Goal: Task Accomplishment & Management: Complete application form

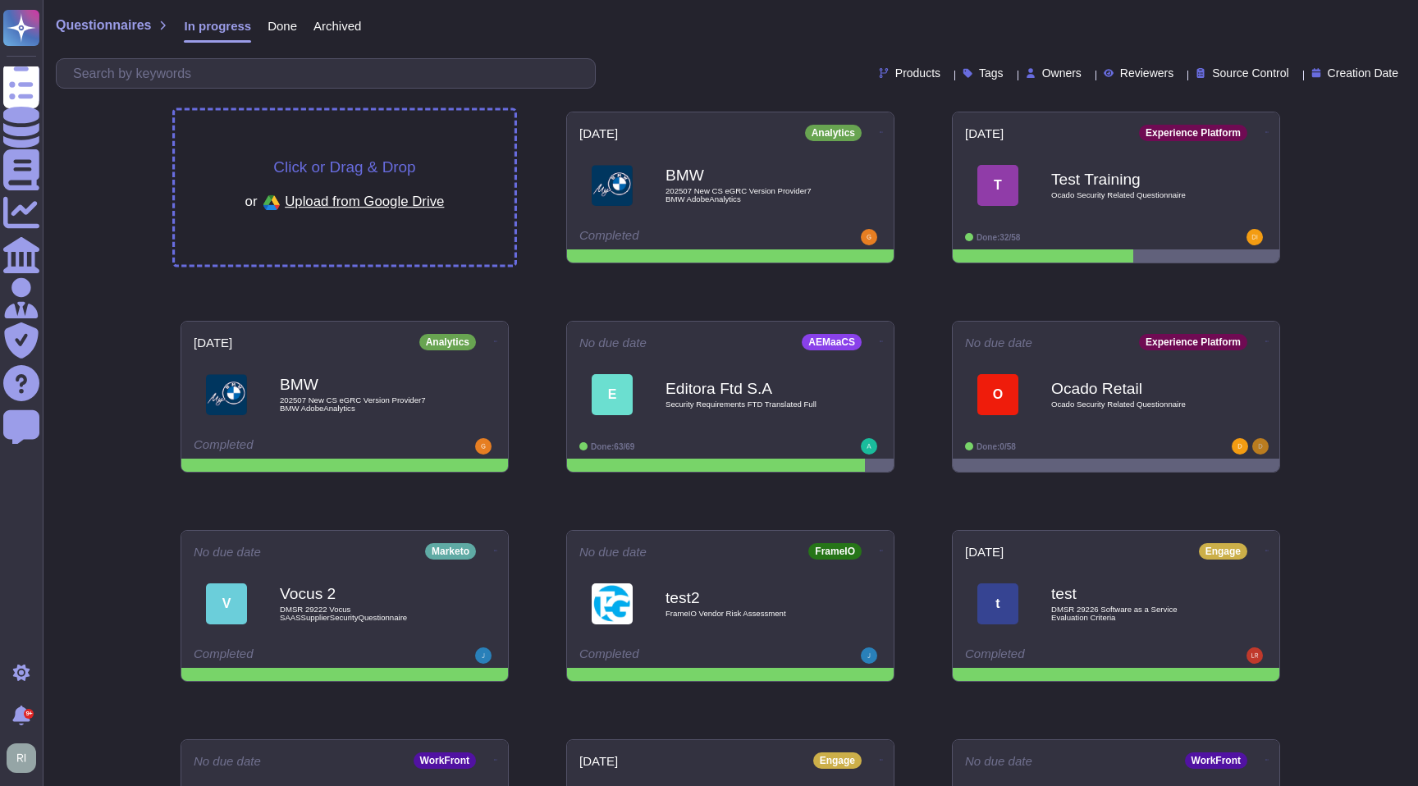
click at [360, 139] on div "Click or Drag & Drop or Upload from Google Drive" at bounding box center [345, 188] width 340 height 154
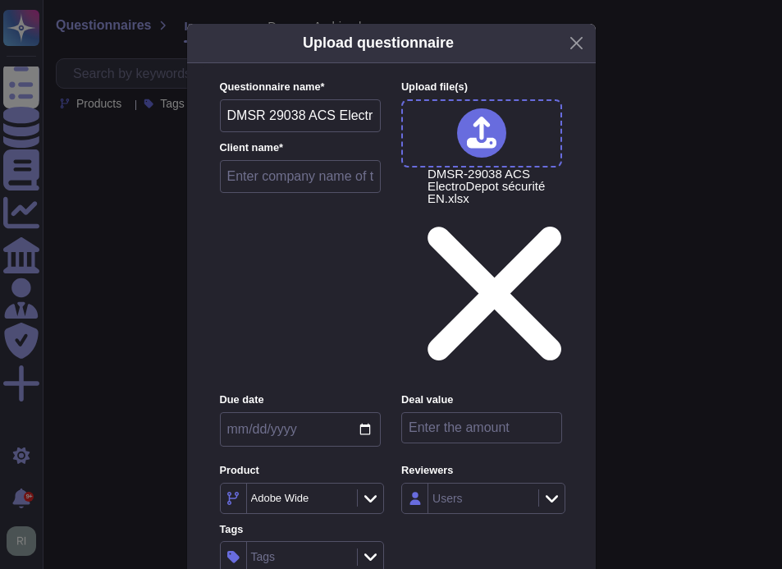
click at [287, 190] on input "text" at bounding box center [301, 176] width 162 height 33
type input "E"
type input "L'Electrodepot"
click at [364, 412] on input "date" at bounding box center [300, 429] width 161 height 34
type input "[DATE]"
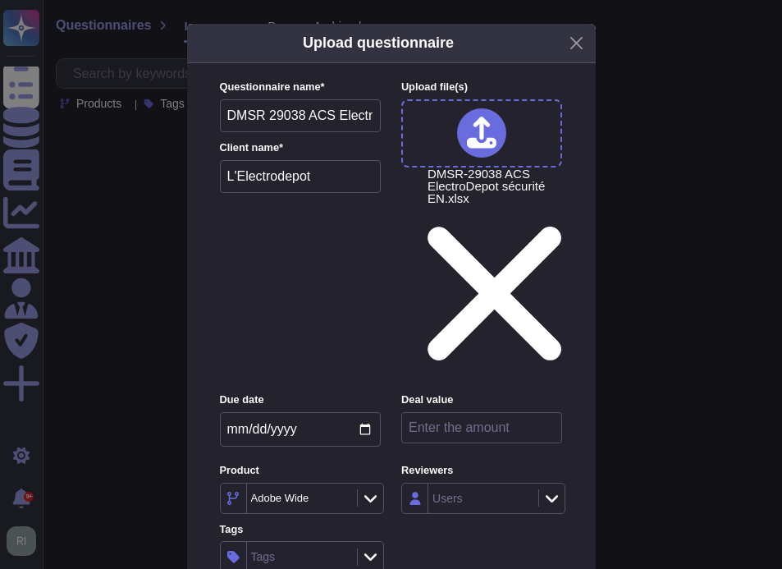
click at [505, 412] on input "number" at bounding box center [481, 427] width 161 height 31
paste input "200000"
type input "200000"
click at [305, 541] on div "Tags" at bounding box center [300, 556] width 106 height 30
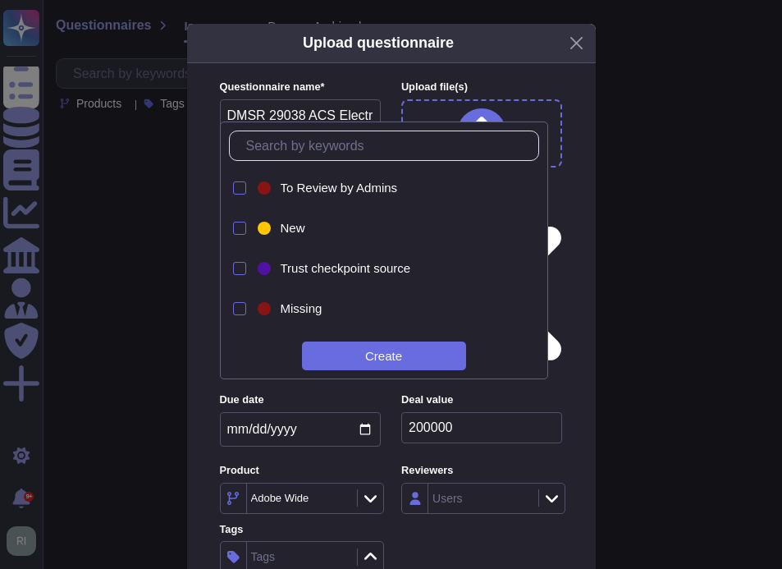
click at [555, 88] on div "Questionnaire name * DMSR 29038 ACS ElectroDepot sécurité EN Client name * L'…" at bounding box center [391, 352] width 376 height 578
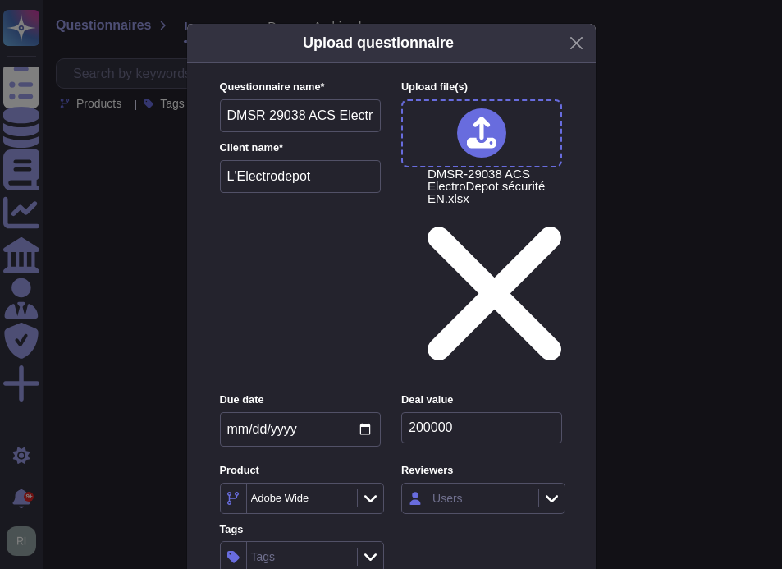
click at [365, 548] on icon at bounding box center [370, 556] width 12 height 16
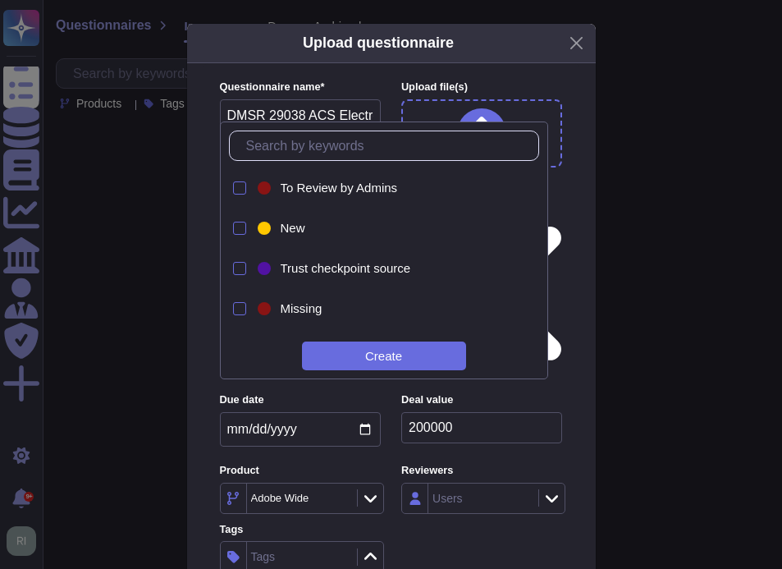
click at [364, 548] on icon at bounding box center [370, 556] width 12 height 16
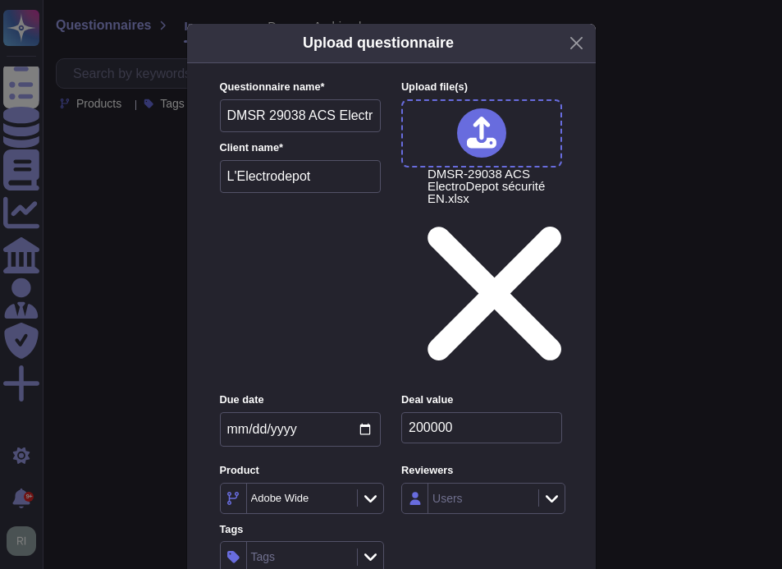
drag, startPoint x: 263, startPoint y: 376, endPoint x: 254, endPoint y: 386, distance: 14.0
click at [263, 541] on div "Tags" at bounding box center [300, 556] width 106 height 30
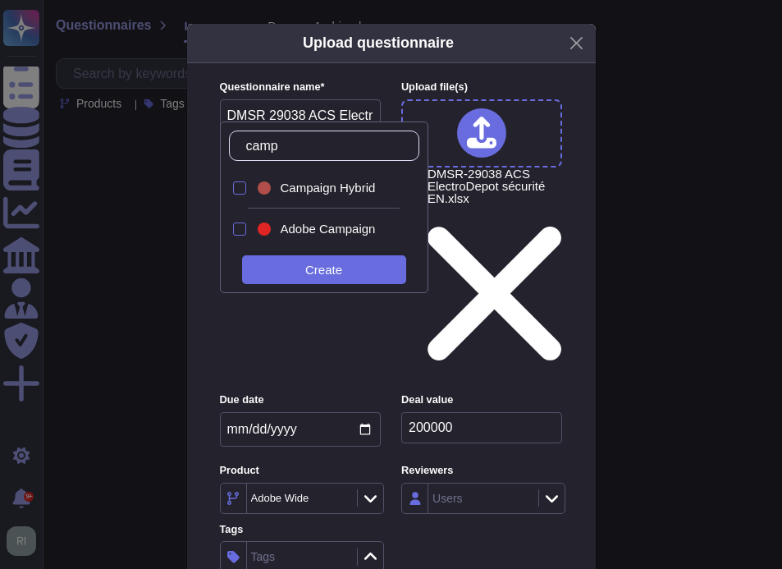
type input "[PERSON_NAME]"
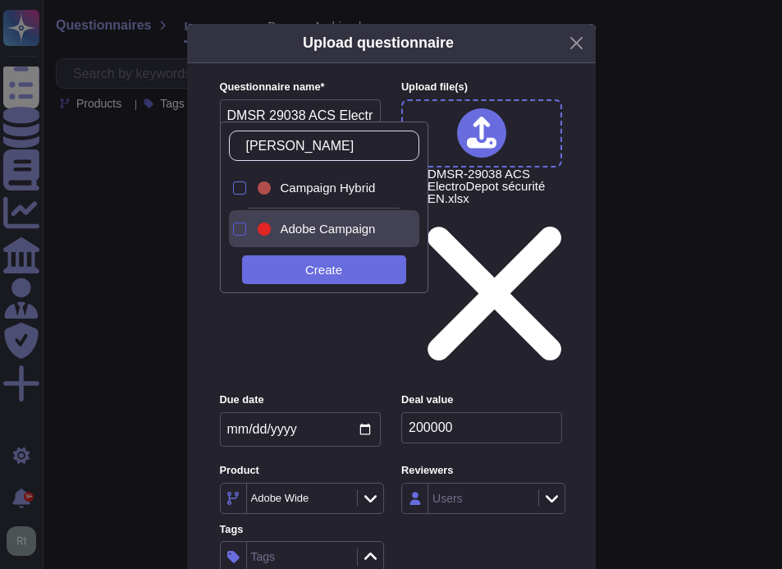
click at [240, 225] on div at bounding box center [239, 228] width 13 height 13
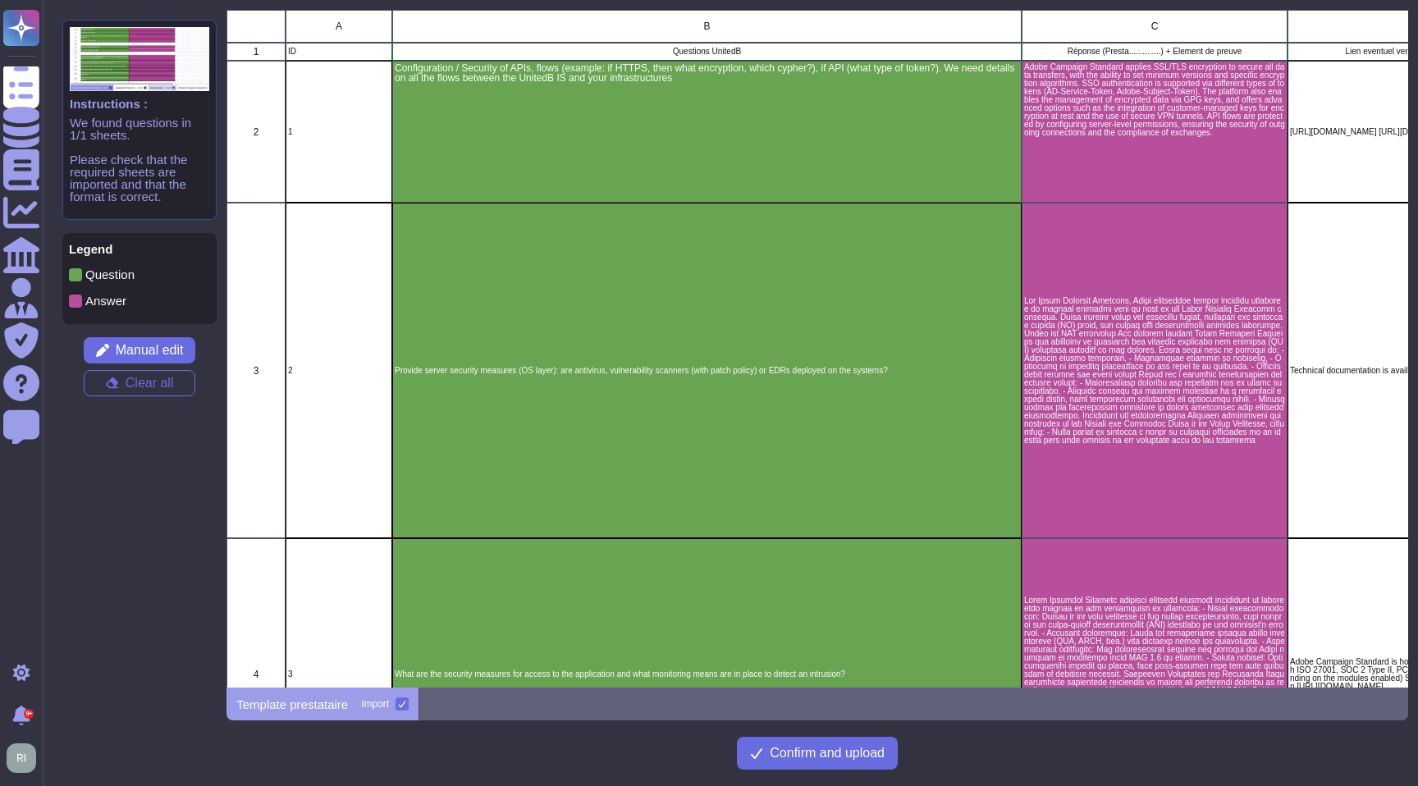
scroll to position [678, 1181]
click at [828, 753] on span "Confirm and upload" at bounding box center [827, 753] width 115 height 13
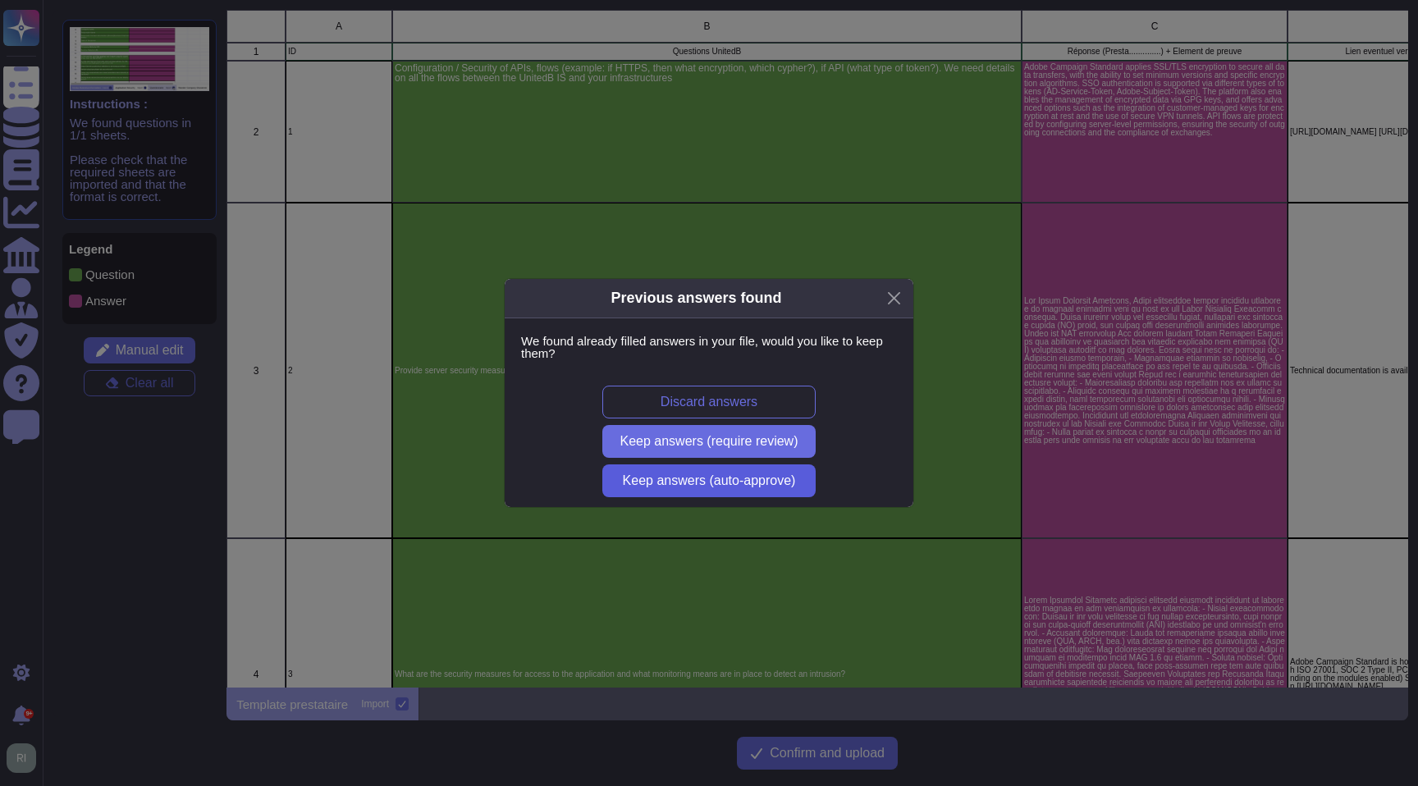
click at [688, 475] on span "Keep answers (auto-approve)" at bounding box center [709, 480] width 173 height 13
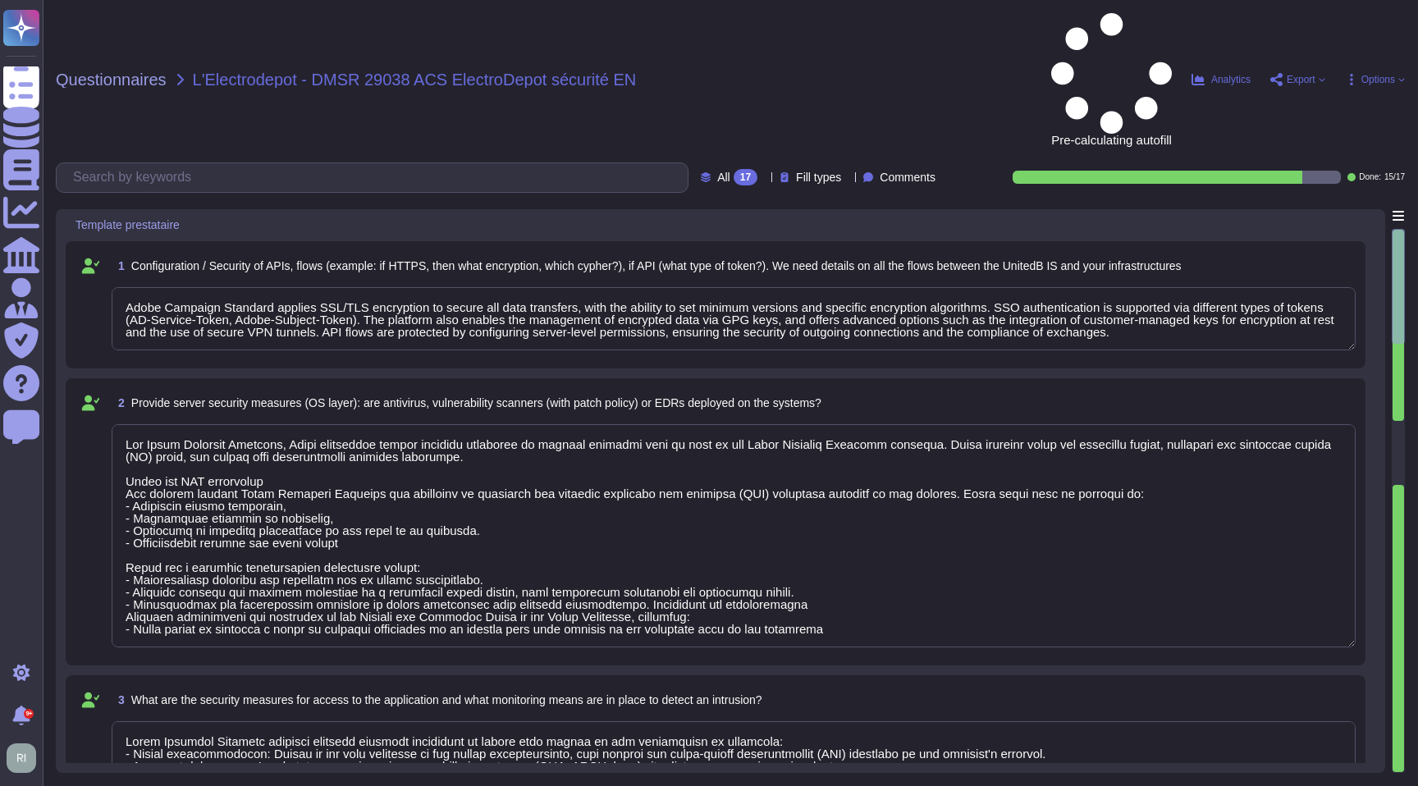
type textarea "Adobe Campaign Standard applies SSL/TLS encryption to secure all data transfers…"
type textarea "For Adobe Campaign Standard, Adobe implements robust security practices to prot…"
type textarea "Adobe Campaign Standard includes advanced security mechanisms to ensure that ac…"
type textarea "Data encryption at rest All data stored in Adobe datacenters is encrypted using…"
type textarea "Adobe implements practices that comply with international standards to ensure t…"
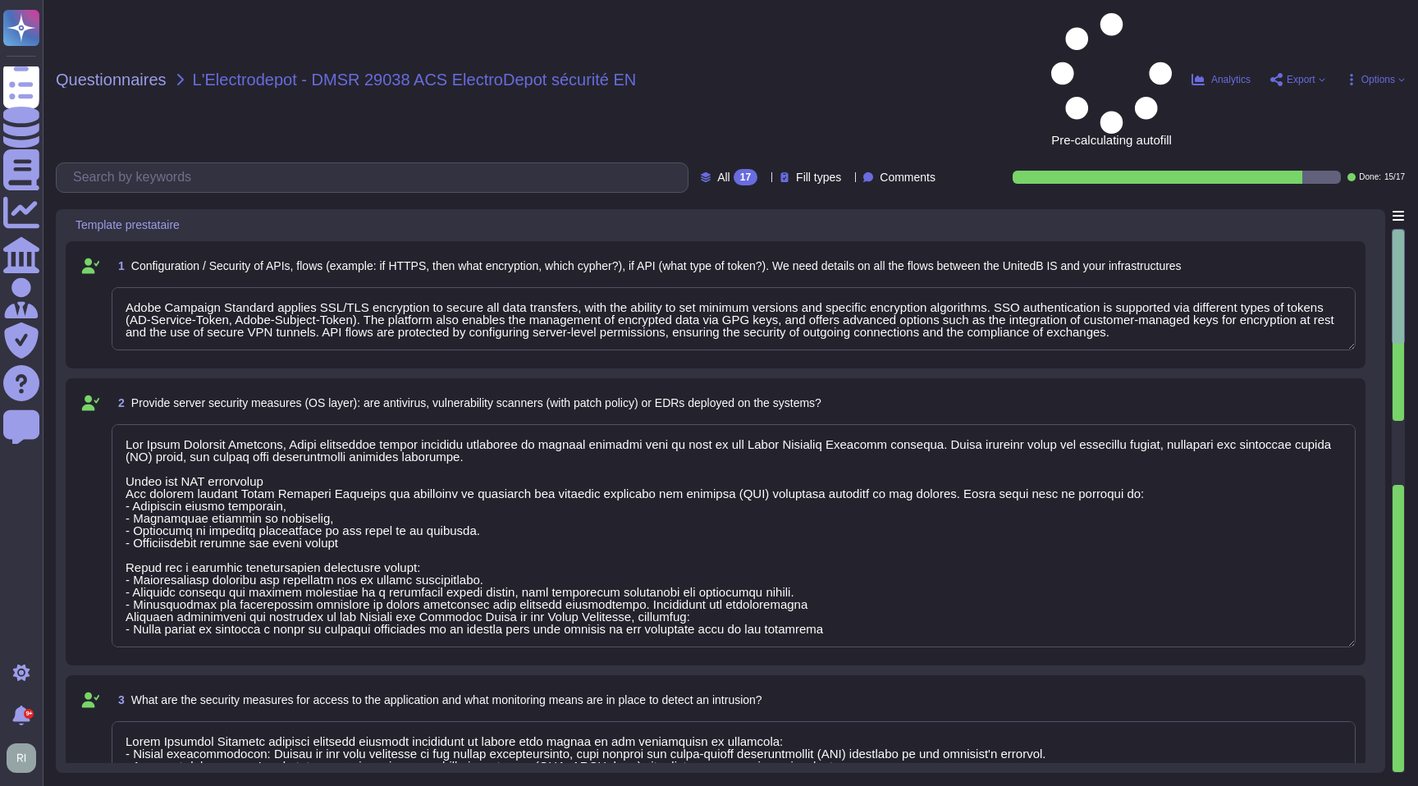
type textarea "For Adobe Campaign Standard, Adobe implements robust security practices to prot…"
type textarea "Adobe Campaign Standard includes advanced security mechanisms to ensure that ac…"
type textarea "Data encryption at rest All data stored in Adobe datacenters is encrypted using…"
type textarea "Adobe implements practices that comply with international standards to ensure t…"
type textarea "For Adobe Campaign Standard, Adobe implements robust security practices to prot…"
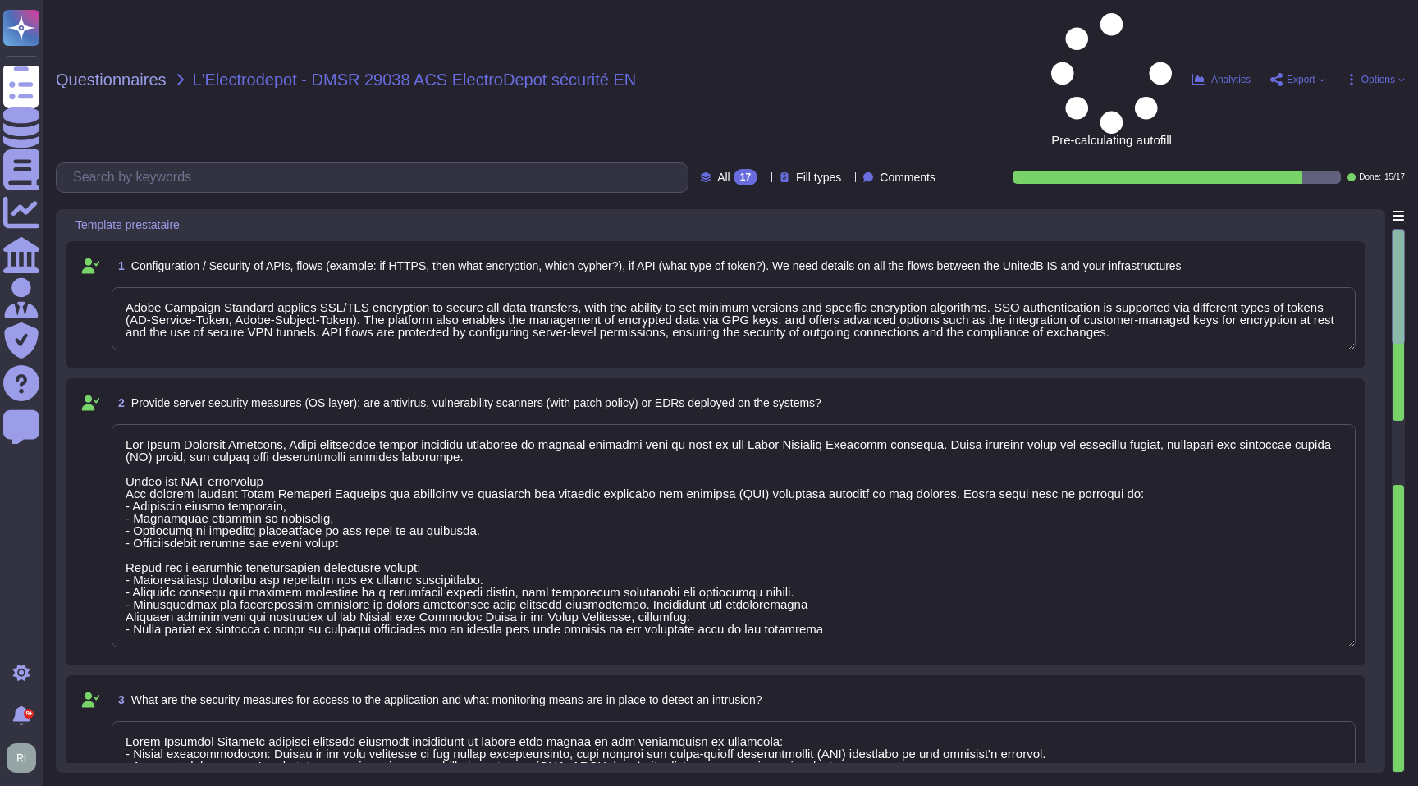
type textarea "Adobe Campaign Standard includes advanced security mechanisms to ensure that ac…"
type textarea "Data encryption at rest All data stored in Adobe datacenters is encrypted using…"
type textarea "Adobe implements practices that comply with international standards to ensure t…"
type textarea "For Adobe Campaign Standard, Adobe implements robust security practices to prot…"
type textarea "Adobe Campaign Standard includes advanced security mechanisms to ensure that ac…"
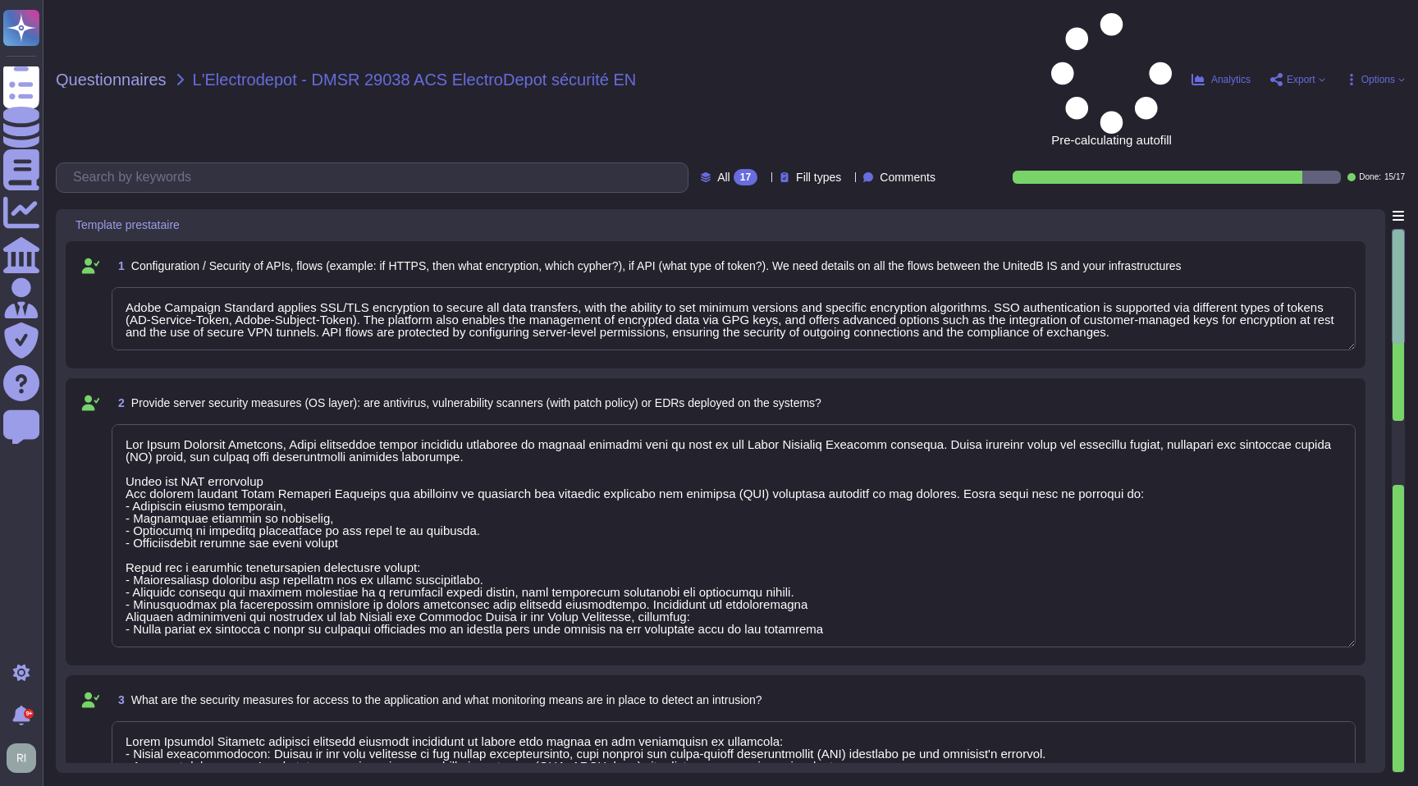
type textarea "Data encryption at rest All data stored in Adobe datacenters is encrypted using…"
type textarea "Adobe implements practices that comply with international standards to ensure t…"
type textarea "For Adobe Campaign Standard, Adobe implements robust security practices to prot…"
type textarea "Adobe Campaign Standard includes advanced security mechanisms to ensure that ac…"
type textarea "Data encryption at rest All data stored in Adobe datacenters is encrypted using…"
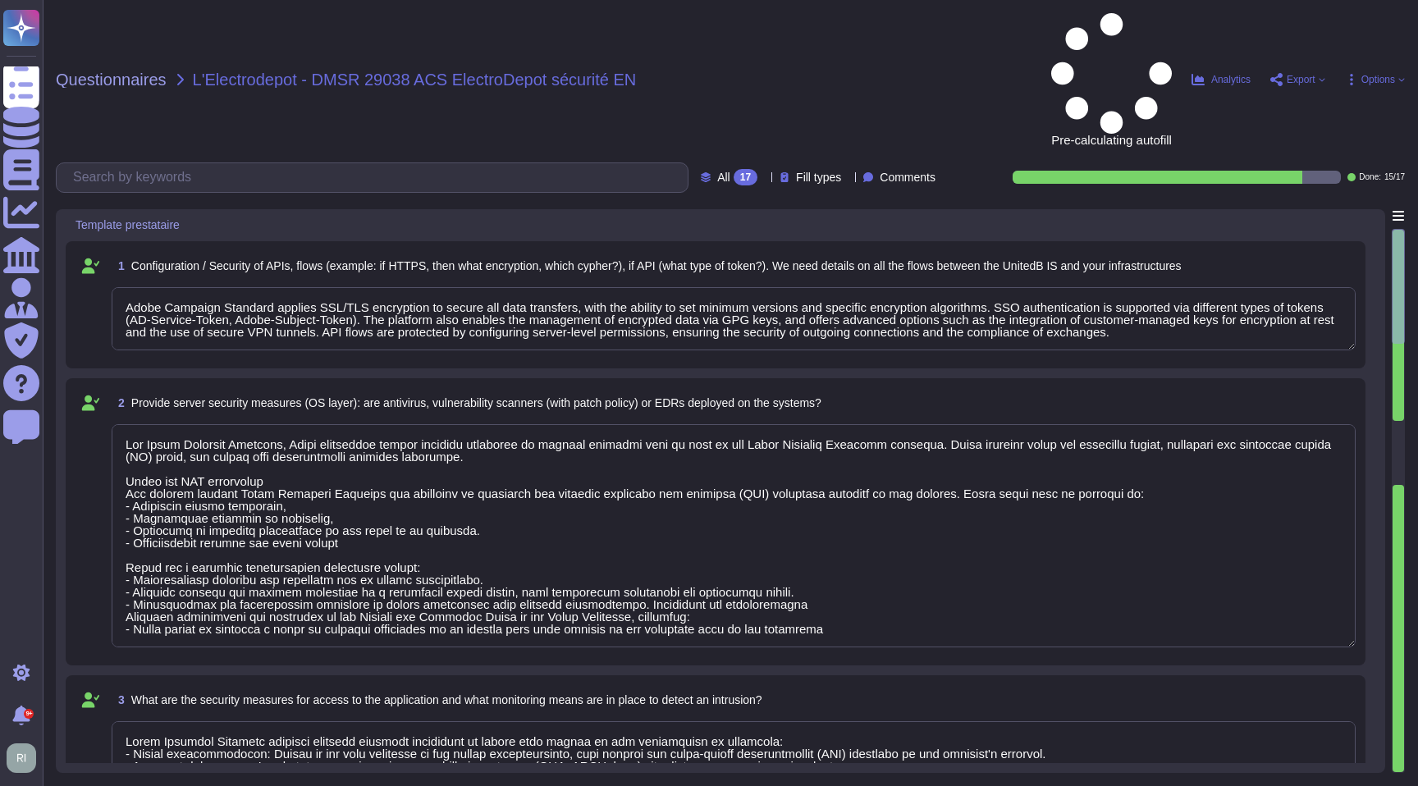
type textarea "Adobe implements practices that comply with international standards to ensure t…"
type textarea "For Adobe Campaign Standard, Adobe implements robust security practices to prot…"
type textarea "Adobe Campaign Standard includes advanced security mechanisms to ensure that ac…"
type textarea "Data encryption at rest All data stored in Adobe datacenters is encrypted using…"
type textarea "Adobe implements practices that comply with international standards to ensure t…"
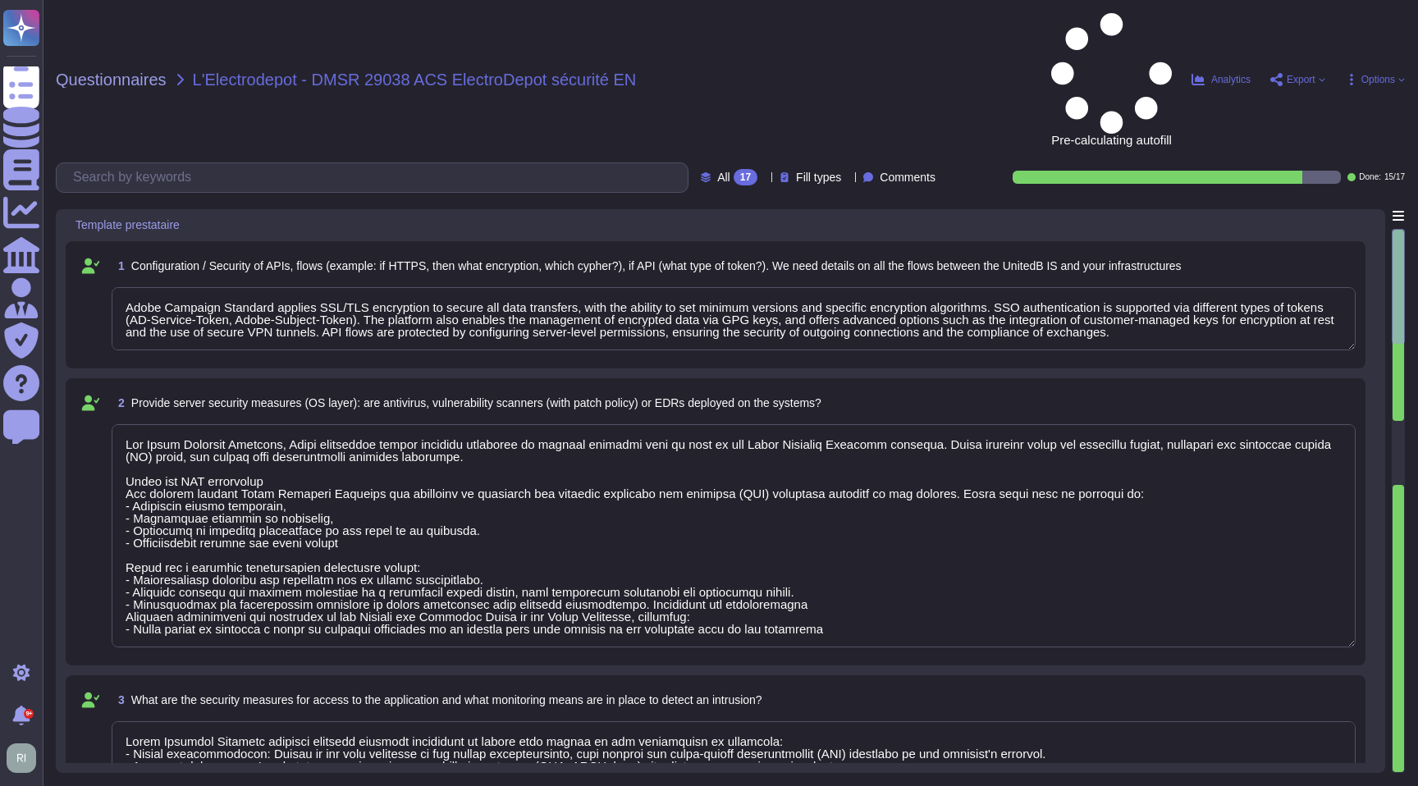
type textarea "For Adobe Campaign Standard, Adobe implements robust security practices to prot…"
type textarea "Adobe Campaign Standard includes advanced security mechanisms to ensure that ac…"
type textarea "Data encryption at rest All data stored in Adobe datacenters is encrypted using…"
type textarea "Adobe implements practices that comply with international standards to ensure t…"
type textarea "For Adobe Campaign Standard, Adobe implements robust security practices to prot…"
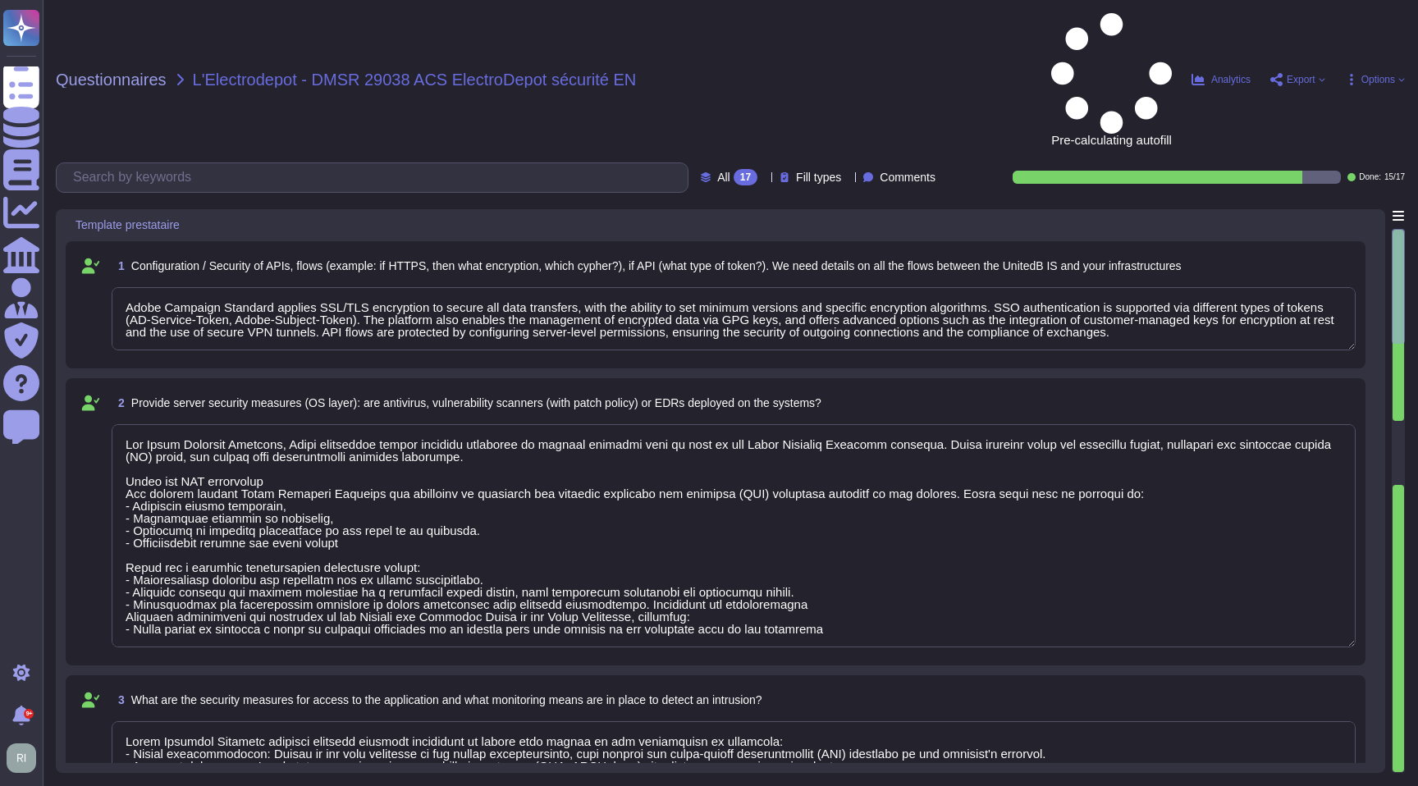
type textarea "Adobe Campaign Standard includes advanced security mechanisms to ensure that ac…"
type textarea "Data encryption at rest All data stored in Adobe datacenters is encrypted using…"
type textarea "Adobe implements practices that comply with international standards to ensure t…"
type textarea "For Adobe Campaign Standard, Adobe implements robust security practices to prot…"
type textarea "Adobe Campaign Standard includes advanced security mechanisms to ensure that ac…"
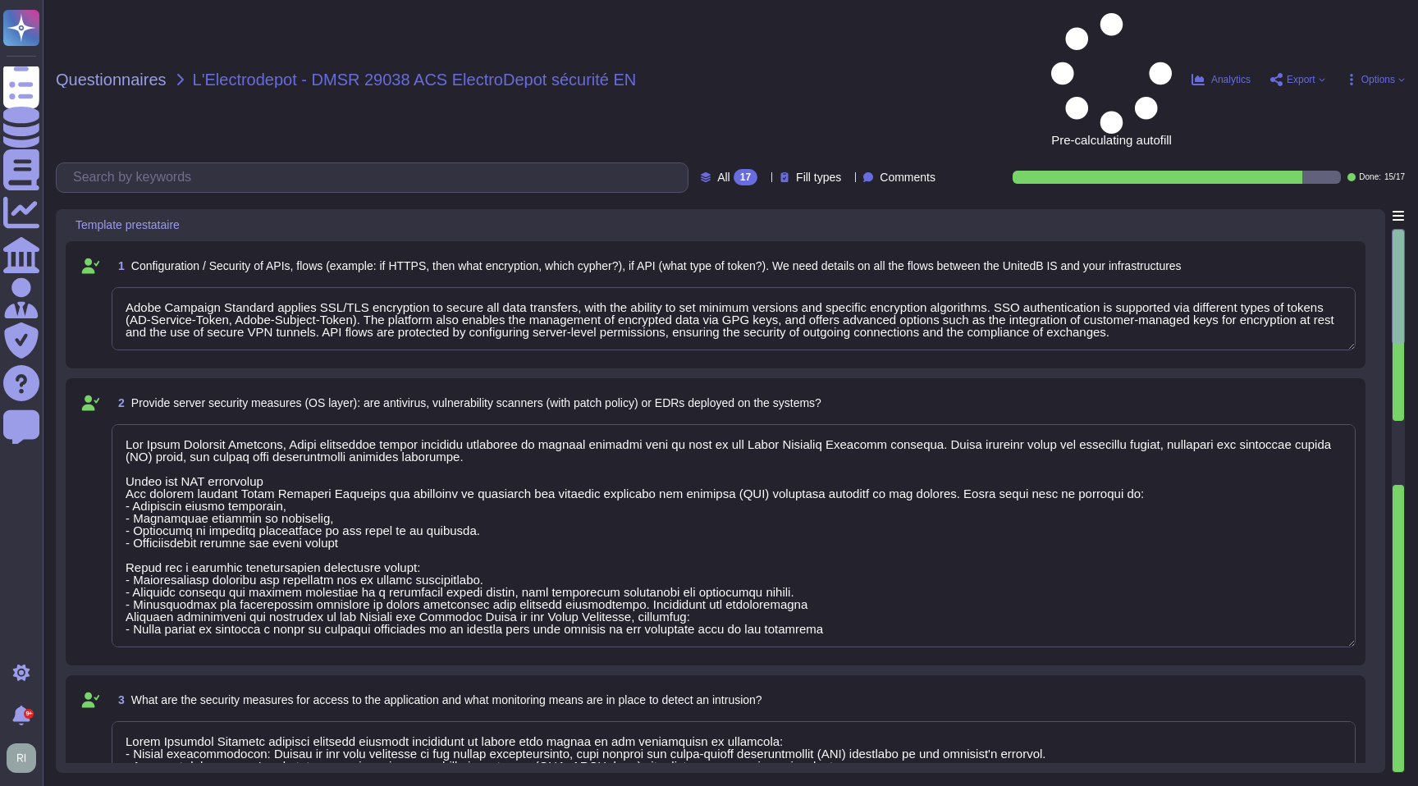
type textarea "Data encryption at rest All data stored in Adobe datacenters is encrypted using…"
type textarea "Adobe implements practices that comply with international standards to ensure t…"
type textarea "For Adobe Campaign Standard, Adobe implements robust security practices to prot…"
type textarea "Adobe Campaign Standard includes advanced security mechanisms to ensure that ac…"
type textarea "Data encryption at rest All data stored in Adobe datacenters is encrypted using…"
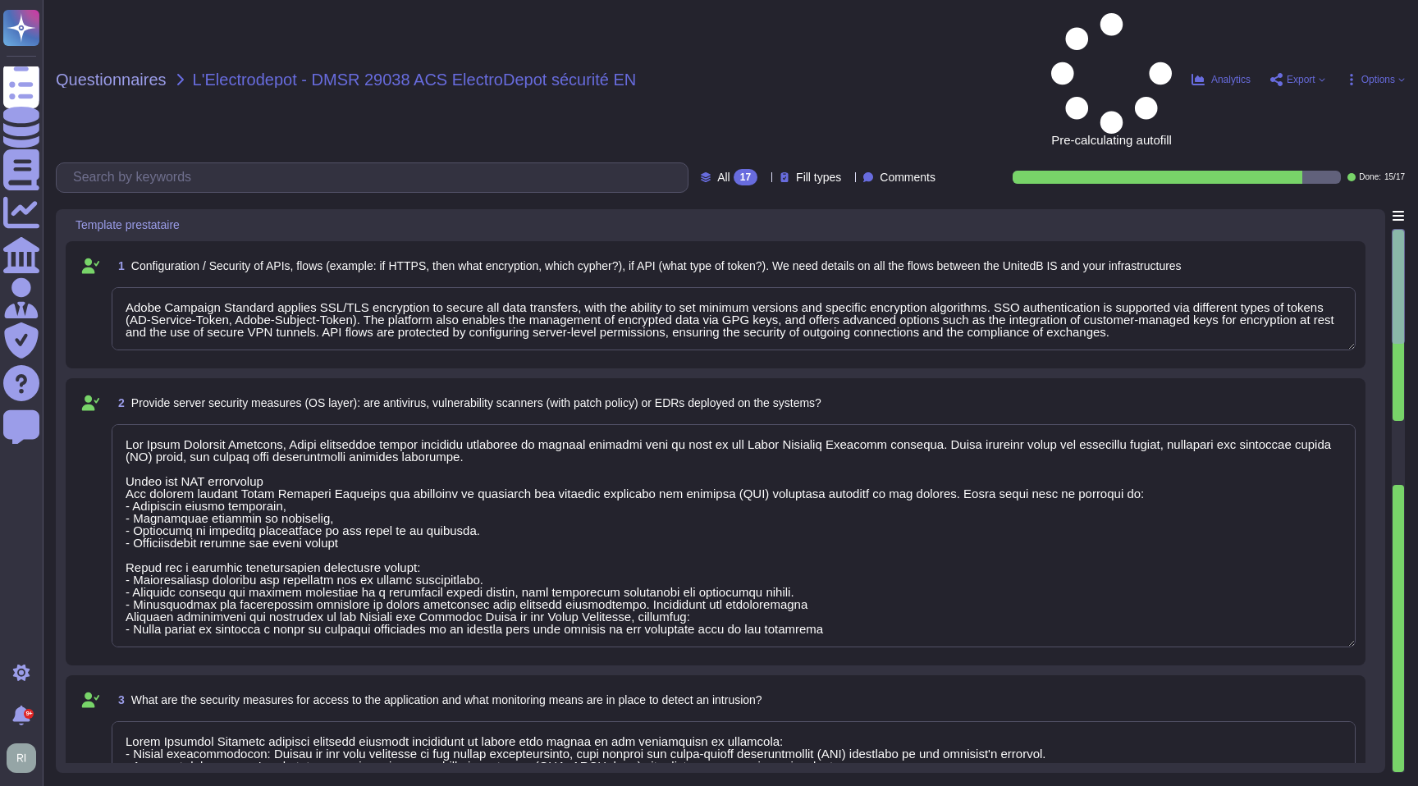
type textarea "Adobe implements practices that comply with international standards to ensure t…"
type textarea "For Adobe Campaign Standard, Adobe implements robust security practices to prot…"
type textarea "Adobe Campaign Standard includes advanced security mechanisms to ensure that ac…"
type textarea "Data encryption at rest All data stored in Adobe datacenters is encrypted using…"
type textarea "Adobe implements practices that comply with international standards to ensure t…"
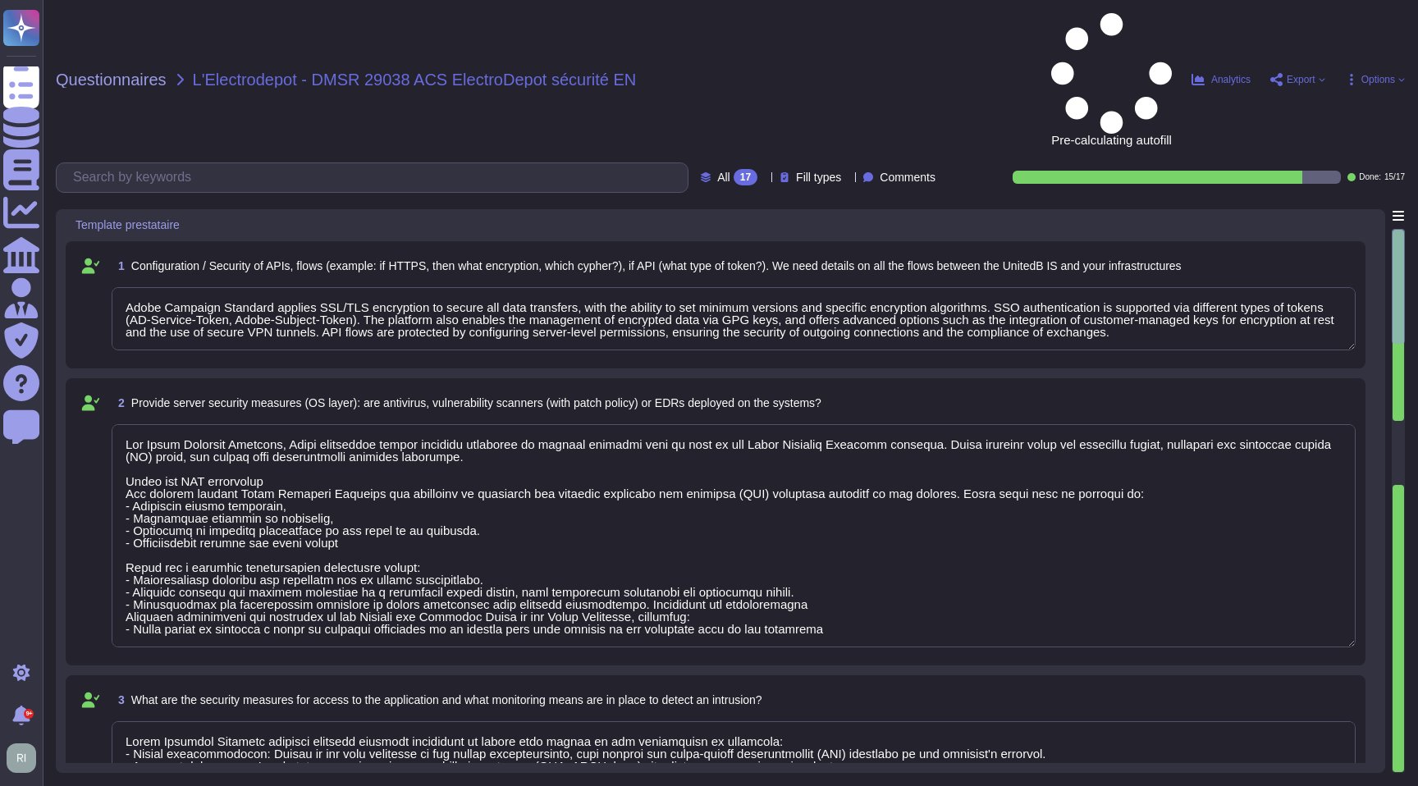
type textarea "For Adobe Campaign Standard, Adobe implements robust security practices to prot…"
type textarea "Adobe Campaign Standard includes advanced security mechanisms to ensure that ac…"
type textarea "Data encryption at rest All data stored in Adobe datacenters is encrypted using…"
type textarea "Adobe implements practices that comply with international standards to ensure t…"
type textarea "For Adobe Campaign Standard, Adobe implements robust security practices to prot…"
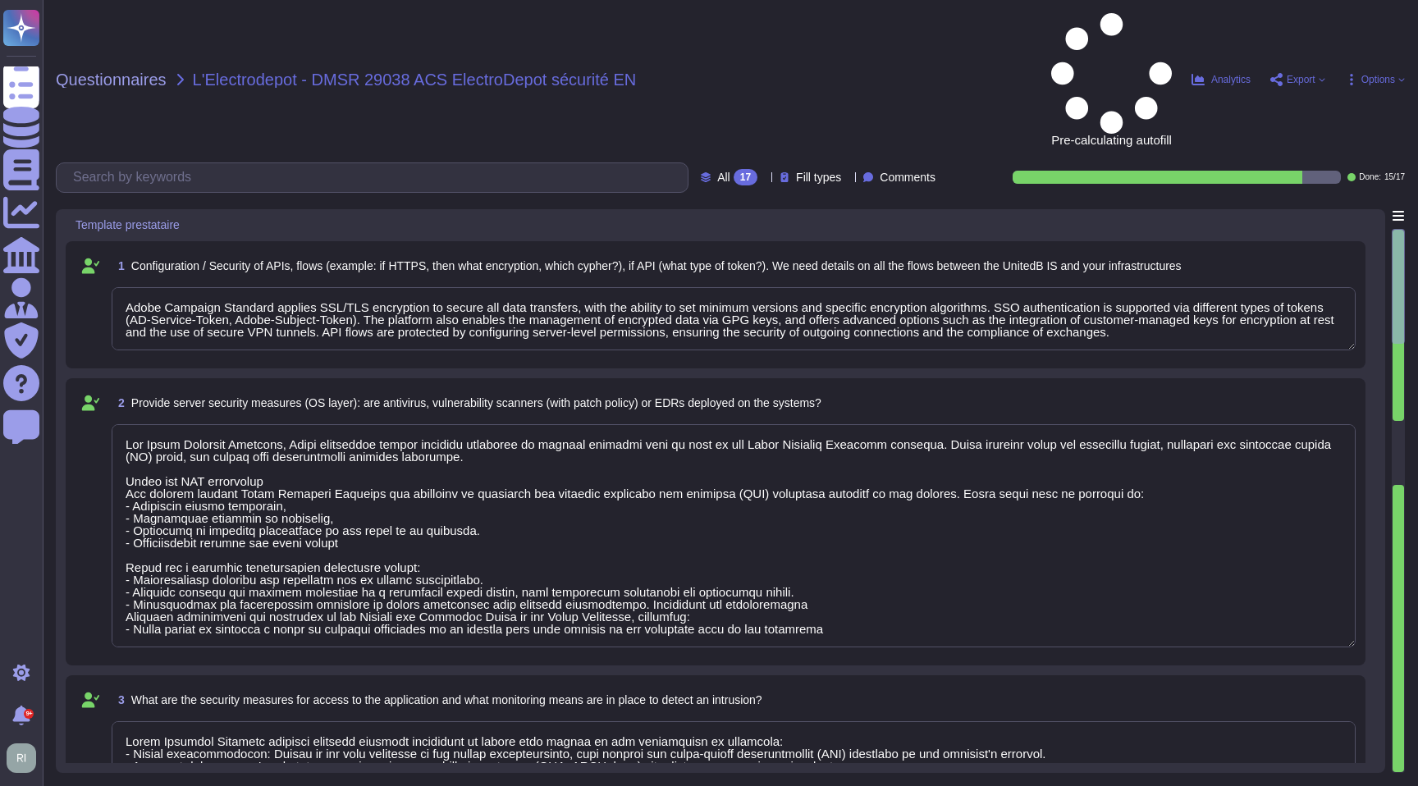
type textarea "Adobe Campaign Standard includes advanced security mechanisms to ensure that ac…"
type textarea "Data encryption at rest All data stored in Adobe datacenters is encrypted using…"
type textarea "Adobe implements practices that comply with international standards to ensure t…"
type textarea "For Adobe Campaign Standard, Adobe implements robust security practices to prot…"
type textarea "Adobe Campaign Standard includes advanced security mechanisms to ensure that ac…"
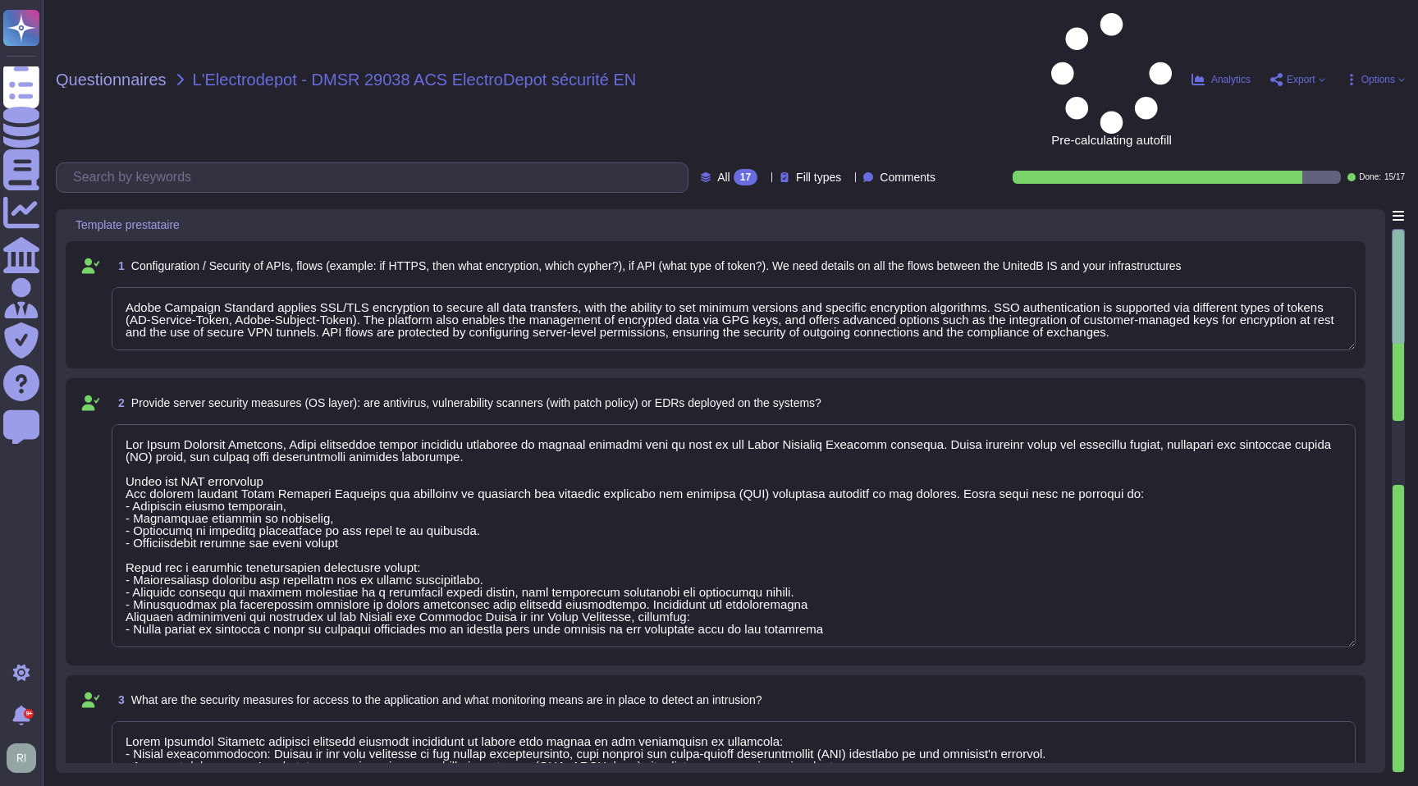
type textarea "Data encryption at rest All data stored in Adobe datacenters is encrypted using…"
type textarea "Adobe implements practices that comply with international standards to ensure t…"
type textarea "For Adobe Campaign Standard, Adobe implements robust security practices to prot…"
type textarea "Adobe Campaign Standard includes advanced security mechanisms to ensure that ac…"
type textarea "Data encryption at rest All data stored in Adobe datacenters is encrypted using…"
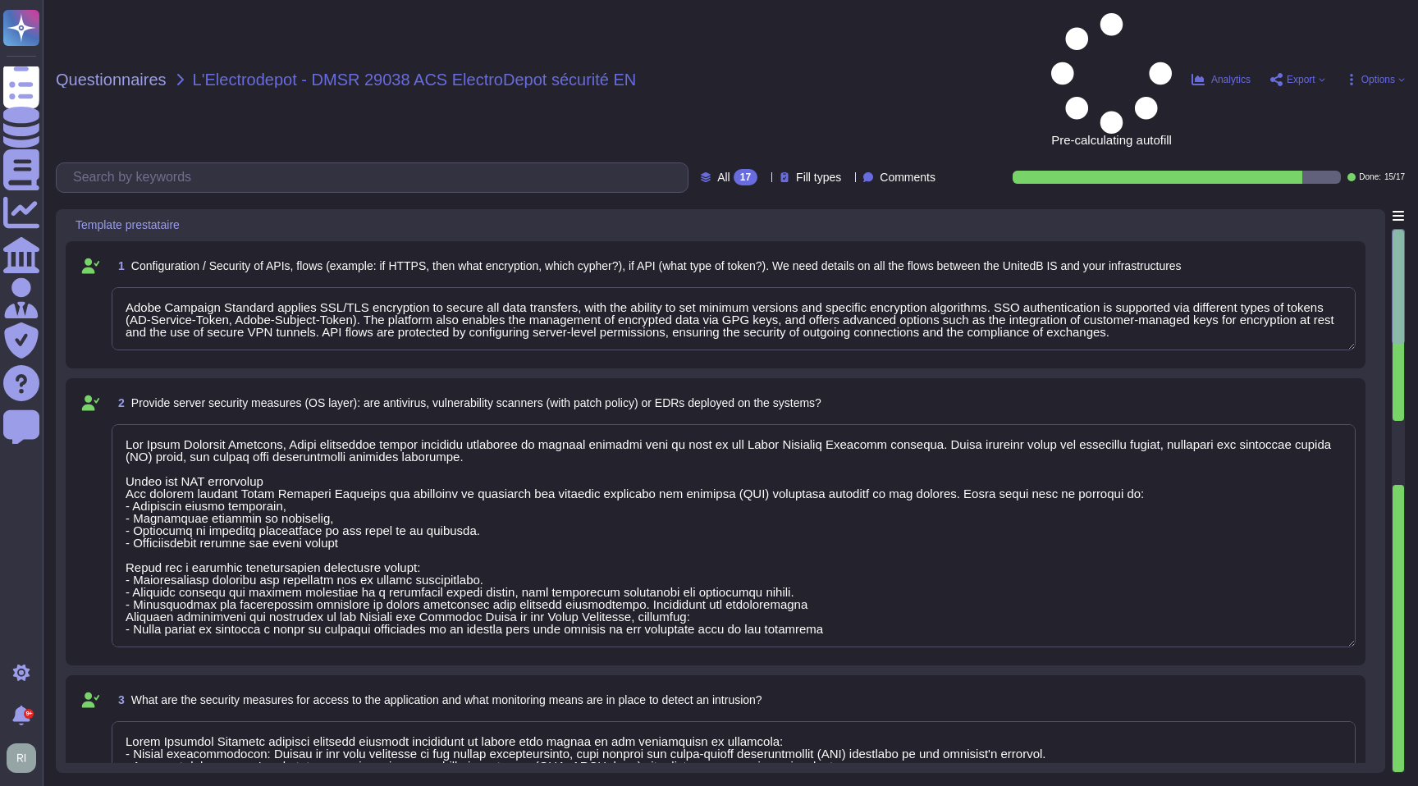
type textarea "Adobe implements practices that comply with international standards to ensure t…"
type textarea "For Adobe Campaign Standard, Adobe implements robust security practices to prot…"
type textarea "Adobe Campaign Standard includes advanced security mechanisms to ensure that ac…"
type textarea "Data encryption at rest All data stored in Adobe datacenters is encrypted using…"
type textarea "Adobe implements practices that comply with international standards to ensure t…"
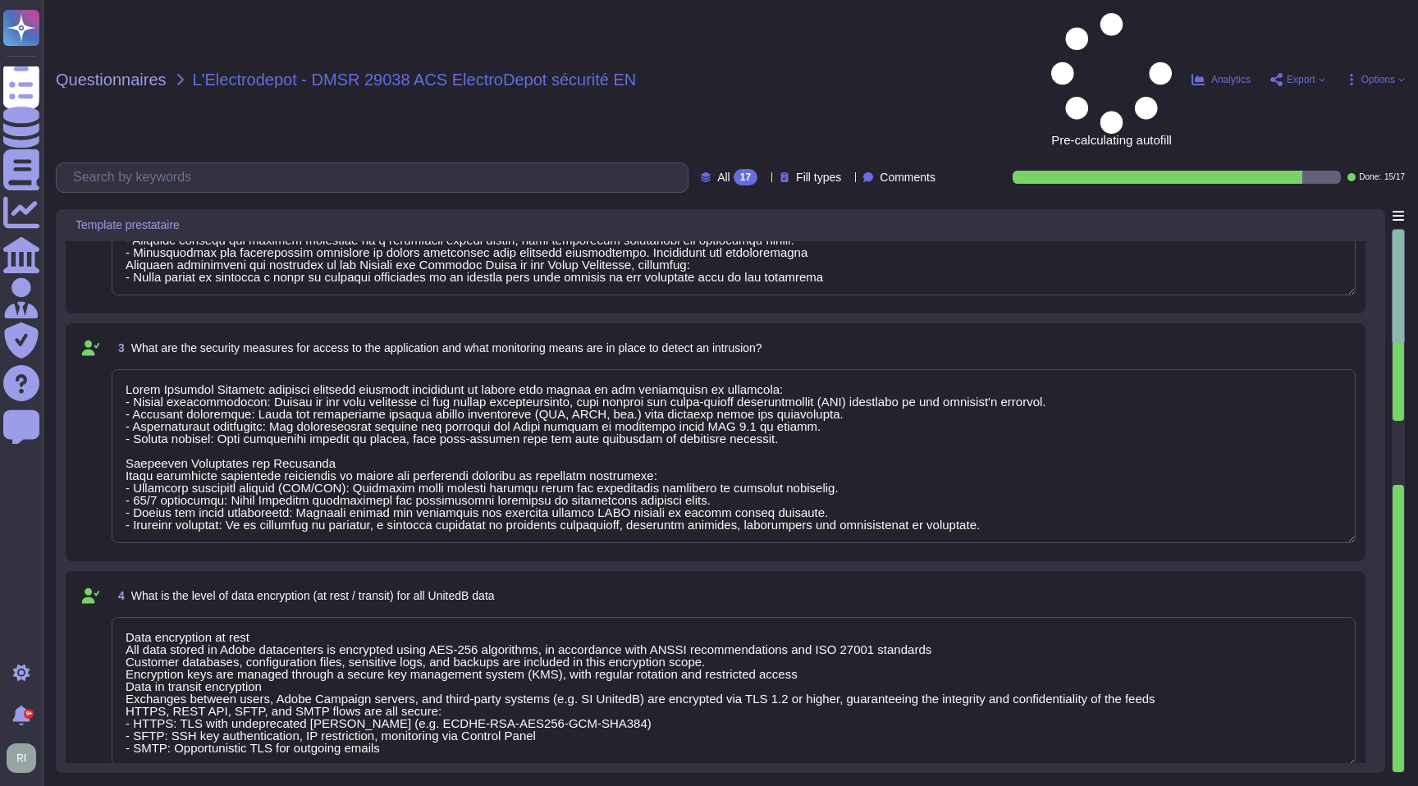
type textarea "For Adobe Campaign Standard, Adobe implements robust security practices to prot…"
type textarea "Adobe Campaign Standard includes advanced security mechanisms to ensure that ac…"
type textarea "Data encryption at rest All data stored in Adobe datacenters is encrypted using…"
type textarea "Adobe implements practices that comply with international standards to ensure t…"
type textarea "For Adobe Campaign Standard, Adobe implements robust security practices to prot…"
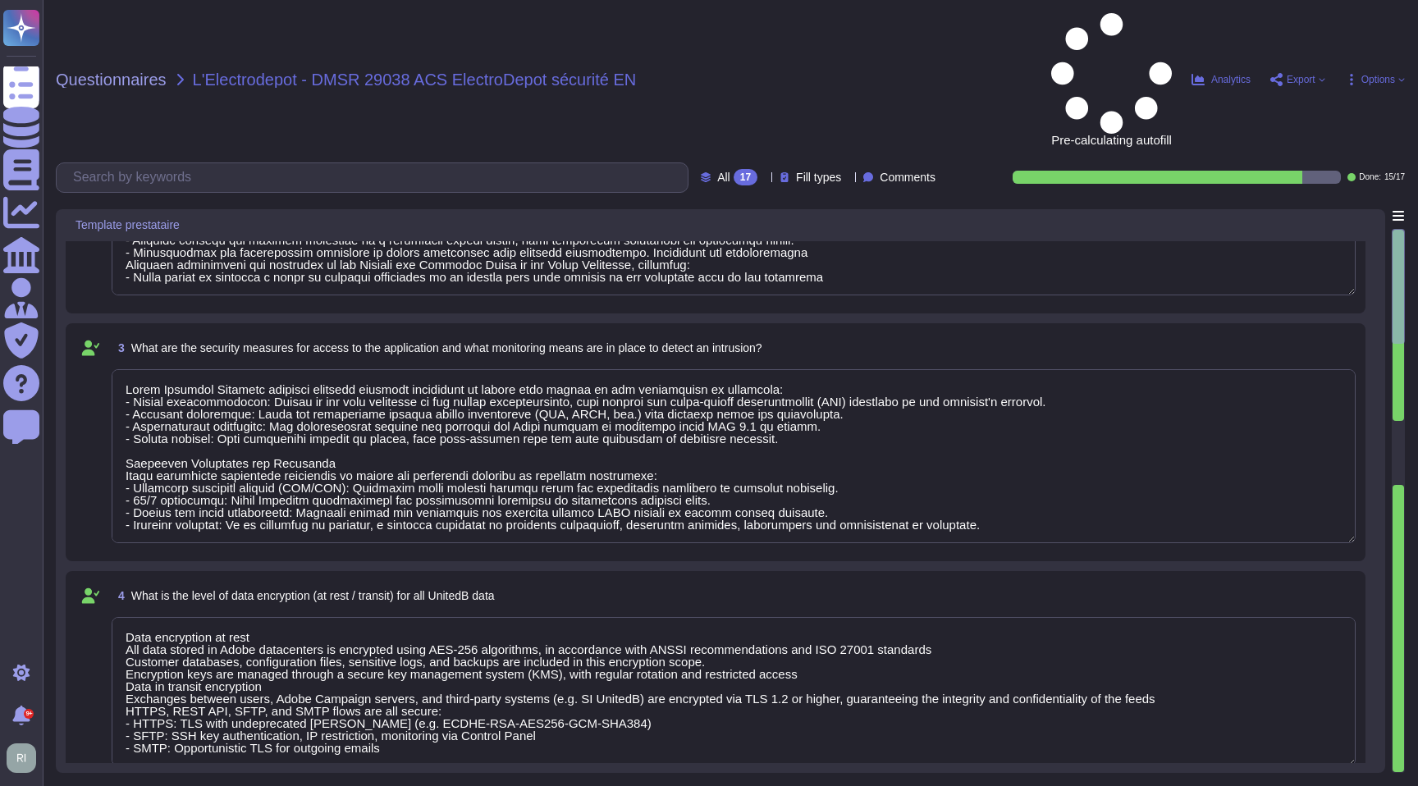
type textarea "Adobe Campaign Standard includes advanced security mechanisms to ensure that ac…"
type textarea "Data encryption at rest All data stored in Adobe datacenters is encrypted using…"
type textarea "Adobe implements practices that comply with international standards to ensure t…"
type textarea "For Adobe Campaign Standard, Adobe implements robust security practices to prot…"
type textarea "Adobe Campaign Standard includes advanced security mechanisms to ensure that ac…"
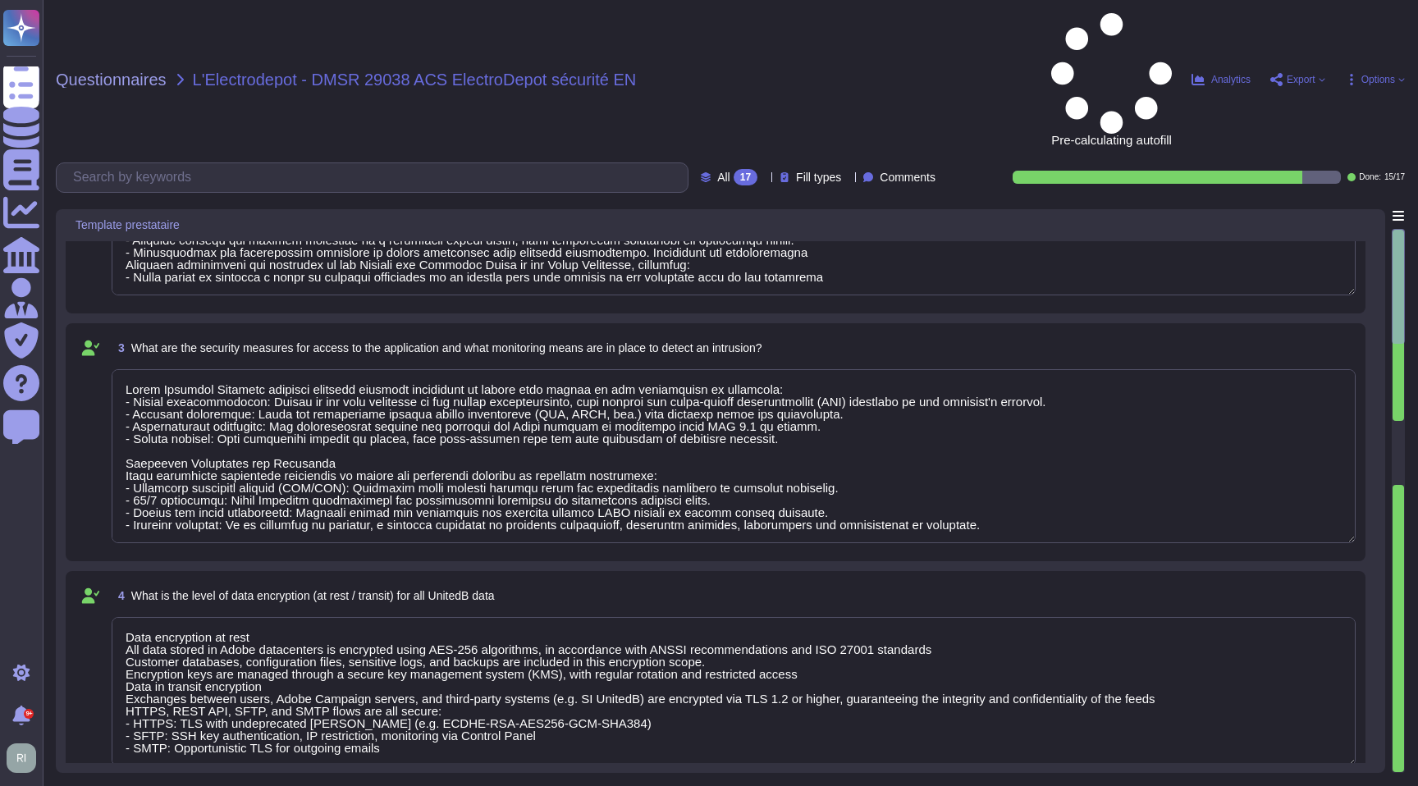
type textarea "Data encryption at rest All data stored in Adobe datacenters is encrypted using…"
type textarea "Adobe implements practices that comply with international standards to ensure t…"
type textarea "For Adobe Campaign Standard, Adobe implements robust security practices to prot…"
type textarea "Adobe Campaign Standard includes advanced security mechanisms to ensure that ac…"
type textarea "Data encryption at rest All data stored in Adobe datacenters is encrypted using…"
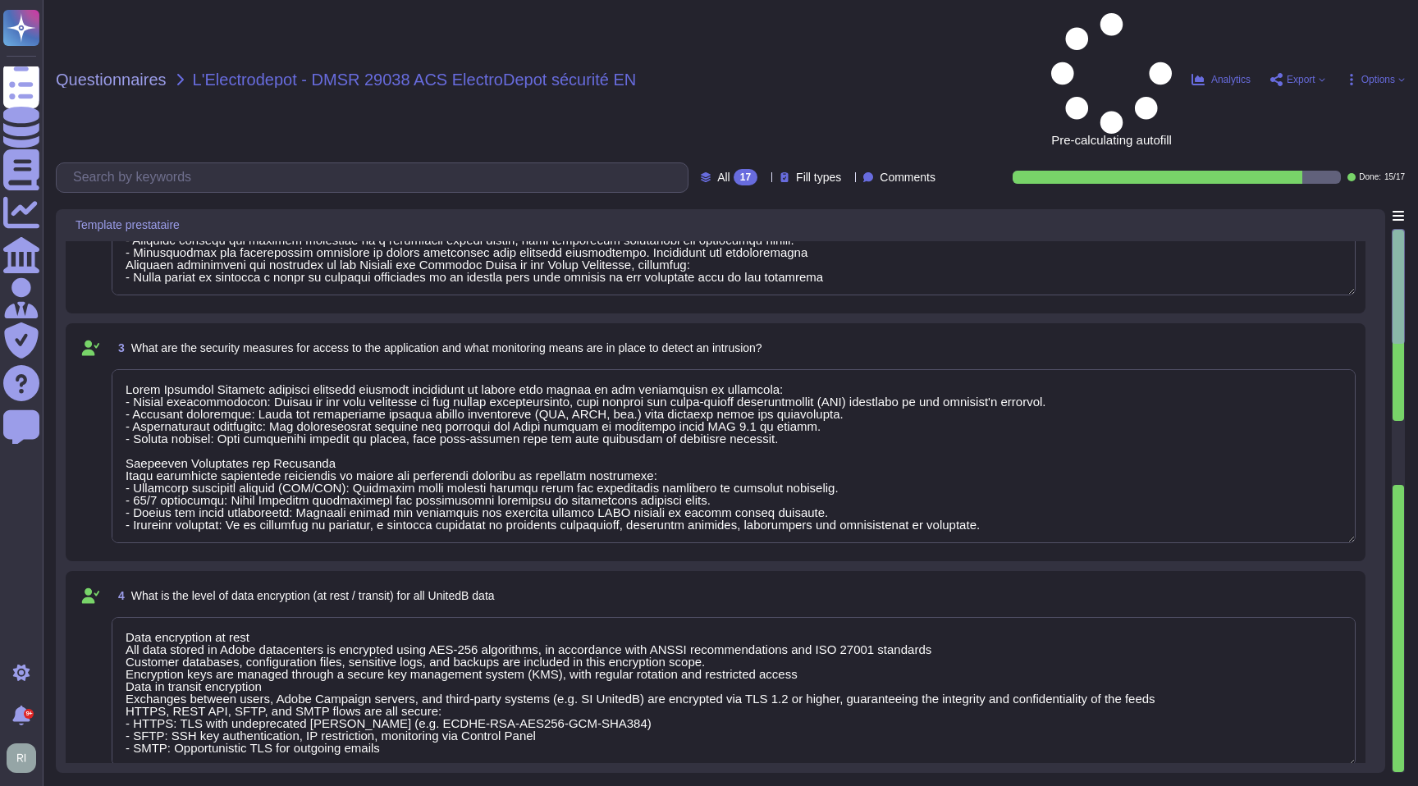
type textarea "Adobe implements practices that comply with international standards to ensure t…"
type textarea "For Adobe Campaign Standard, Adobe implements robust security practices to prot…"
type textarea "Adobe Campaign Standard includes advanced security mechanisms to ensure that ac…"
type textarea "Data encryption at rest All data stored in Adobe datacenters is encrypted using…"
type textarea "Adobe implements practices that comply with international standards to ensure t…"
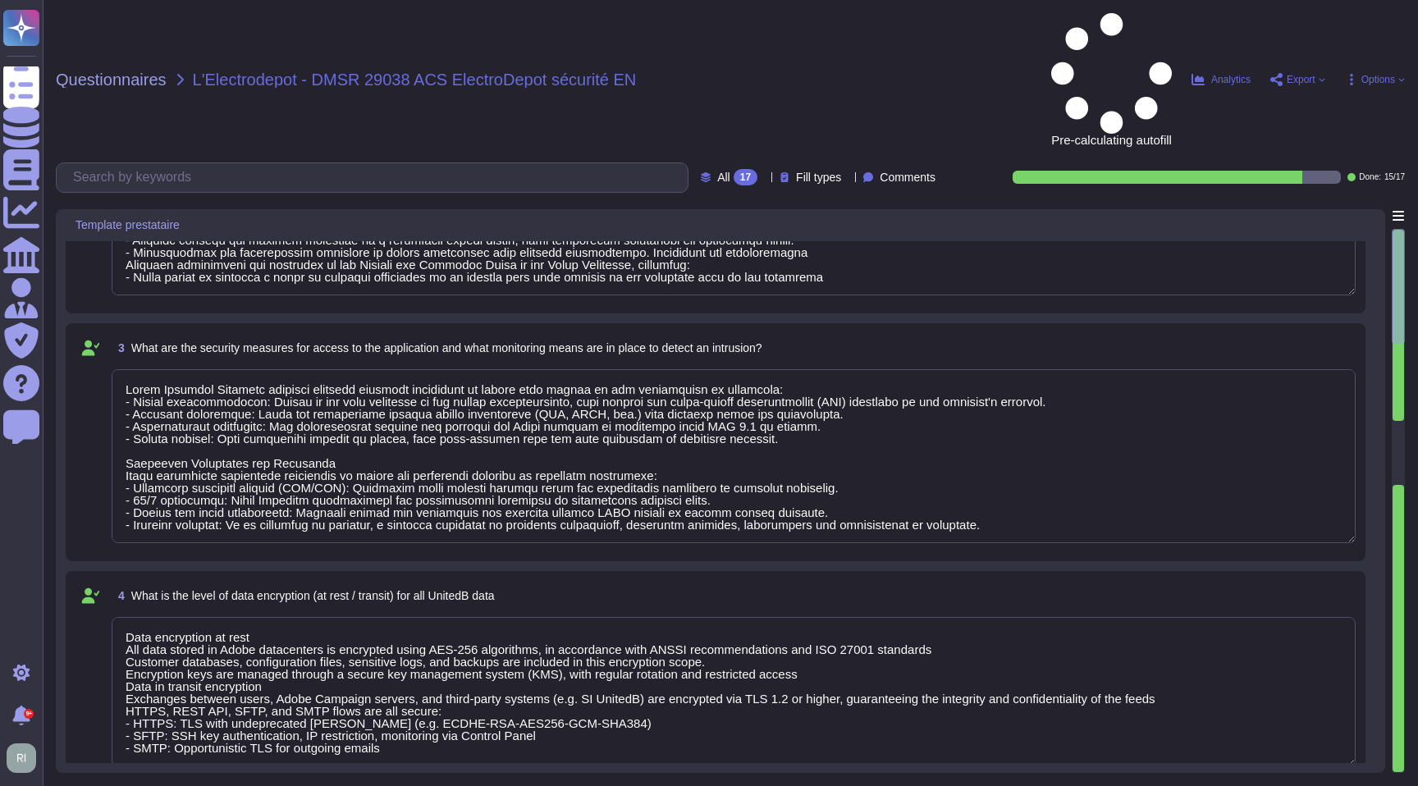
type textarea "For Adobe Campaign Standard, Adobe implements robust security practices to prot…"
type textarea "Adobe Campaign Standard includes advanced security mechanisms to ensure that ac…"
type textarea "Data encryption at rest All data stored in Adobe datacenters is encrypted using…"
type textarea "Adobe implements practices that comply with international standards to ensure t…"
type textarea "For Adobe Campaign Standard, Adobe implements robust security practices to prot…"
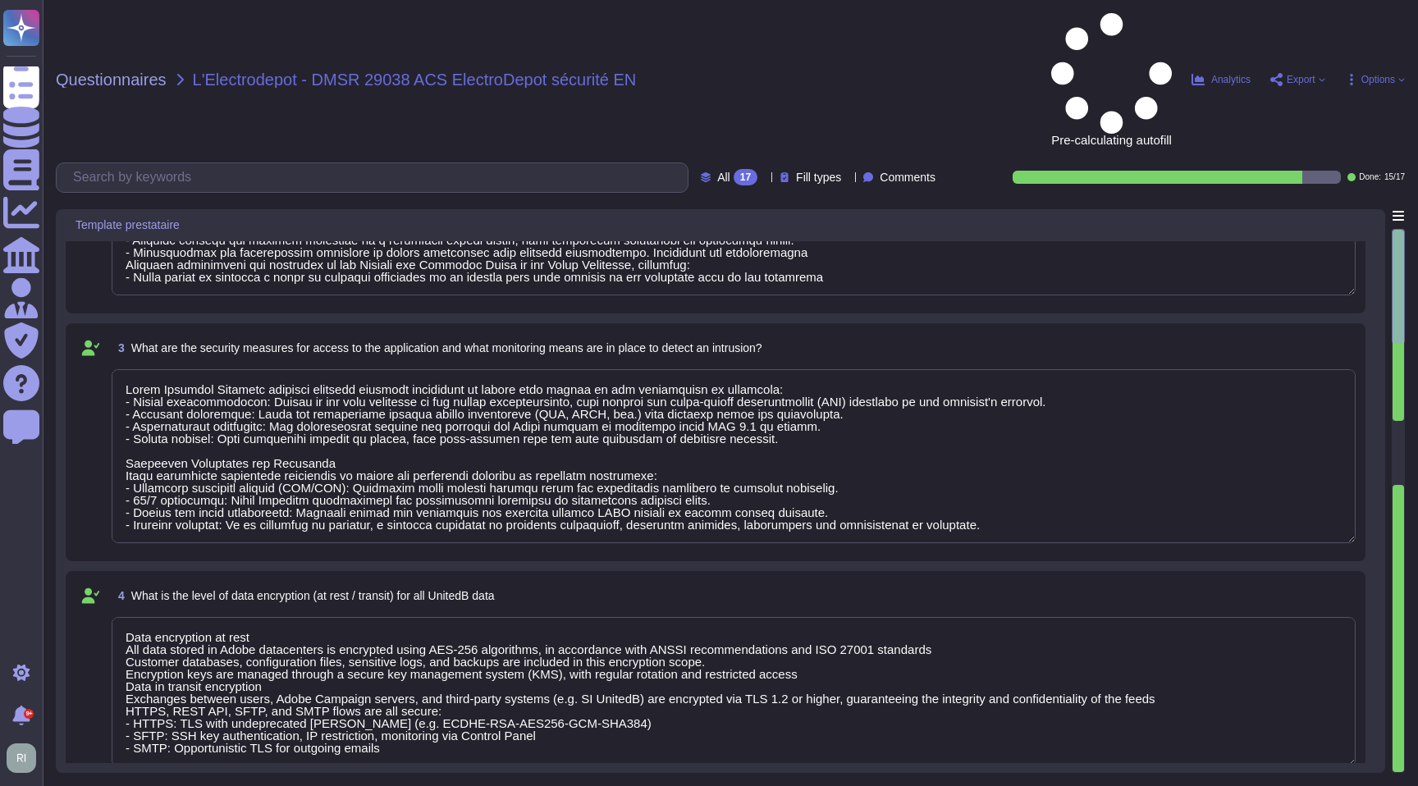
type textarea "Adobe Campaign Standard includes advanced security mechanisms to ensure that ac…"
type textarea "Data encryption at rest All data stored in Adobe datacenters is encrypted using…"
type textarea "Adobe implements practices that comply with international standards to ensure t…"
type textarea "For Adobe Campaign Standard, Adobe implements robust security practices to prot…"
type textarea "Adobe Campaign Standard includes advanced security mechanisms to ensure that ac…"
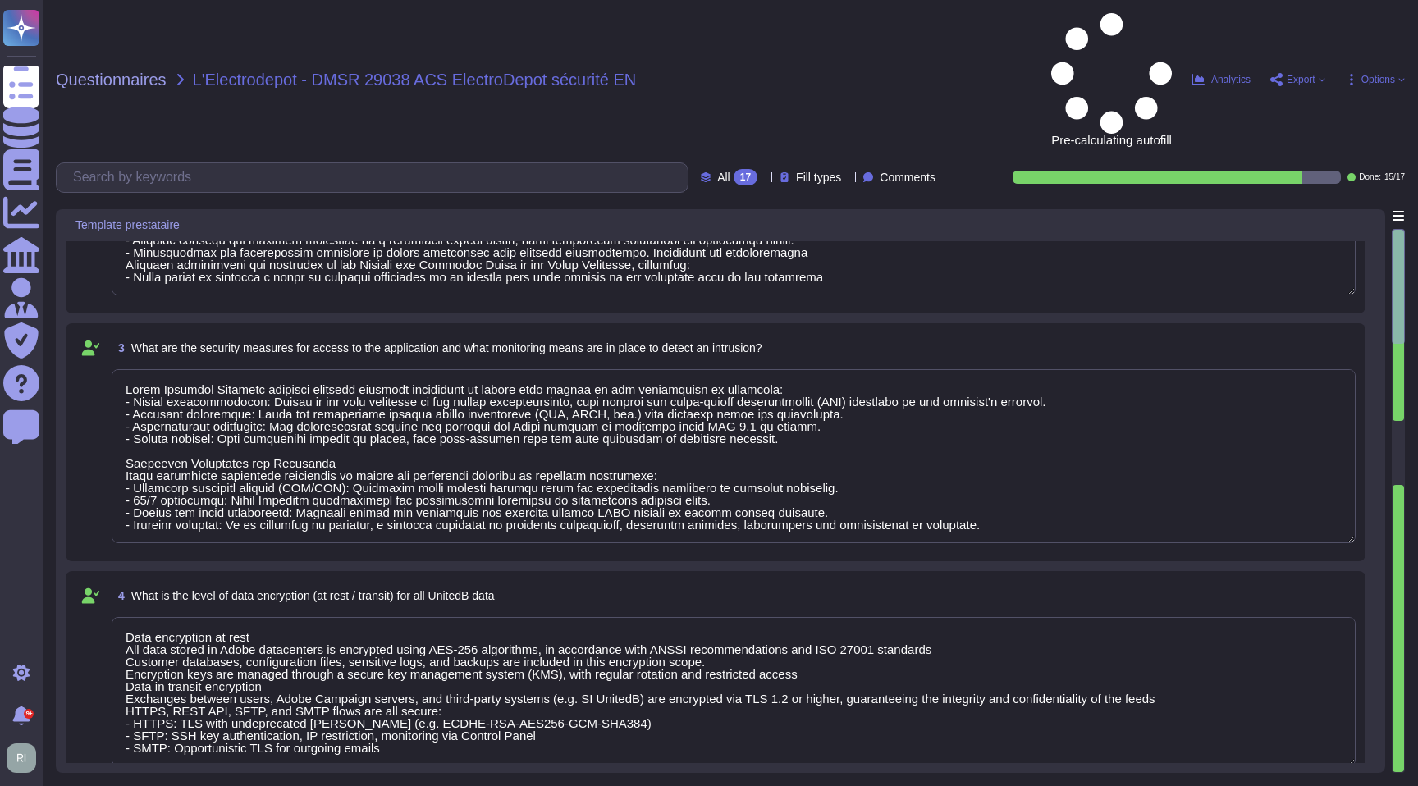
type textarea "Data encryption at rest All data stored in Adobe datacenters is encrypted using…"
type textarea "Adobe implements practices that comply with international standards to ensure t…"
type textarea "Adobe Campaign Standard includes advanced security mechanisms to ensure that ac…"
type textarea "Data encryption at rest All data stored in Adobe datacenters is encrypted using…"
type textarea "Adobe implements practices that comply with international standards to ensure t…"
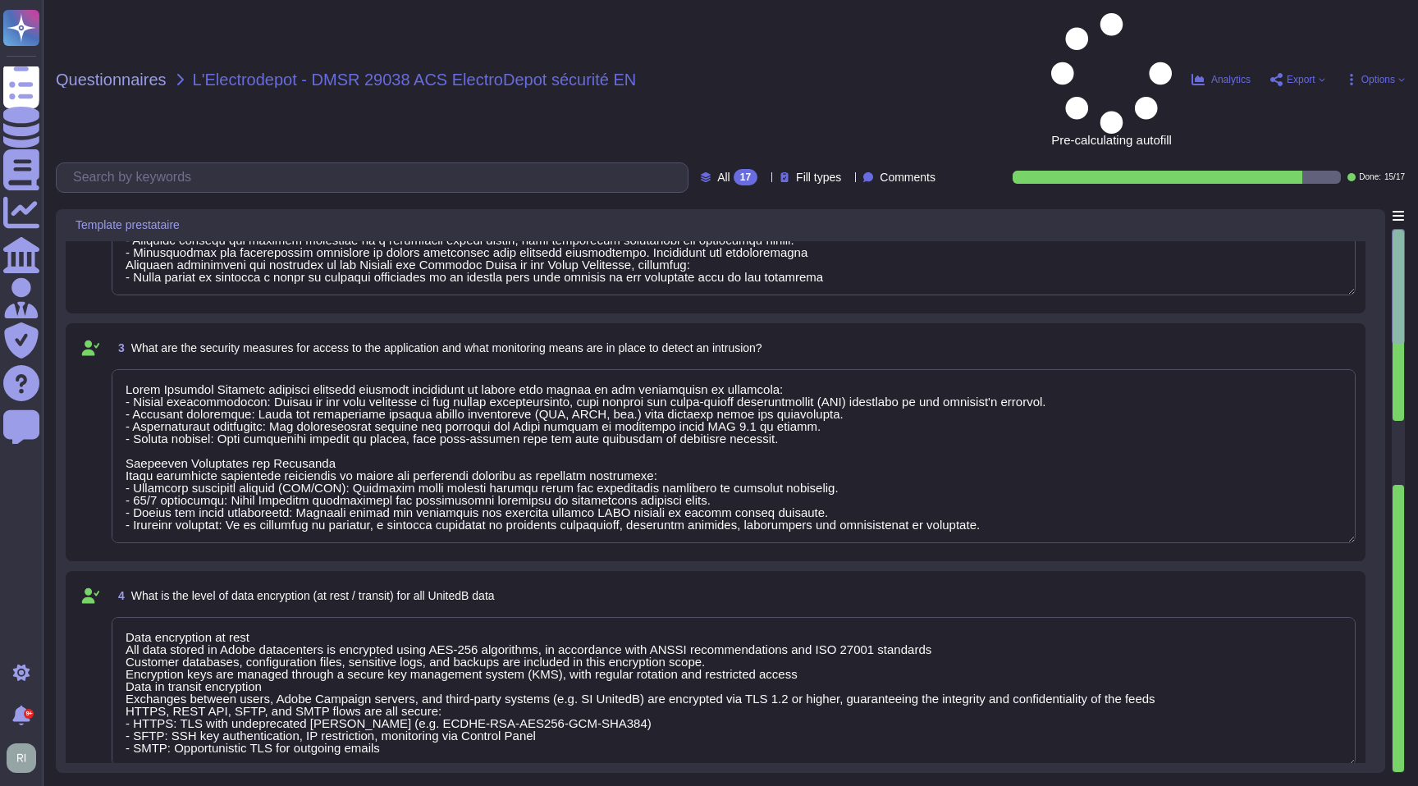
type textarea "Adobe Campaign Standard includes advanced security mechanisms to ensure that ac…"
type textarea "Data encryption at rest All data stored in Adobe datacenters is encrypted using…"
type textarea "Adobe implements practices that comply with international standards to ensure t…"
type textarea "Adobe Campaign Standard includes advanced security mechanisms to ensure that ac…"
type textarea "Data encryption at rest All data stored in Adobe datacenters is encrypted using…"
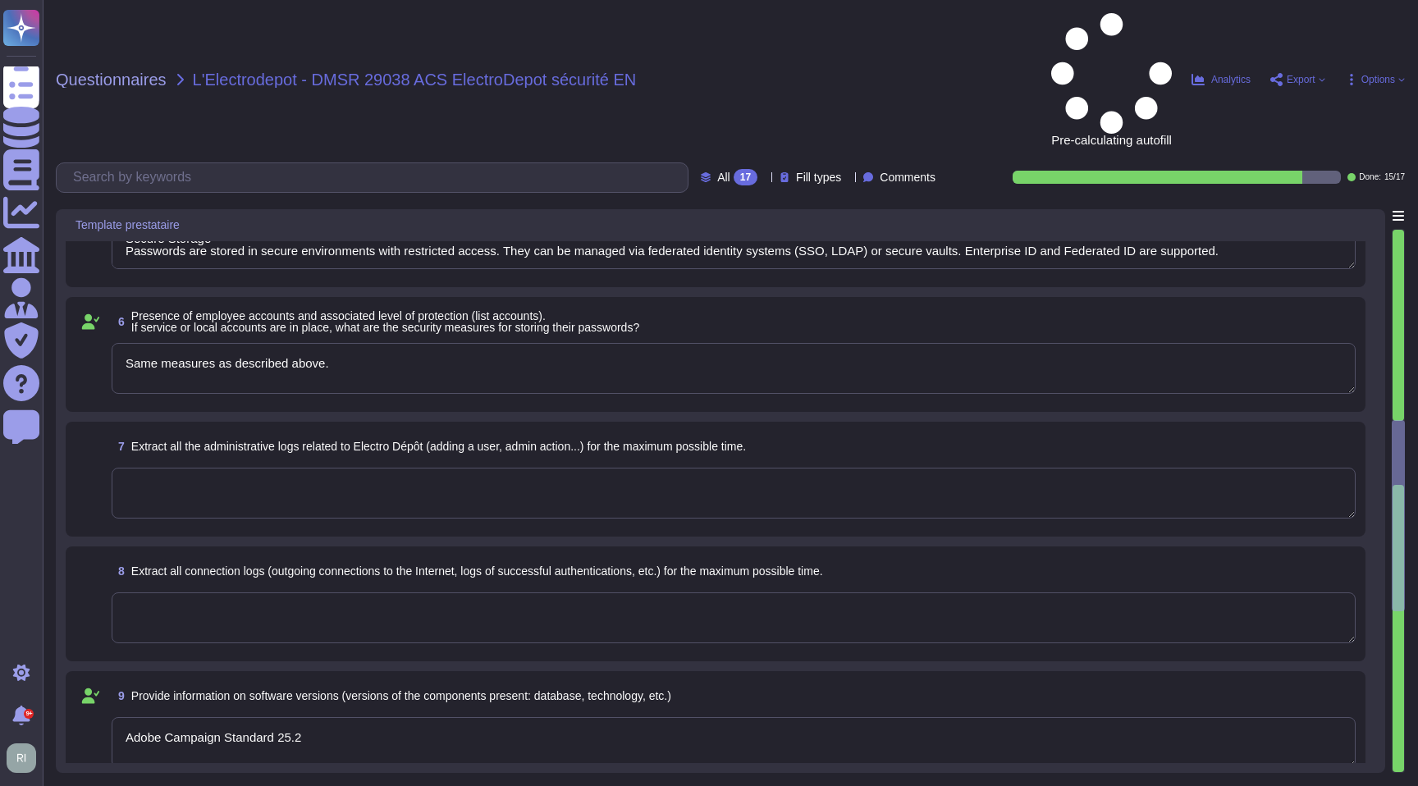
type textarea "Adobe implements practices that comply with international standards to ensure t…"
type textarea "Same measures as described above."
type textarea "Adobe Campaign Standard 25.2"
type textarea "Adobe maintains advanced security measures to ensure the confidentiality, integ…"
type textarea "Stream encryption • HTTPS with TLS 1.2 or higher is used for all exchanges betw…"
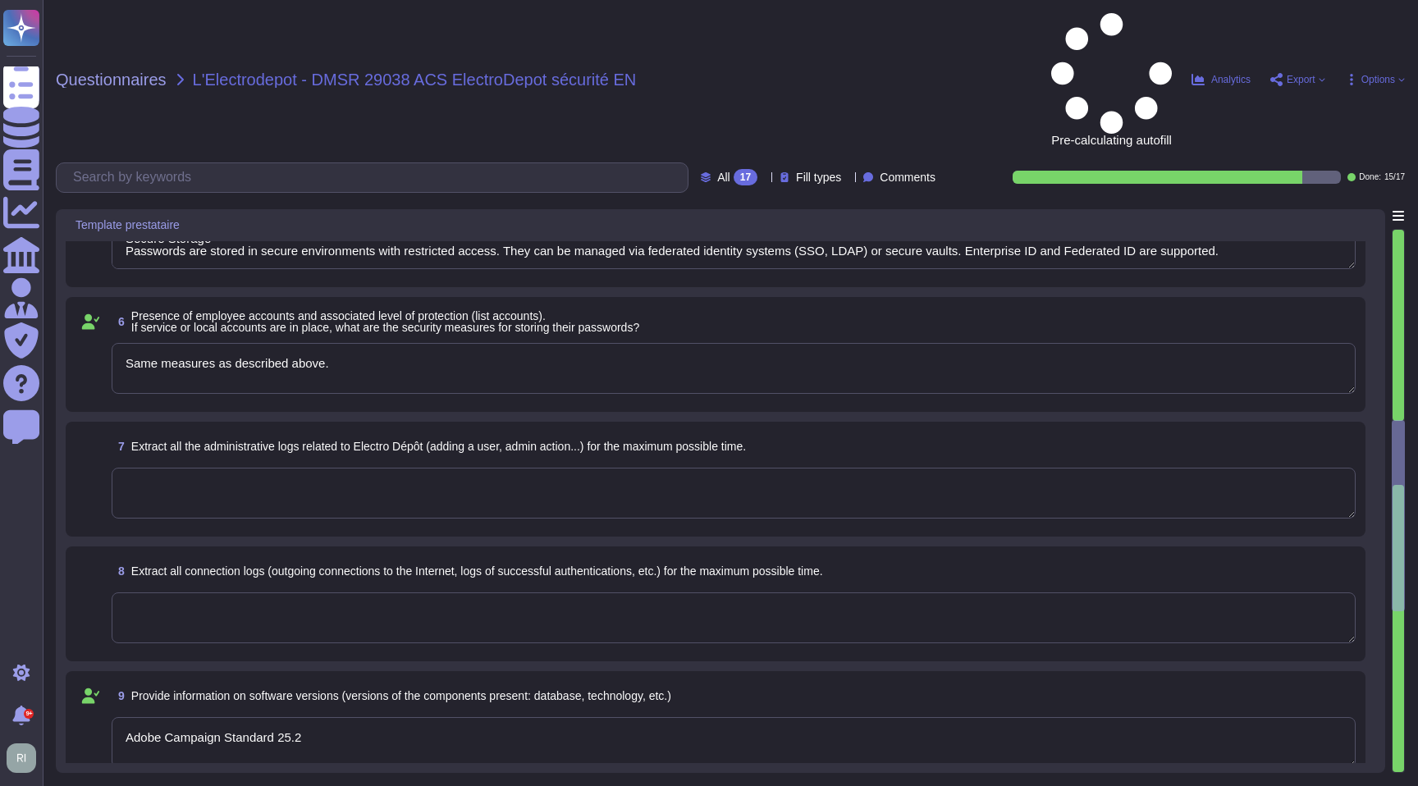
type textarea "Details are available here: [URL][DOMAIN_NAME]"
type textarea "Adobe implements practices that comply with international standards to ensure t…"
type textarea "Adobe maintains advanced security measures to ensure the confidentiality, integ…"
type textarea "Stream encryption • HTTPS with TLS 1.2 or higher is used for all exchanges betw…"
type textarea "Adobe implements practices that comply with international standards to ensure t…"
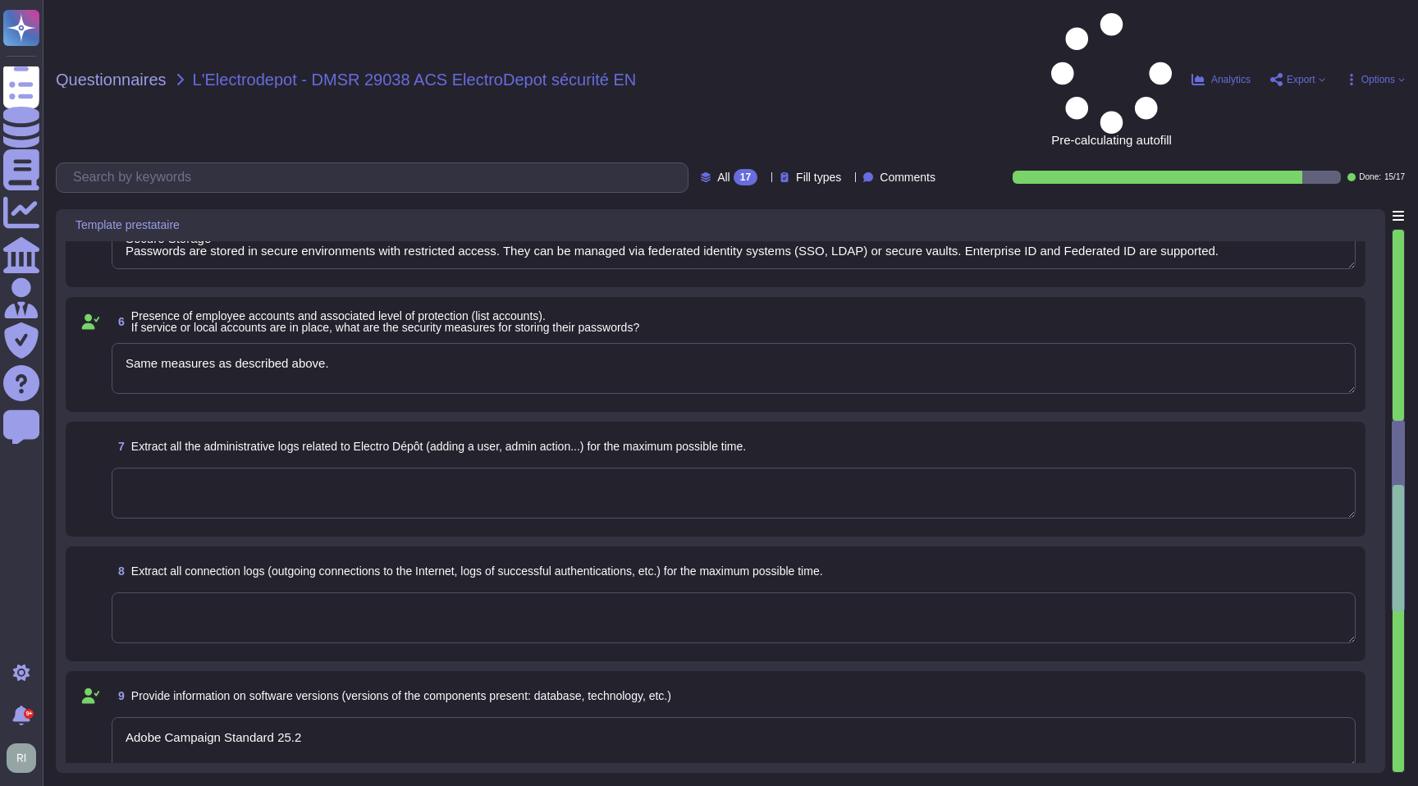
type textarea "Adobe maintains advanced security measures to ensure the confidentiality, integ…"
type textarea "Stream encryption • HTTPS with TLS 1.2 or higher is used for all exchanges betw…"
type textarea "Adobe maintains advanced security measures to ensure the confidentiality, integ…"
type textarea "Stream encryption • HTTPS with TLS 1.2 or higher is used for all exchanges betw…"
type textarea "Adobe maintains advanced security measures to ensure the confidentiality, integ…"
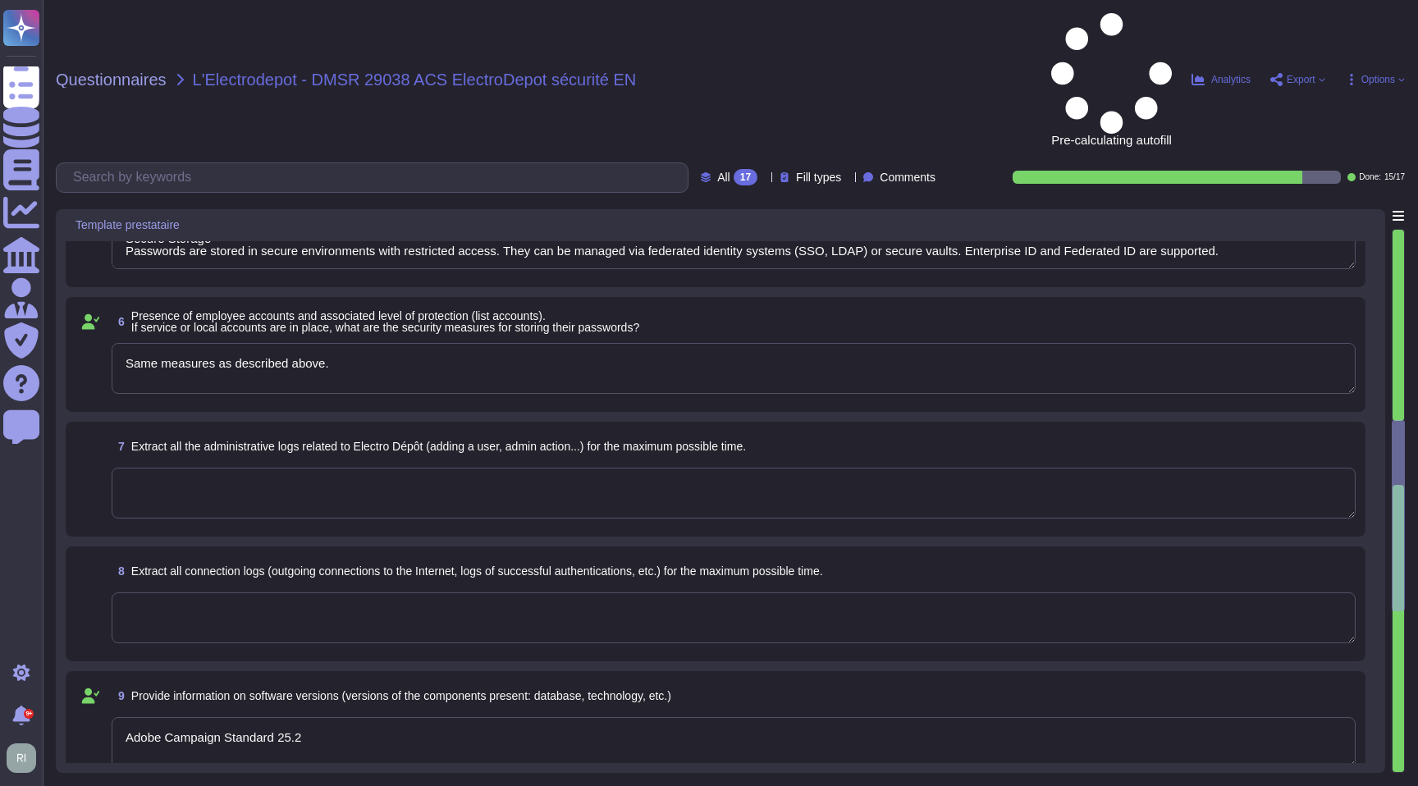
type textarea "Stream encryption • HTTPS with TLS 1.2 or higher is used for all exchanges betw…"
type textarea "Adobe maintains advanced security measures to ensure the confidentiality, integ…"
type textarea "Stream encryption • HTTPS with TLS 1.2 or higher is used for all exchanges betw…"
type textarea "Adobe maintains advanced security measures to ensure the confidentiality, integ…"
type textarea "Stream encryption • HTTPS with TLS 1.2 or higher is used for all exchanges betw…"
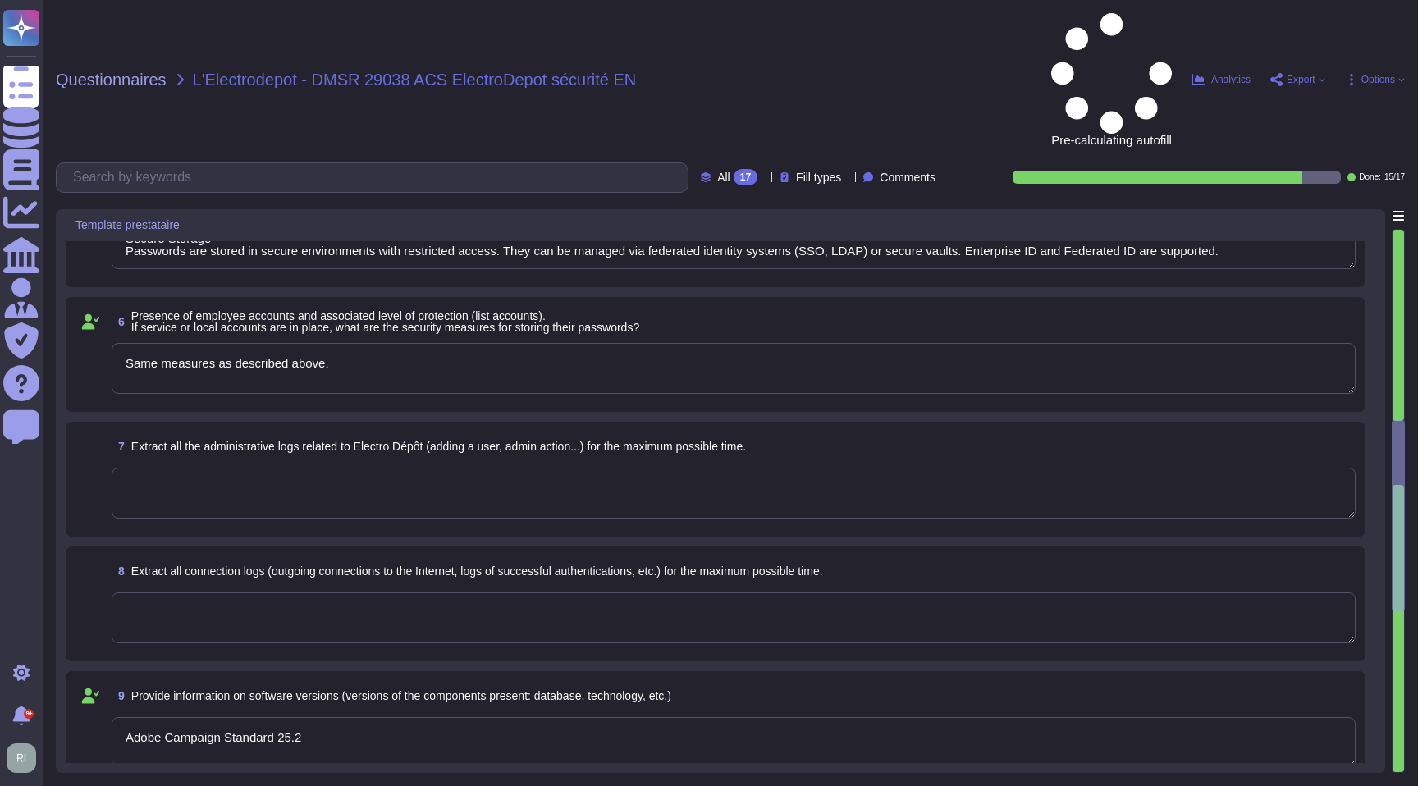
type textarea "Adobe maintains advanced security measures to ensure the confidentiality, integ…"
type textarea "Stream encryption • HTTPS with TLS 1.2 or higher is used for all exchanges betw…"
type textarea "Adobe maintains advanced security measures to ensure the confidentiality, integ…"
type textarea "Stream encryption • HTTPS with TLS 1.2 or higher is used for all exchanges betw…"
type textarea "Adobe maintains advanced security measures to ensure the confidentiality, integ…"
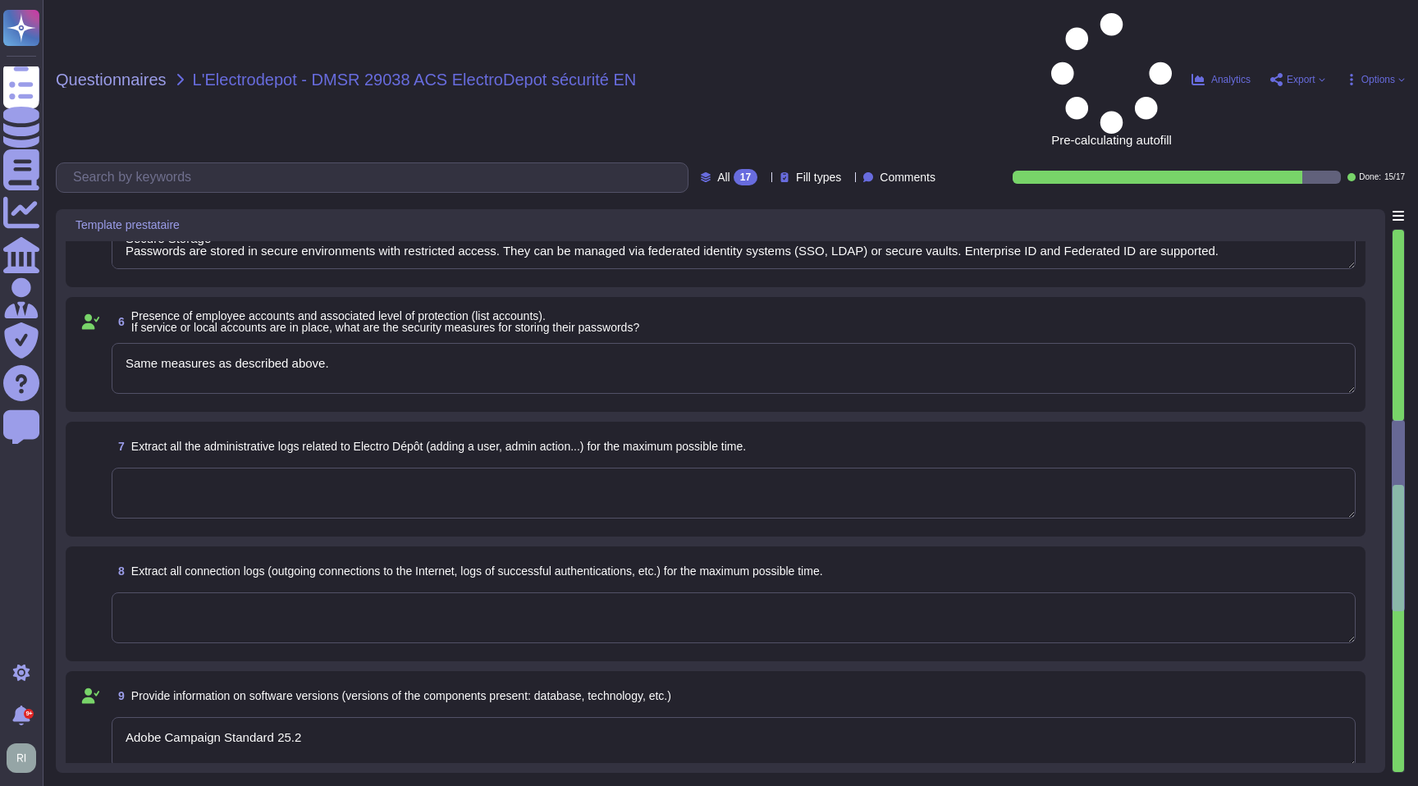
type textarea "Stream encryption • HTTPS with TLS 1.2 or higher is used for all exchanges betw…"
type textarea "Adobe maintains advanced security measures to ensure the confidentiality, integ…"
type textarea "Stream encryption • HTTPS with TLS 1.2 or higher is used for all exchanges betw…"
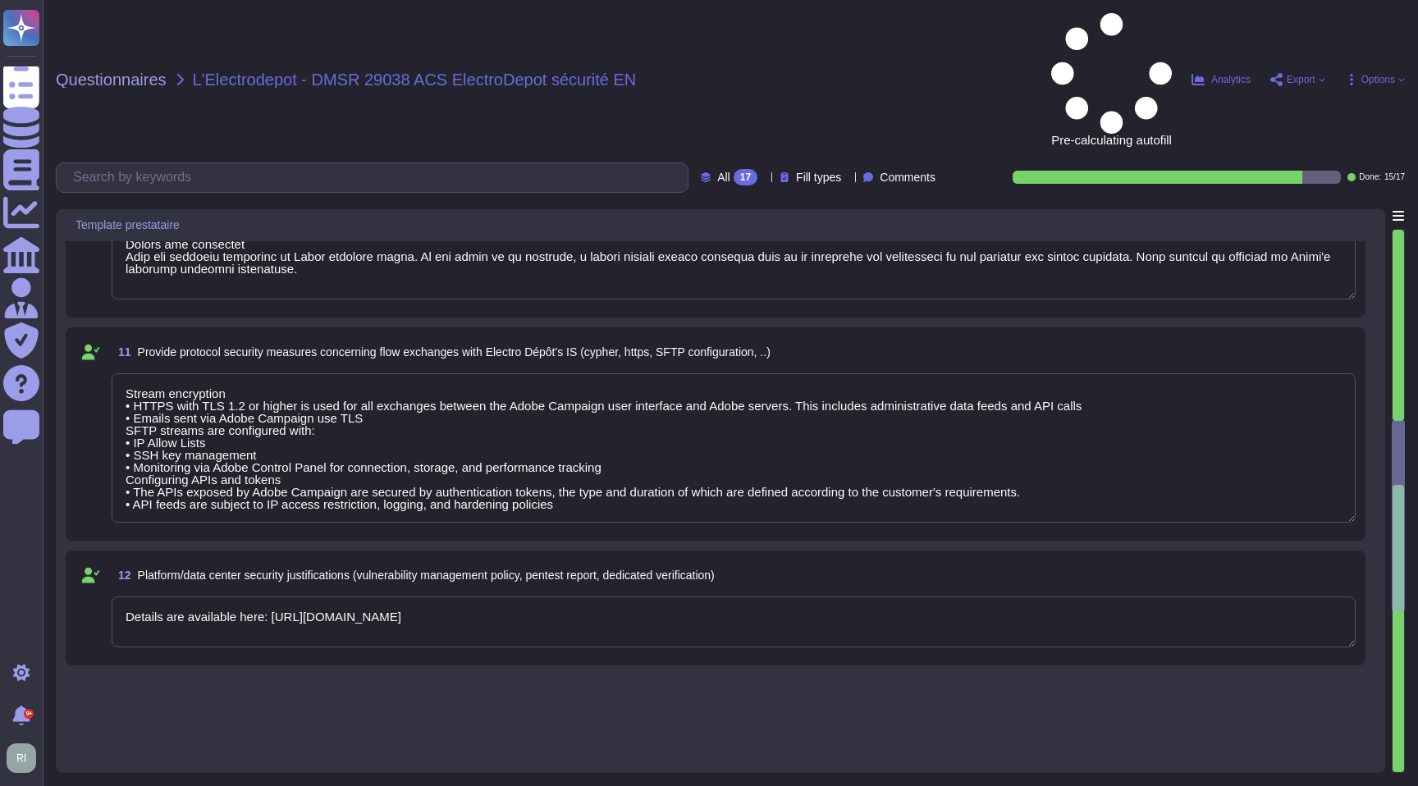
type textarea "Adobe maintains advanced security measures to ensure the confidentiality, integ…"
type textarea "Stream encryption • HTTPS with TLS 1.2 or higher is used for all exchanges betw…"
type textarea "Adobe maintains advanced security measures to ensure the confidentiality, integ…"
type textarea "Stream encryption • HTTPS with TLS 1.2 or higher is used for all exchanges betw…"
type textarea "Adobe maintains advanced security measures to ensure the confidentiality, integ…"
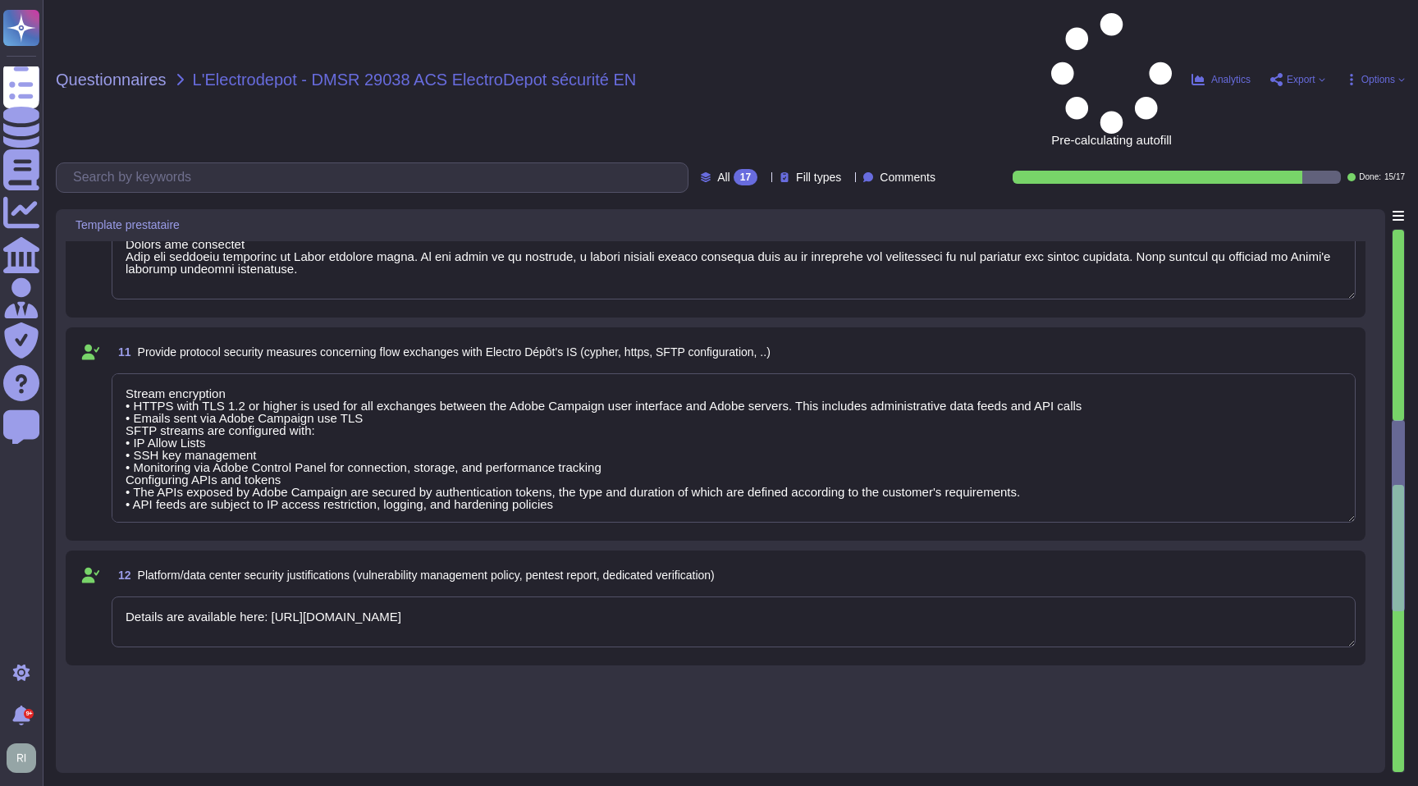
type textarea "Stream encryption • HTTPS with TLS 1.2 or higher is used for all exchanges betw…"
type textarea "Adobe maintains advanced security measures to ensure the confidentiality, integ…"
type textarea "Stream encryption • HTTPS with TLS 1.2 or higher is used for all exchanges betw…"
type textarea "Adobe maintains advanced security measures to ensure the confidentiality, integ…"
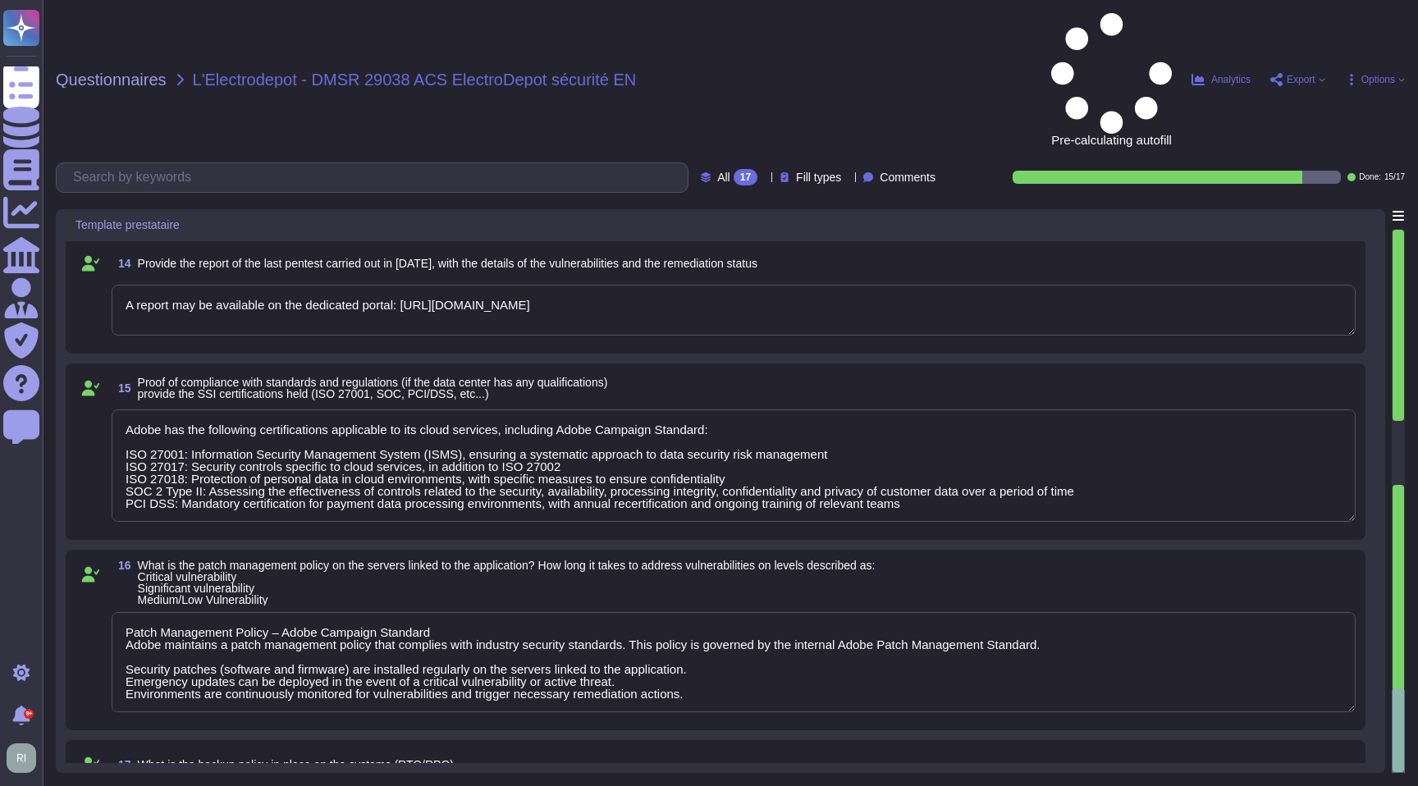
type textarea "Stream encryption • HTTPS with TLS 1.2 or higher is used for all exchanges betw…"
type textarea "The logs that can be used are as follows: Audit Trail Connection logs Broadcast…"
type textarea "A report may be available on the dedicated portal: [URL][DOMAIN_NAME]"
type textarea "Adobe has the following certifications applicable to its cloud services, includ…"
type textarea "Patch Management Policy – Adobe Campaign Standard Adobe maintains a patch manag…"
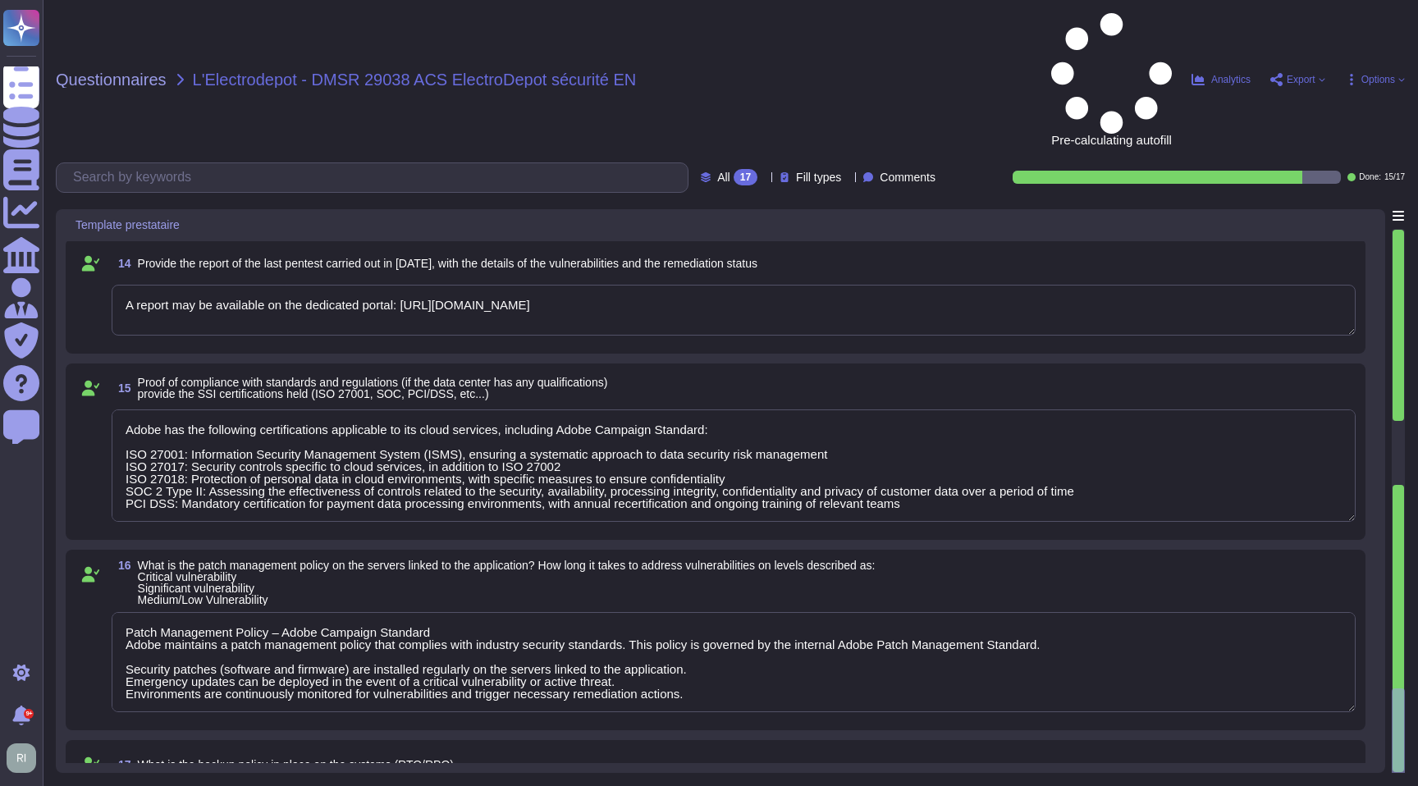
type textarea "RPO/RTO commitments are described in Adobe SLAs: - Data is backed up on redunda…"
type textarea "Stream encryption • HTTPS with TLS 1.2 or higher is used for all exchanges betw…"
type textarea "The logs that can be used are as follows: Audit Trail Connection logs Broadcast…"
type textarea "Adobe has the following certifications applicable to its cloud services, includ…"
type textarea "Patch Management Policy – Adobe Campaign Standard Adobe maintains a patch manag…"
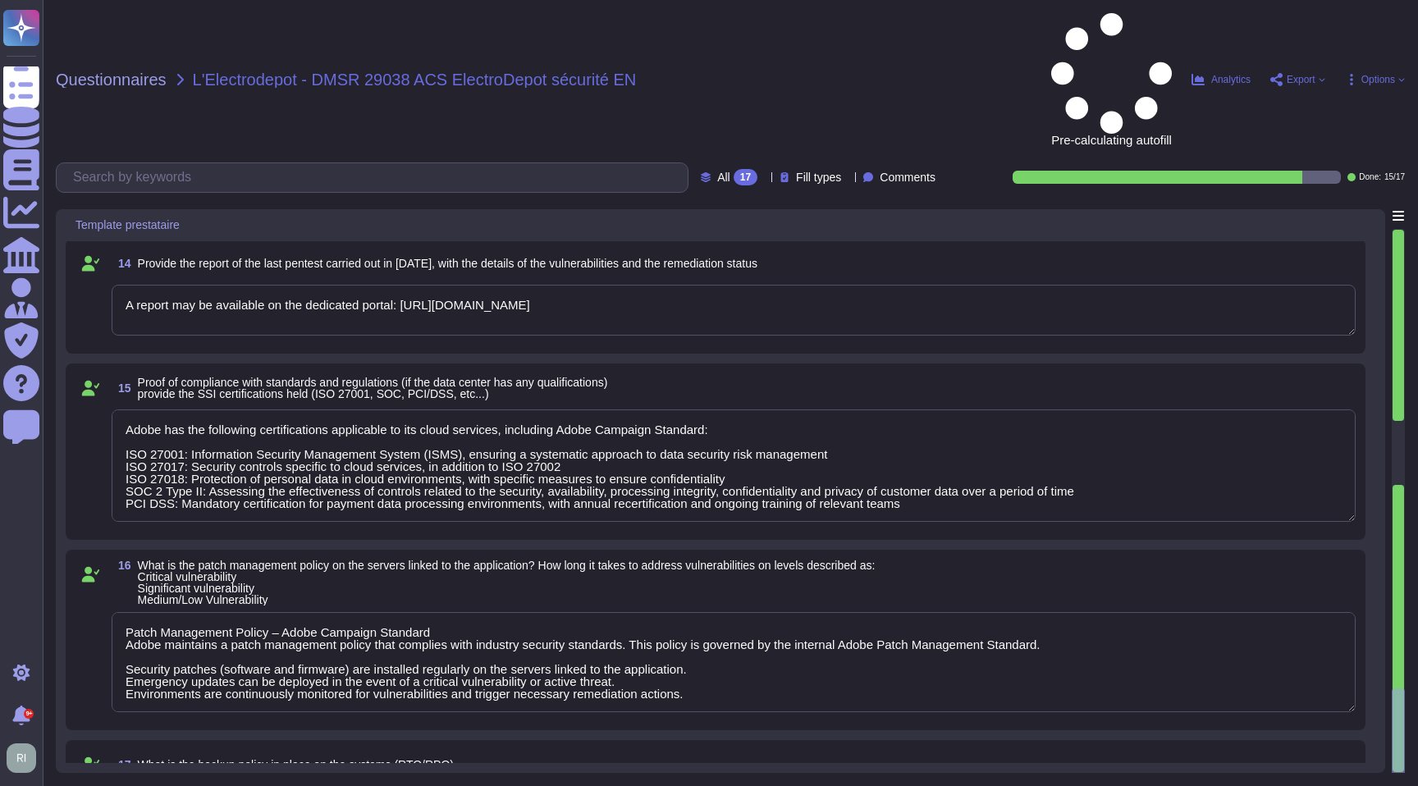
type textarea "RPO/RTO commitments are described in Adobe SLAs: - Data is backed up on redunda…"
type textarea "Stream encryption • HTTPS with TLS 1.2 or higher is used for all exchanges betw…"
type textarea "The logs that can be used are as follows: Audit Trail Connection logs Broadcast…"
type textarea "Adobe has the following certifications applicable to its cloud services, includ…"
type textarea "Patch Management Policy – Adobe Campaign Standard Adobe maintains a patch manag…"
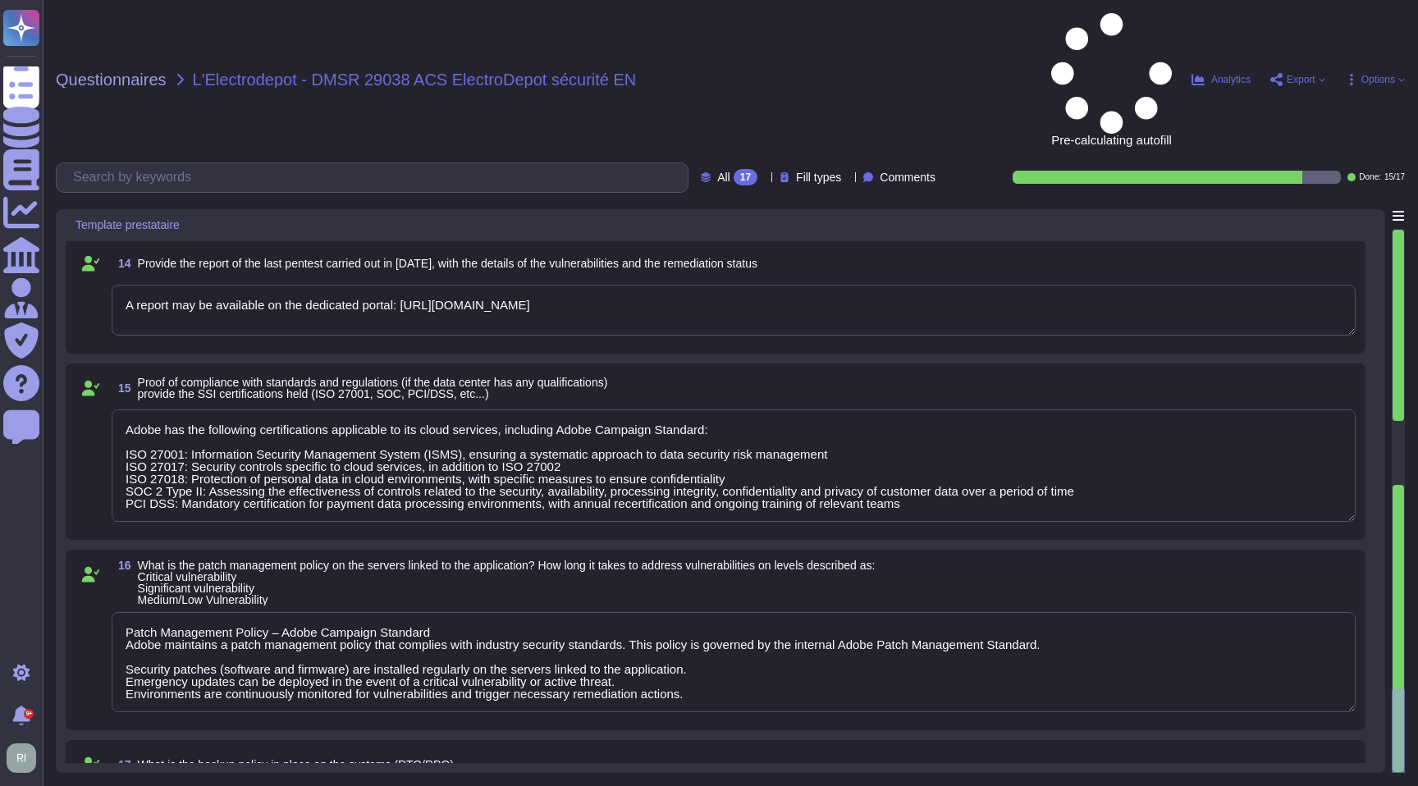
type textarea "RPO/RTO commitments are described in Adobe SLAs: - Data is backed up on redunda…"
type textarea "Stream encryption • HTTPS with TLS 1.2 or higher is used for all exchanges betw…"
type textarea "The logs that can be used are as follows: Audit Trail Connection logs Broadcast…"
type textarea "Adobe has the following certifications applicable to its cloud services, includ…"
type textarea "Patch Management Policy – Adobe Campaign Standard Adobe maintains a patch manag…"
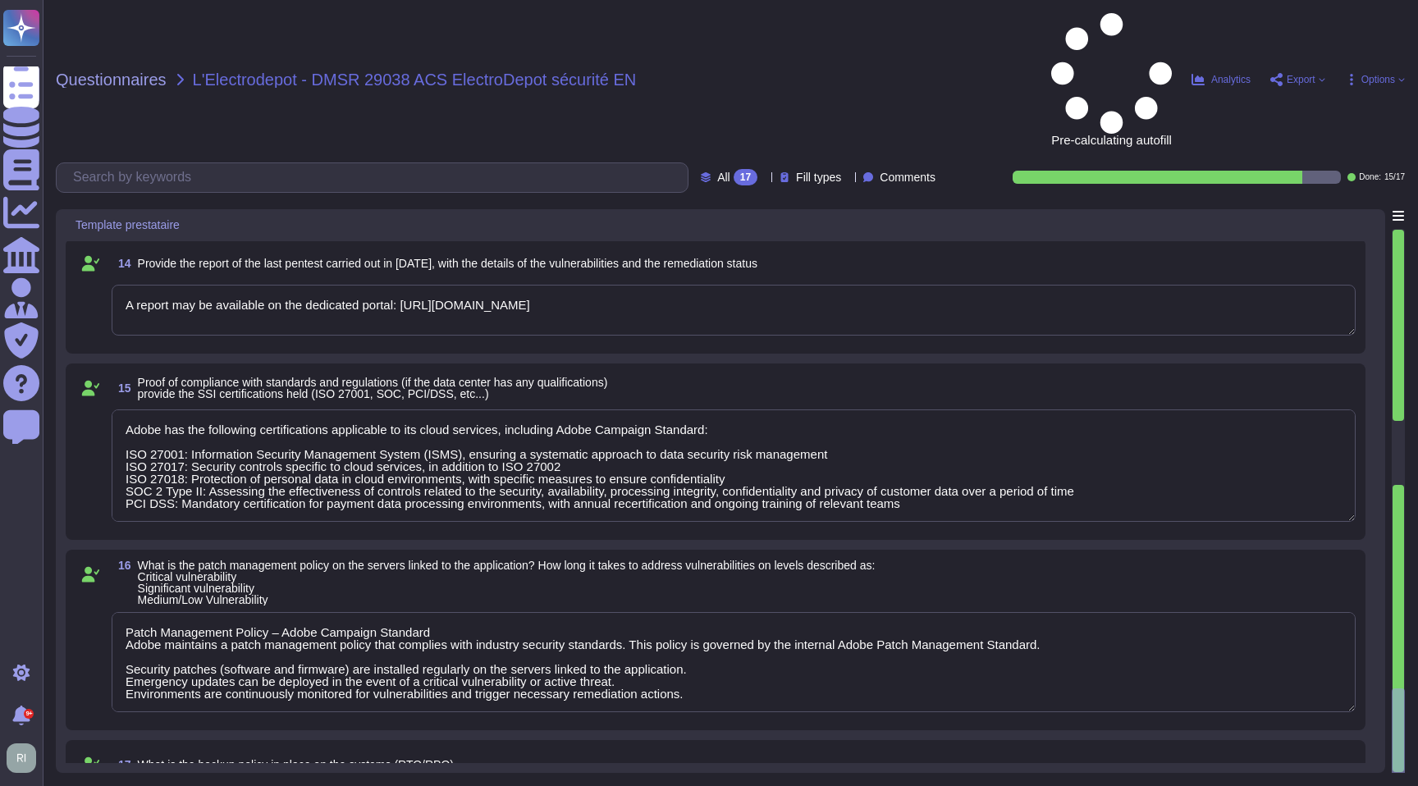
type textarea "RPO/RTO commitments are described in Adobe SLAs: - Data is backed up on redunda…"
type textarea "Stream encryption • HTTPS with TLS 1.2 or higher is used for all exchanges betw…"
type textarea "The logs that can be used are as follows: Audit Trail Connection logs Broadcast…"
type textarea "Adobe has the following certifications applicable to its cloud services, includ…"
type textarea "Patch Management Policy – Adobe Campaign Standard Adobe maintains a patch manag…"
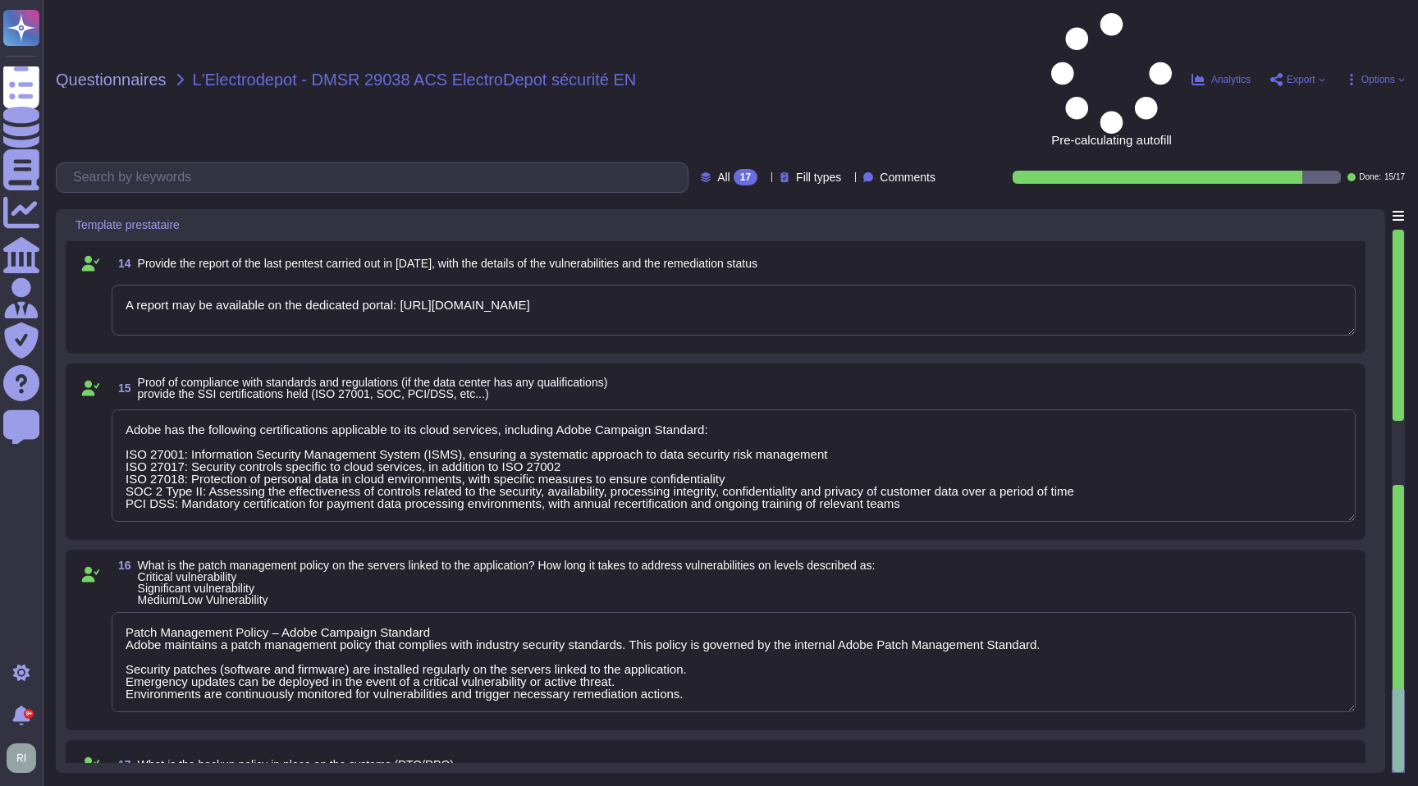
type textarea "RPO/RTO commitments are described in Adobe SLAs: - Data is backed up on redunda…"
type textarea "Stream encryption • HTTPS with TLS 1.2 or higher is used for all exchanges betw…"
type textarea "The logs that can be used are as follows: Audit Trail Connection logs Broadcast…"
type textarea "Adobe has the following certifications applicable to its cloud services, includ…"
type textarea "Patch Management Policy – Adobe Campaign Standard Adobe maintains a patch manag…"
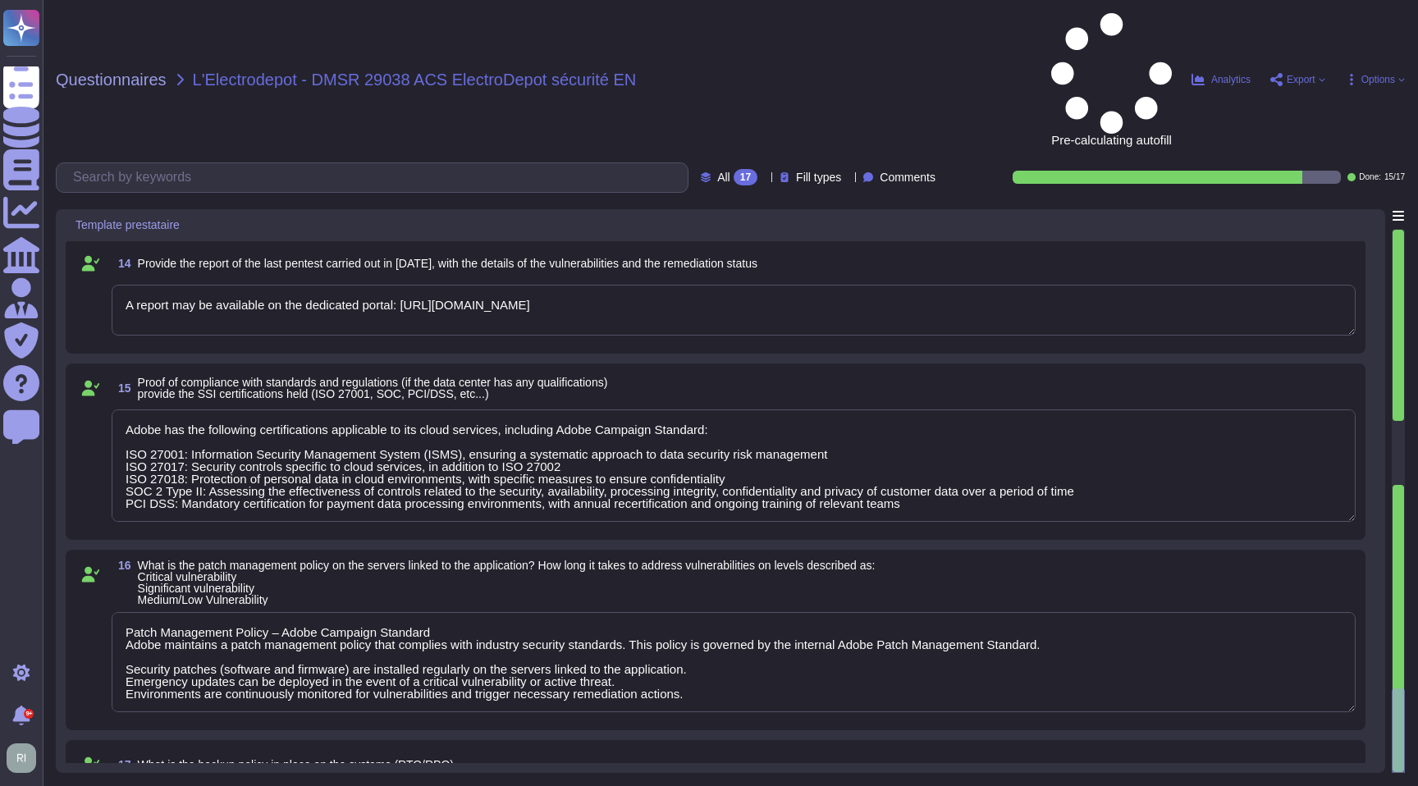
type textarea "RPO/RTO commitments are described in Adobe SLAs: - Data is backed up on redunda…"
type textarea "Stream encryption • HTTPS with TLS 1.2 or higher is used for all exchanges betw…"
type textarea "The logs that can be used are as follows: Audit Trail Connection logs Broadcast…"
type textarea "Adobe has the following certifications applicable to its cloud services, includ…"
type textarea "Patch Management Policy – Adobe Campaign Standard Adobe maintains a patch manag…"
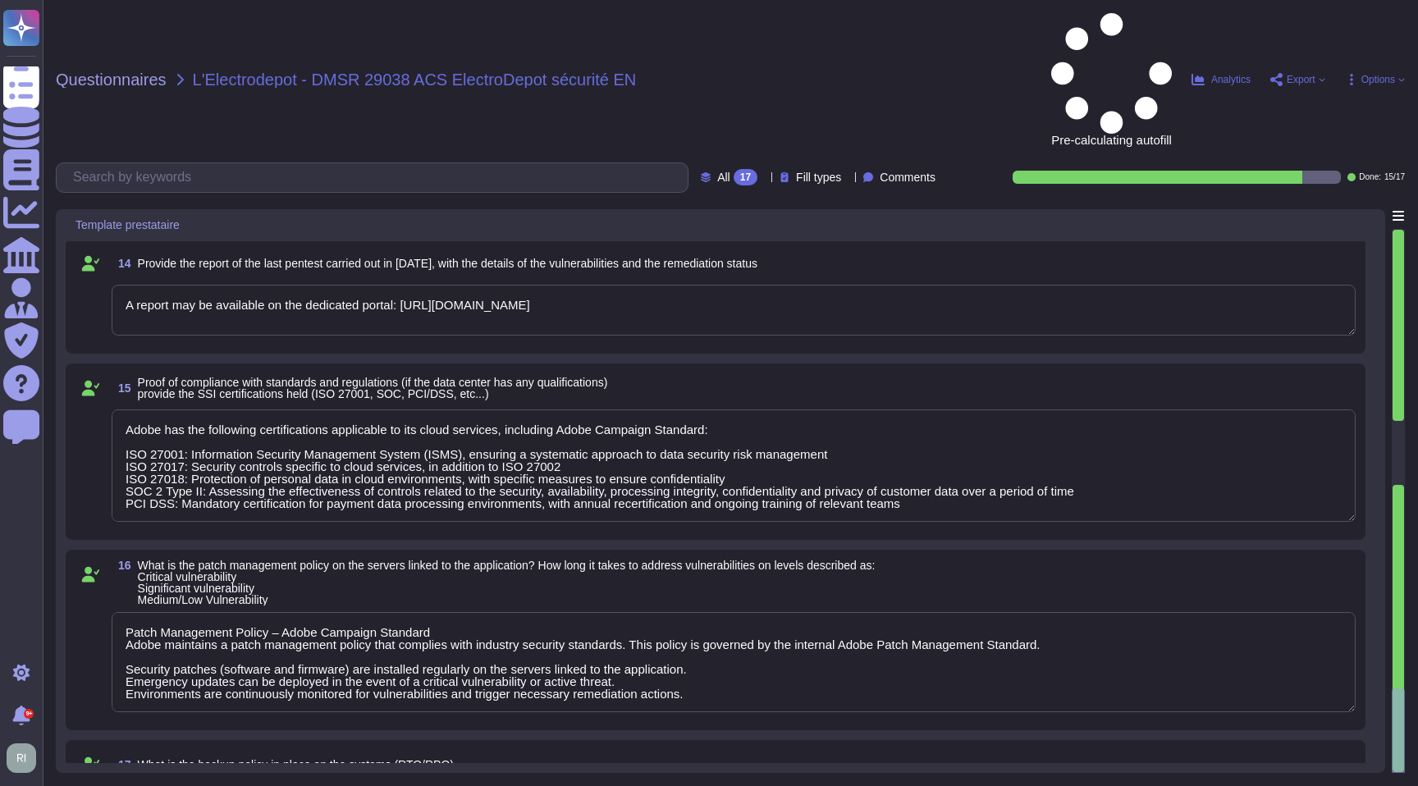
type textarea "RPO/RTO commitments are described in Adobe SLAs: - Data is backed up on redunda…"
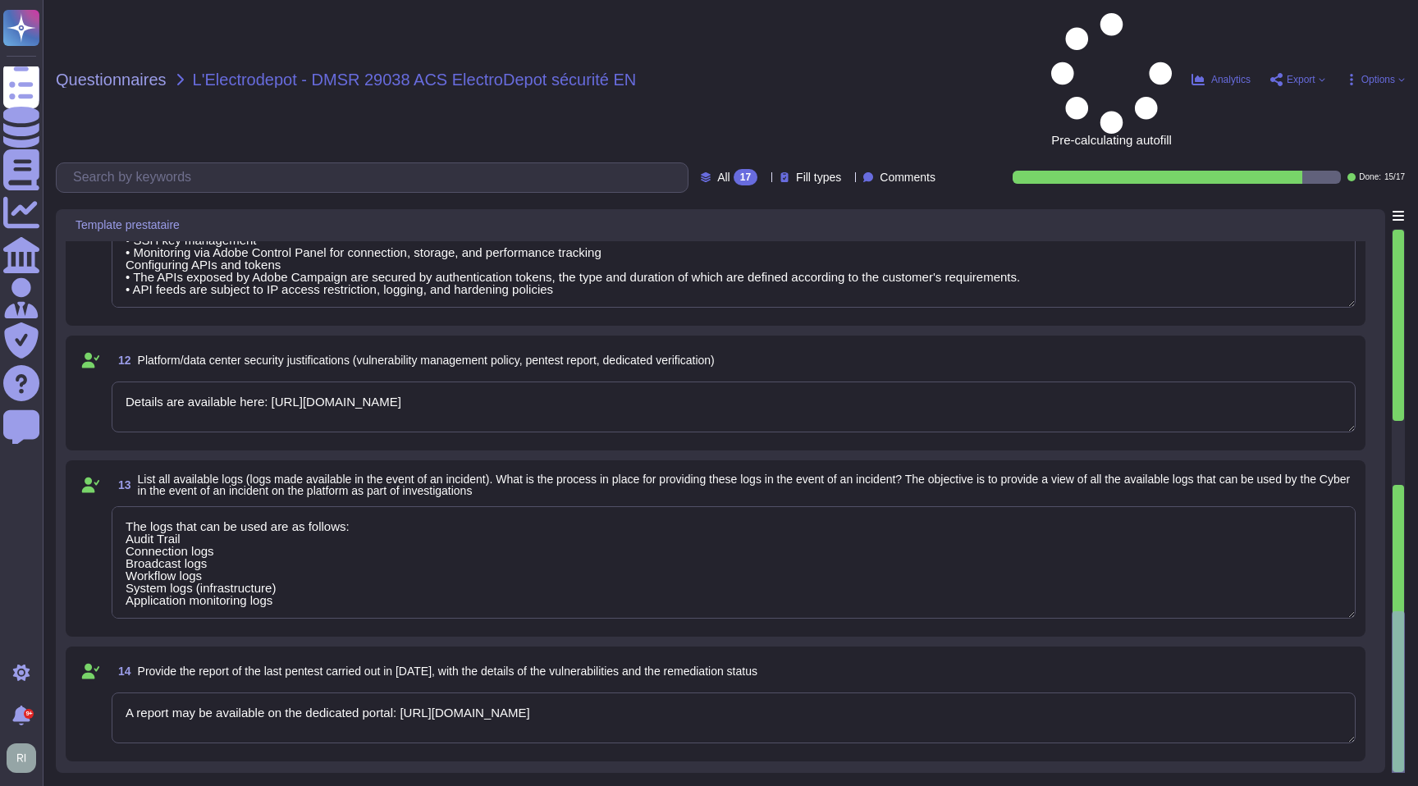
type textarea "Stream encryption • HTTPS with TLS 1.2 or higher is used for all exchanges betw…"
type textarea "The logs that can be used are as follows: Audit Trail Connection logs Broadcast…"
type textarea "Adobe has the following certifications applicable to its cloud services, includ…"
type textarea "Patch Management Policy – Adobe Campaign Standard Adobe maintains a patch manag…"
type textarea "Adobe maintains advanced security measures to ensure the confidentiality, integ…"
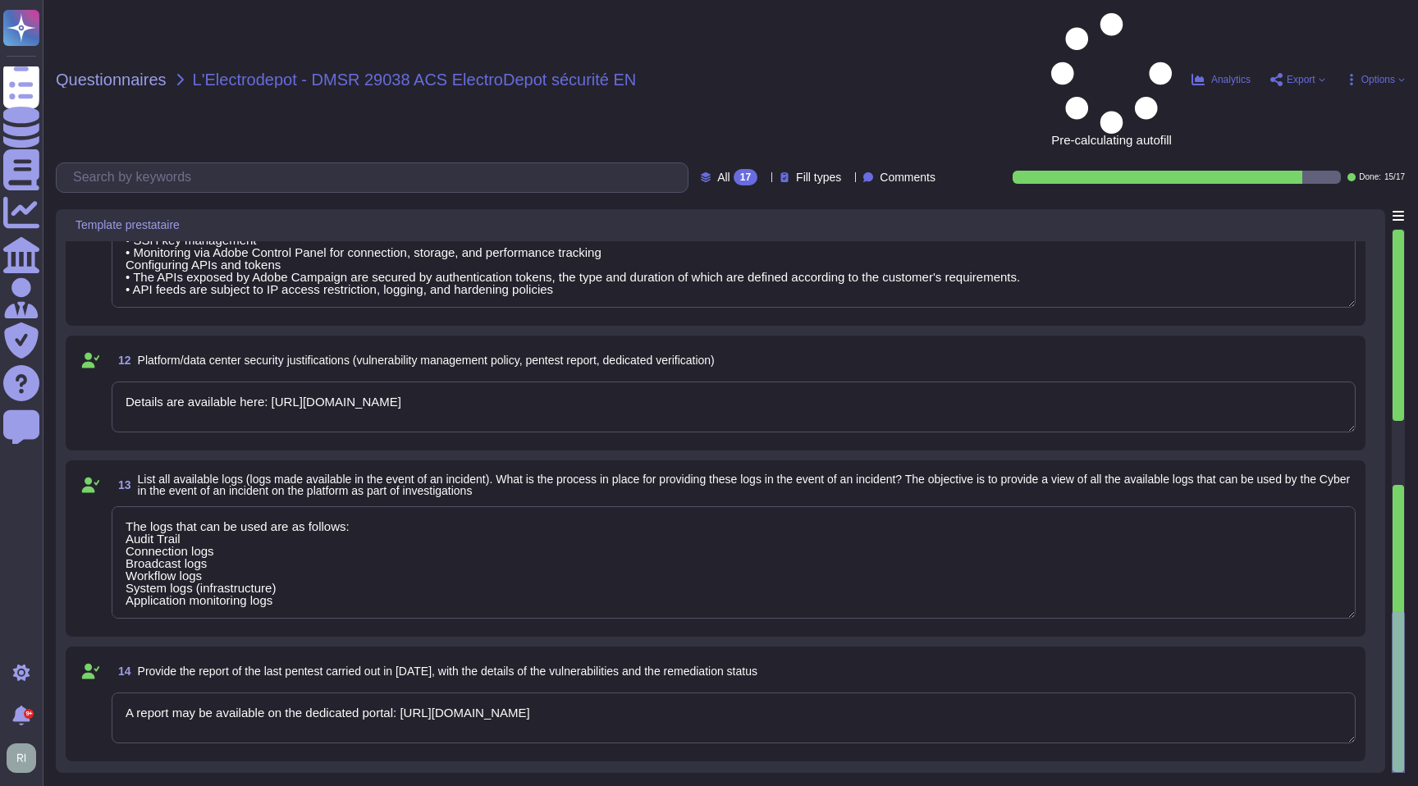
type textarea "Stream encryption • HTTPS with TLS 1.2 or higher is used for all exchanges betw…"
type textarea "The logs that can be used are as follows: Audit Trail Connection logs Broadcast…"
type textarea "Adobe has the following certifications applicable to its cloud services, includ…"
type textarea "Patch Management Policy – Adobe Campaign Standard Adobe maintains a patch manag…"
type textarea "Adobe maintains advanced security measures to ensure the confidentiality, integ…"
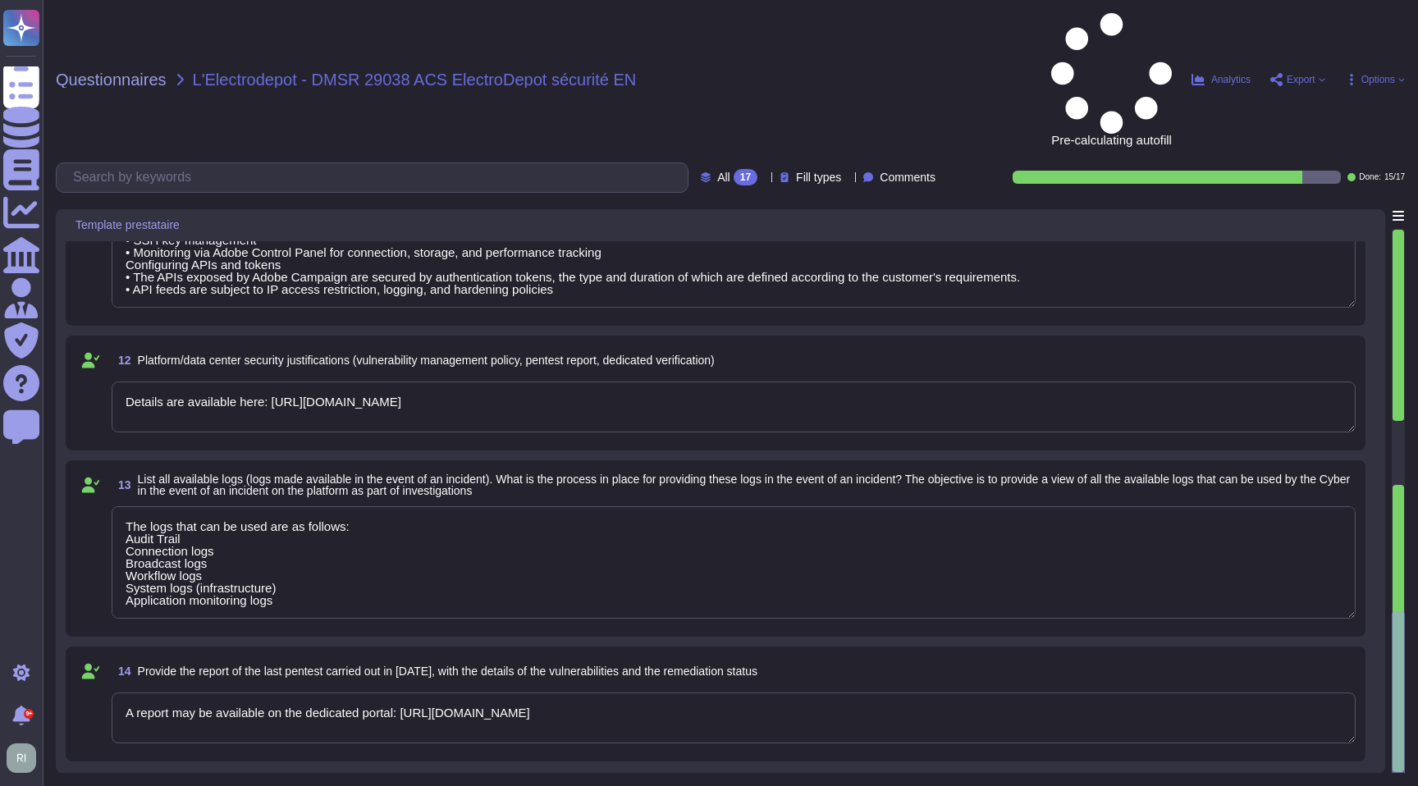
type textarea "Stream encryption • HTTPS with TLS 1.2 or higher is used for all exchanges betw…"
type textarea "The logs that can be used are as follows: Audit Trail Connection logs Broadcast…"
type textarea "Adobe maintains advanced security measures to ensure the confidentiality, integ…"
type textarea "Stream encryption • HTTPS with TLS 1.2 or higher is used for all exchanges betw…"
type textarea "The logs that can be used are as follows: Audit Trail Connection logs Broadcast…"
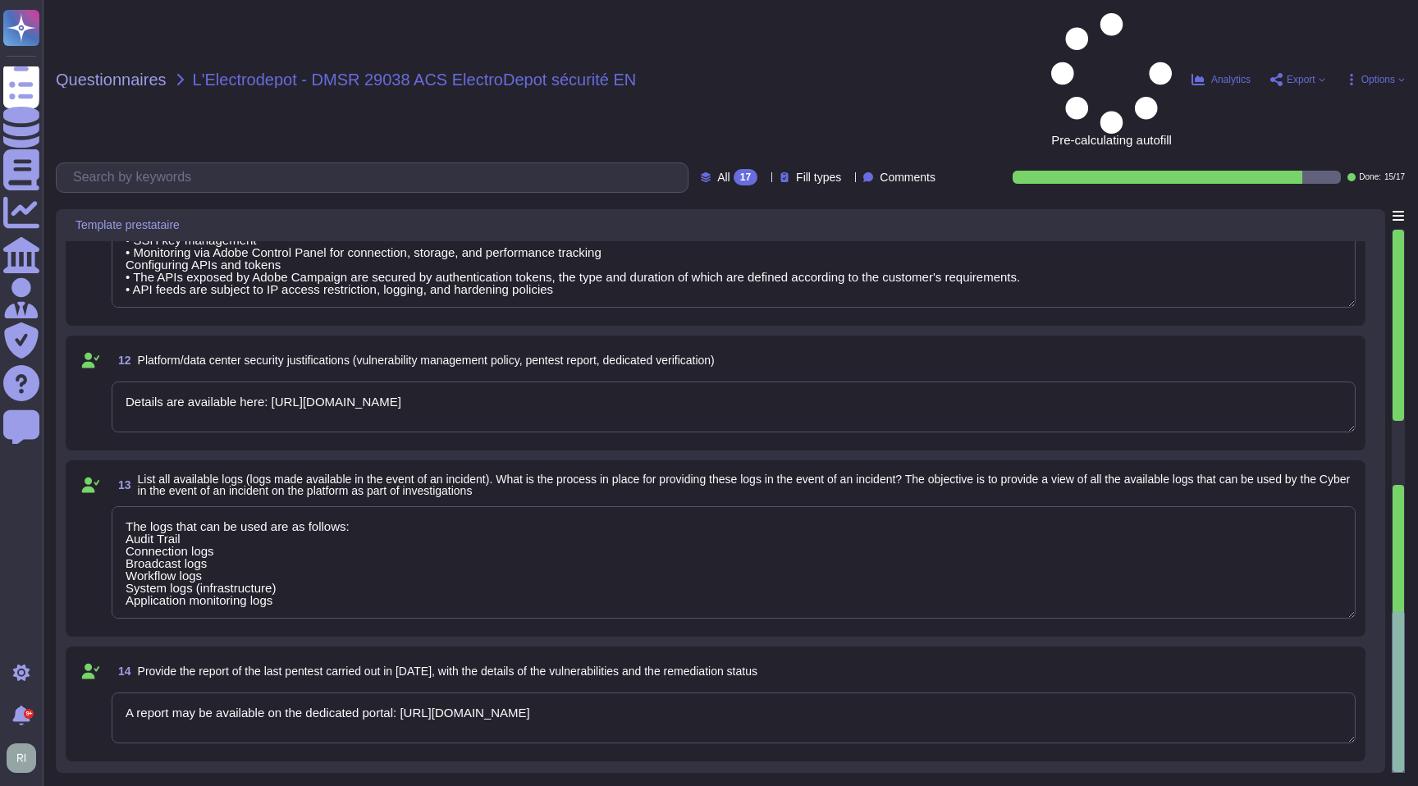
type textarea "Adobe maintains advanced security measures to ensure the confidentiality, integ…"
type textarea "Stream encryption • HTTPS with TLS 1.2 or higher is used for all exchanges betw…"
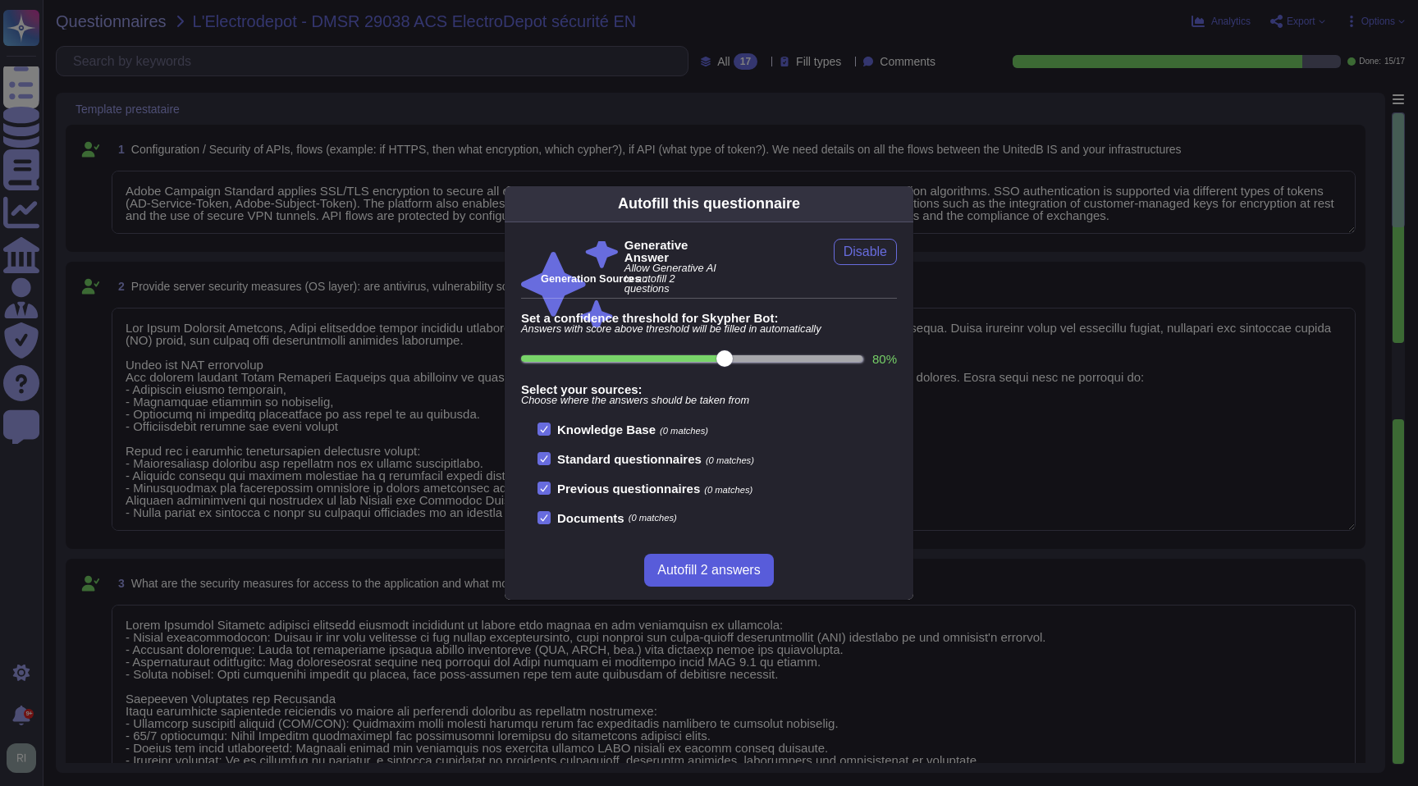
click at [721, 566] on span "Autofill 2 answers" at bounding box center [708, 570] width 103 height 13
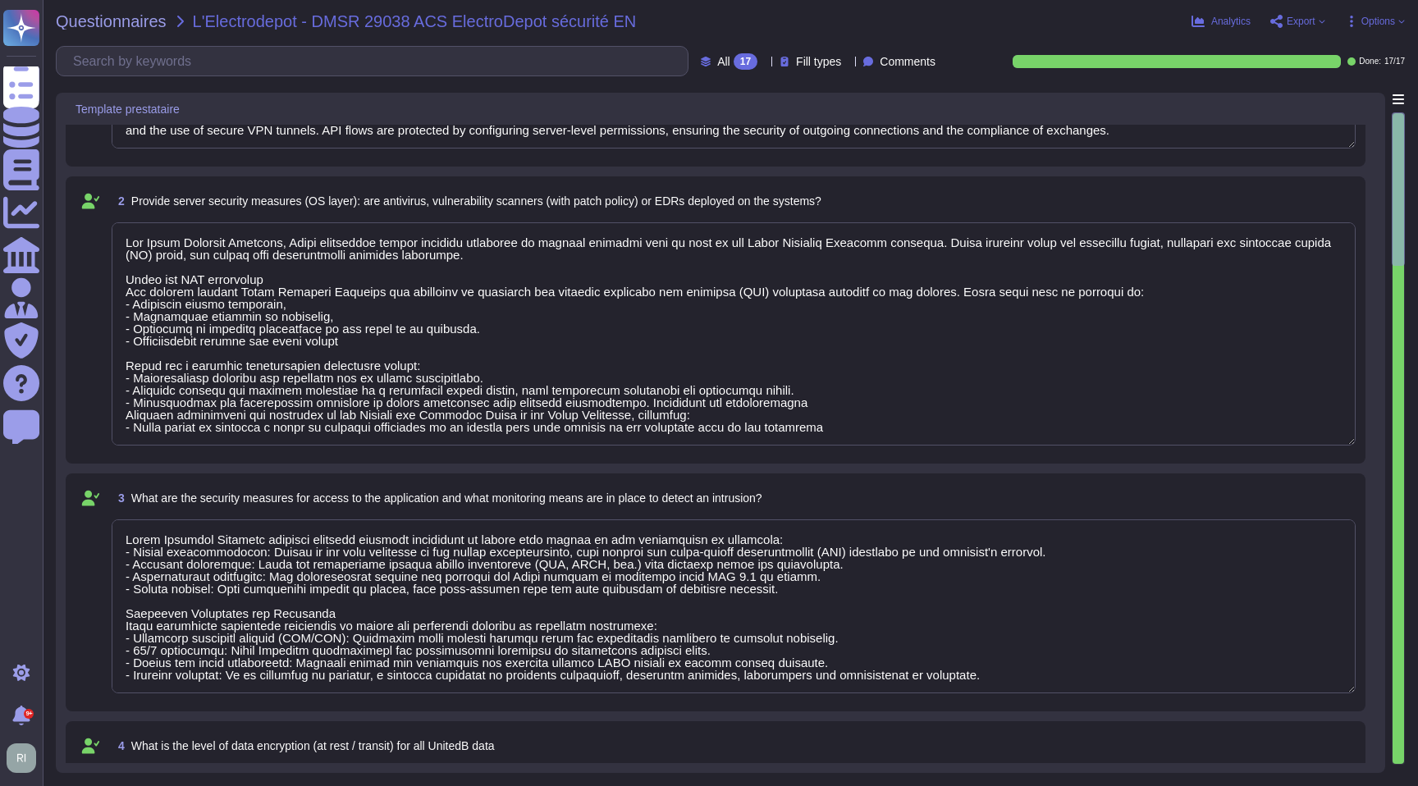
scroll to position [2, 0]
click at [566, 293] on textarea at bounding box center [734, 333] width 1244 height 223
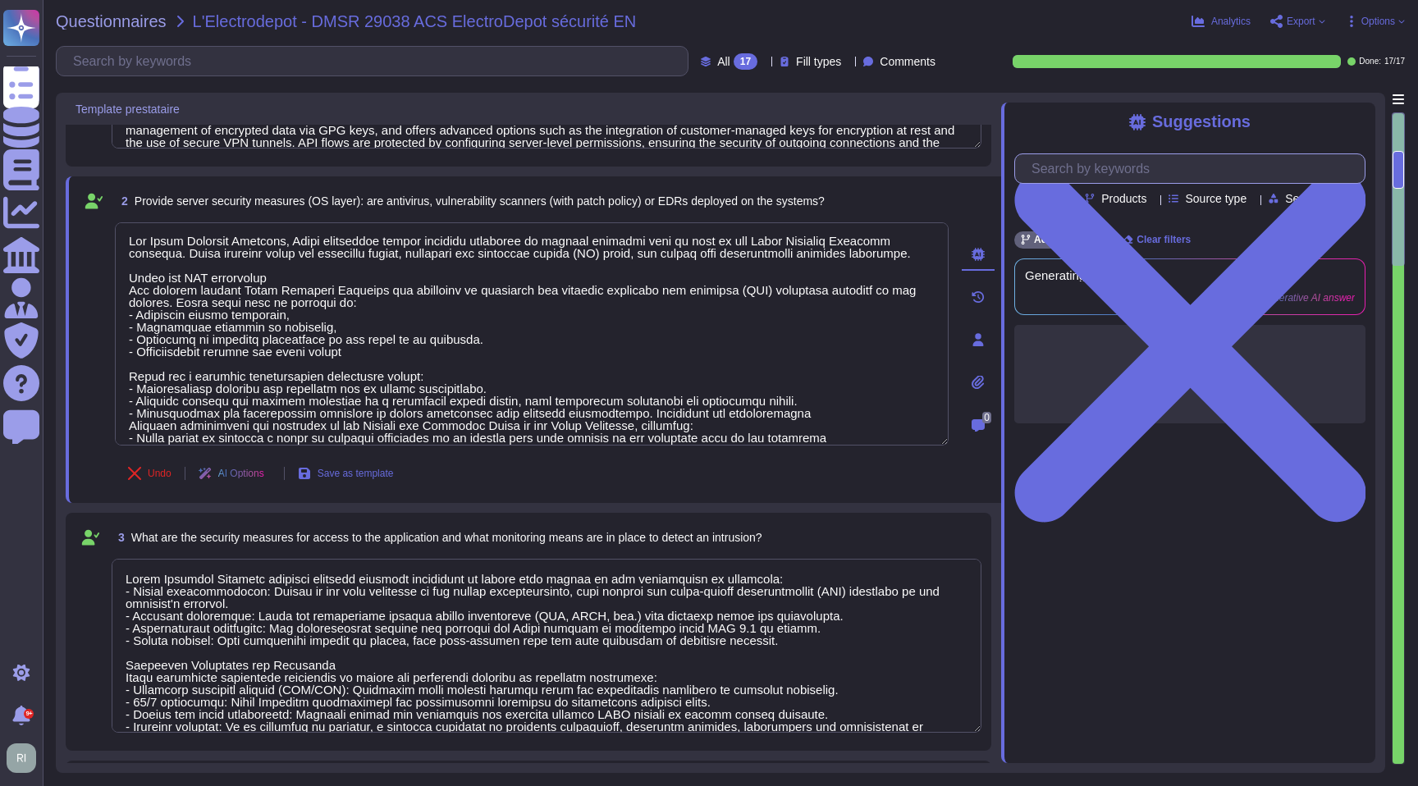
click at [1080, 172] on input "text" at bounding box center [1193, 168] width 341 height 29
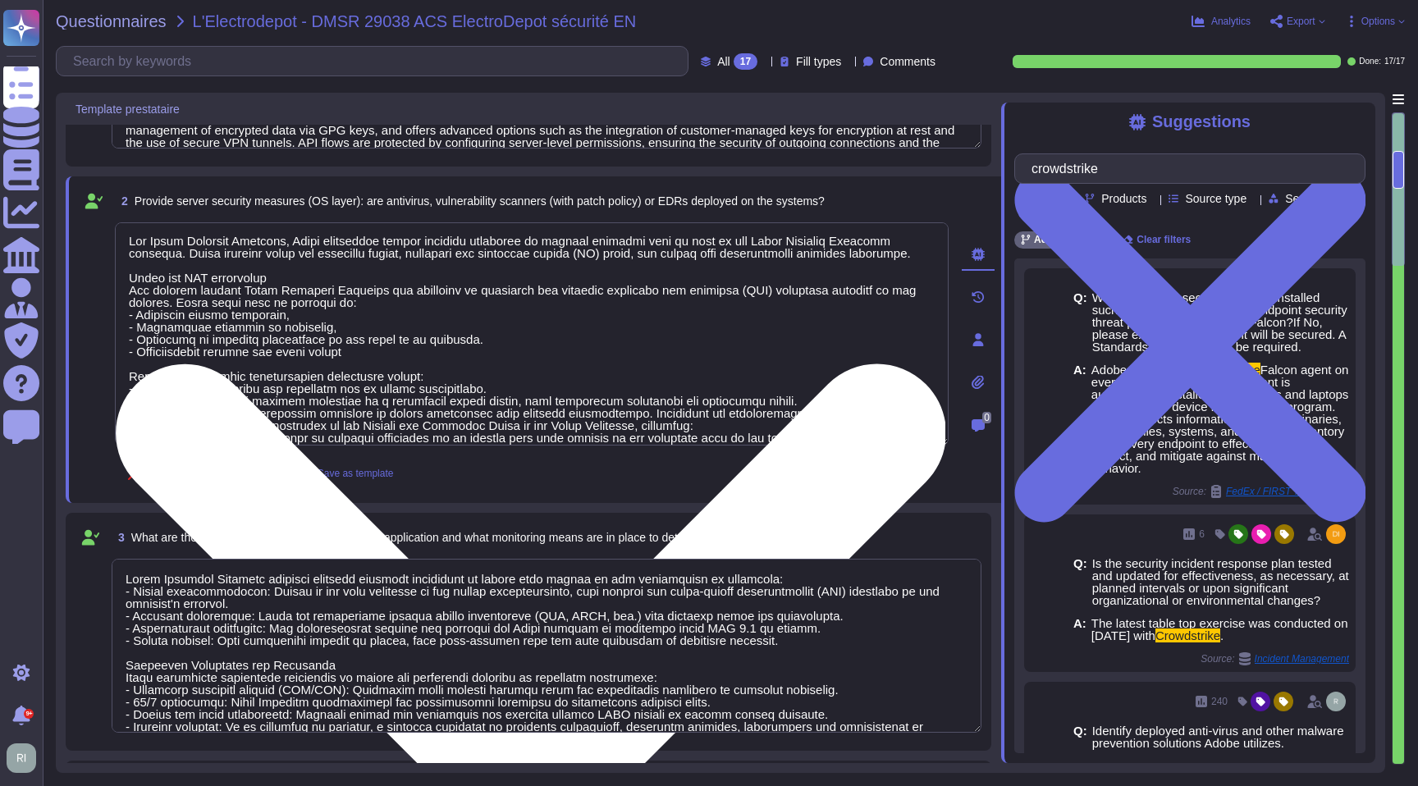
click at [277, 321] on textarea at bounding box center [532, 333] width 834 height 223
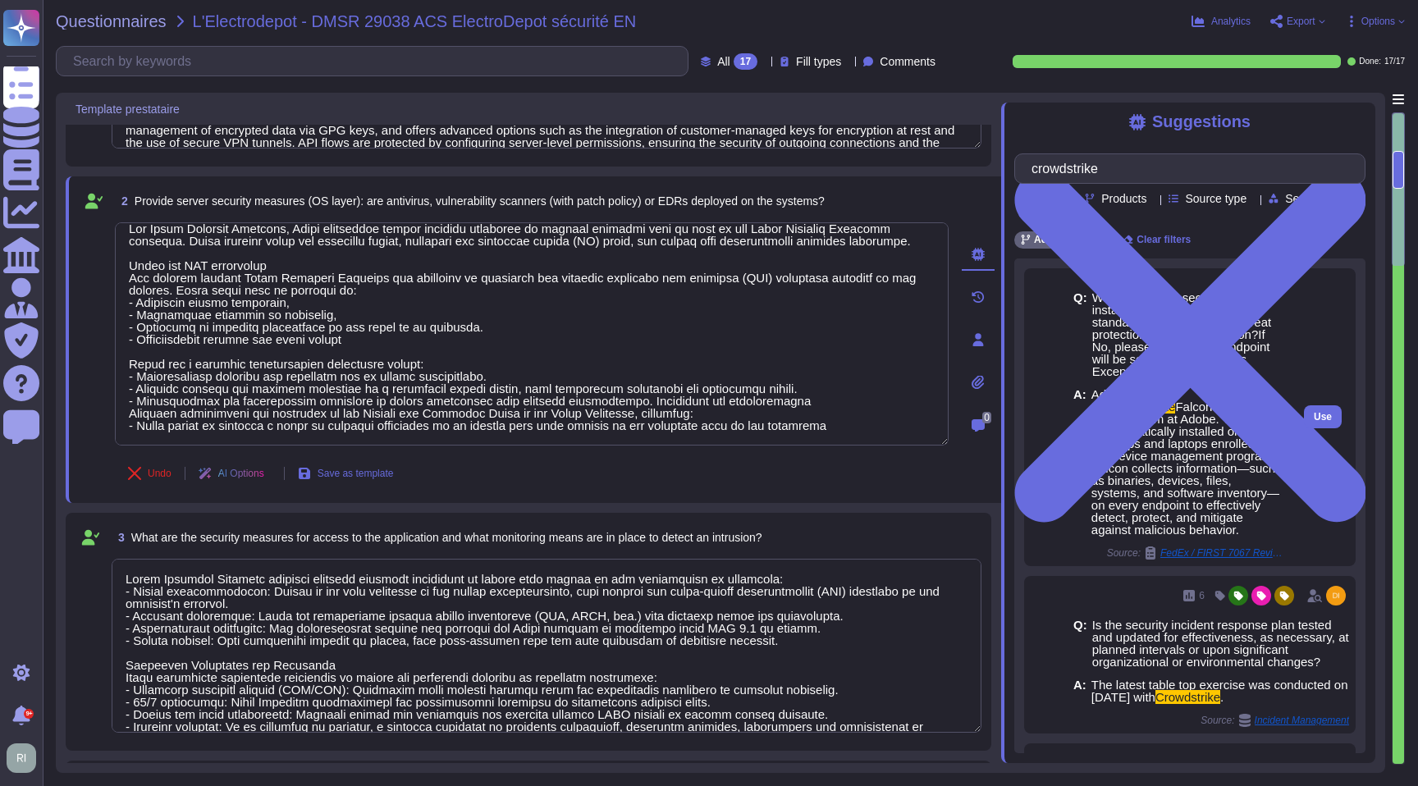
drag, startPoint x: 1094, startPoint y: 395, endPoint x: 1228, endPoint y: 528, distance: 189.1
click at [1228, 528] on span "Adobe deploys the CrowdStrike Falcon agent on every system at Adobe. The agent …" at bounding box center [1187, 462] width 192 height 148
copy span "Adobe deploys the CrowdStrike Falcon agent on every system at Adobe. The agent …"
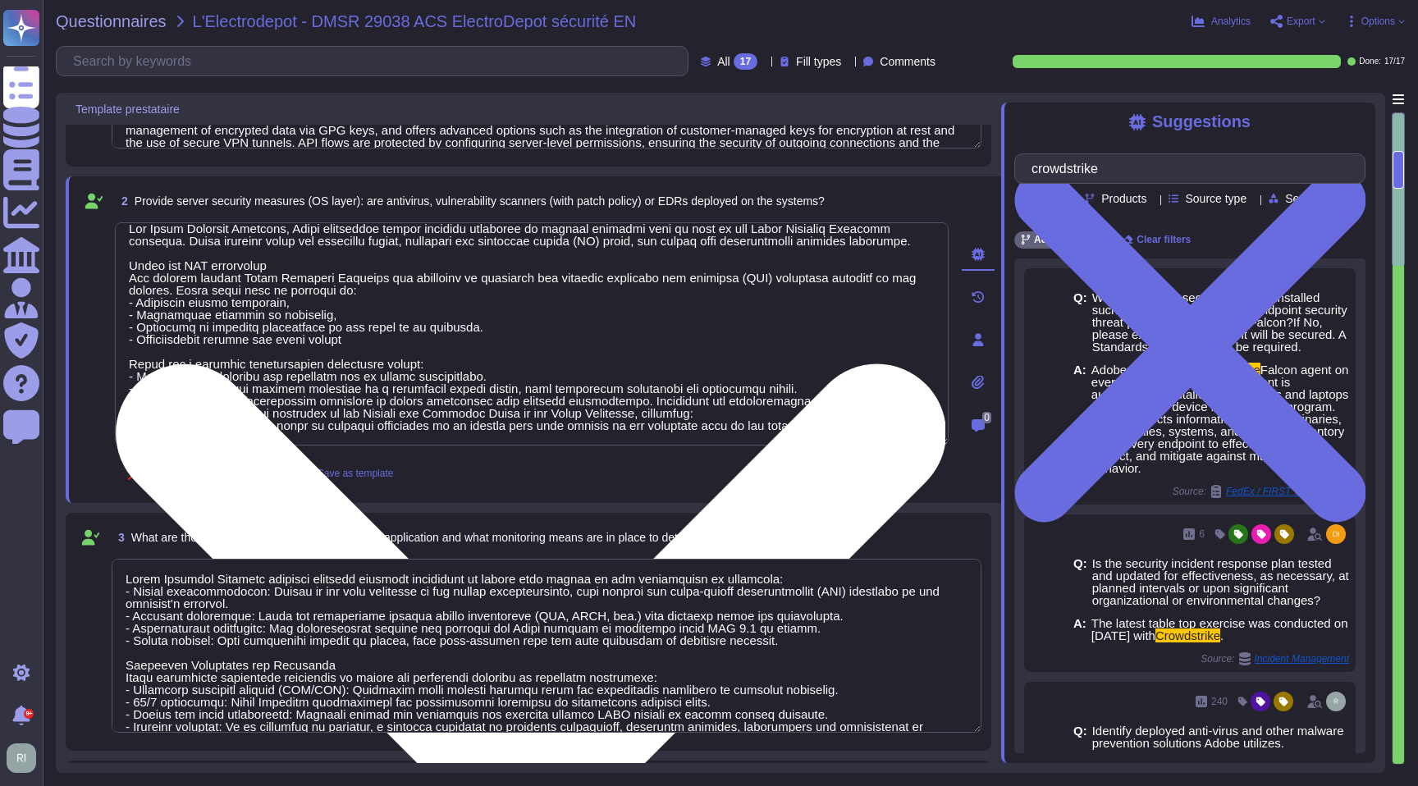
click at [421, 345] on textarea at bounding box center [532, 333] width 834 height 223
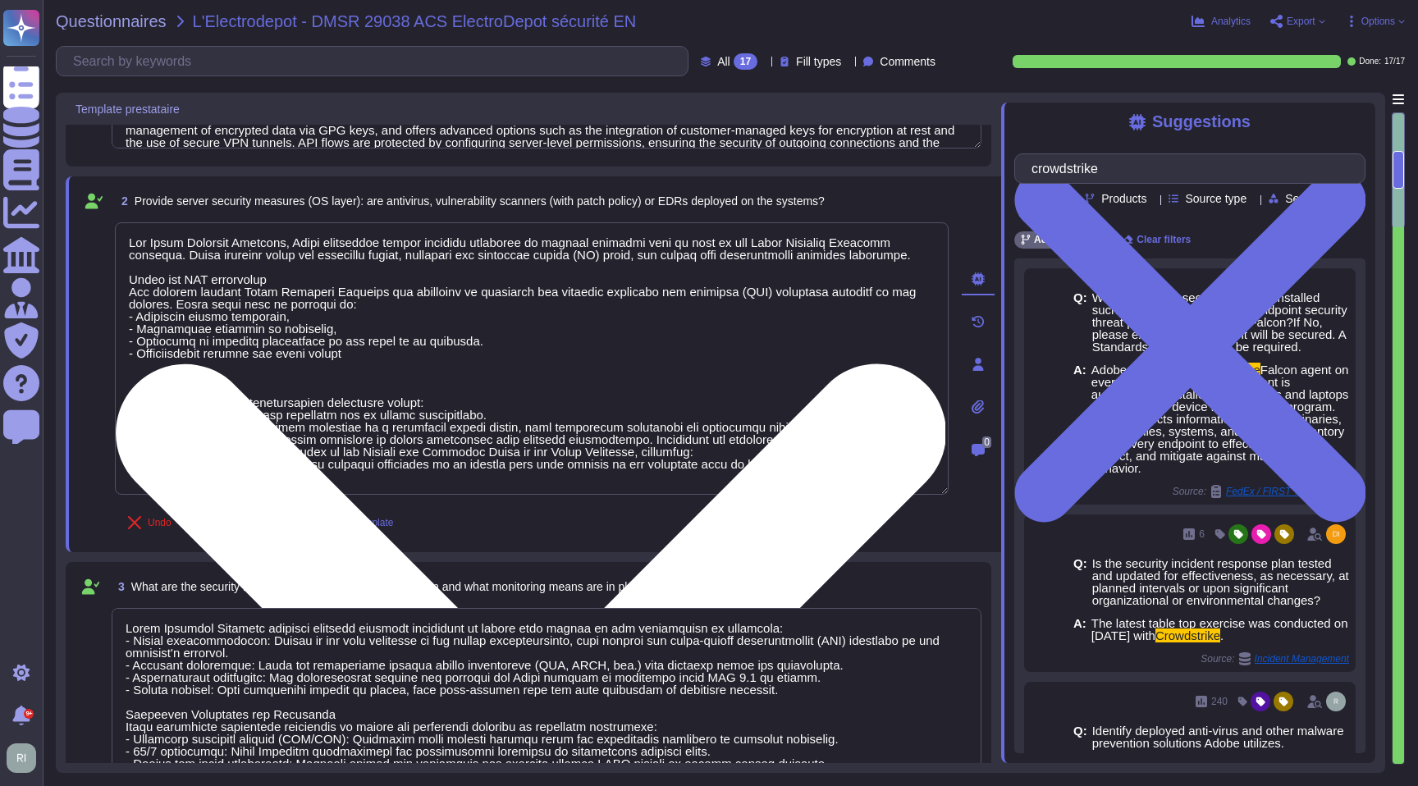
paste textarea "Adobe deploys the CrowdStrike Falcon agent on every system at Adobe. The agent …"
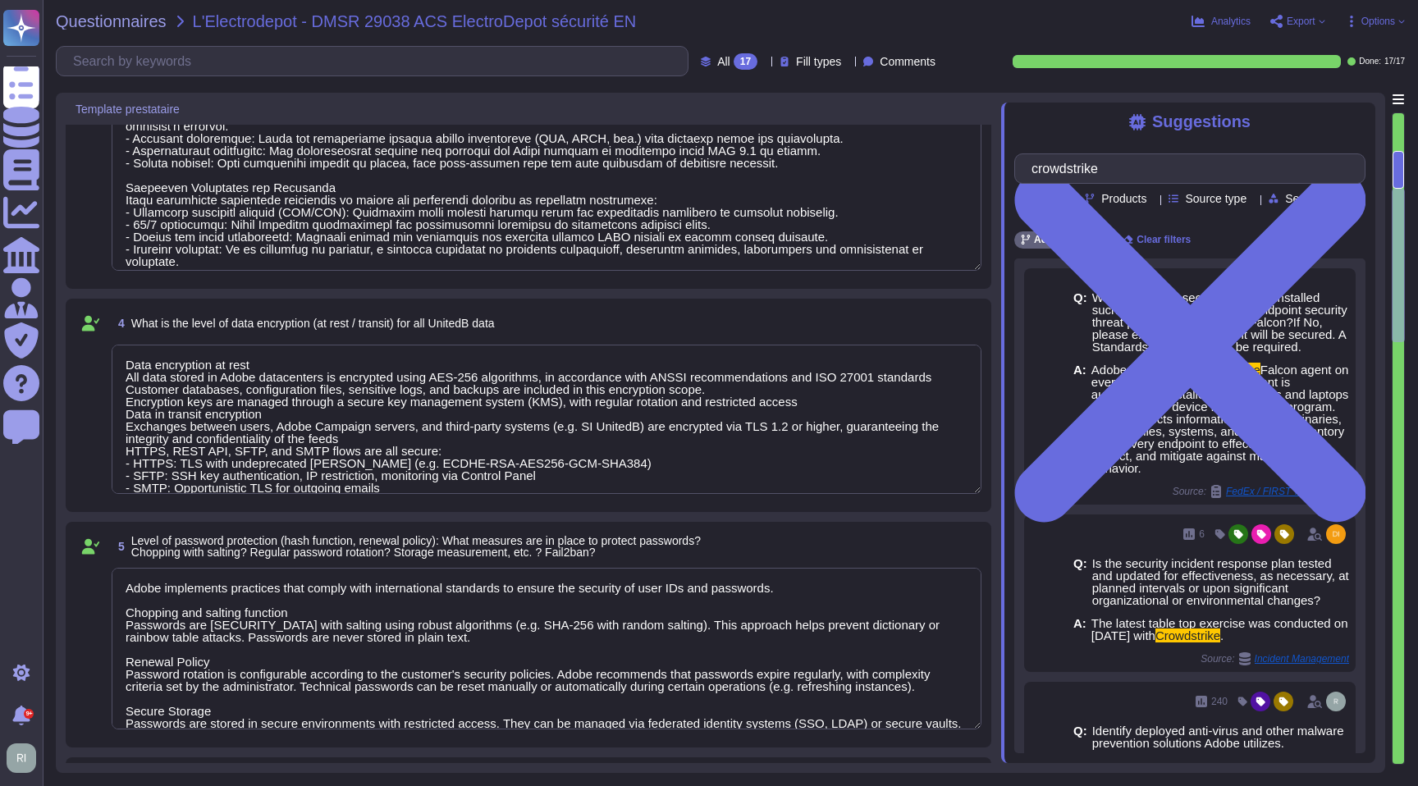
scroll to position [14, 0]
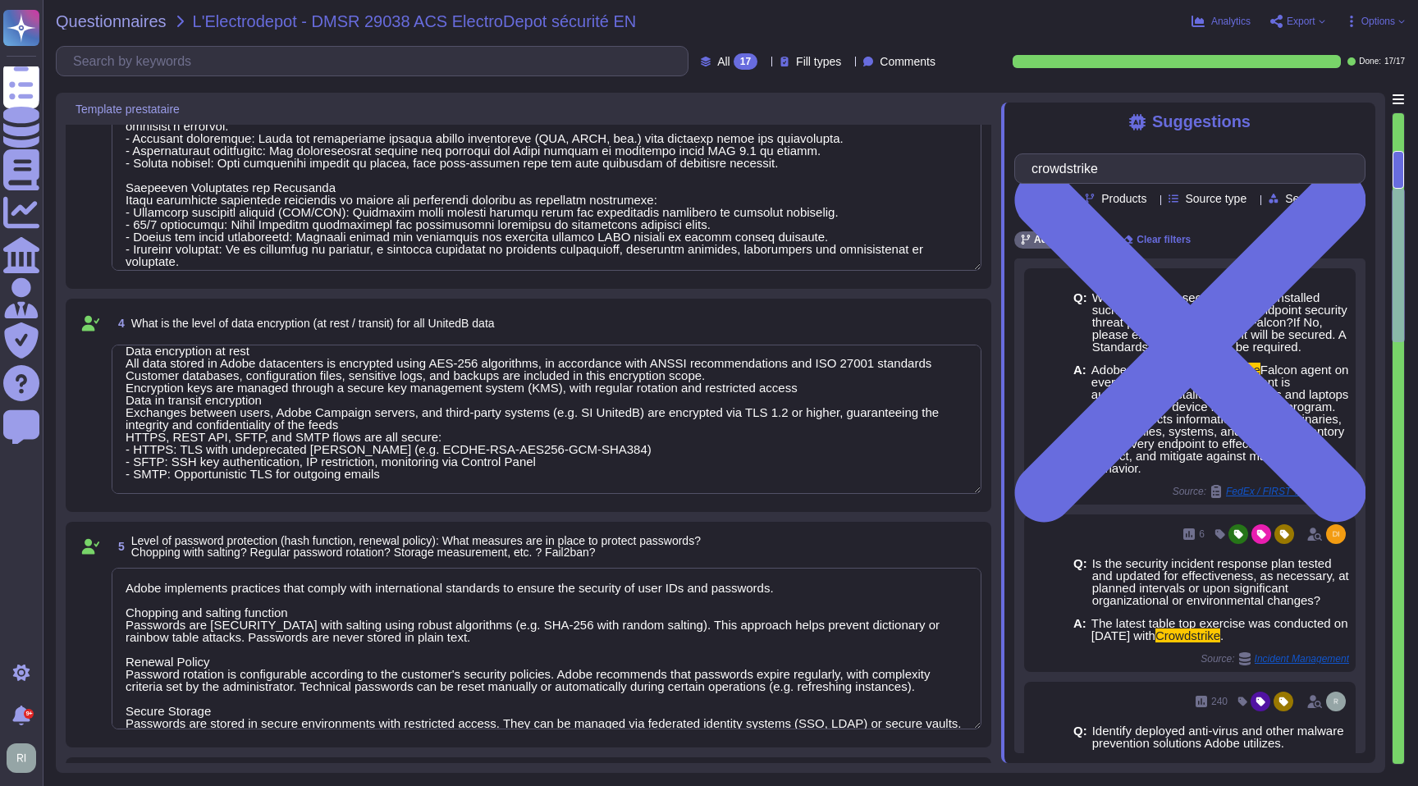
click at [403, 429] on textarea "Data encryption at rest All data stored in Adobe datacenters is encrypted using…" at bounding box center [547, 419] width 870 height 149
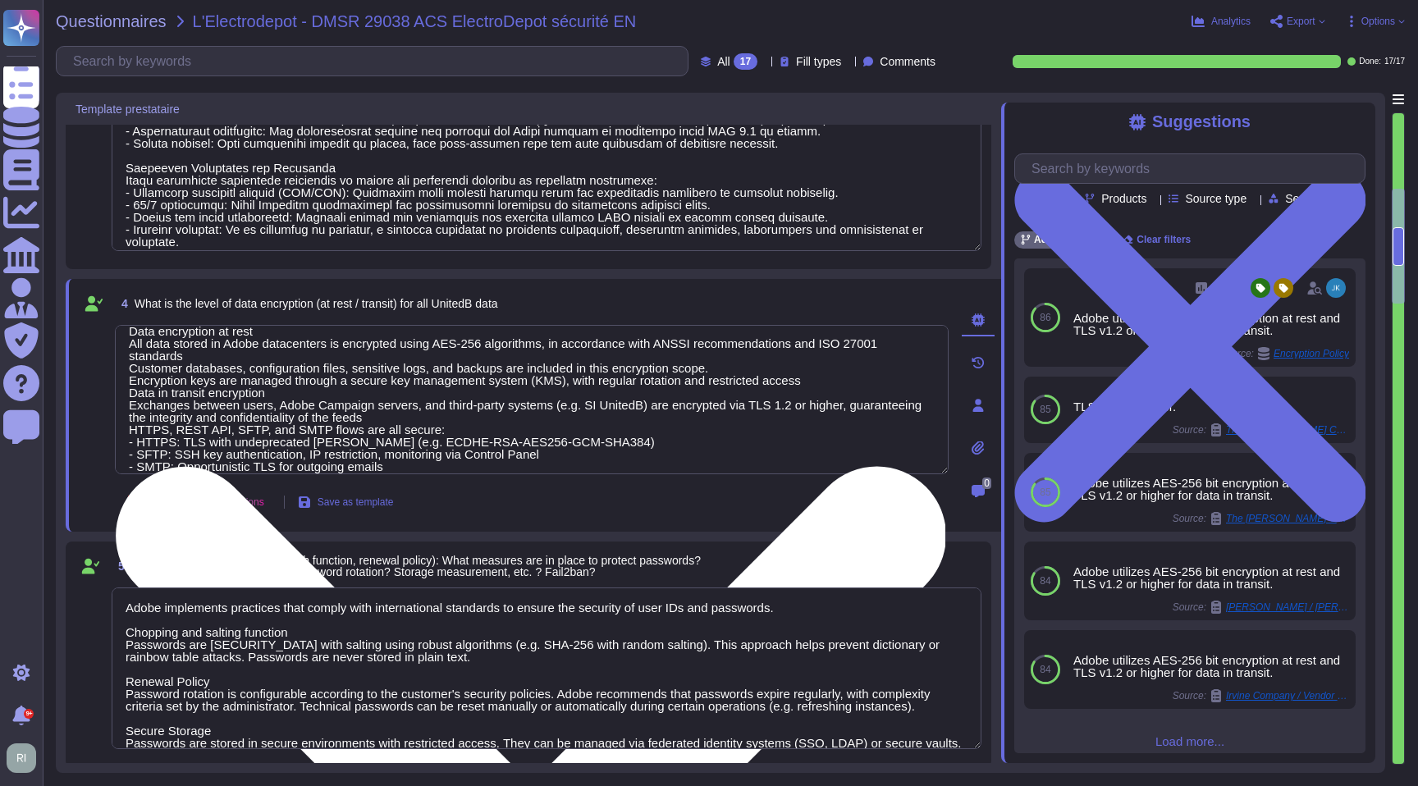
scroll to position [26, 0]
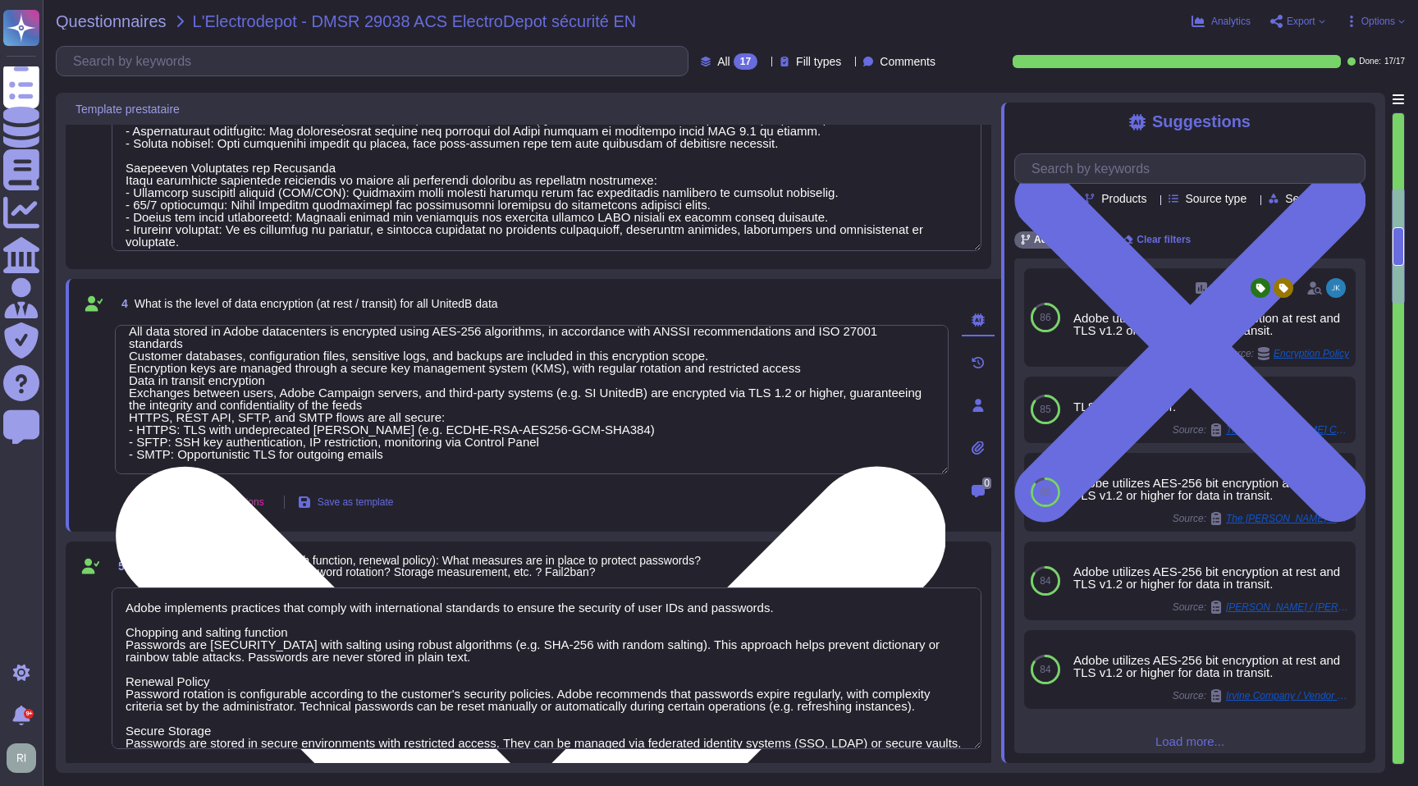
drag, startPoint x: 133, startPoint y: 402, endPoint x: 536, endPoint y: 473, distance: 409.0
click at [536, 473] on textarea "Data encryption at rest All data stored in Adobe datacenters is encrypted using…" at bounding box center [532, 399] width 834 height 149
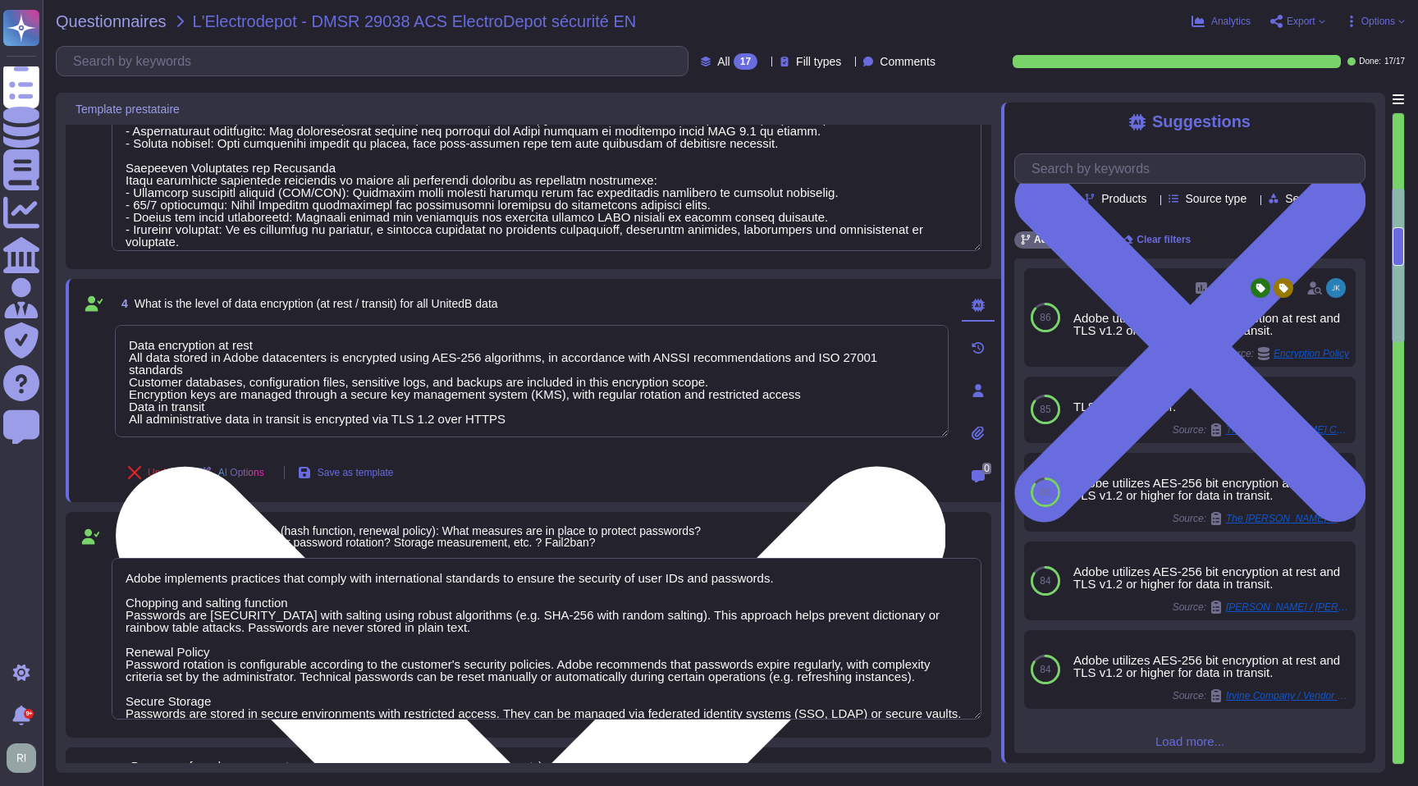
click at [445, 430] on textarea "Data encryption at rest All data stored in Adobe datacenters is encrypted using…" at bounding box center [532, 381] width 834 height 112
click at [446, 427] on textarea "Data encryption at rest All data stored in Adobe datacenters is encrypted using…" at bounding box center [532, 381] width 834 height 112
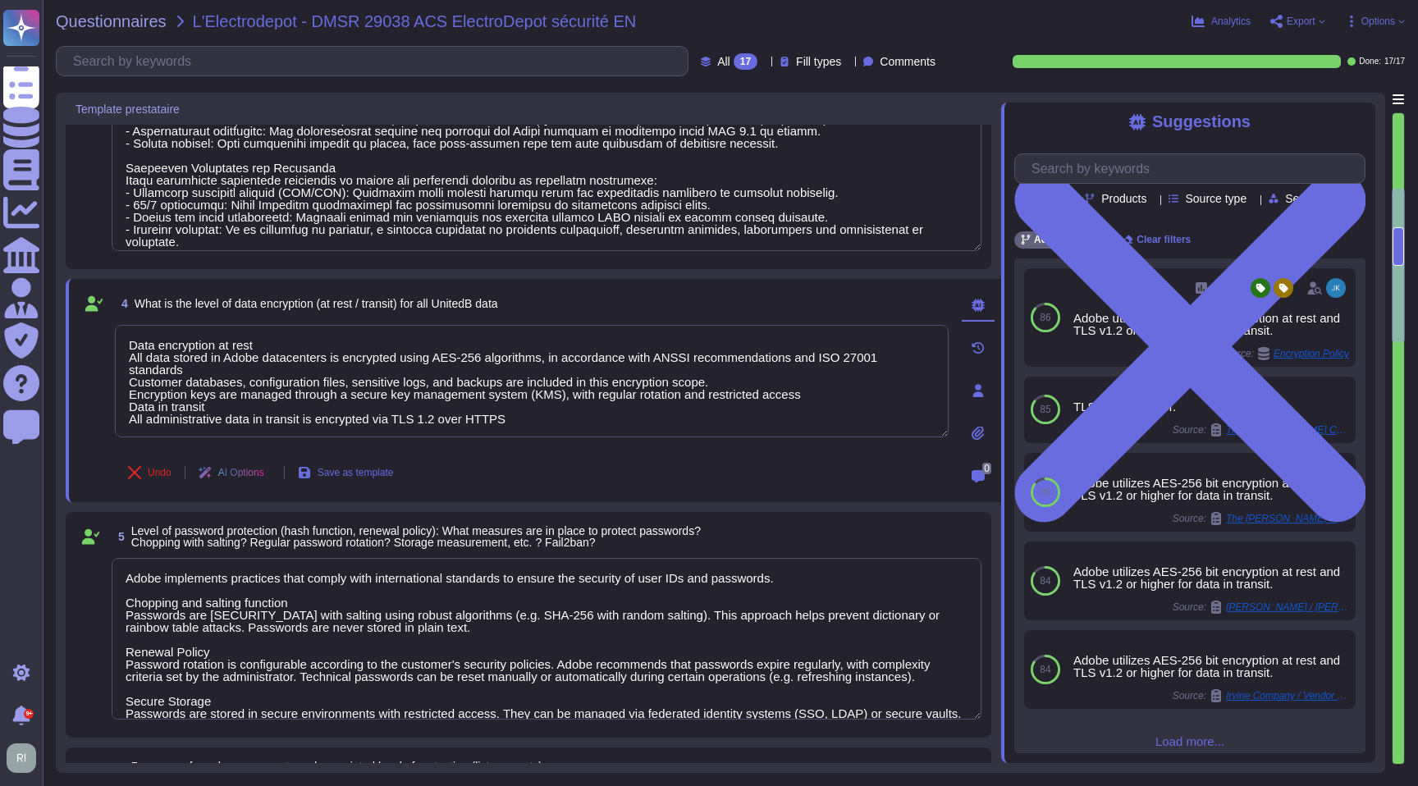
drag, startPoint x: 445, startPoint y: 423, endPoint x: 461, endPoint y: 457, distance: 38.2
click at [445, 423] on textarea "Data encryption at rest All data stored in Adobe datacenters is encrypted using…" at bounding box center [532, 381] width 834 height 112
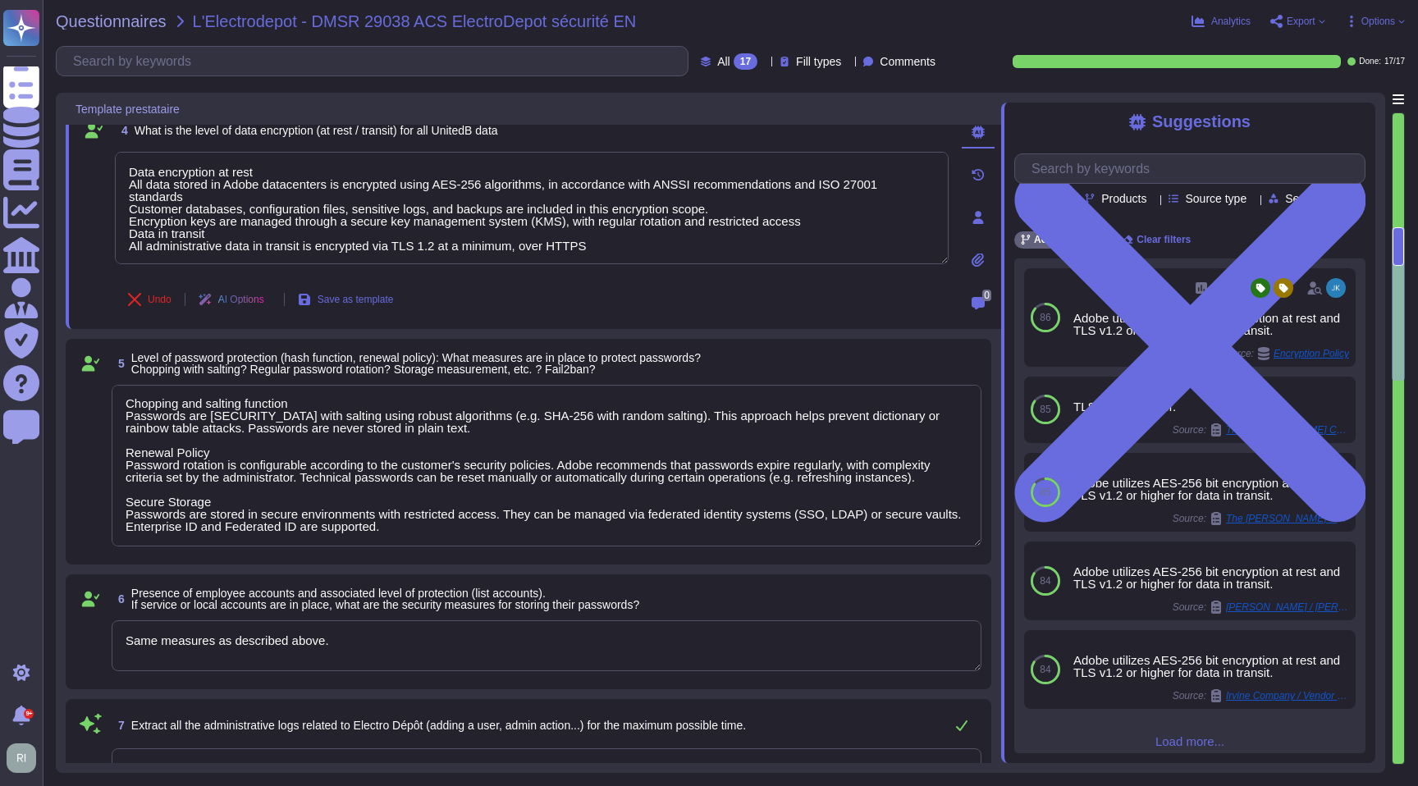
scroll to position [21, 0]
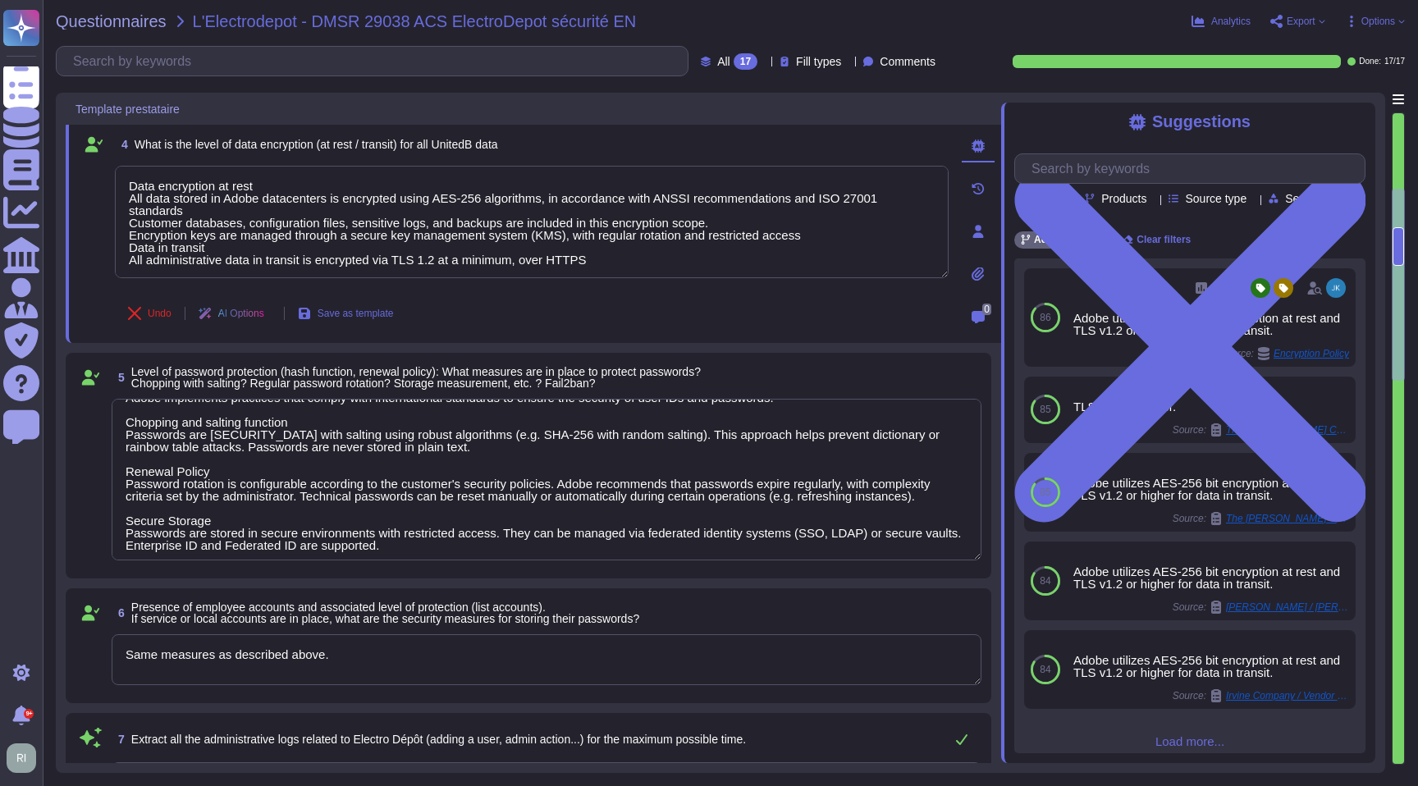
click at [437, 453] on textarea "Adobe implements practices that comply with international standards to ensure t…" at bounding box center [547, 480] width 870 height 162
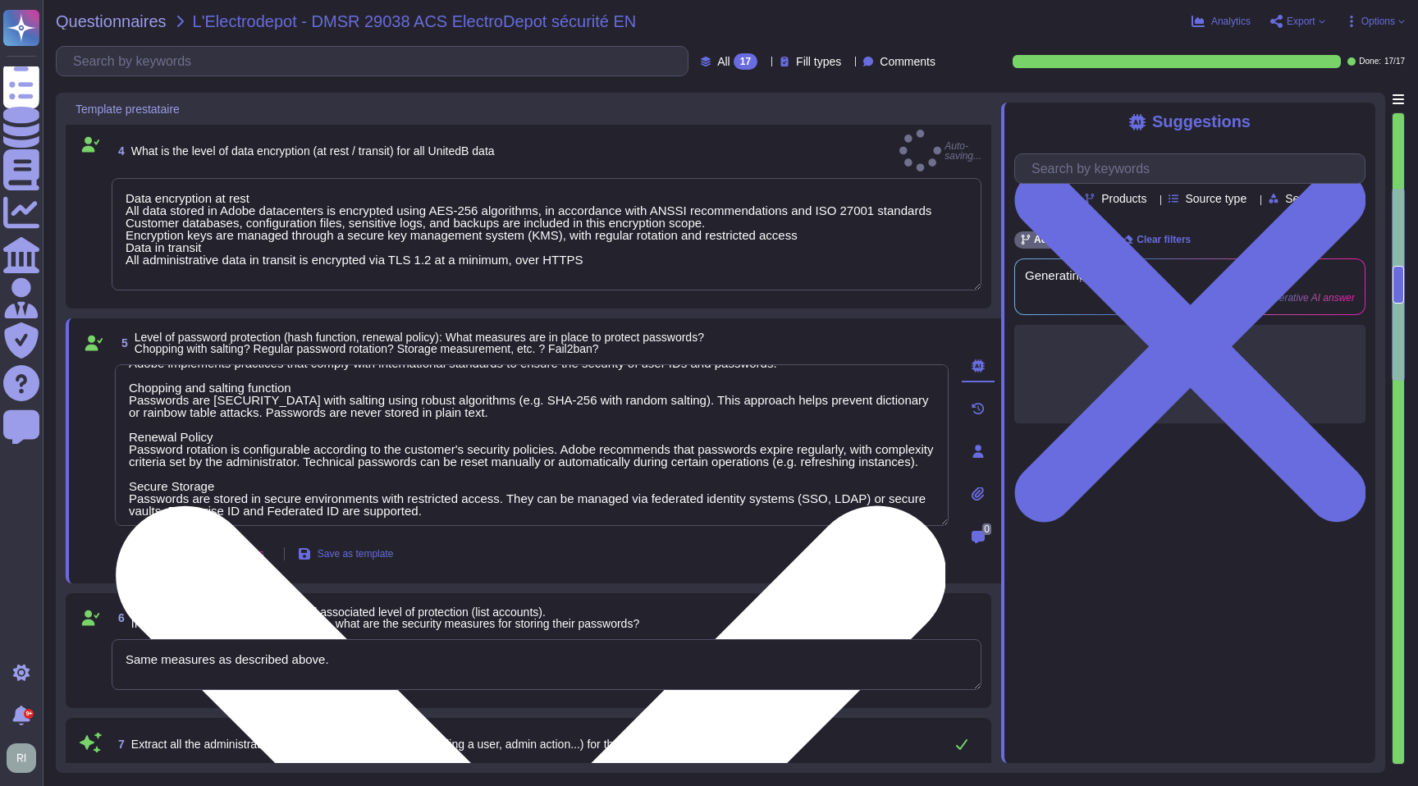
scroll to position [11, 0]
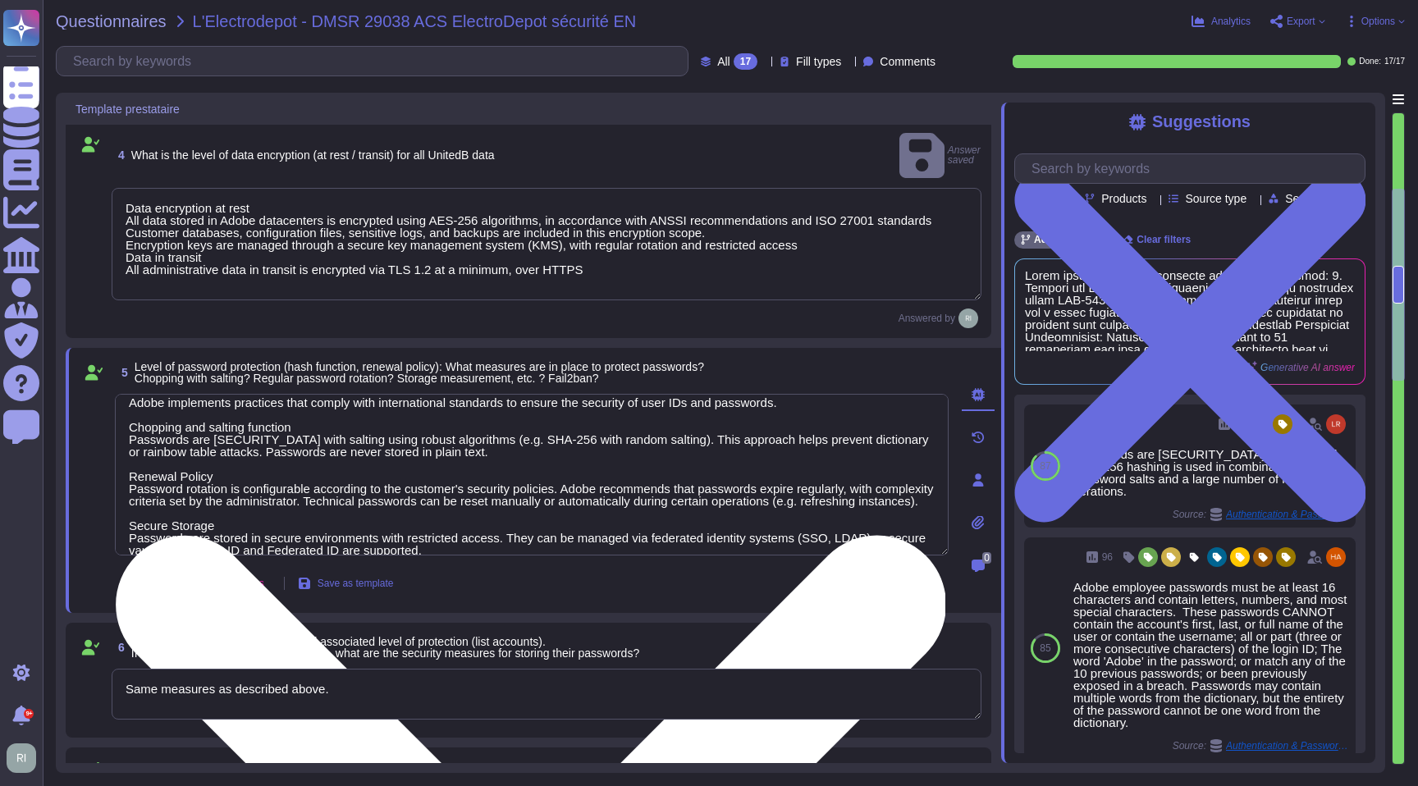
drag, startPoint x: 322, startPoint y: 405, endPoint x: 131, endPoint y: 403, distance: 190.4
click at [131, 403] on textarea "Adobe implements practices that comply with international standards to ensure t…" at bounding box center [532, 475] width 834 height 162
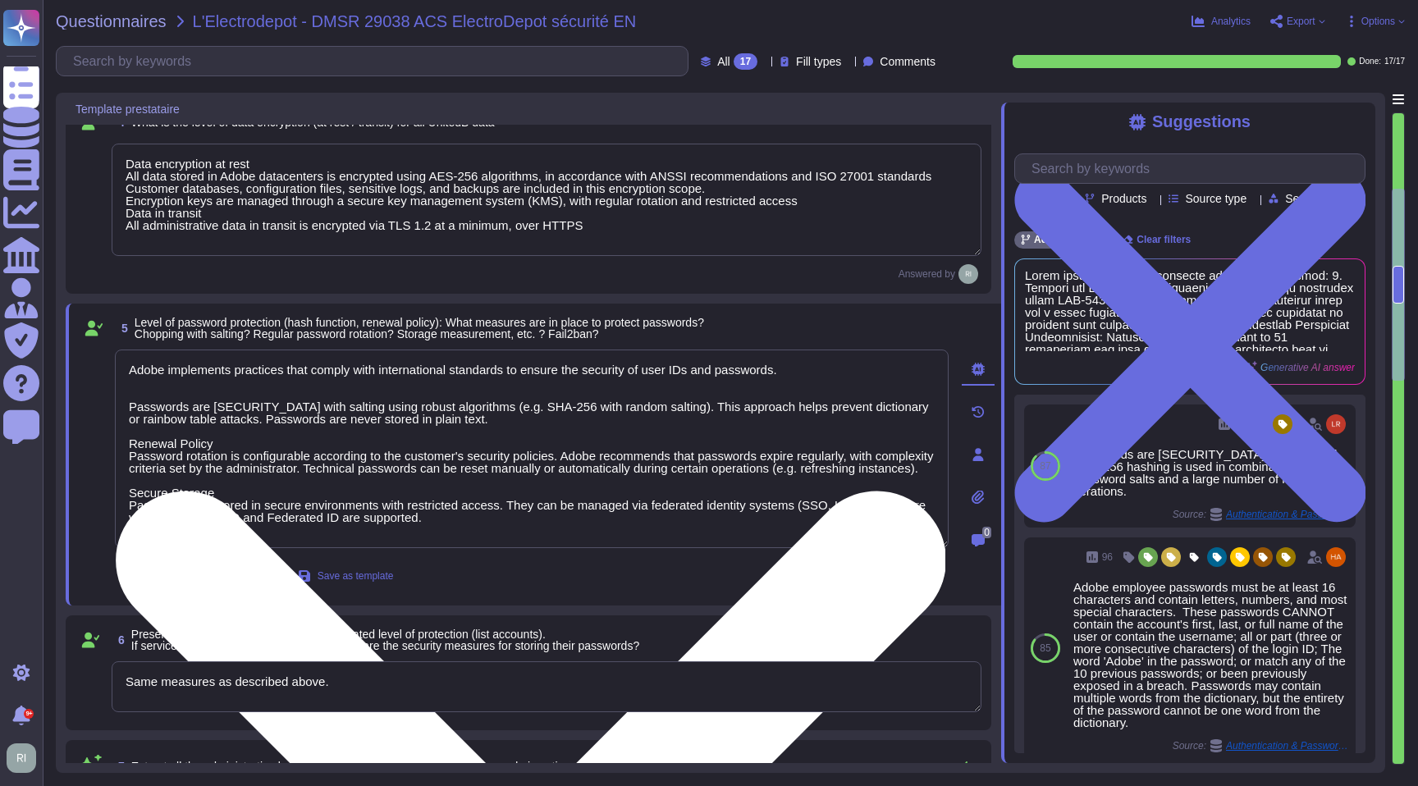
scroll to position [803, 0]
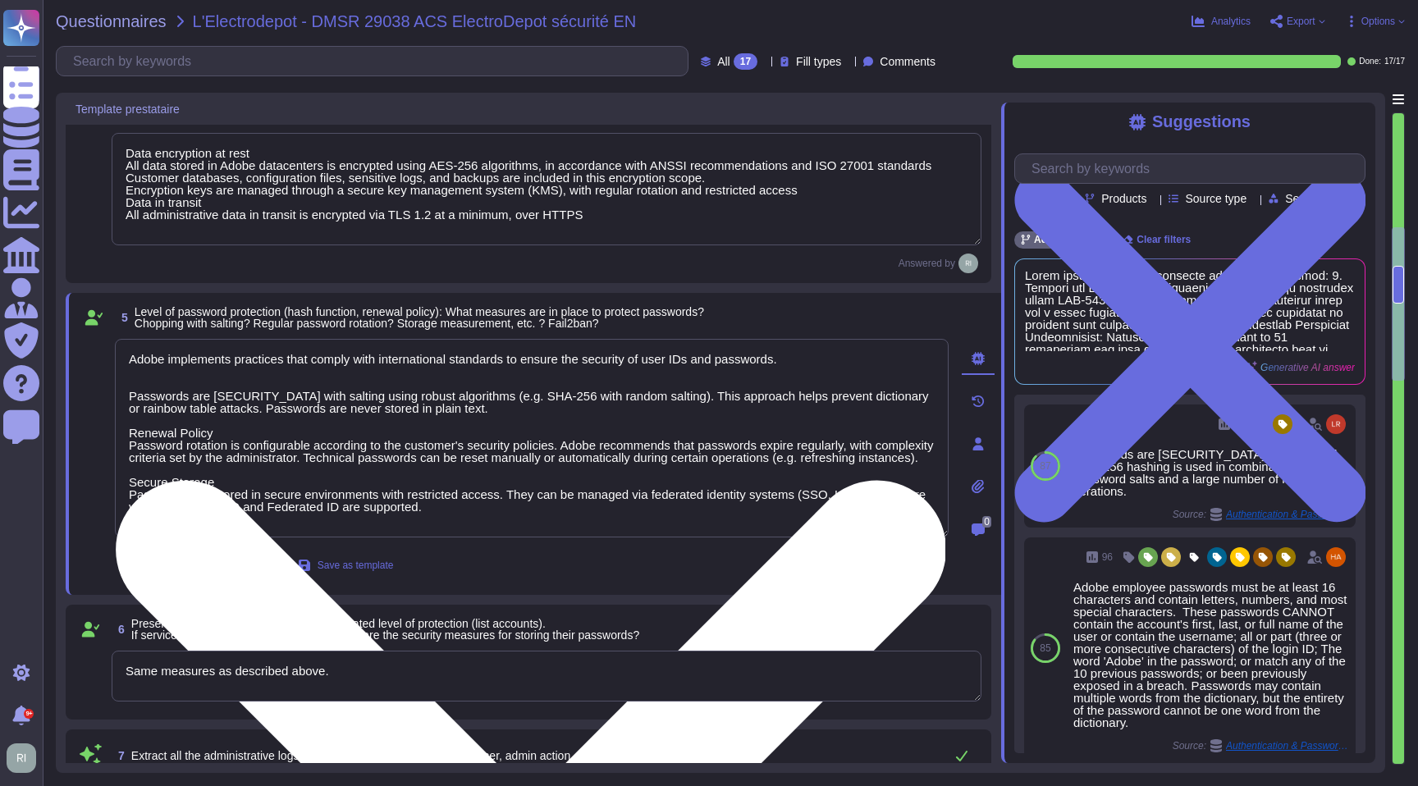
drag, startPoint x: 233, startPoint y: 431, endPoint x: 139, endPoint y: 429, distance: 93.5
click at [138, 429] on textarea "Adobe implements practices that comply with international standards to ensure t…" at bounding box center [532, 438] width 834 height 199
drag, startPoint x: 382, startPoint y: 455, endPoint x: 413, endPoint y: 467, distance: 32.8
click at [413, 467] on textarea "Adobe implements practices that comply with international standards to ensure t…" at bounding box center [532, 438] width 834 height 199
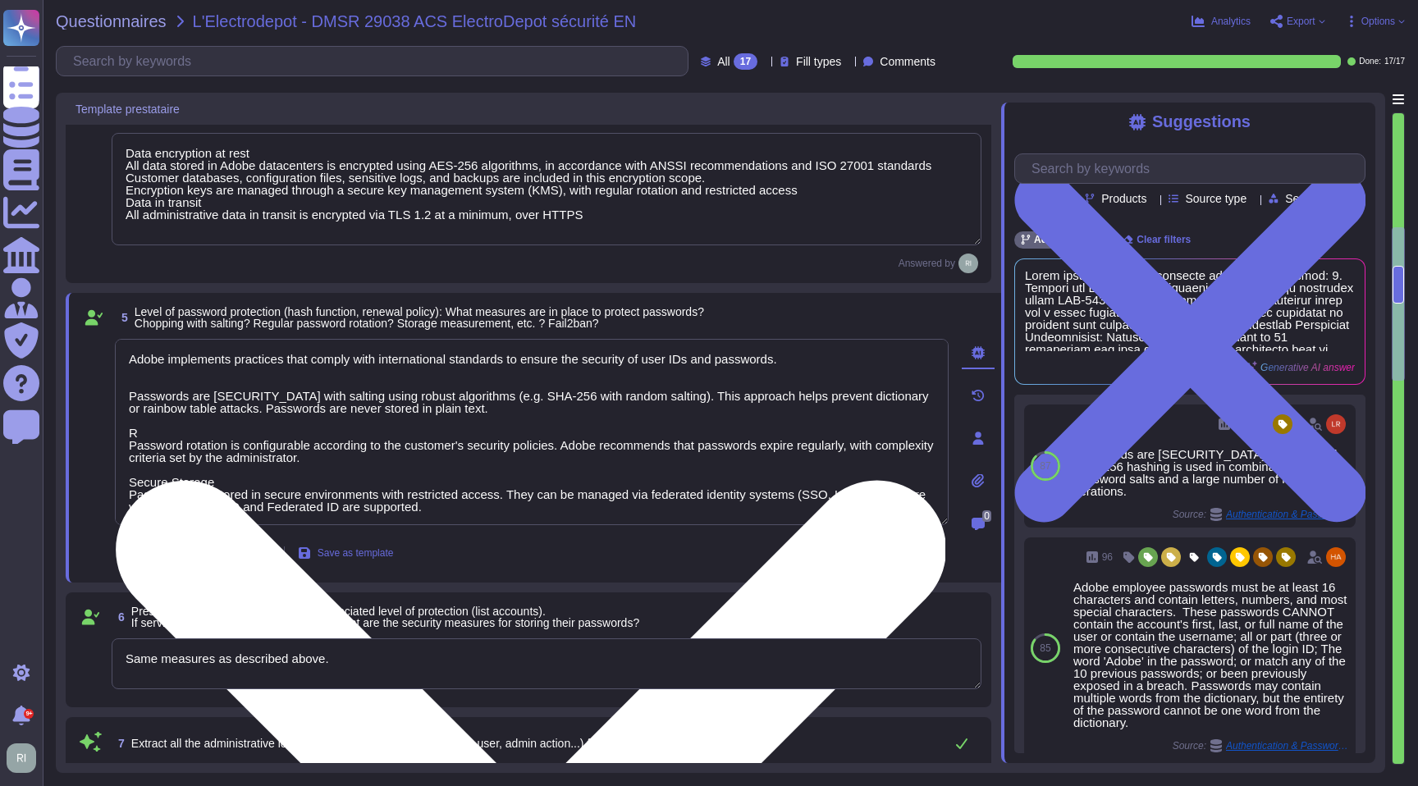
click at [219, 433] on textarea "Adobe implements practices that comply with international standards to ensure t…" at bounding box center [532, 432] width 834 height 186
click at [299, 481] on textarea "Adobe implements practices that comply with international standards to ensure t…" at bounding box center [532, 432] width 834 height 186
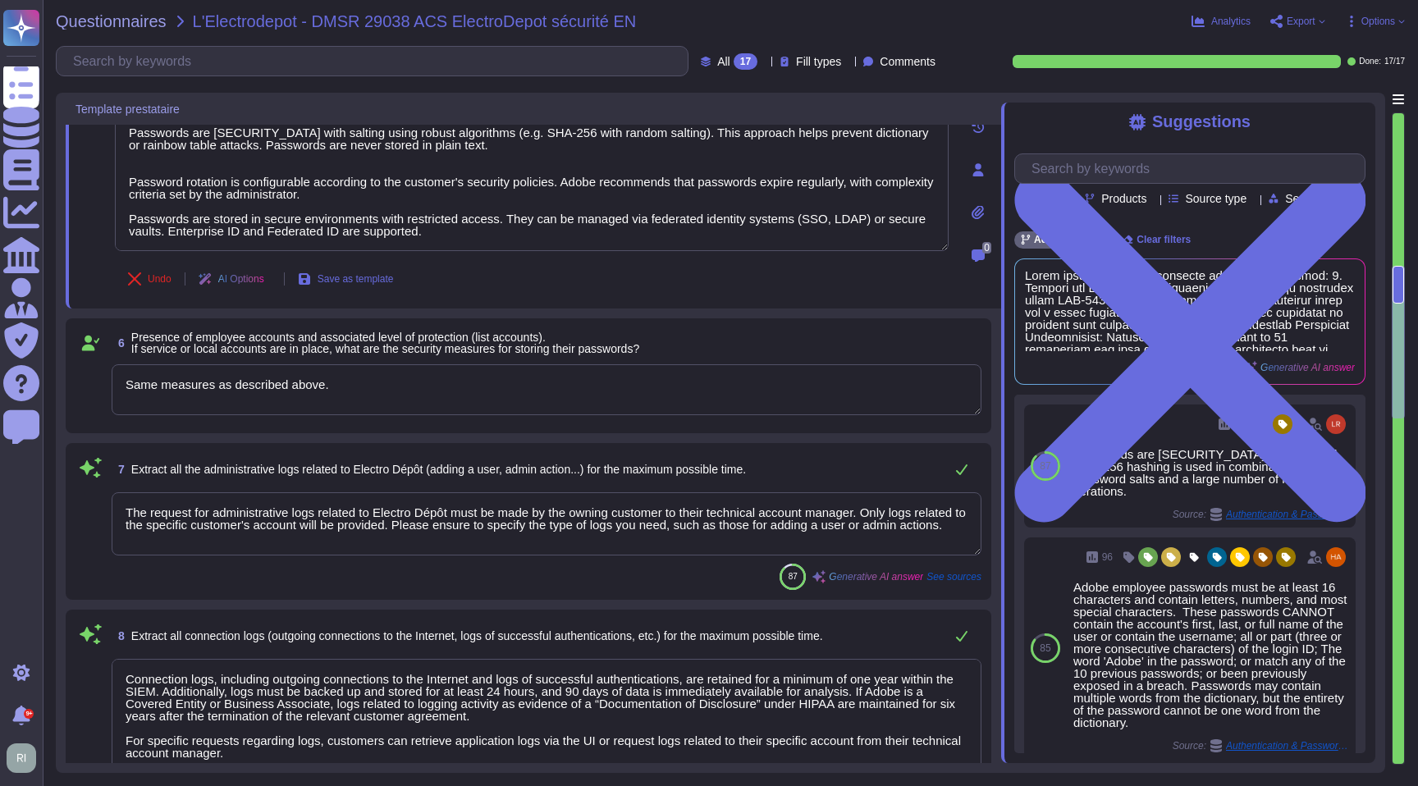
scroll to position [1067, 0]
click at [1164, 299] on span at bounding box center [1162, 310] width 275 height 82
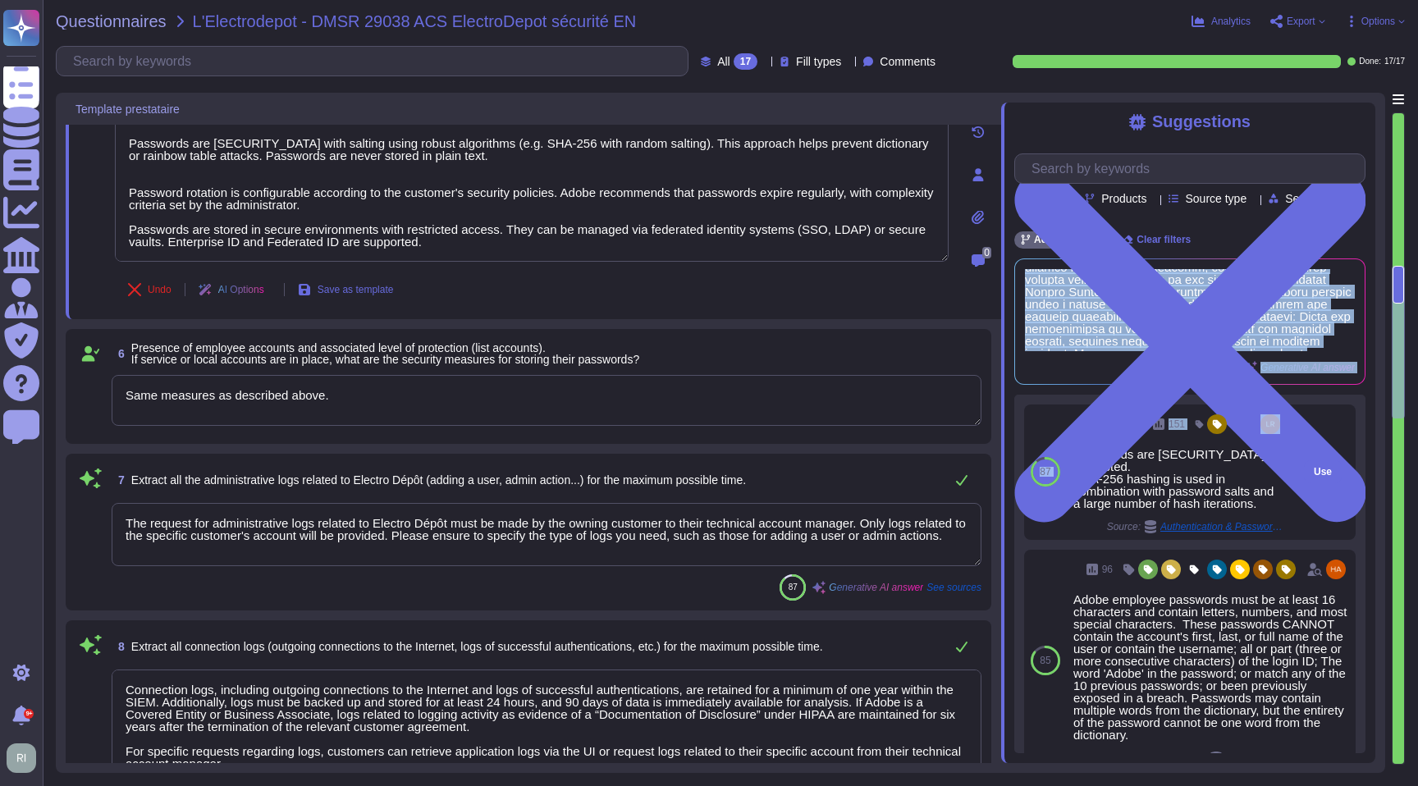
scroll to position [288, 0]
drag, startPoint x: 1024, startPoint y: 274, endPoint x: 1300, endPoint y: 421, distance: 312.3
click at [1299, 419] on div "Team Products Source type Section Tags Adobe Wide Clear filters Generative AI a…" at bounding box center [1189, 447] width 351 height 612
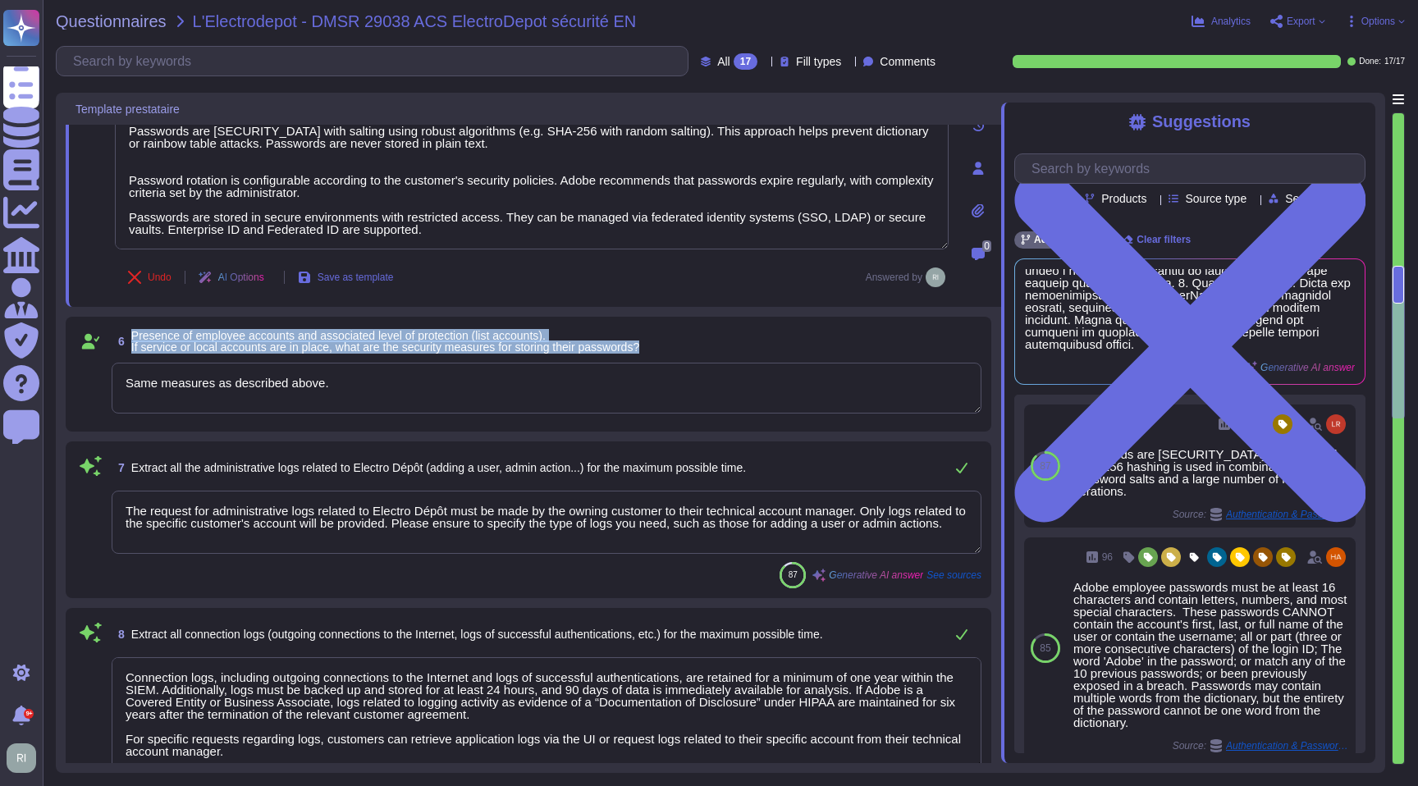
drag, startPoint x: 147, startPoint y: 334, endPoint x: 795, endPoint y: 347, distance: 648.3
click at [795, 347] on div "6 Presence of employee accounts and associated level of protection (list accoun…" at bounding box center [547, 342] width 870 height 30
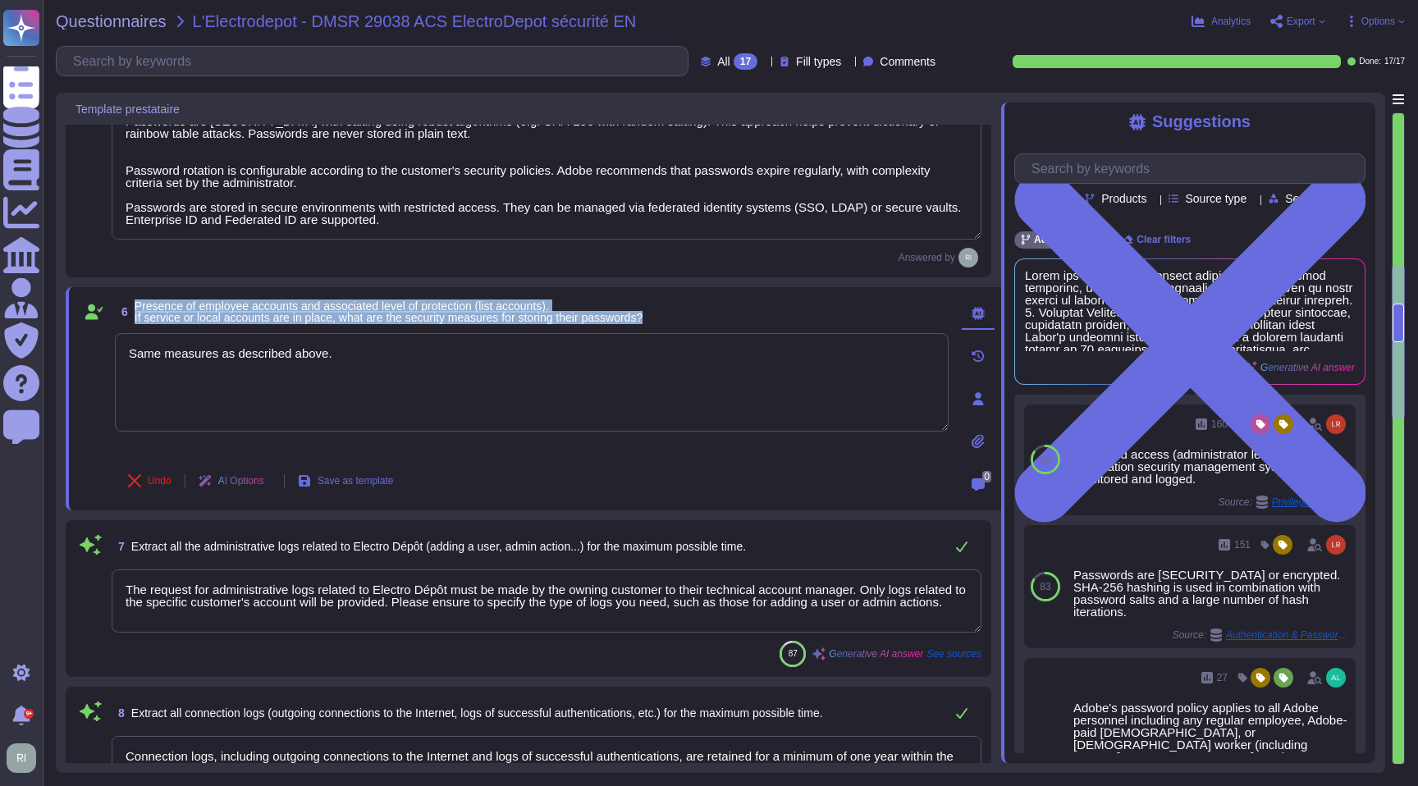
drag, startPoint x: 140, startPoint y: 303, endPoint x: 703, endPoint y: 316, distance: 563.0
click at [703, 316] on div "6 Presence of employee accounts and associated level of protection (list accoun…" at bounding box center [532, 312] width 834 height 30
copy span "Presence of employee accounts and associated level of protection (list accounts…"
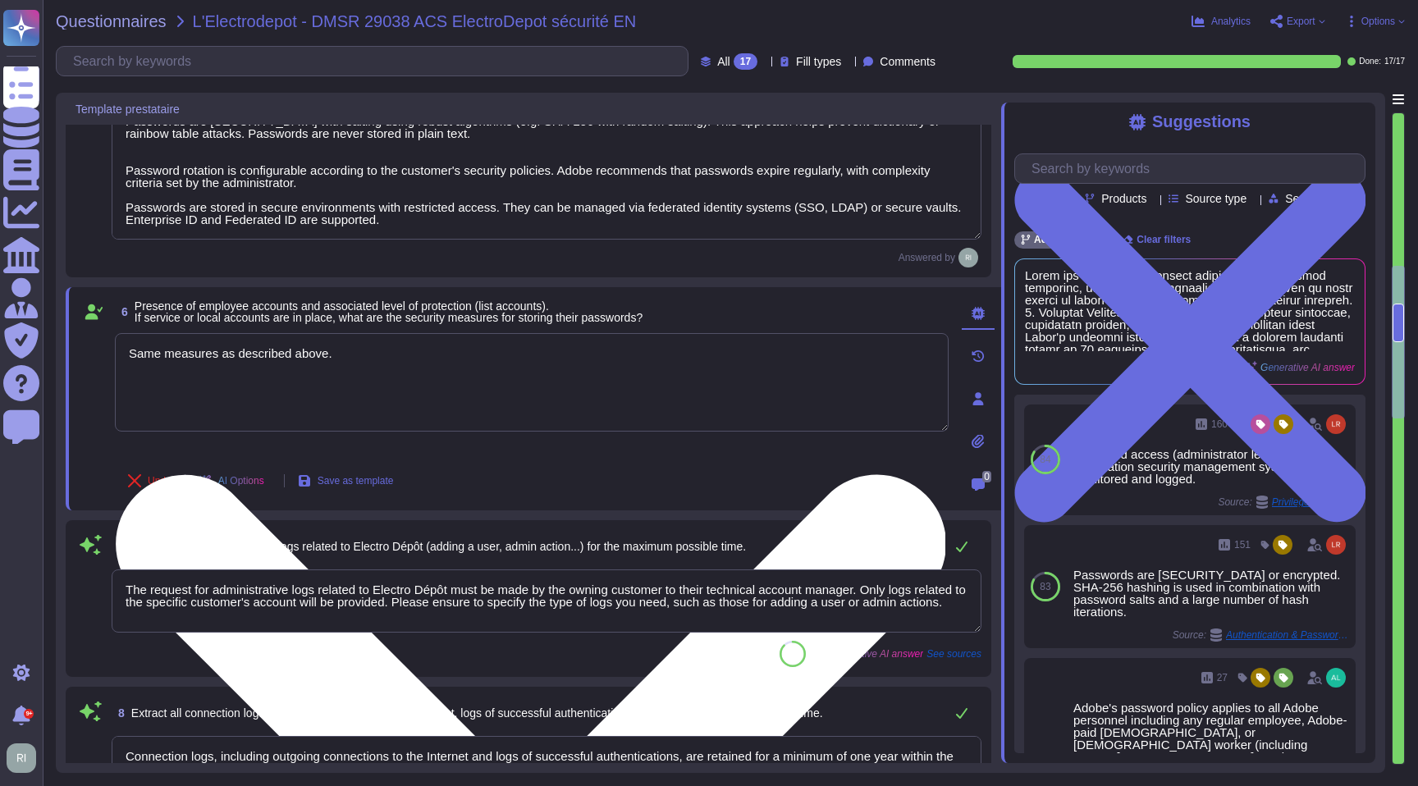
click at [351, 369] on textarea "Same measures as described above." at bounding box center [532, 382] width 834 height 98
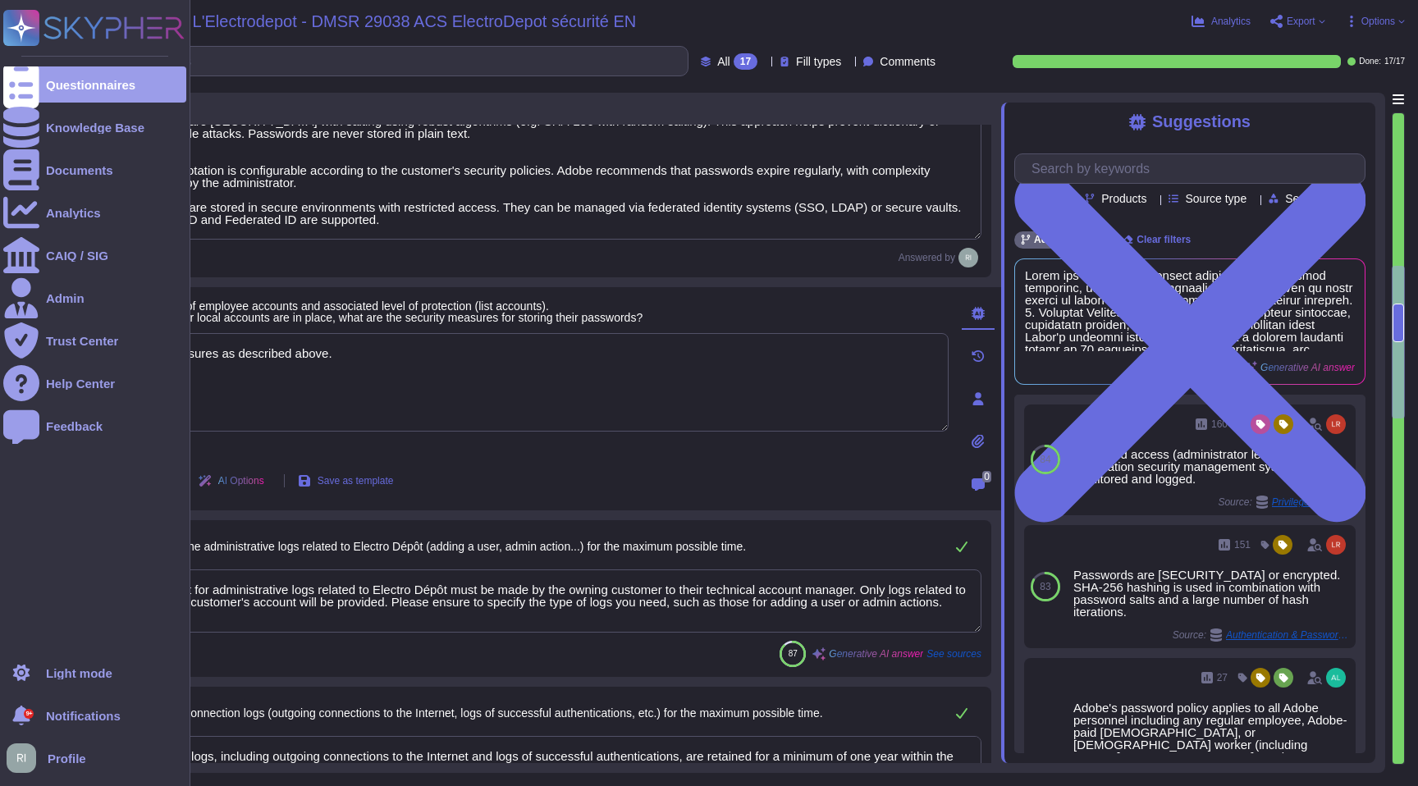
drag, startPoint x: 383, startPoint y: 363, endPoint x: 0, endPoint y: 335, distance: 384.2
click at [0, 335] on div "Questionnaires Knowledge Base Documents Analytics CAIQ / SIG Admin Trust Center…" at bounding box center [709, 393] width 1418 height 786
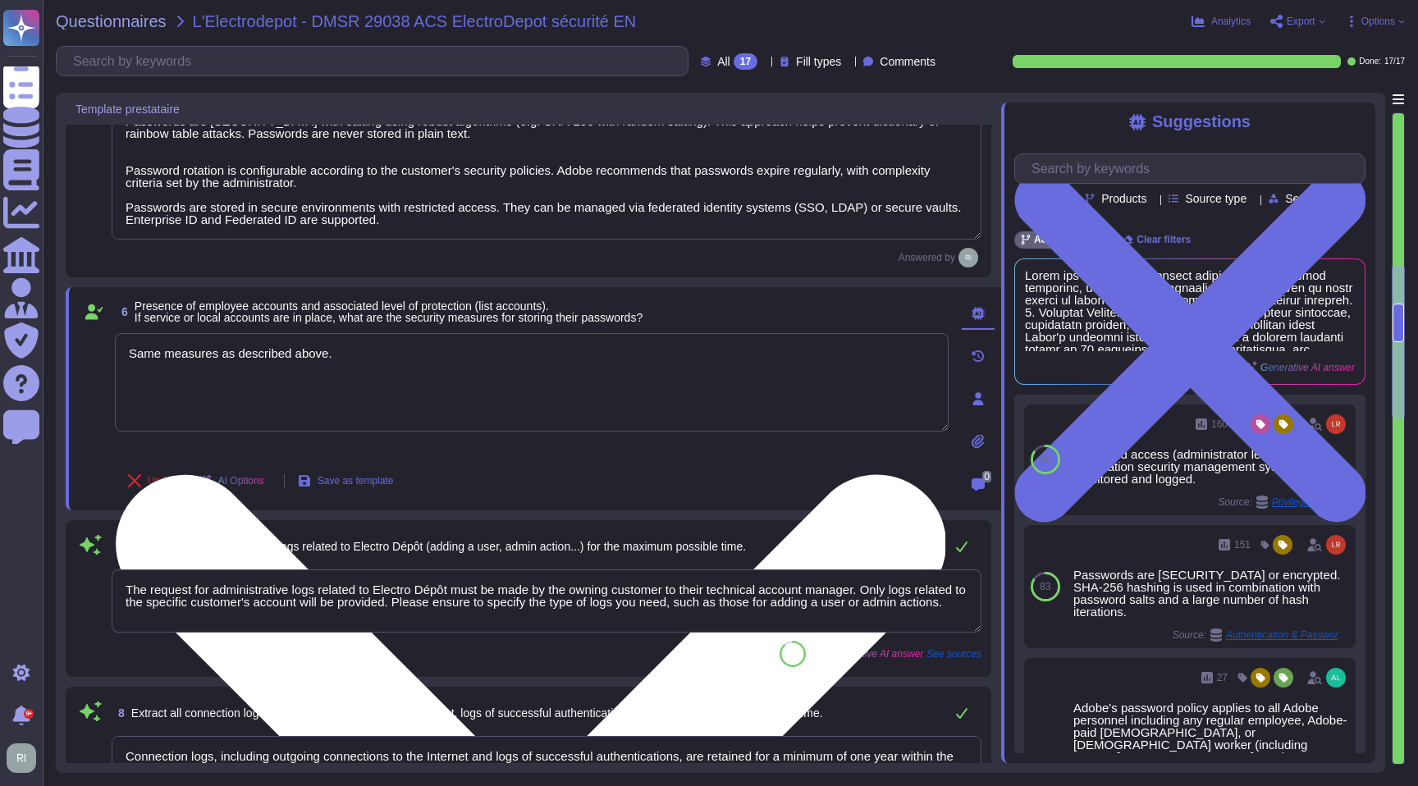
paste textarea "Adobe does not follow a typical directory deployment model, and there are no me…"
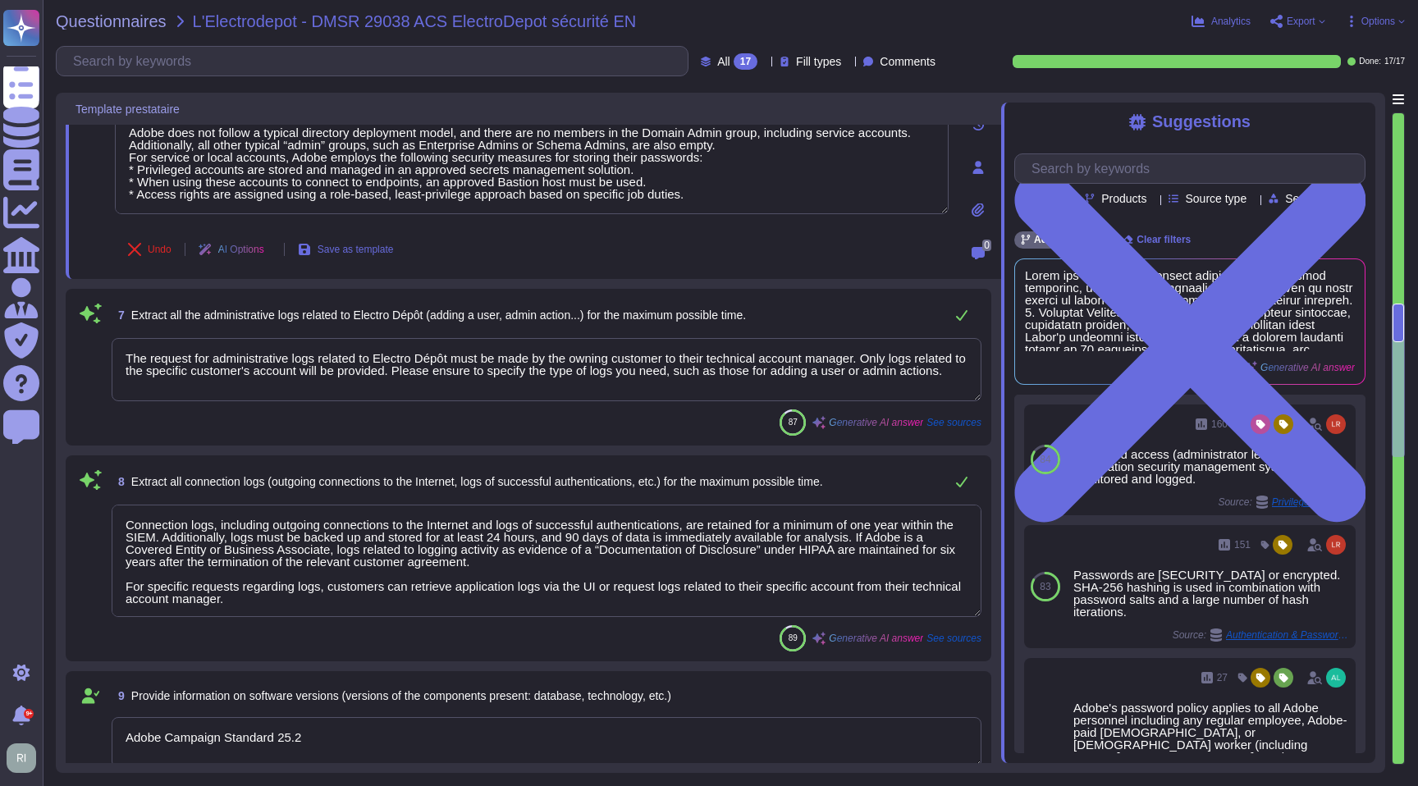
scroll to position [2, 0]
drag, startPoint x: 459, startPoint y: 369, endPoint x: 574, endPoint y: 398, distance: 118.4
click at [574, 398] on textarea "The request for administrative logs related to Electro Dépôt must be made by th…" at bounding box center [547, 369] width 870 height 63
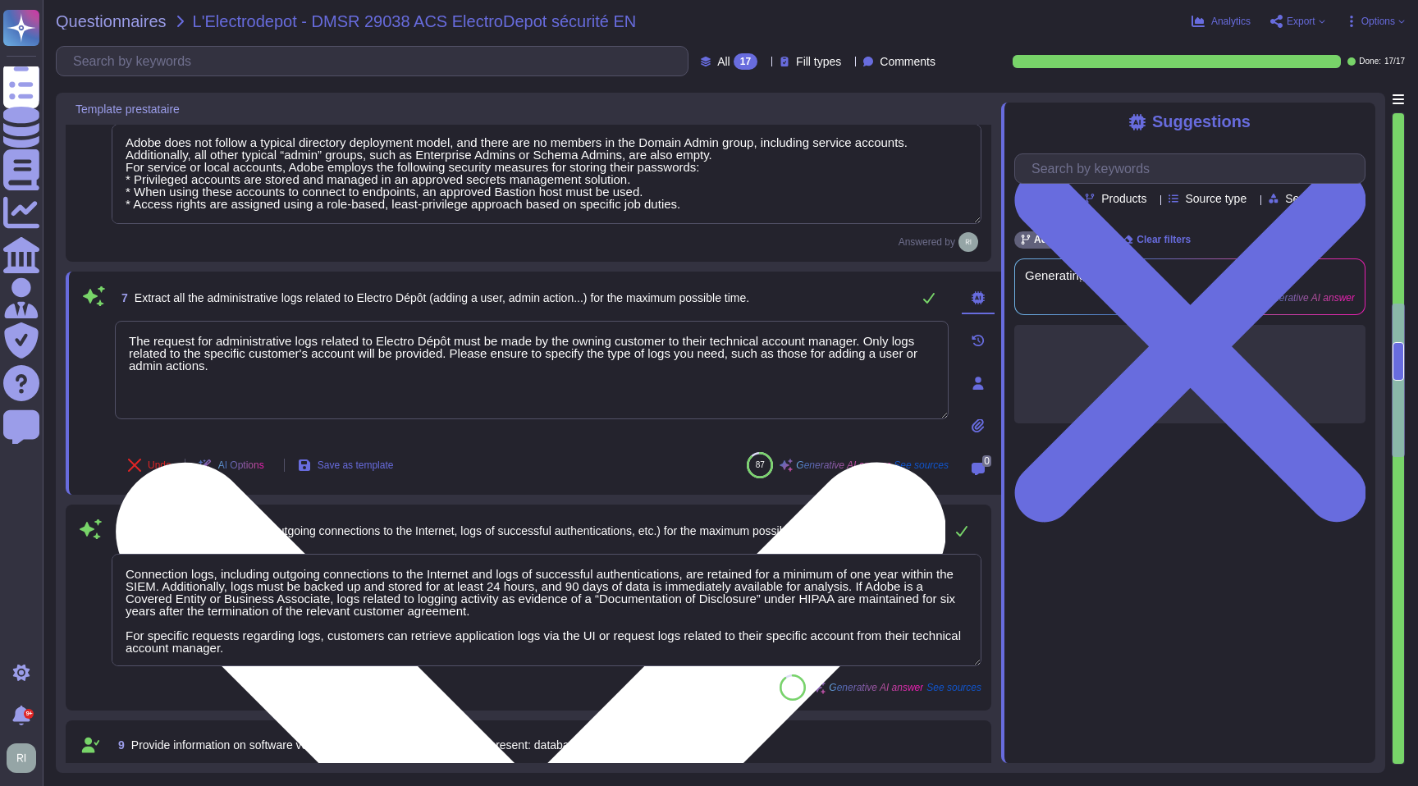
scroll to position [0, 0]
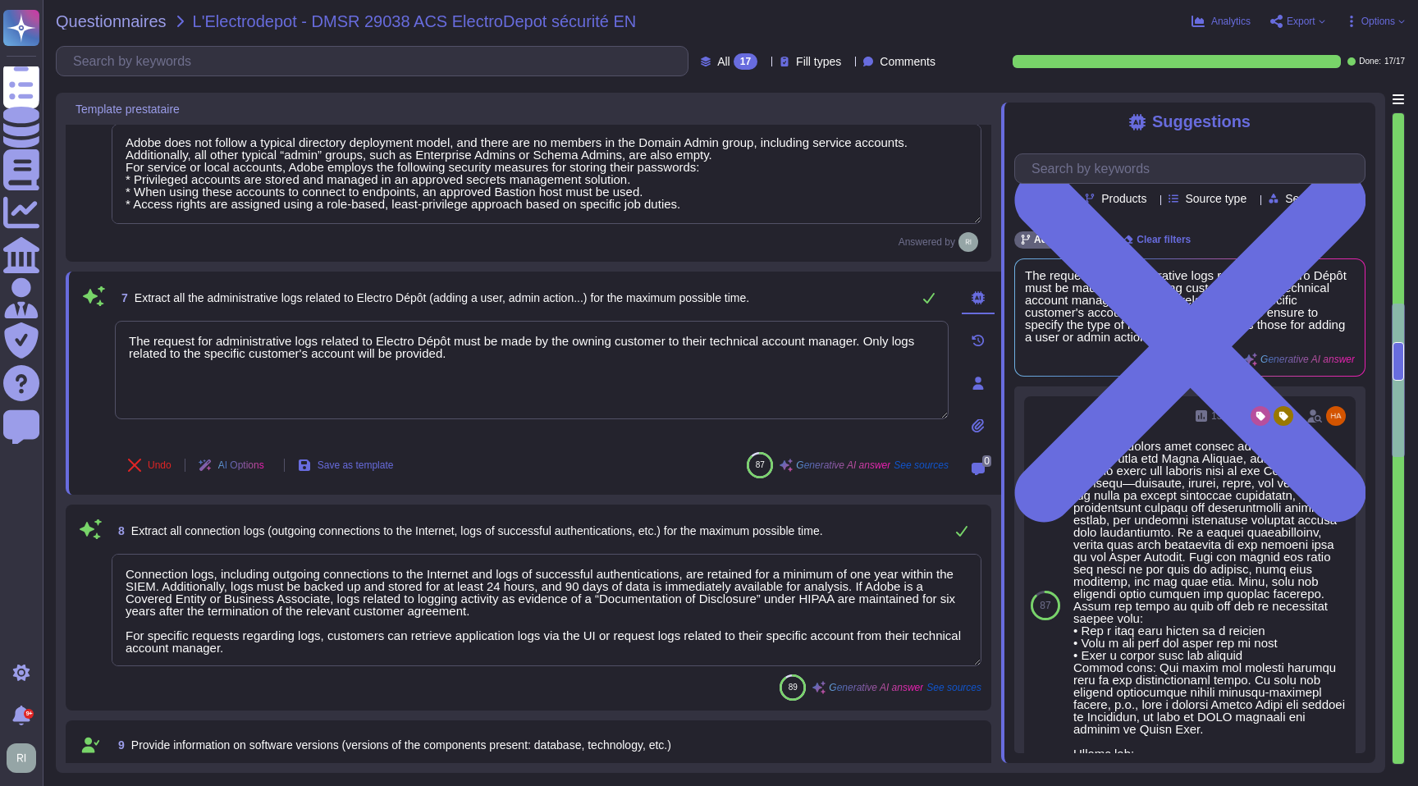
drag, startPoint x: 417, startPoint y: 325, endPoint x: 99, endPoint y: 291, distance: 319.3
click at [99, 291] on div "7 Extract all the administrative logs related to Electro Dépôt (adding a user, …" at bounding box center [514, 382] width 870 height 203
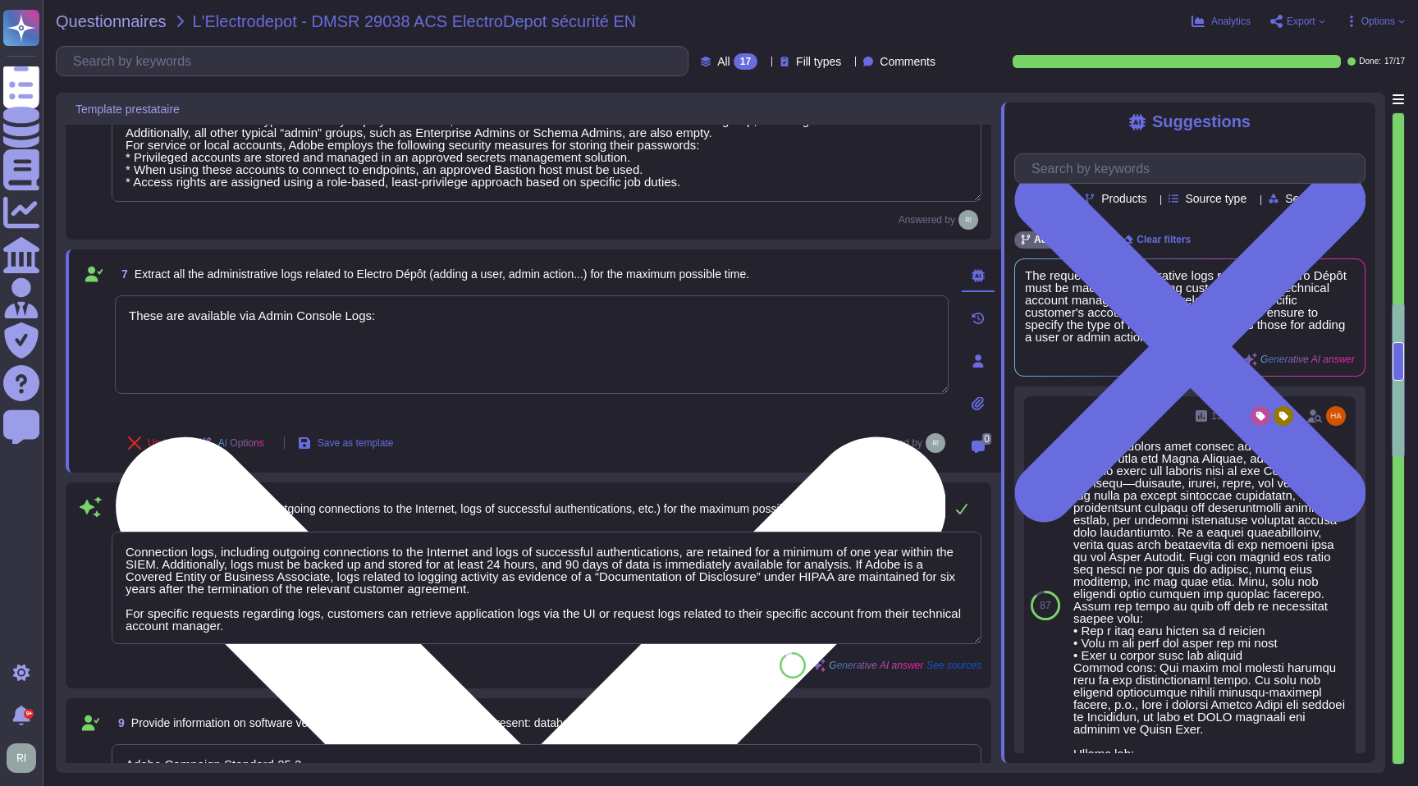
click at [521, 322] on textarea "These are available via Admin Console Logs:" at bounding box center [532, 344] width 834 height 98
paste textarea "[URL][DOMAIN_NAME]"
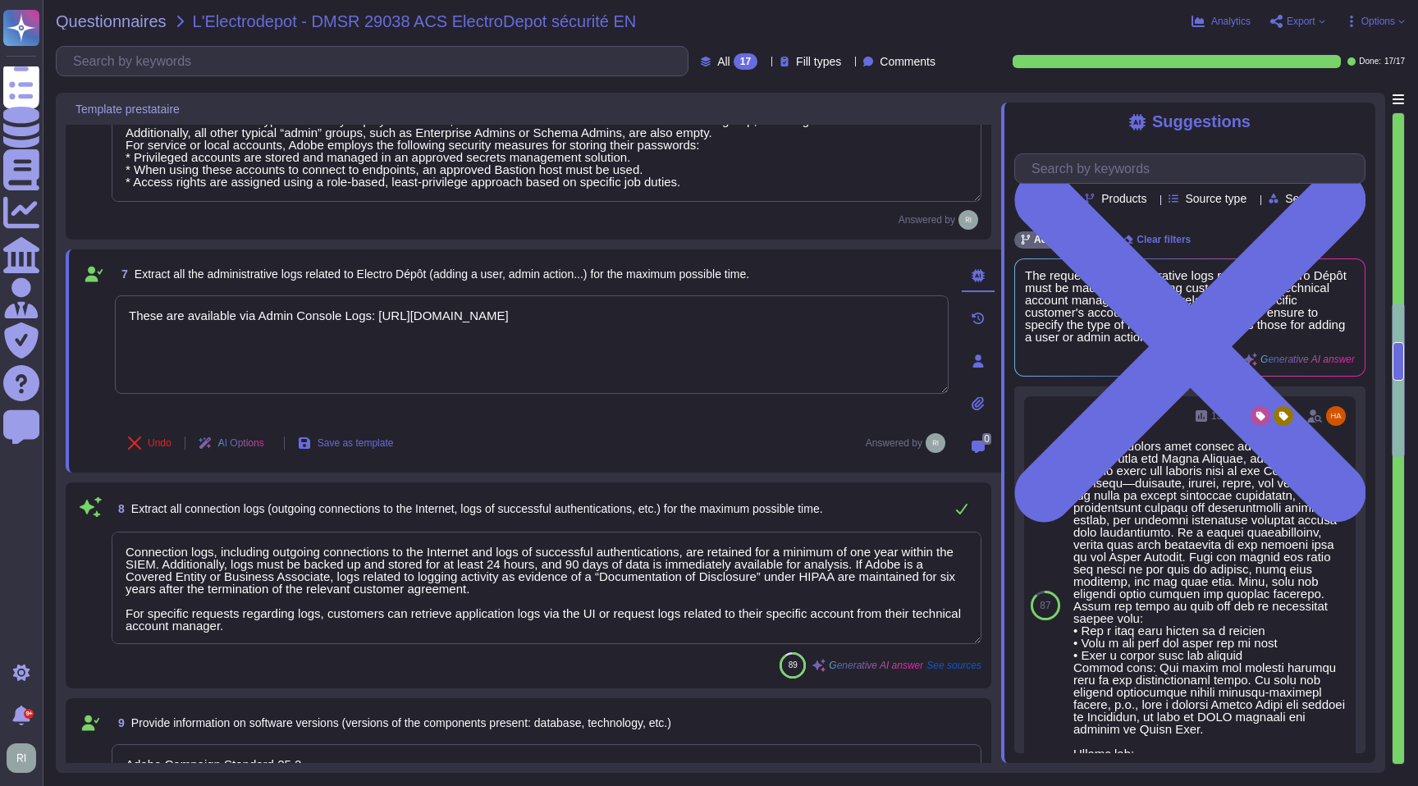
click at [529, 567] on textarea "Connection logs, including outgoing connections to the Internet and logs of suc…" at bounding box center [547, 588] width 870 height 112
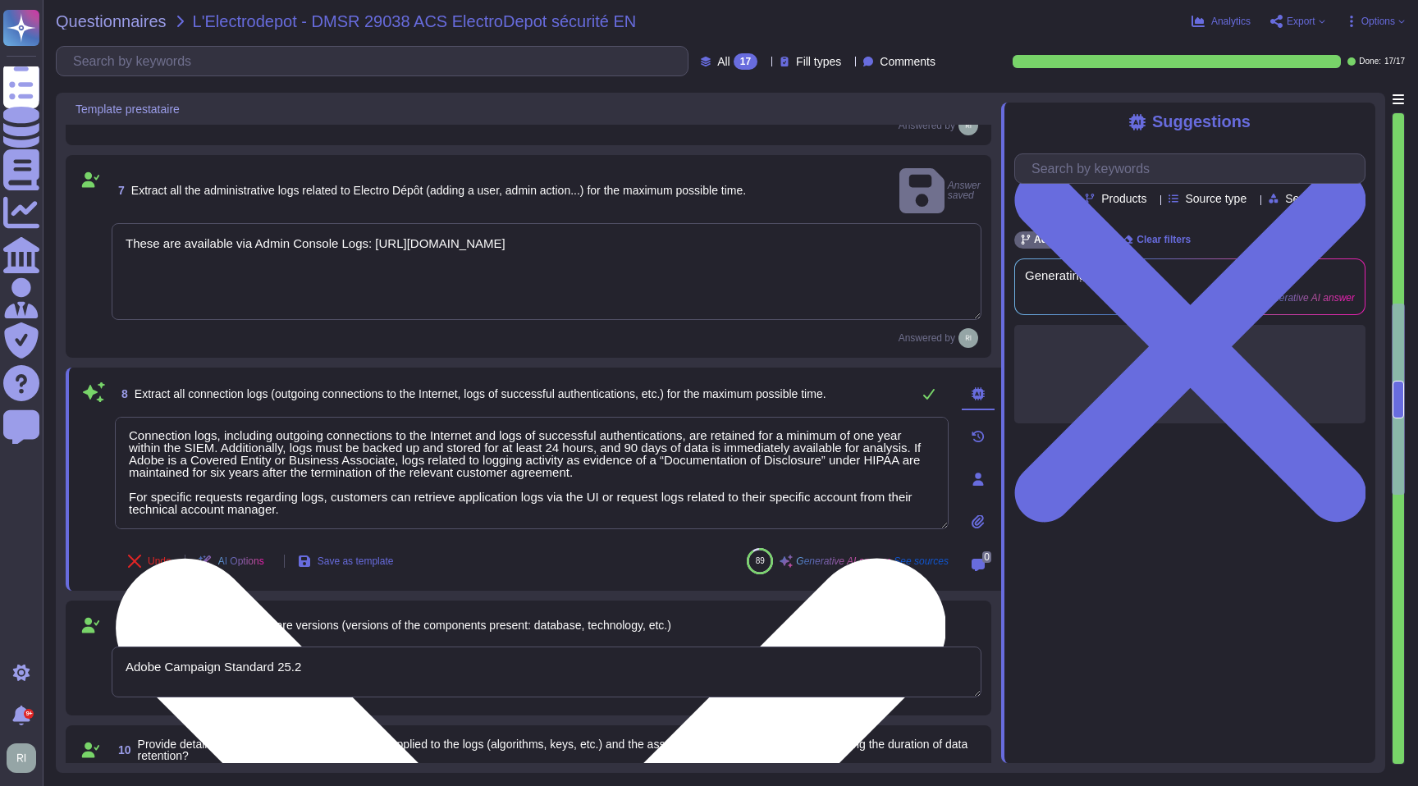
scroll to position [1383, 0]
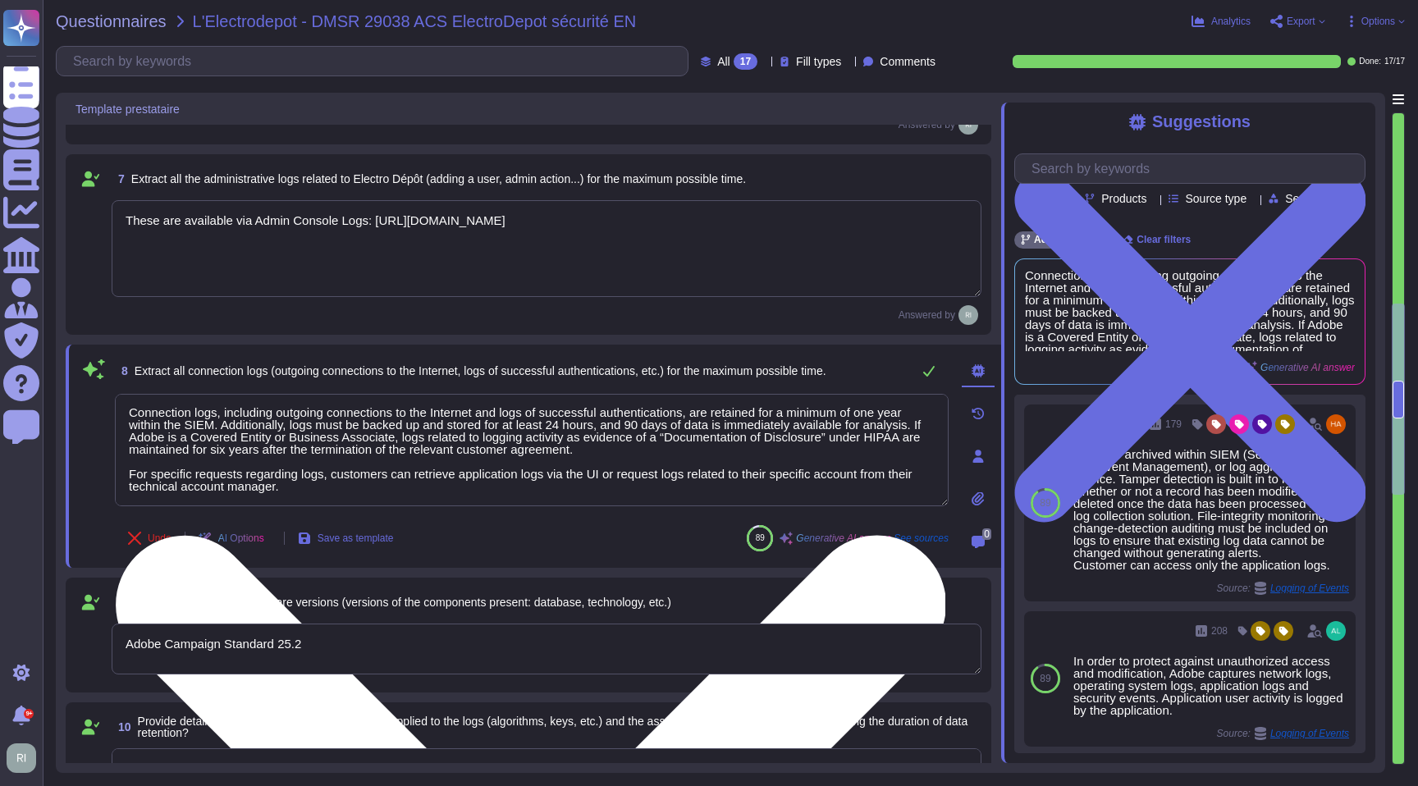
drag, startPoint x: 151, startPoint y: 440, endPoint x: 438, endPoint y: 448, distance: 287.3
click at [401, 446] on textarea "Connection logs, including outgoing connections to the Internet and logs of suc…" at bounding box center [532, 450] width 834 height 112
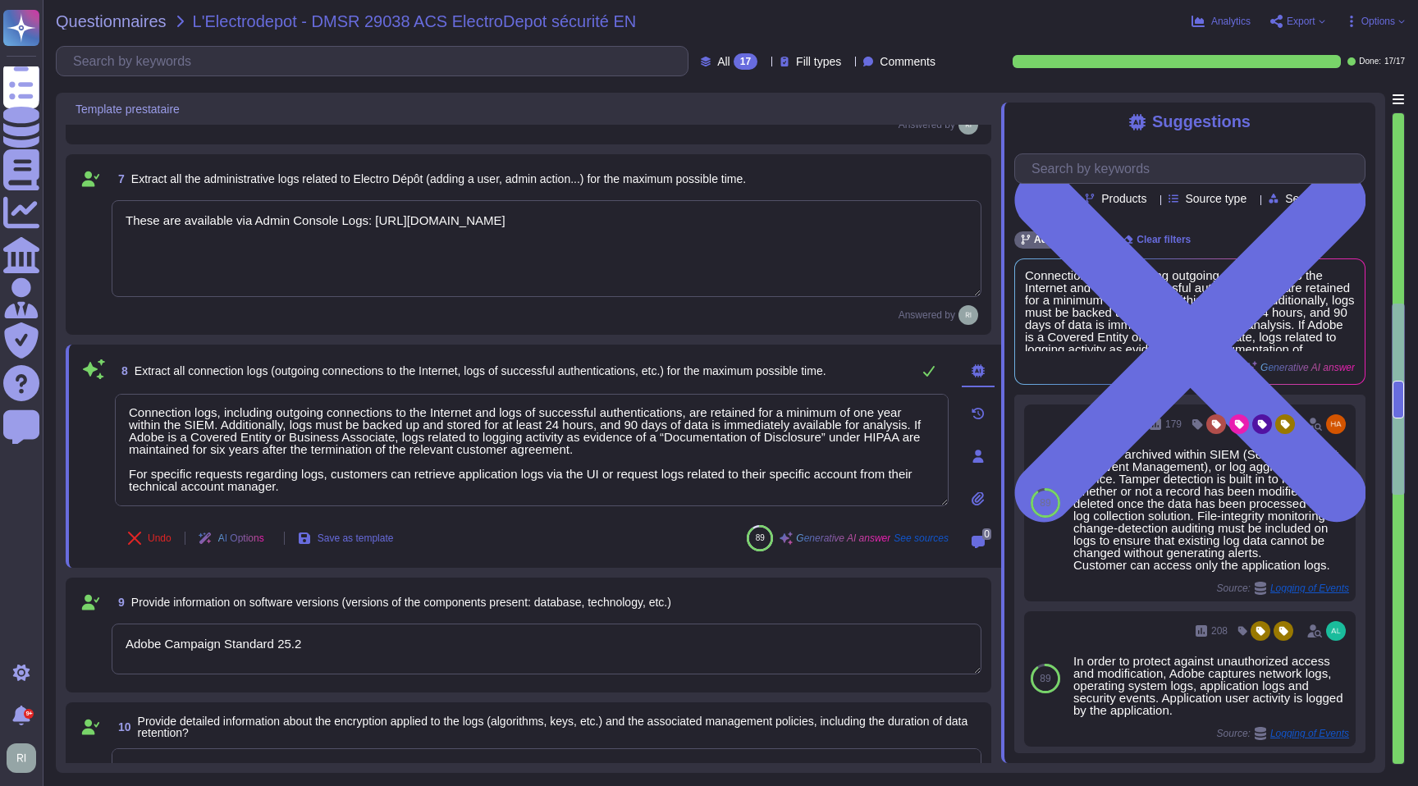
drag, startPoint x: 626, startPoint y: 447, endPoint x: 104, endPoint y: 441, distance: 521.8
click at [104, 441] on div "8 Extract all connection logs (outgoing connections to the Internet, logs of su…" at bounding box center [514, 455] width 870 height 203
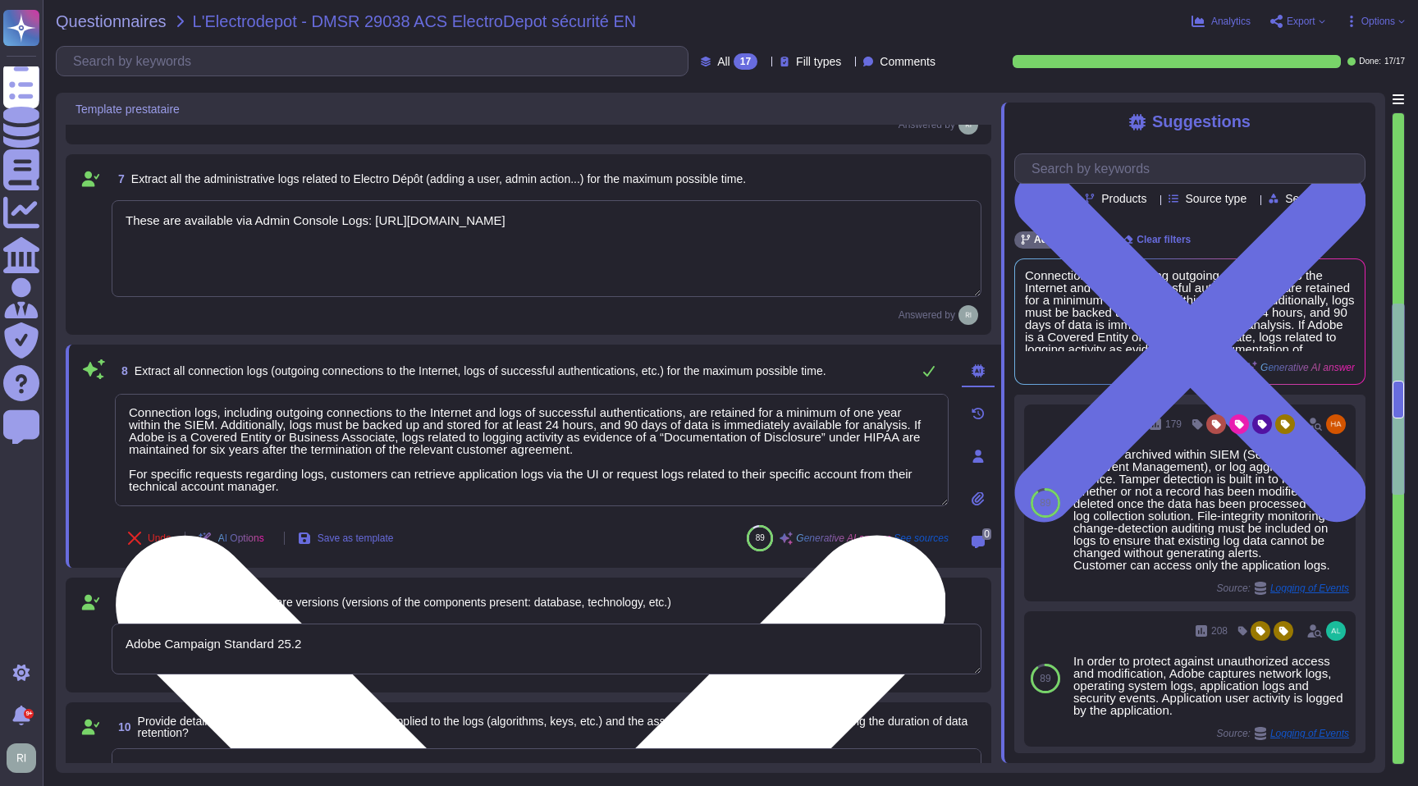
scroll to position [0, 0]
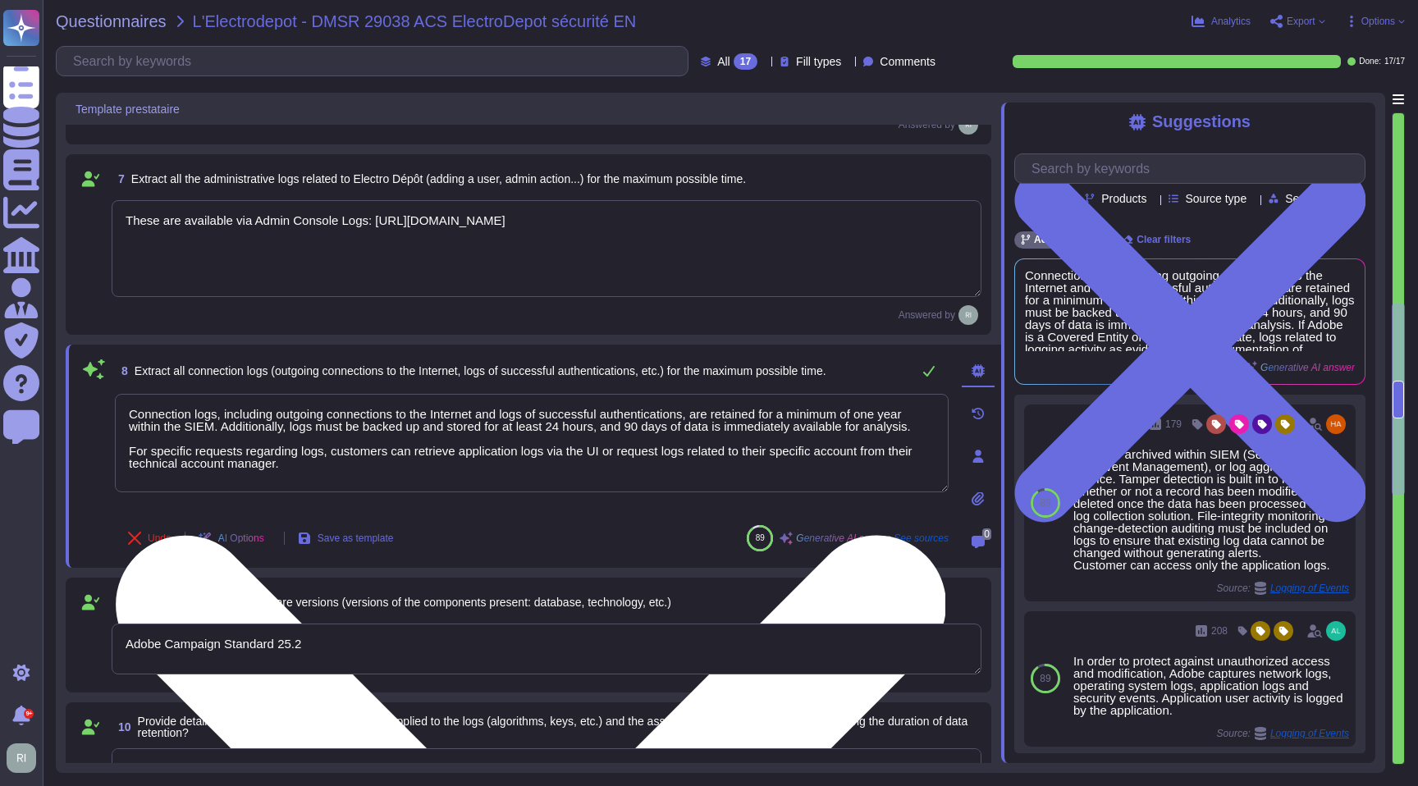
drag, startPoint x: 256, startPoint y: 470, endPoint x: 377, endPoint y: 468, distance: 121.4
click at [377, 468] on textarea "Connection logs, including outgoing connections to the Internet and logs of suc…" at bounding box center [532, 443] width 834 height 98
click at [441, 472] on textarea "Connection logs, including outgoing connections to the Internet and logs of suc…" at bounding box center [532, 443] width 834 height 98
drag, startPoint x: 832, startPoint y: 467, endPoint x: 633, endPoint y: 451, distance: 200.0
click at [633, 451] on textarea "Connection logs, including outgoing connections to the Internet and logs of suc…" at bounding box center [532, 443] width 834 height 98
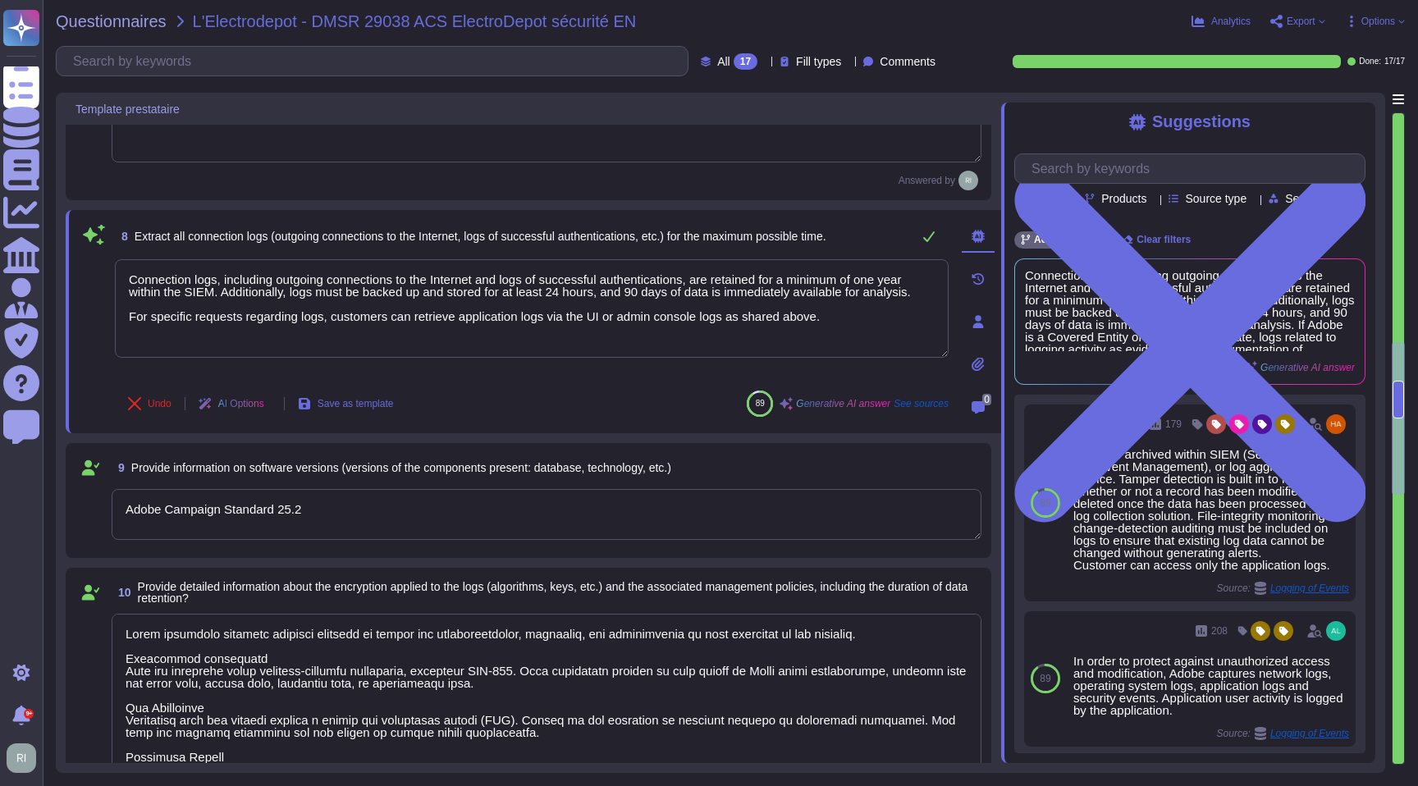
scroll to position [1530, 0]
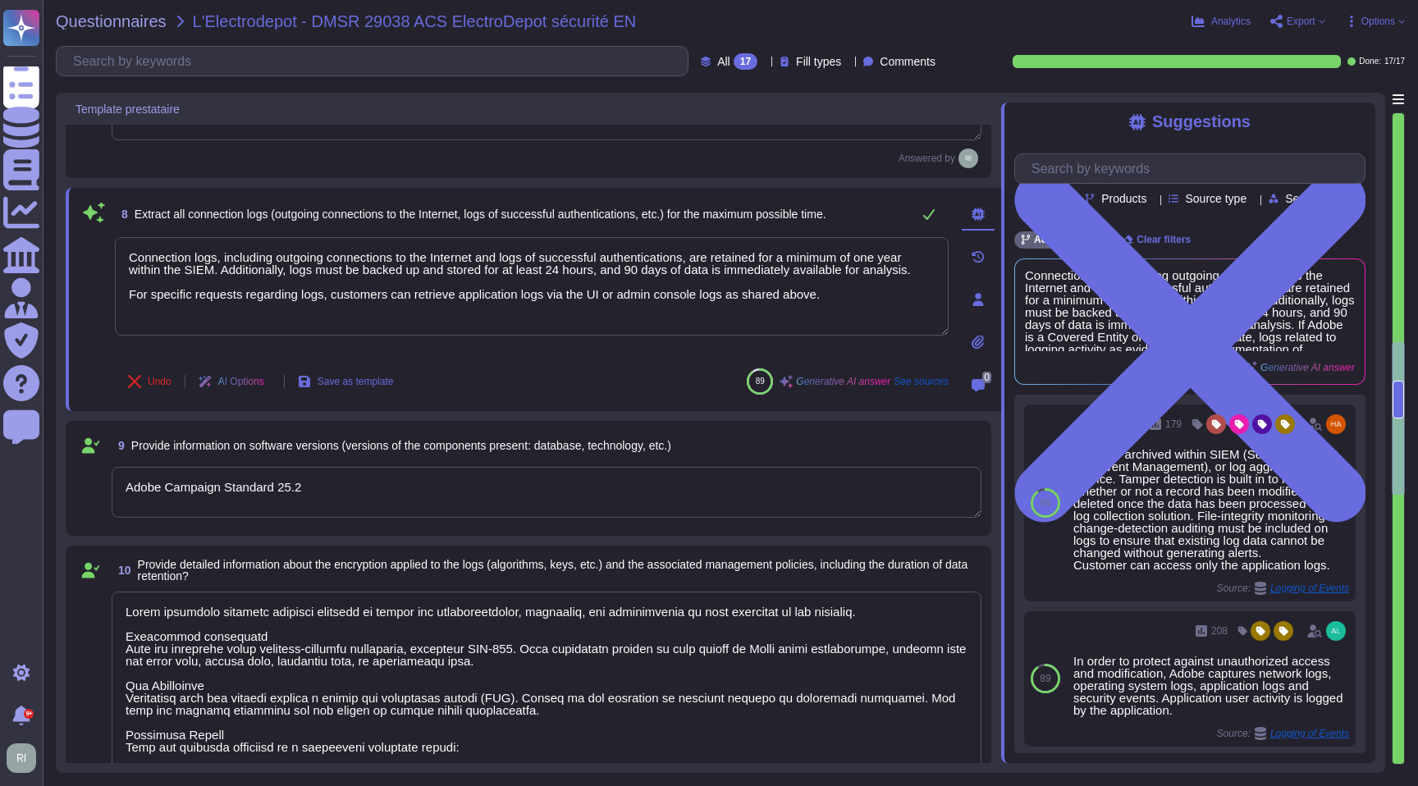
click at [493, 486] on textarea "Adobe Campaign Standard 25.2" at bounding box center [547, 492] width 870 height 51
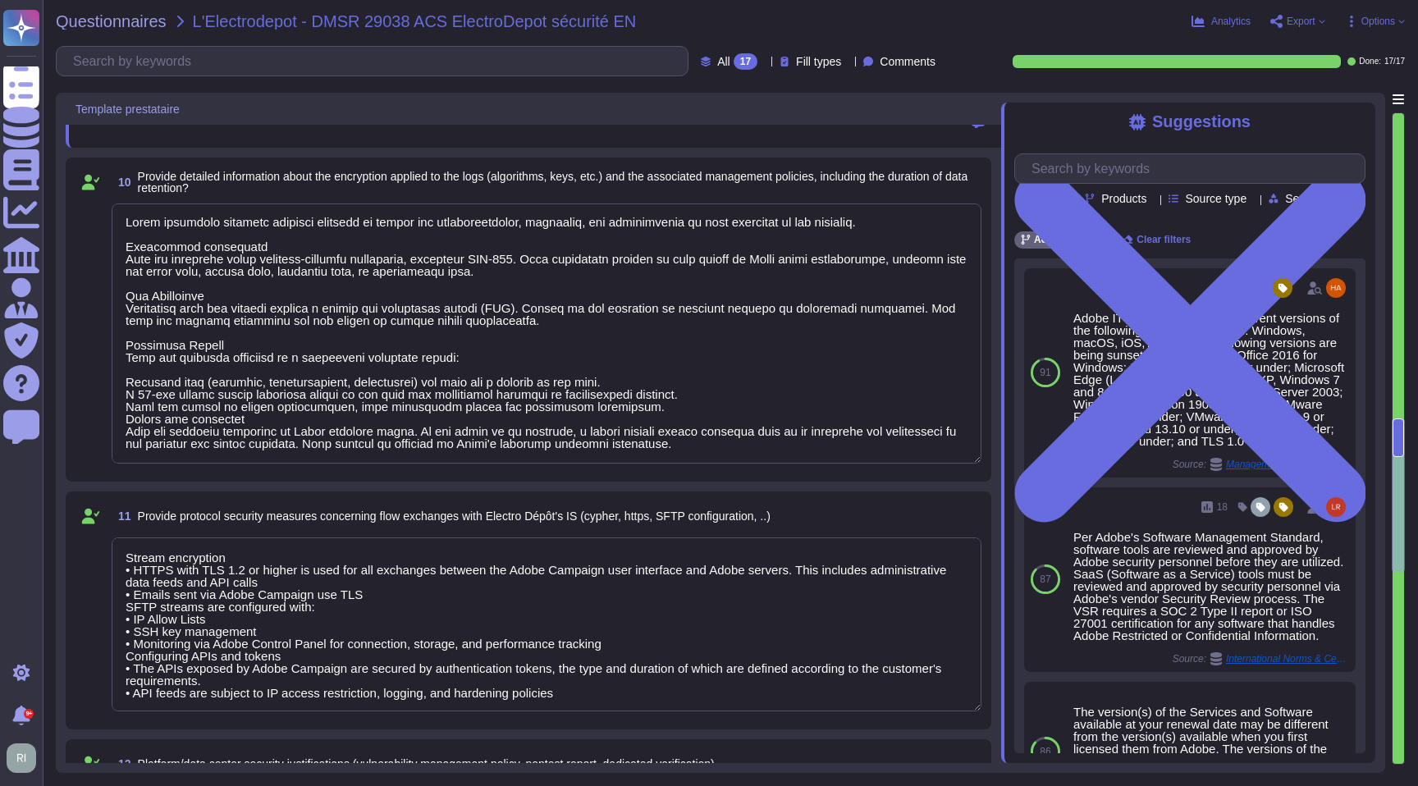
scroll to position [1966, 0]
click at [1154, 171] on input "text" at bounding box center [1193, 168] width 341 height 29
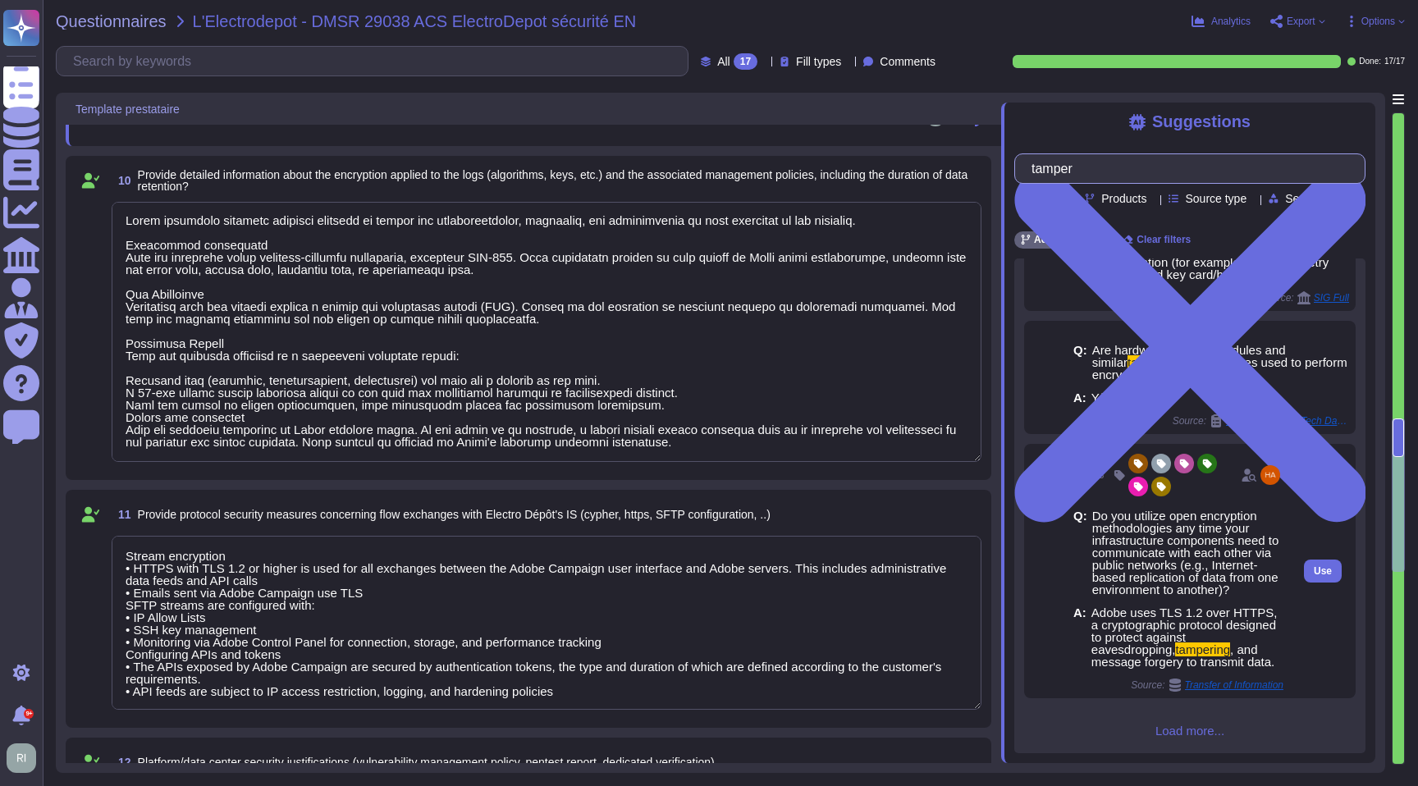
scroll to position [281, 0]
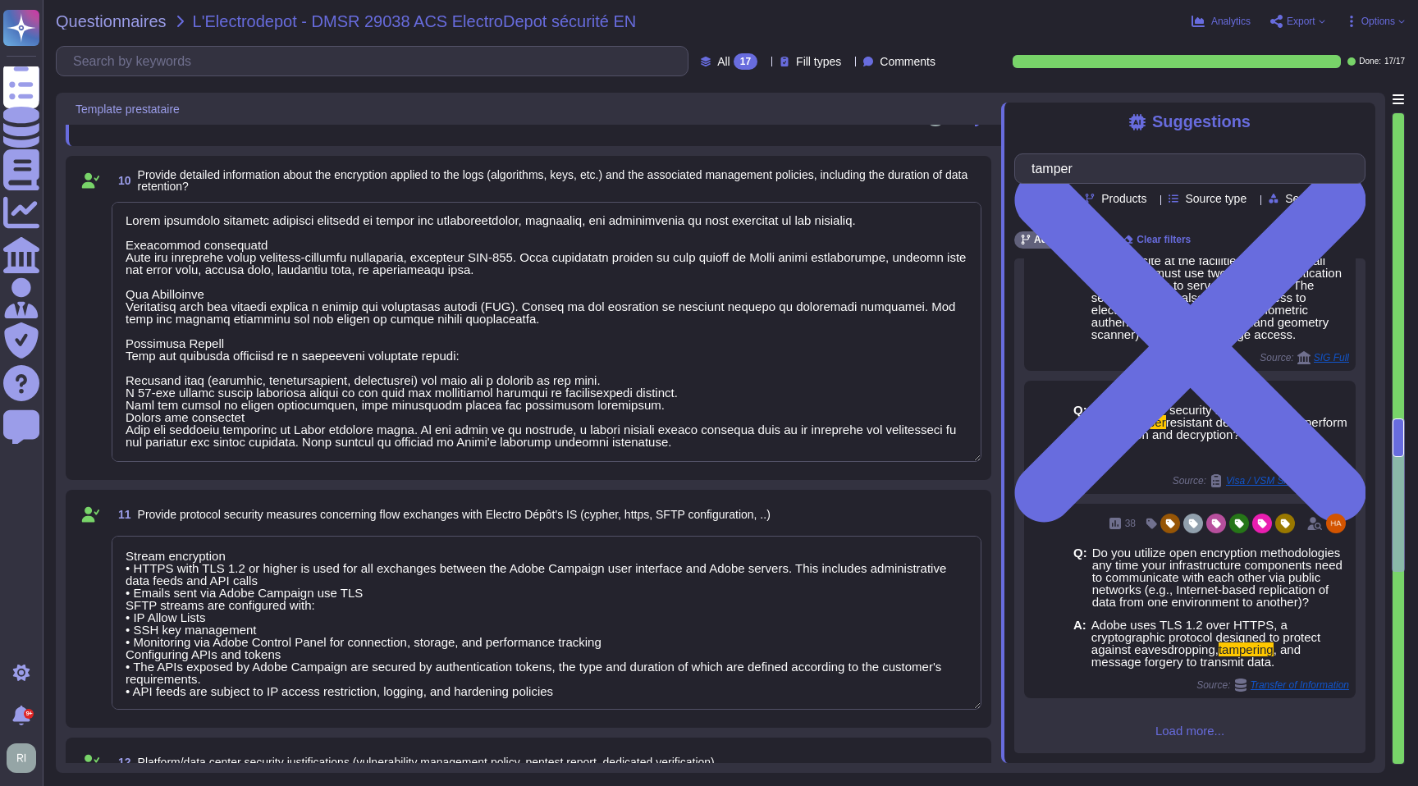
click at [1203, 734] on span "Load more..." at bounding box center [1189, 730] width 351 height 12
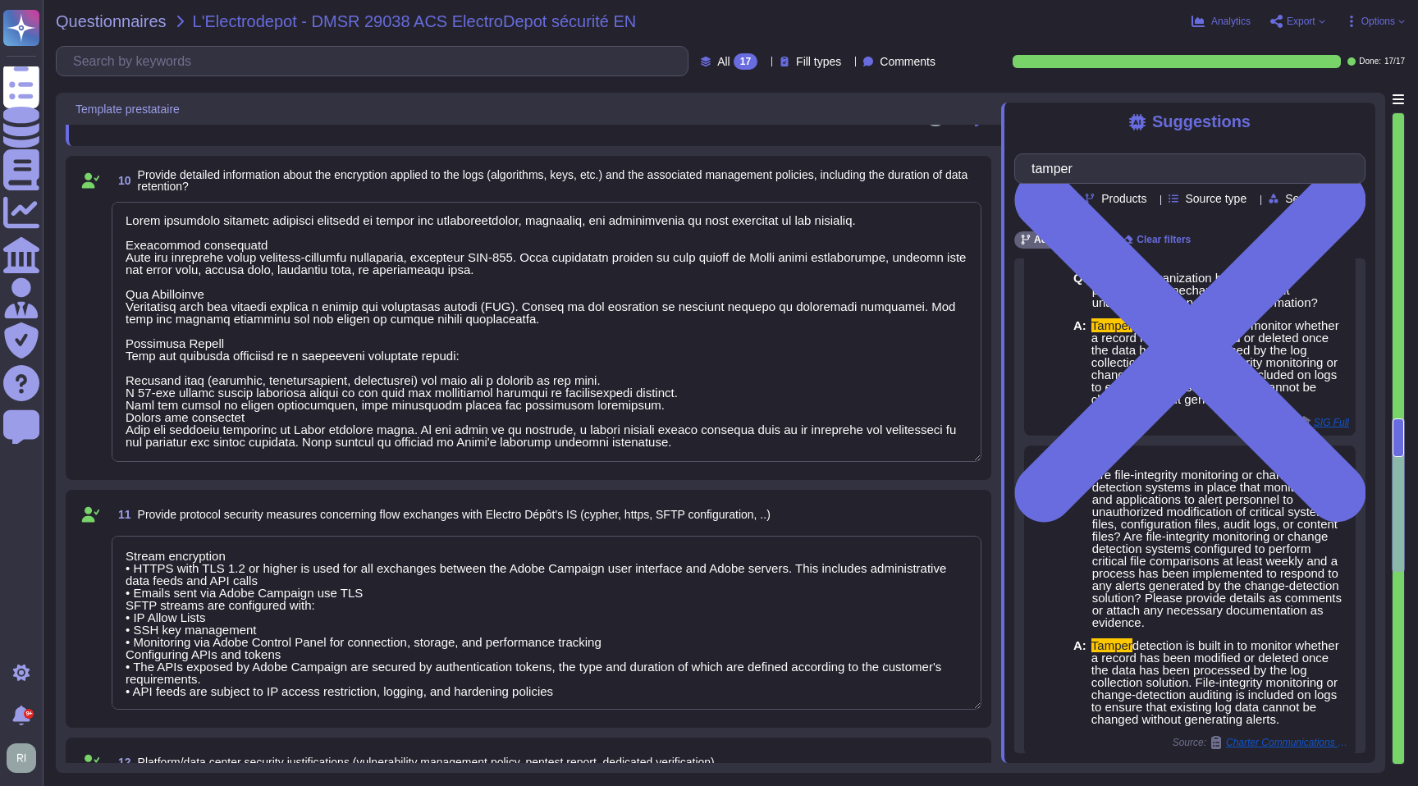
scroll to position [1157, 0]
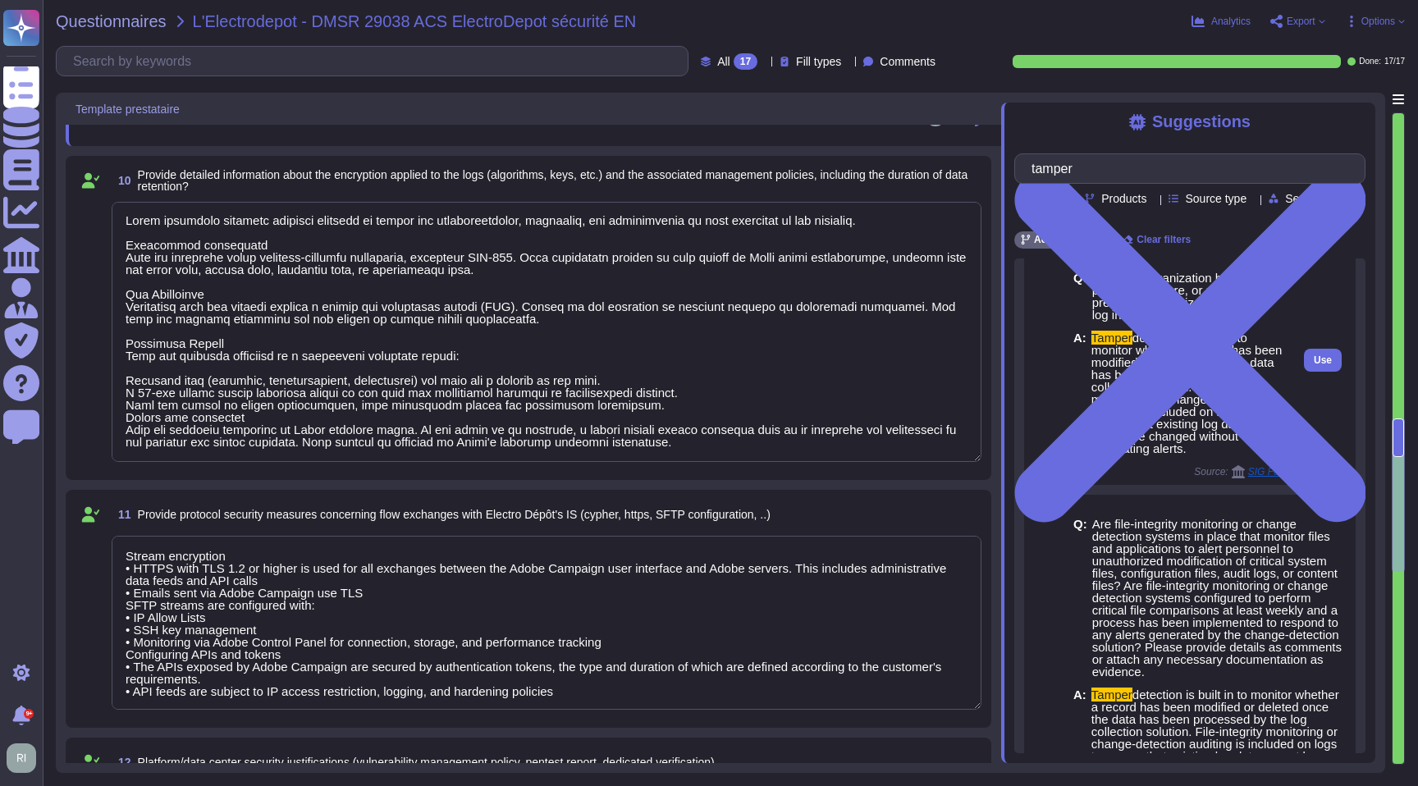
drag, startPoint x: 1112, startPoint y: 366, endPoint x: 1195, endPoint y: 469, distance: 133.0
click at [1195, 455] on span "Tamper detection is built in to monitor whether a record has been modified or d…" at bounding box center [1187, 392] width 192 height 123
copy span "Tamper detection is built in to monitor whether a record has been modified or d…"
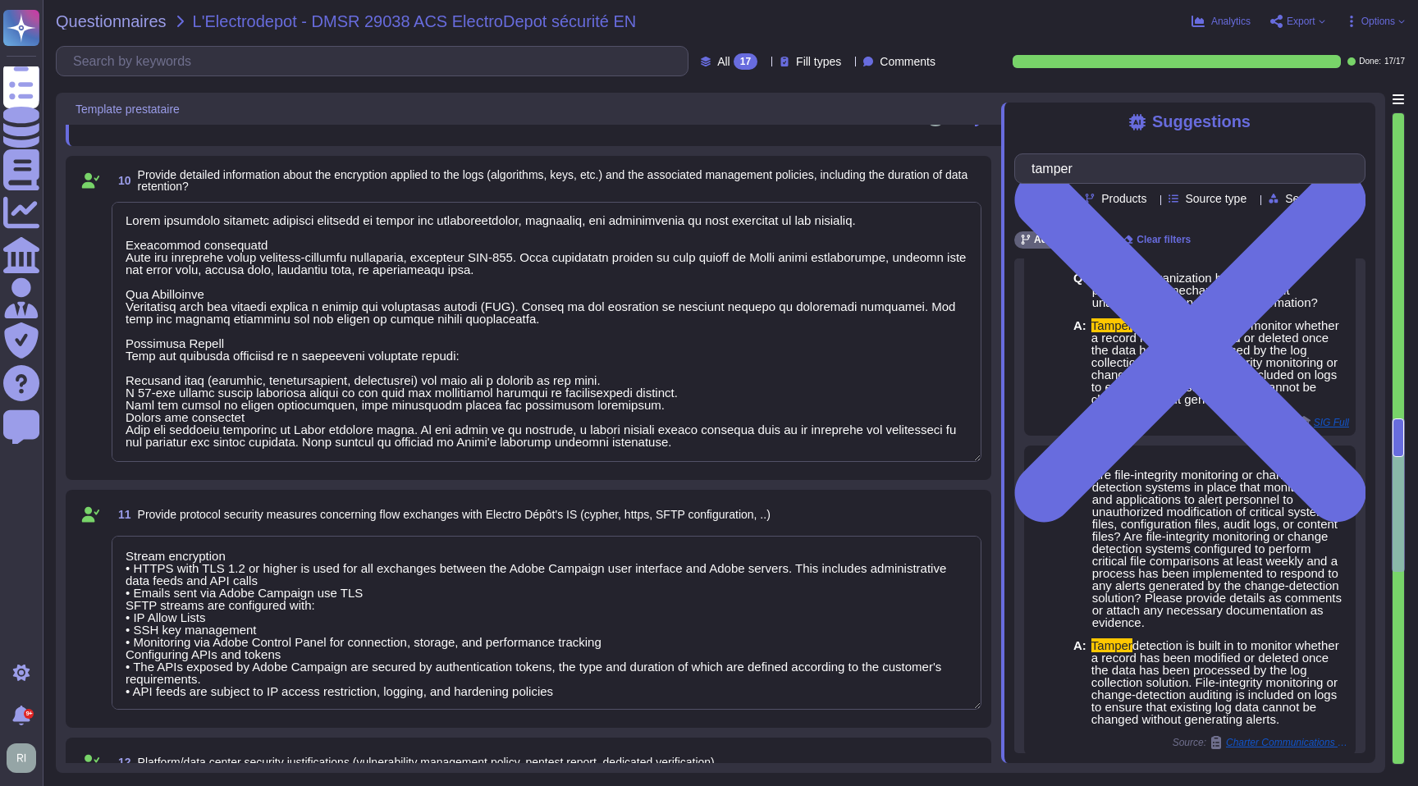
click at [354, 396] on textarea at bounding box center [547, 332] width 870 height 260
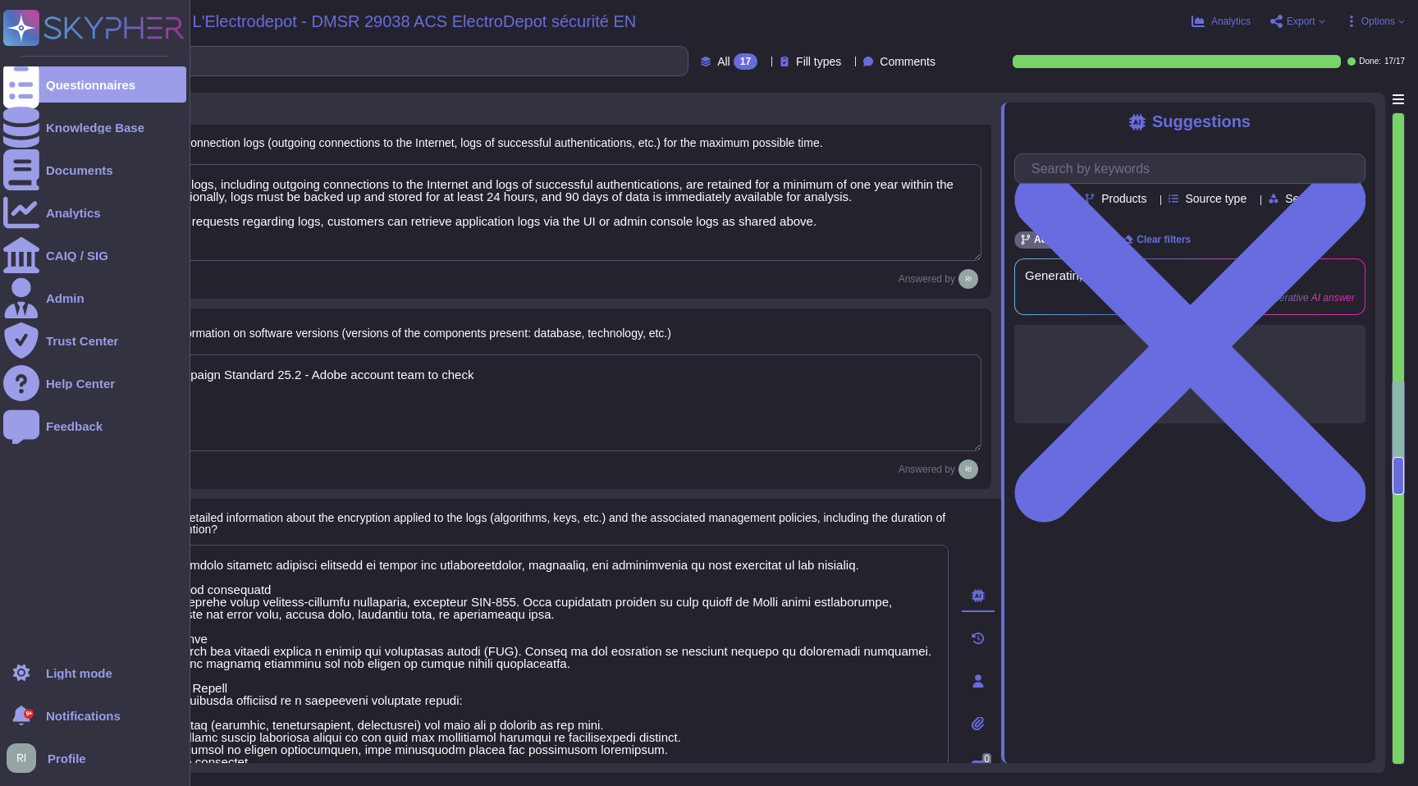
scroll to position [798, 0]
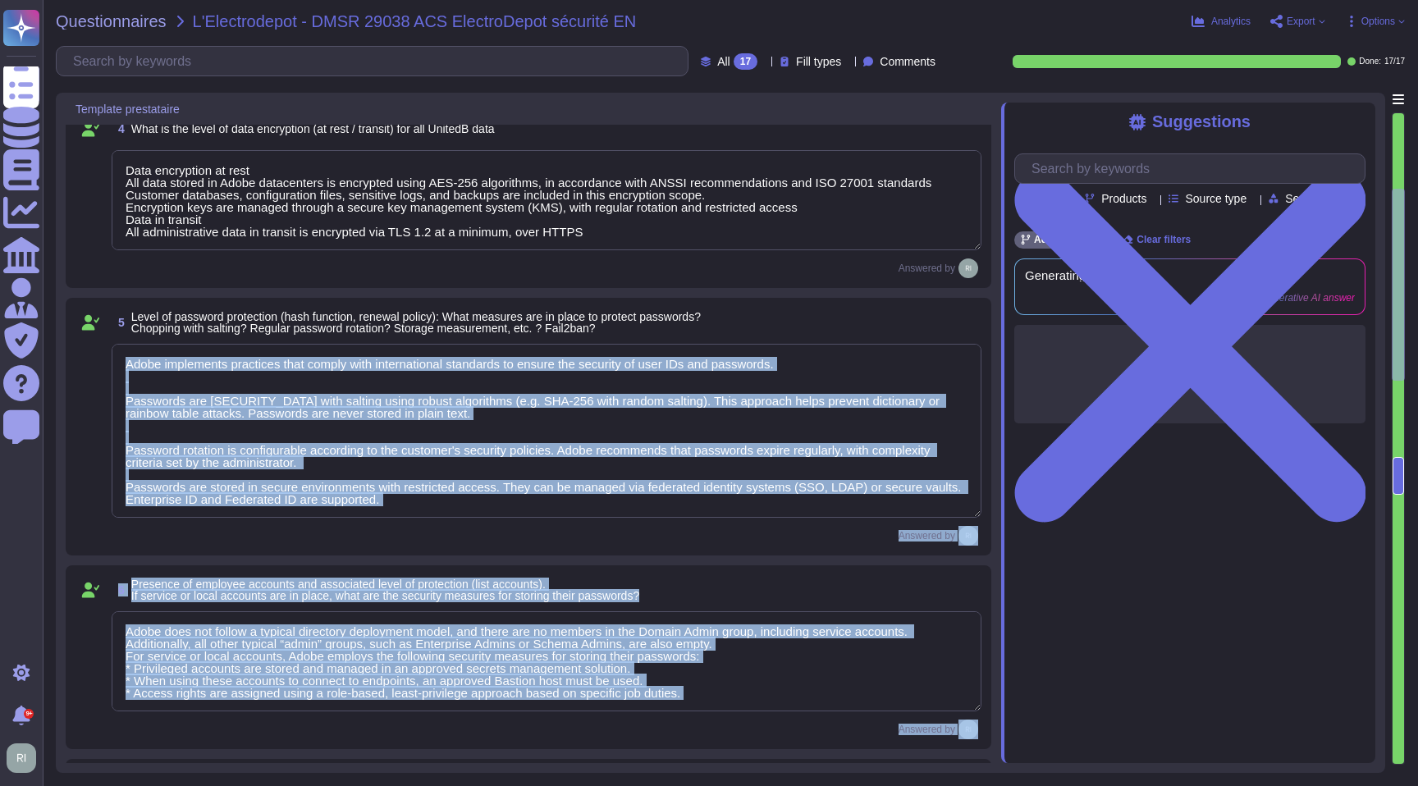
drag, startPoint x: 802, startPoint y: 359, endPoint x: 362, endPoint y: 522, distance: 469.6
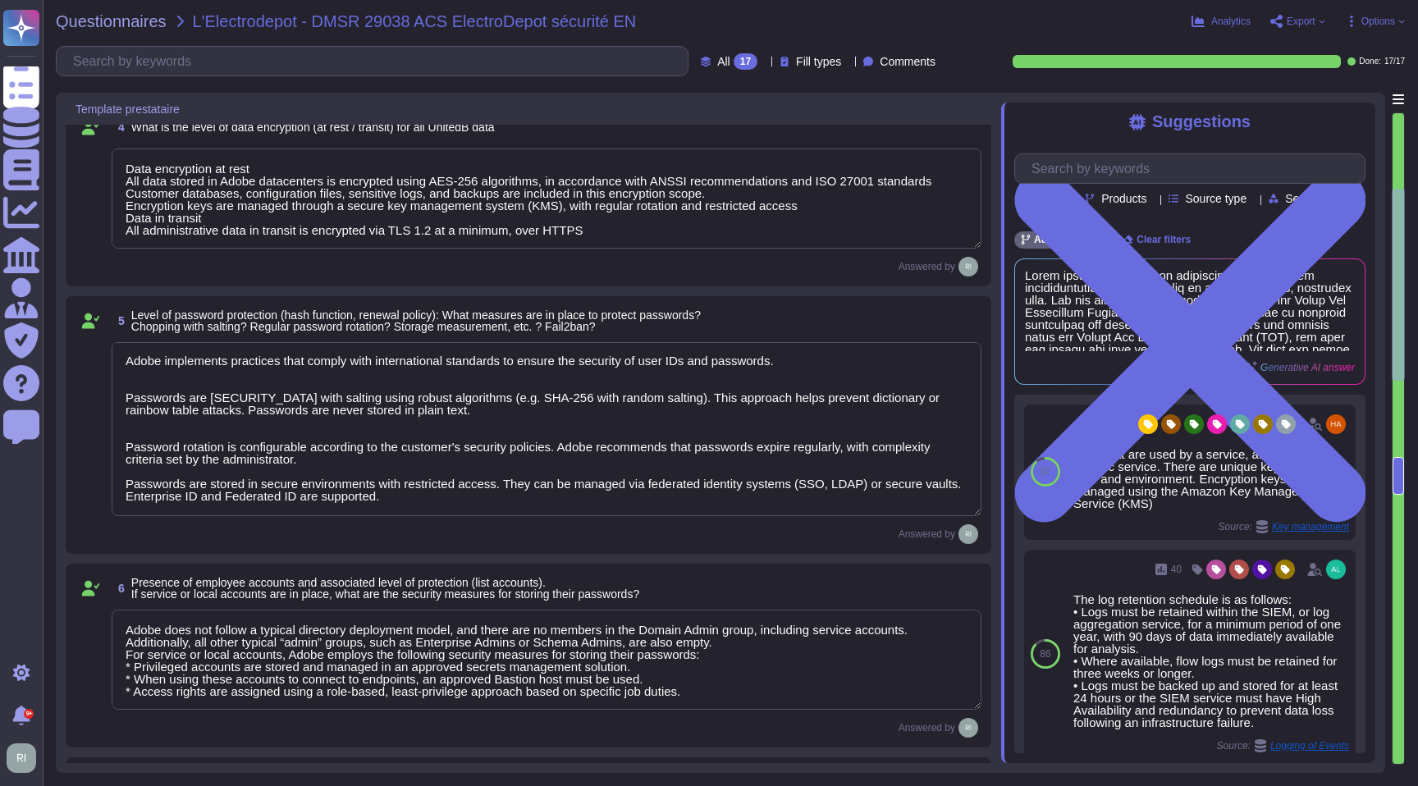
click at [375, 416] on textarea "Adobe implements practices that comply with international standards to ensure t…" at bounding box center [547, 429] width 870 height 174
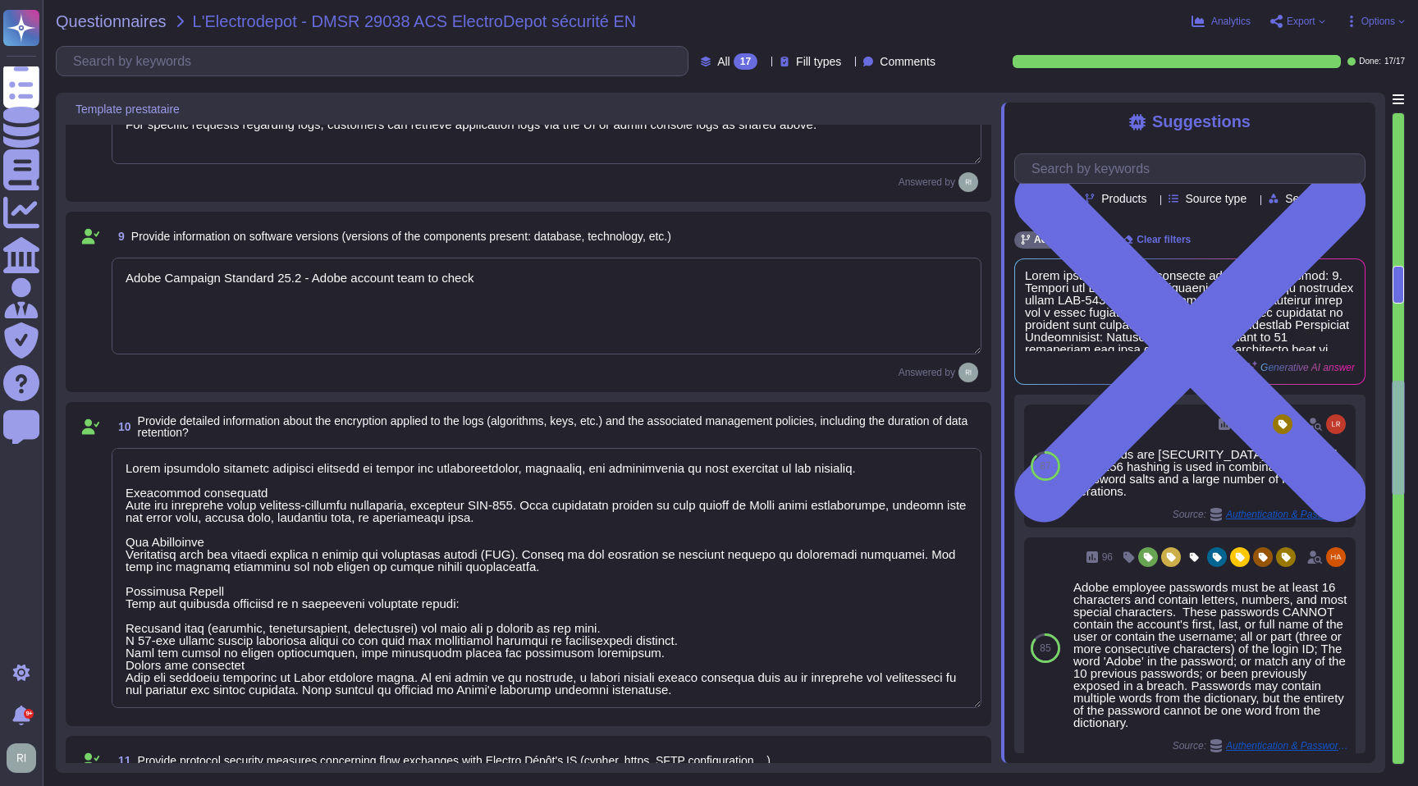
scroll to position [1811, 0]
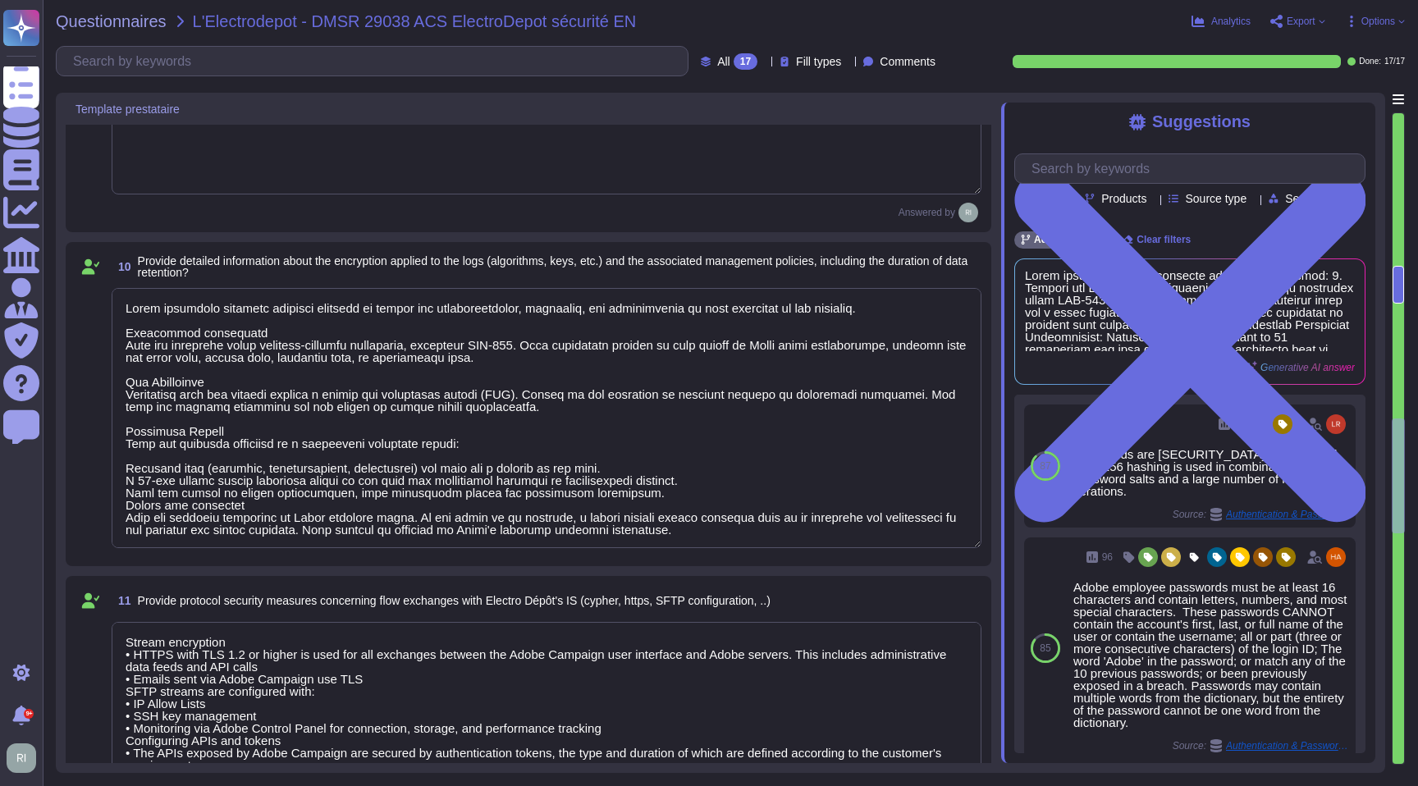
click at [414, 456] on textarea at bounding box center [547, 418] width 870 height 260
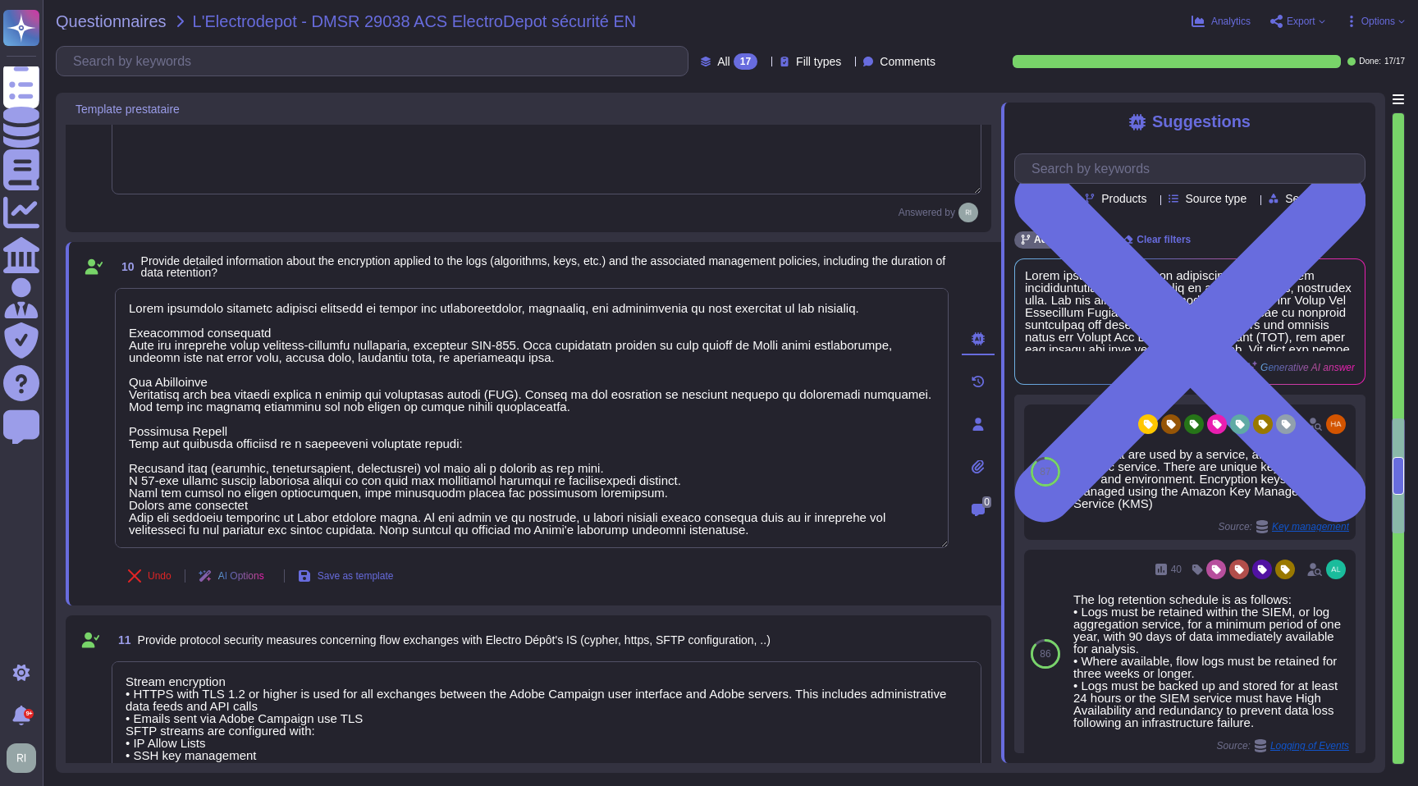
scroll to position [2, 0]
drag, startPoint x: 130, startPoint y: 304, endPoint x: 916, endPoint y: 553, distance: 825.1
click at [916, 553] on div "10 Provide detailed information about the encryption applied to the logs (algor…" at bounding box center [514, 424] width 870 height 344
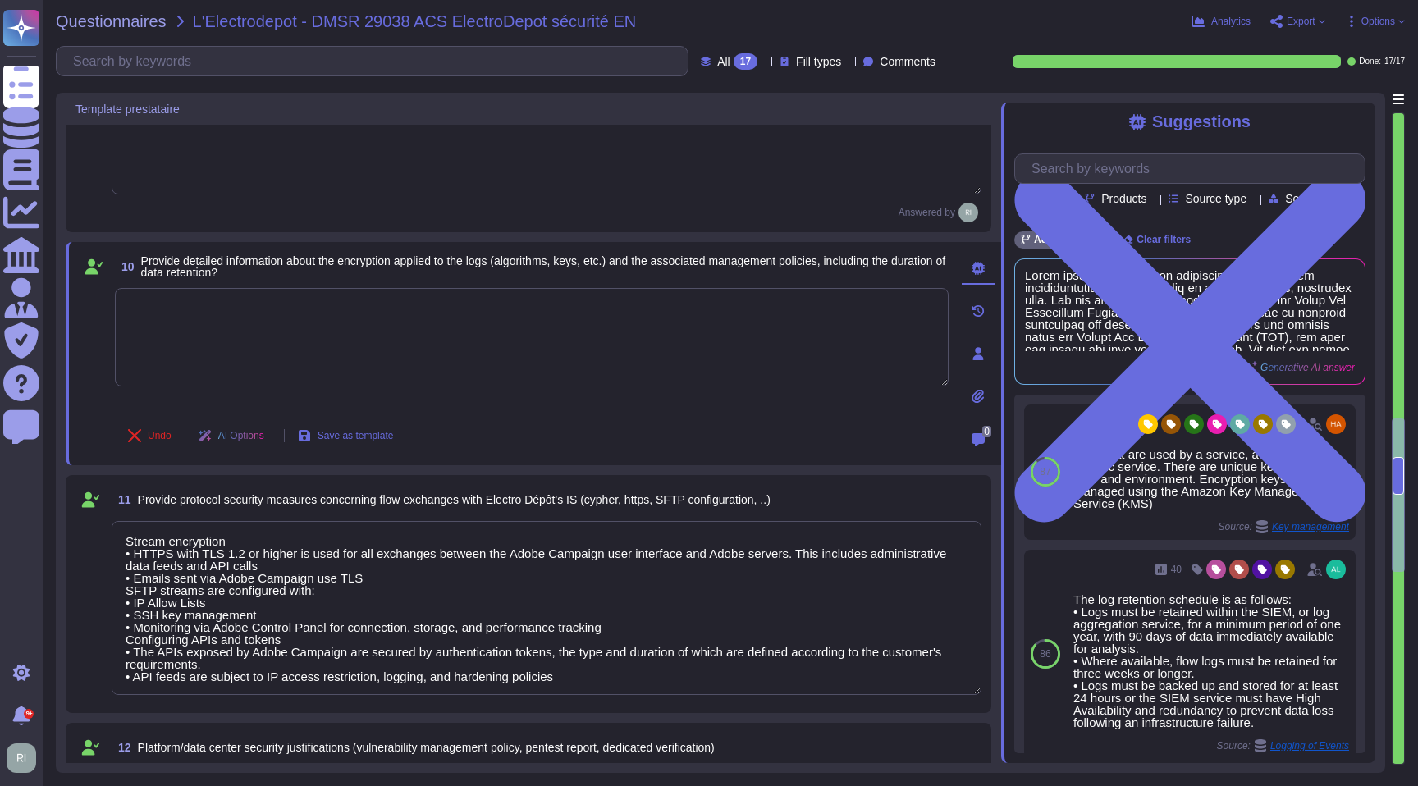
scroll to position [0, 0]
paste textarea "Tamper detection is built in to monitor whether a record has been modified or d…"
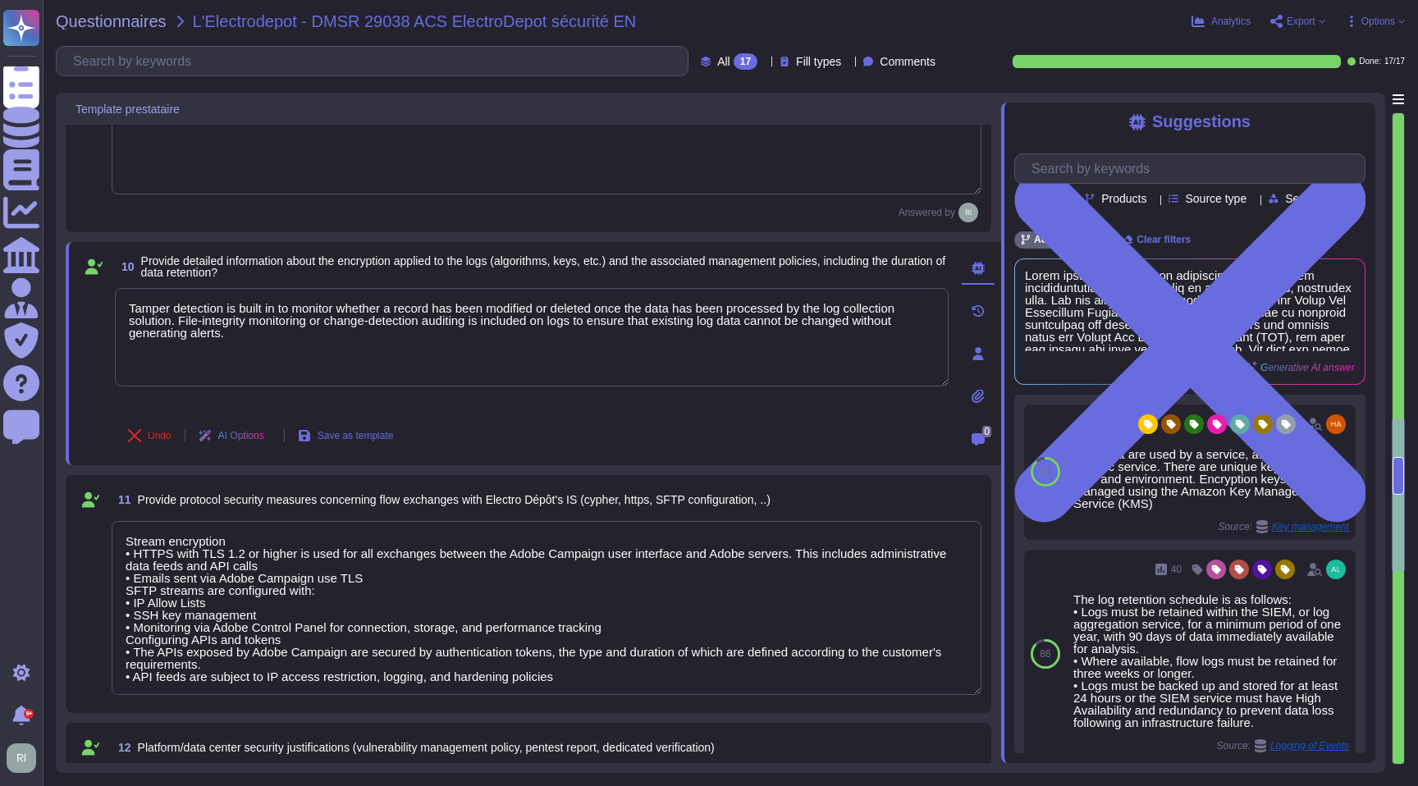
scroll to position [2, 0]
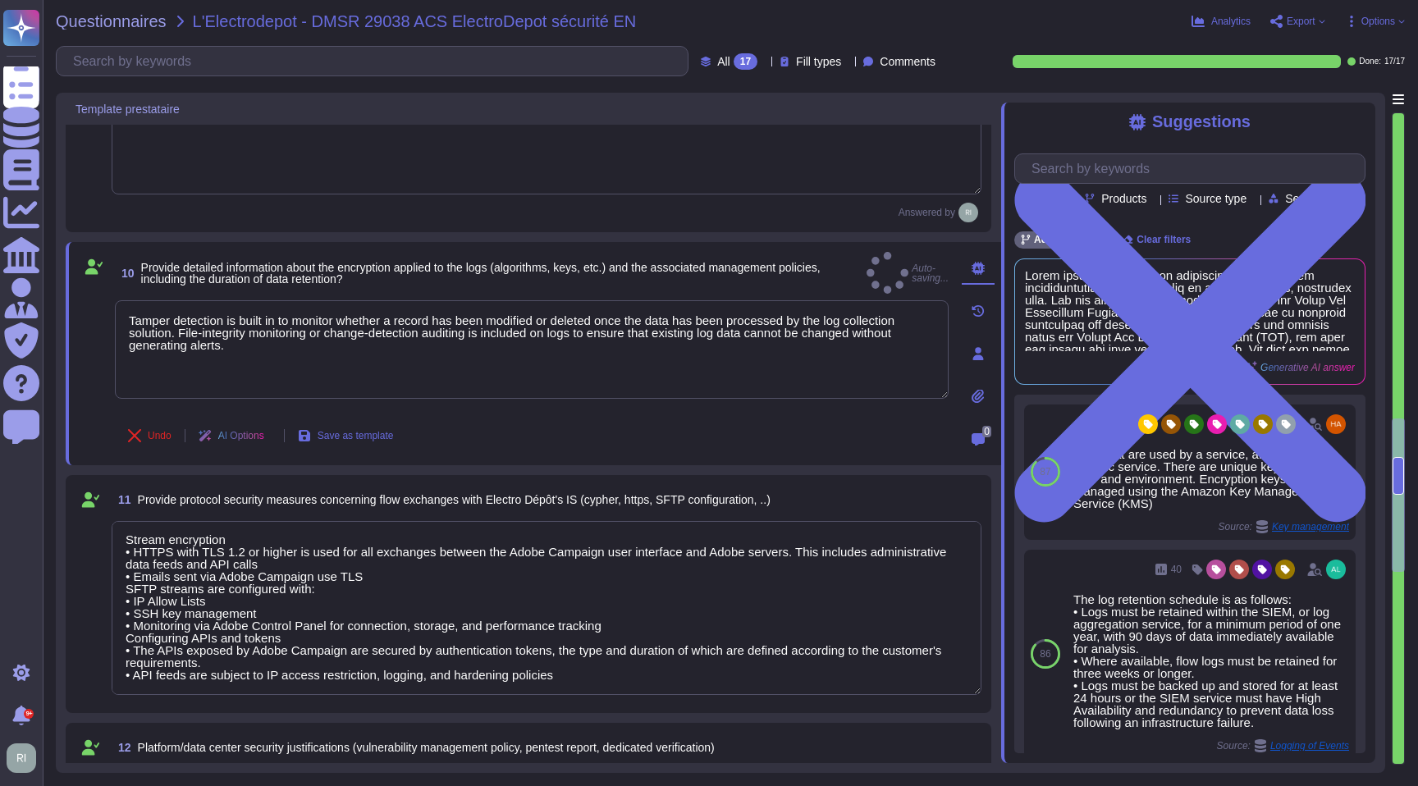
click at [519, 644] on textarea "Stream encryption • HTTPS with TLS 1.2 or higher is used for all exchanges betw…" at bounding box center [547, 608] width 870 height 174
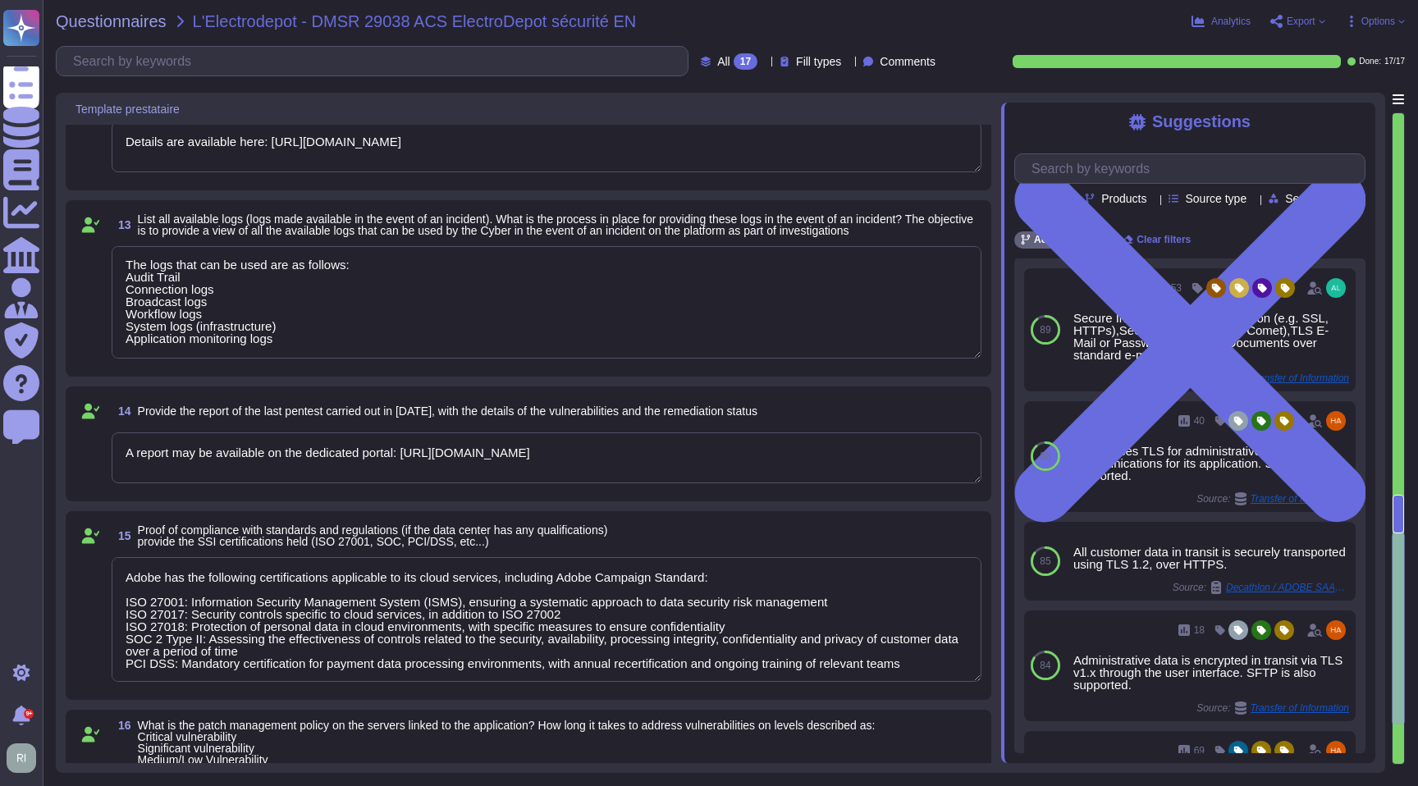
scroll to position [2320, 0]
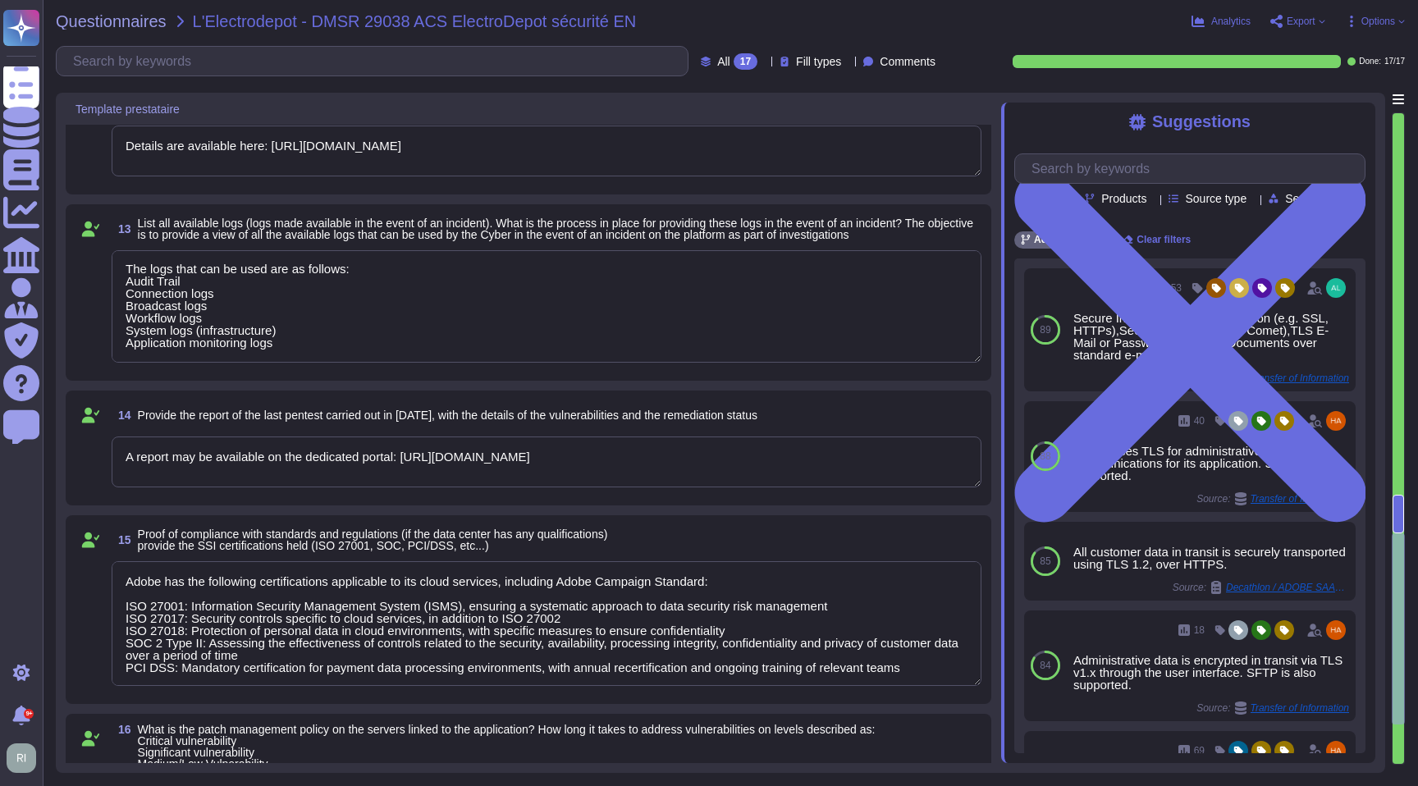
drag, startPoint x: 304, startPoint y: 350, endPoint x: 110, endPoint y: 263, distance: 212.7
click at [110, 263] on div "13 List all available logs (logs made available in the event of an incident). W…" at bounding box center [528, 292] width 906 height 157
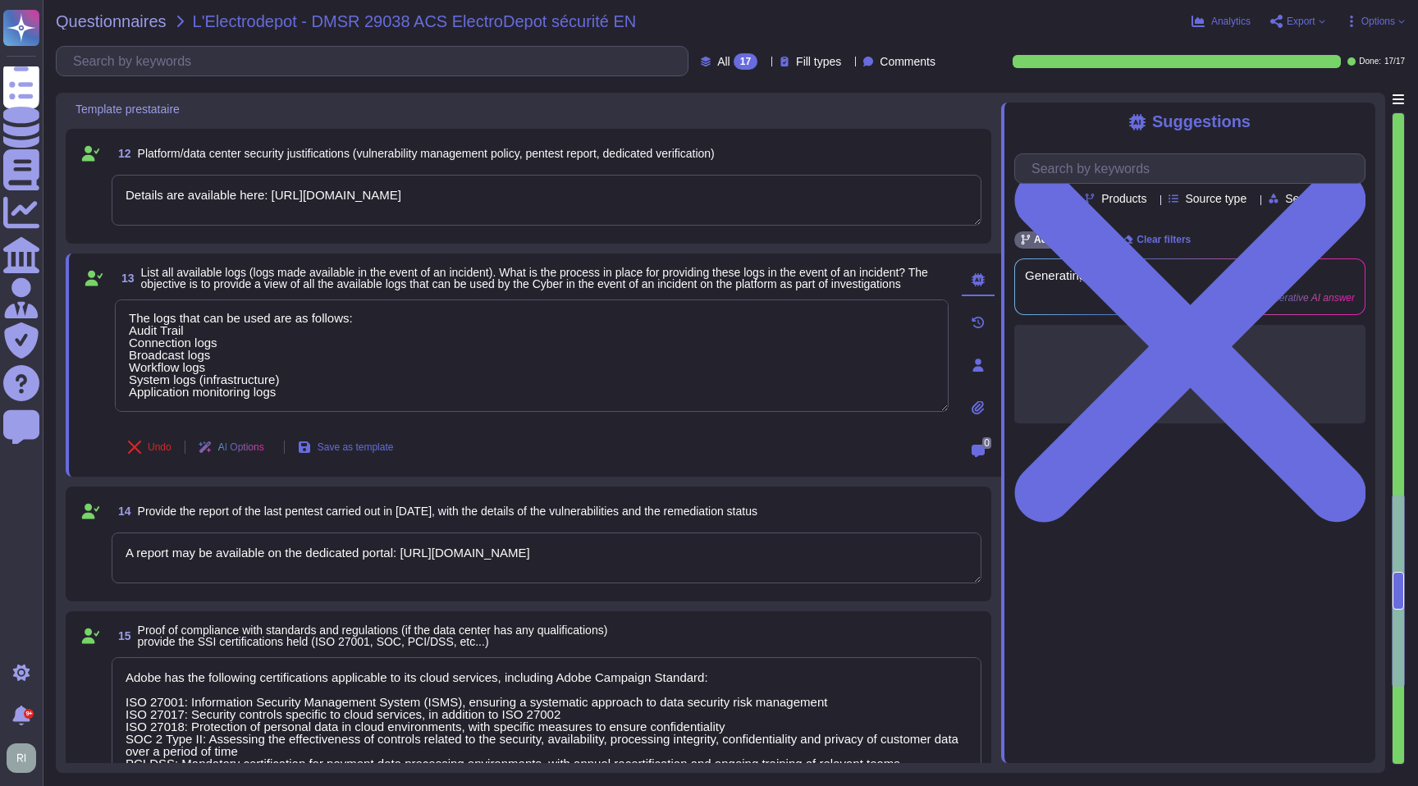
scroll to position [2153, 0]
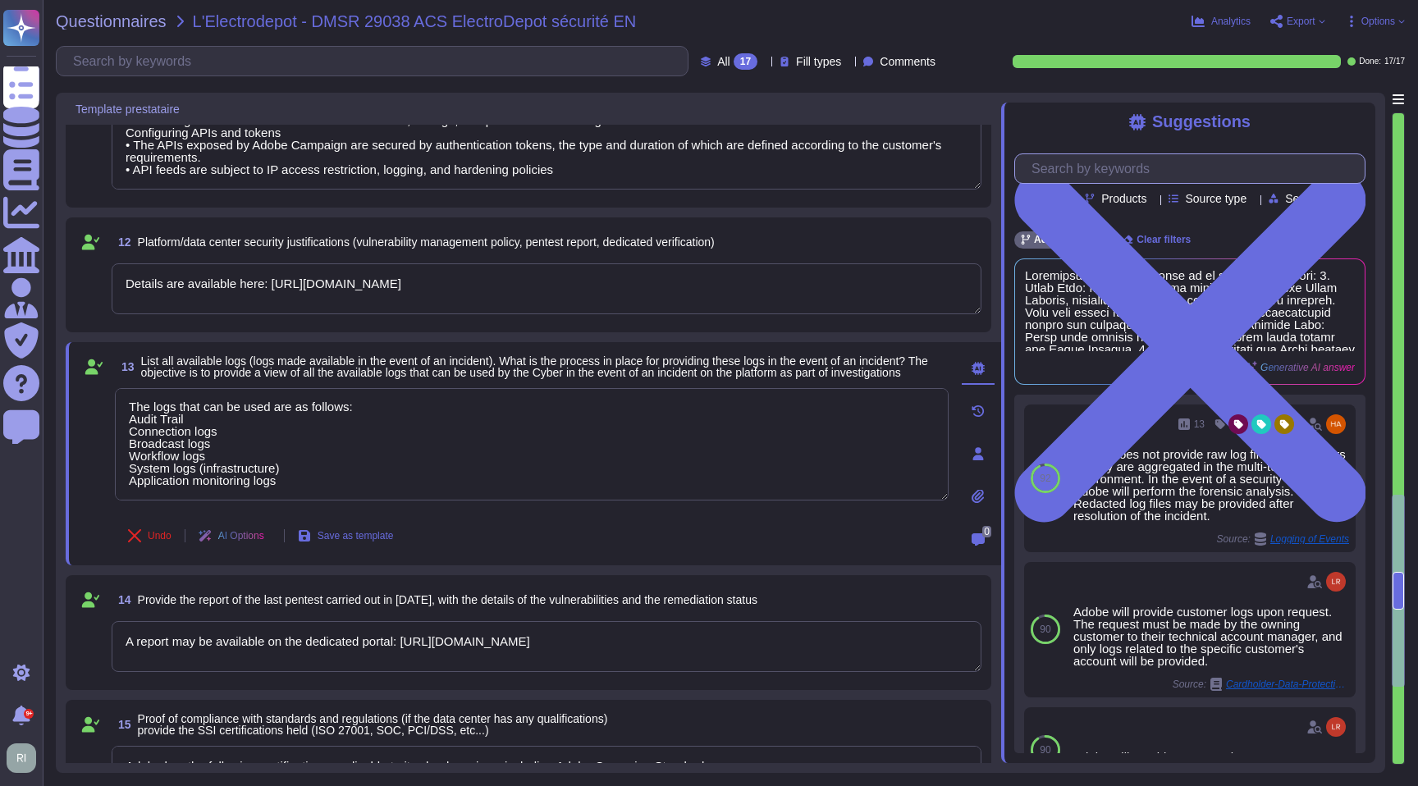
click at [1145, 172] on input "text" at bounding box center [1193, 168] width 341 height 29
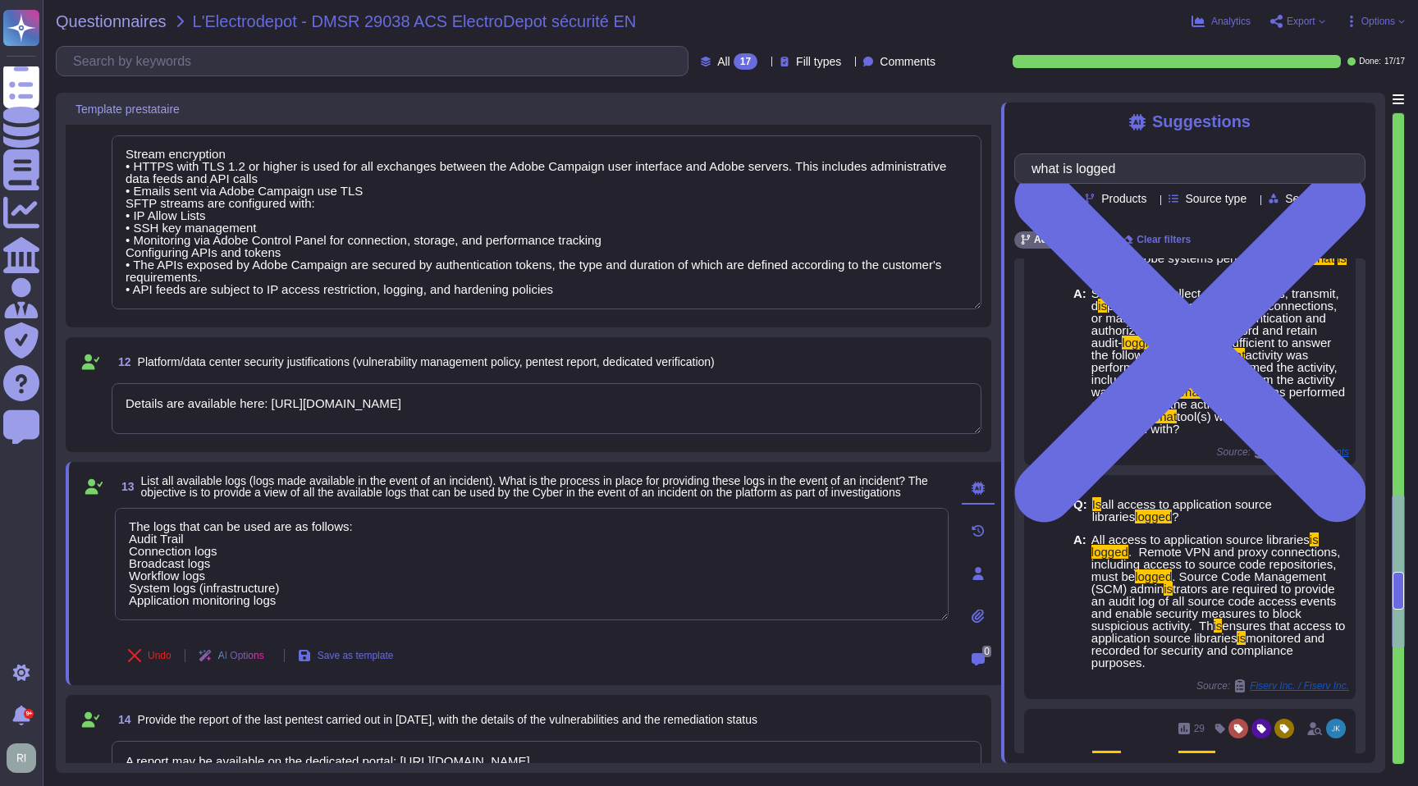
scroll to position [0, 0]
drag, startPoint x: 276, startPoint y: 606, endPoint x: 102, endPoint y: 519, distance: 194.8
click at [102, 519] on div "13 List all available logs (logs made available in the event of an incident). W…" at bounding box center [514, 573] width 870 height 203
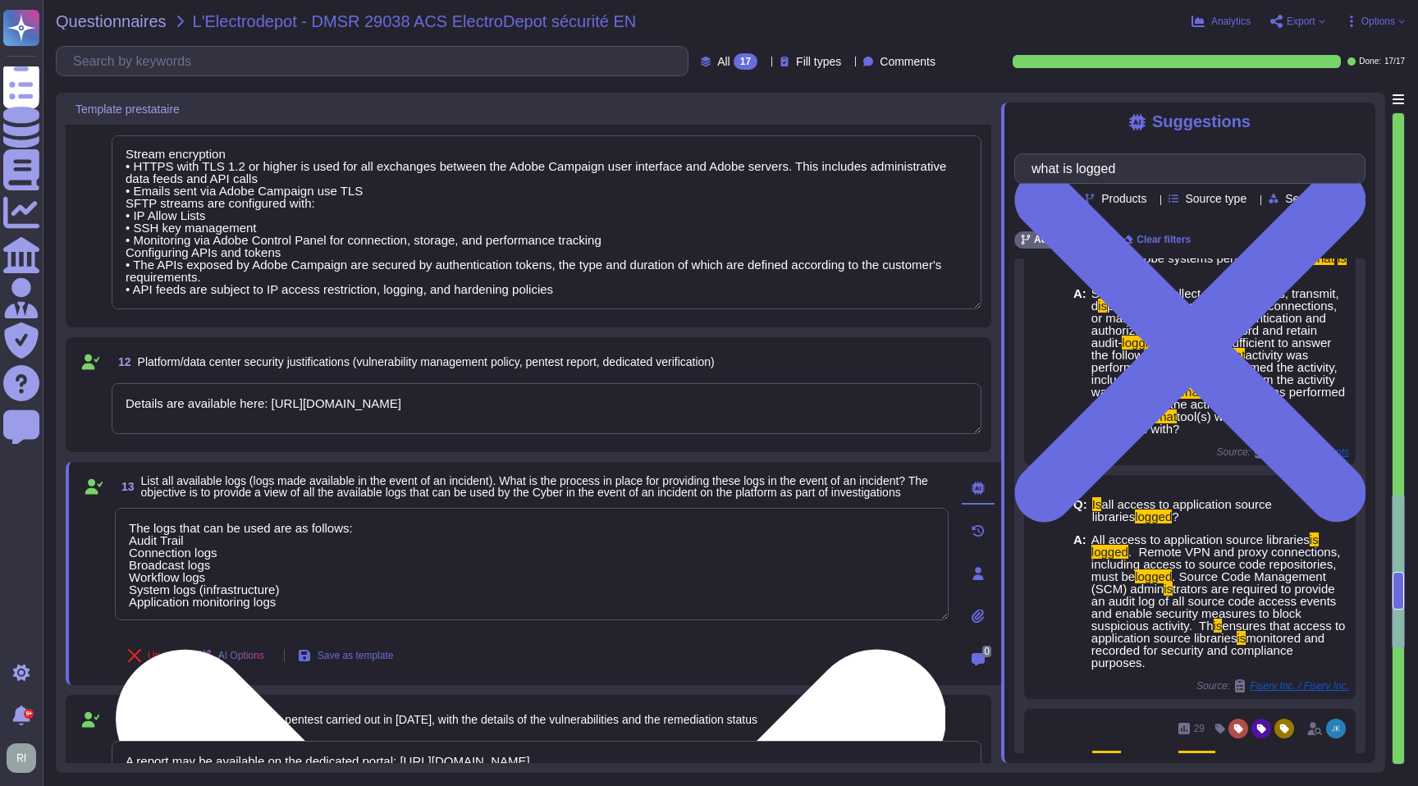
click at [350, 573] on textarea "The logs that can be used are as follows: Audit Trail Connection logs Broadcast…" at bounding box center [532, 564] width 834 height 112
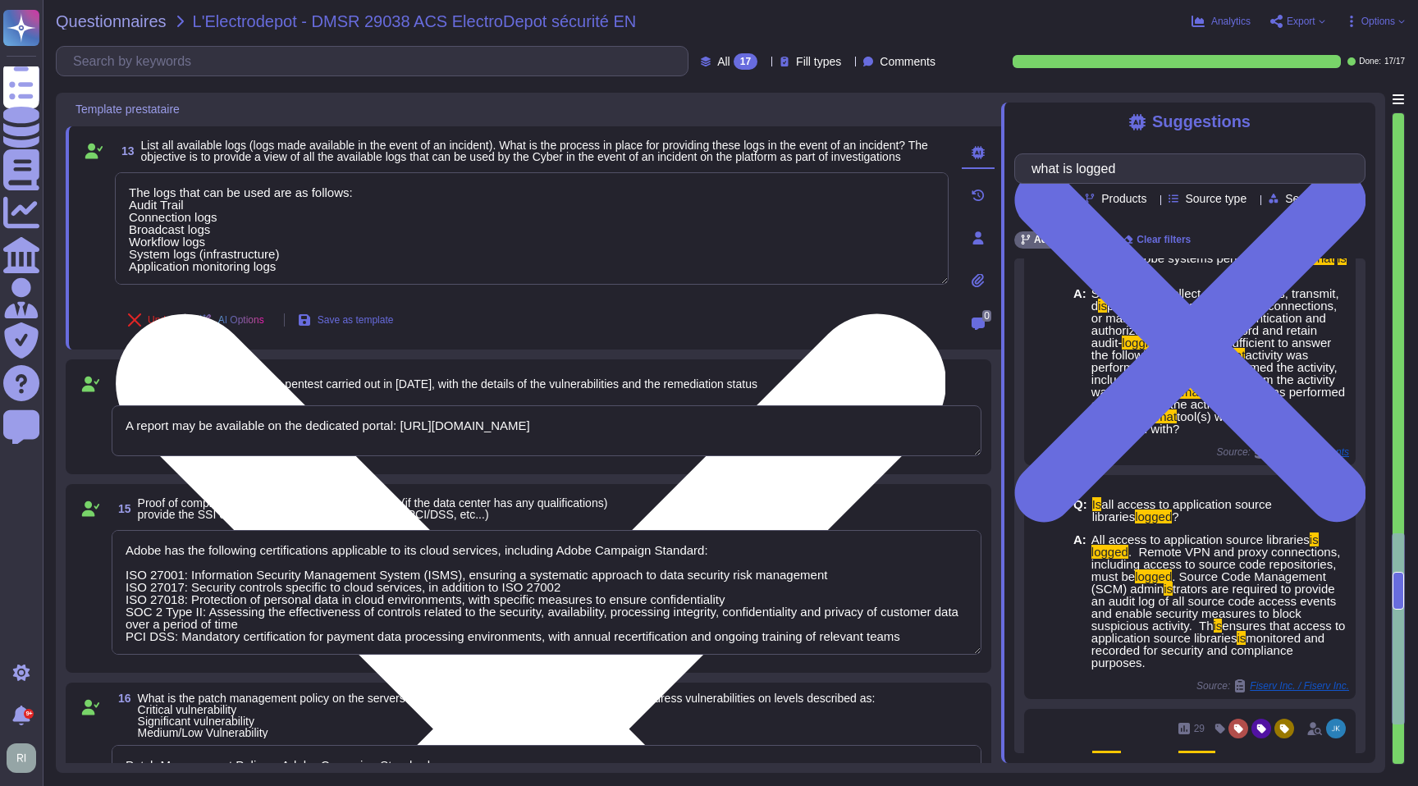
scroll to position [2, 0]
click at [340, 269] on textarea "The logs that can be used are as follows: Audit Trail Connection logs Broadcast…" at bounding box center [532, 228] width 834 height 112
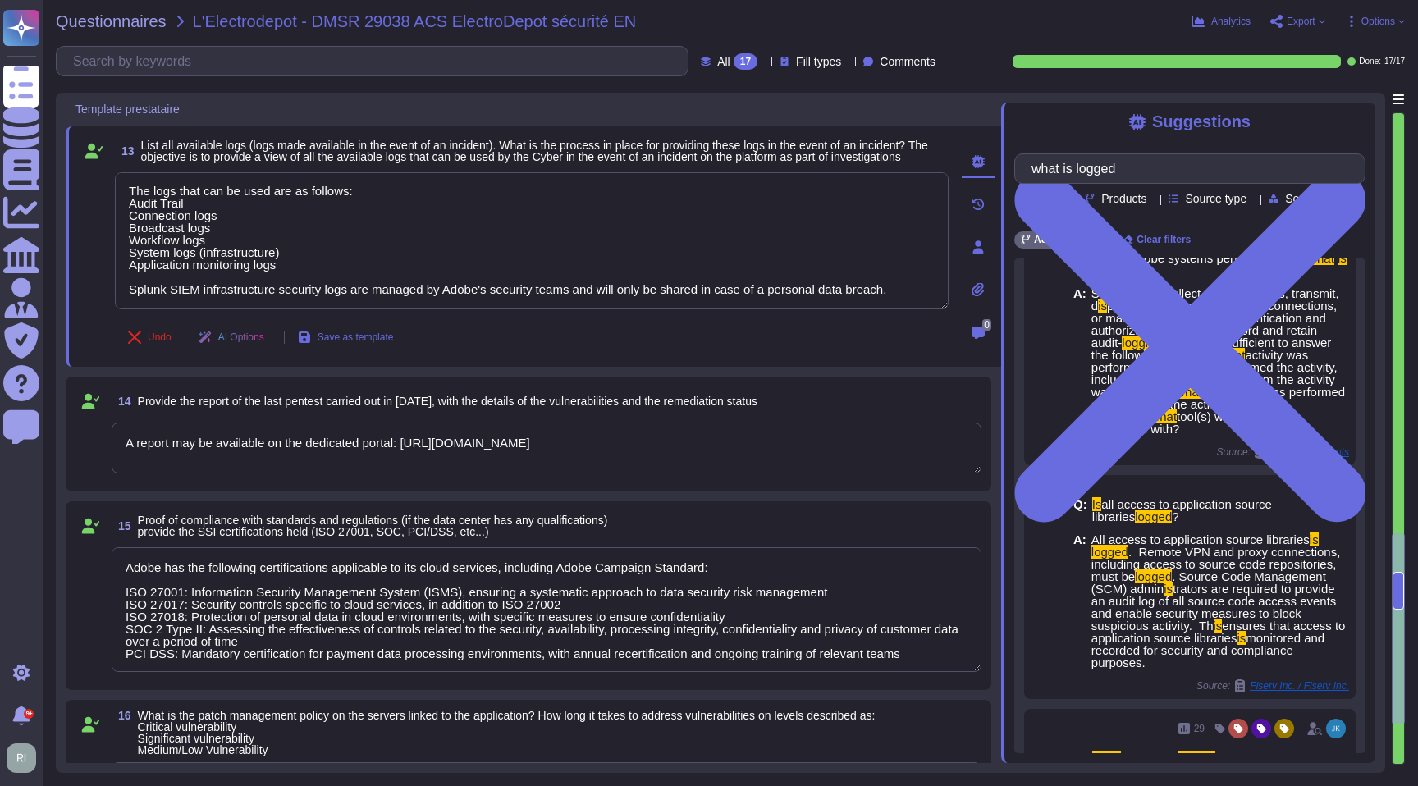
click at [637, 454] on textarea "A report may be available on the dedicated portal: [URL][DOMAIN_NAME]" at bounding box center [547, 448] width 870 height 51
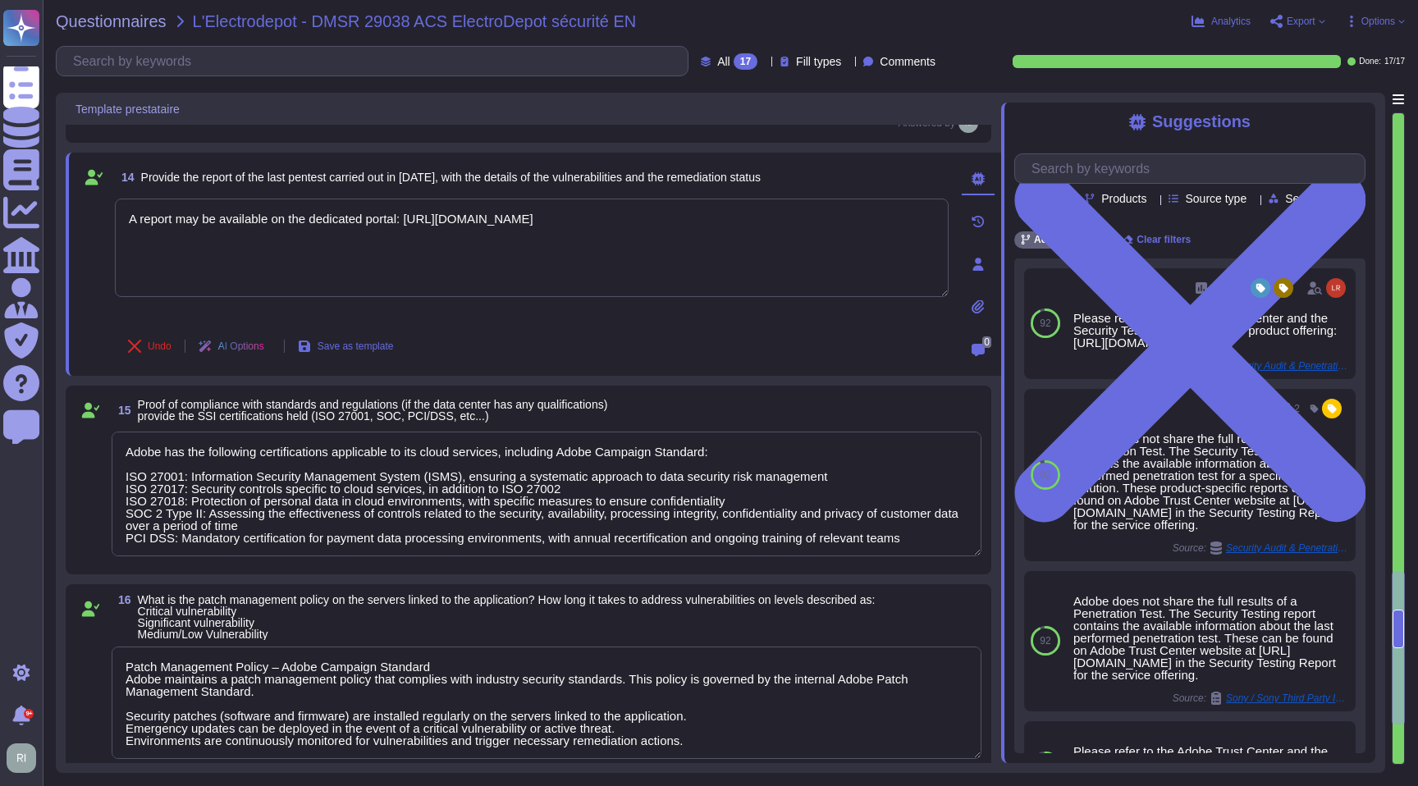
scroll to position [2564, 0]
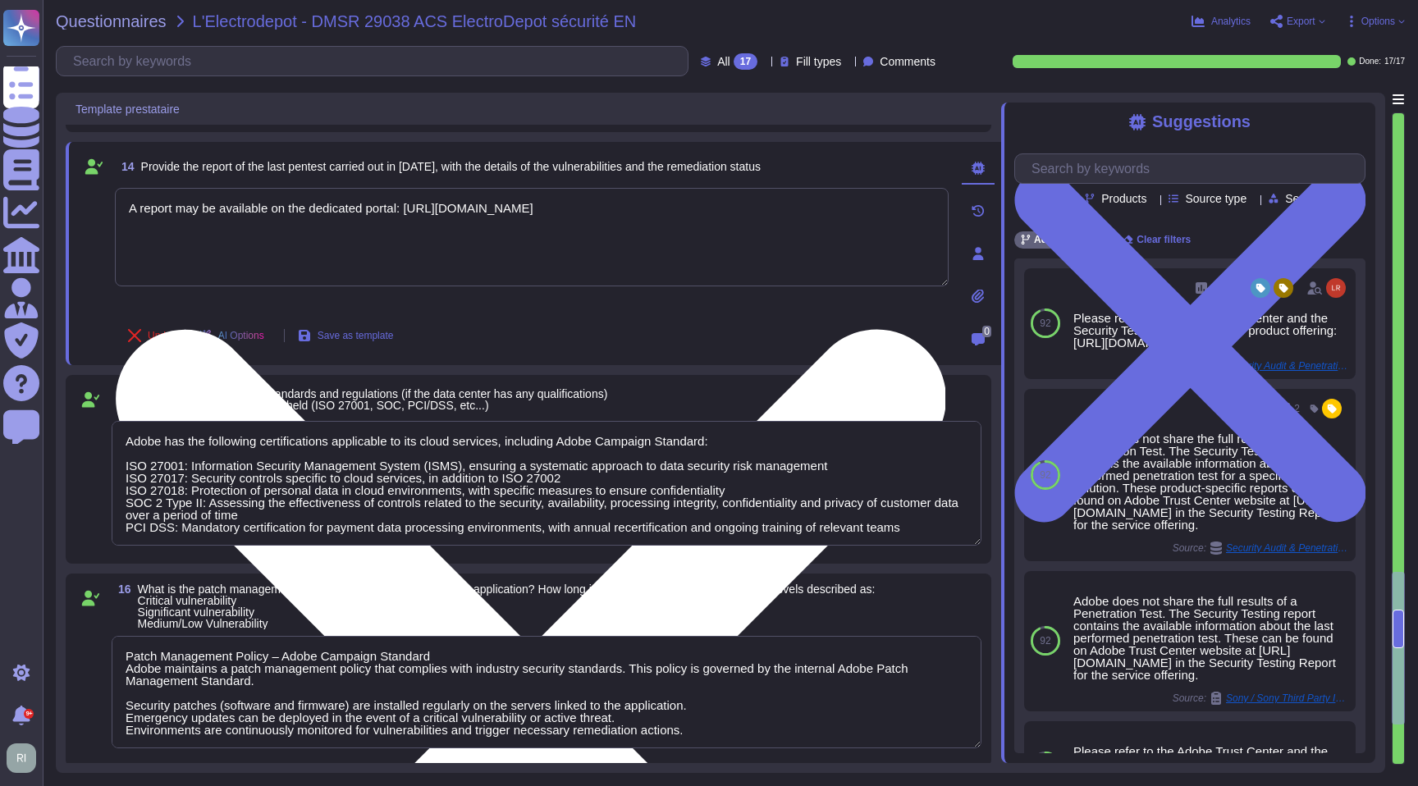
drag, startPoint x: 605, startPoint y: 213, endPoint x: 408, endPoint y: 209, distance: 196.9
click at [408, 209] on textarea "A report may be available on the dedicated portal: [URL][DOMAIN_NAME]" at bounding box center [532, 237] width 834 height 98
paste textarea "[URL][DOMAIN_NAME]"
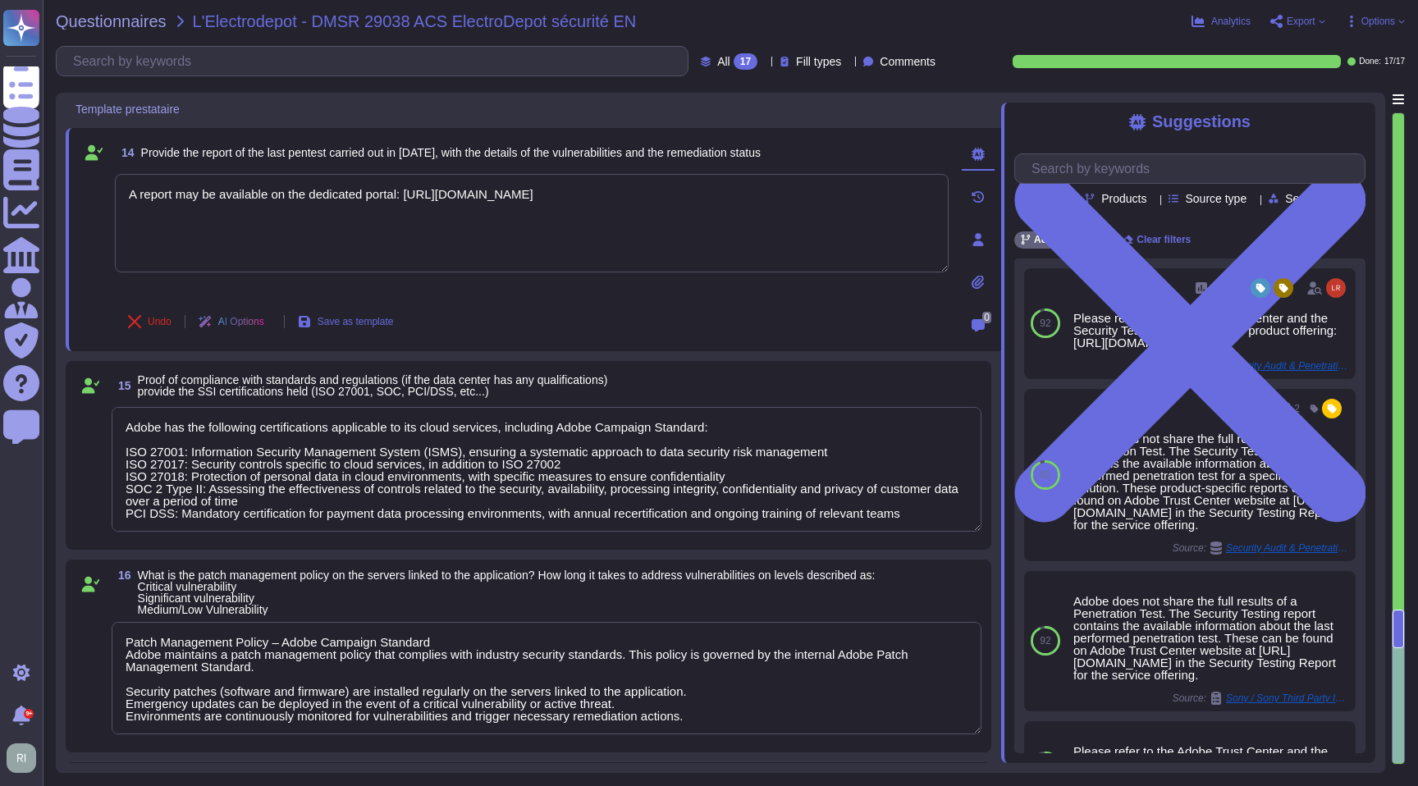
scroll to position [2594, 0]
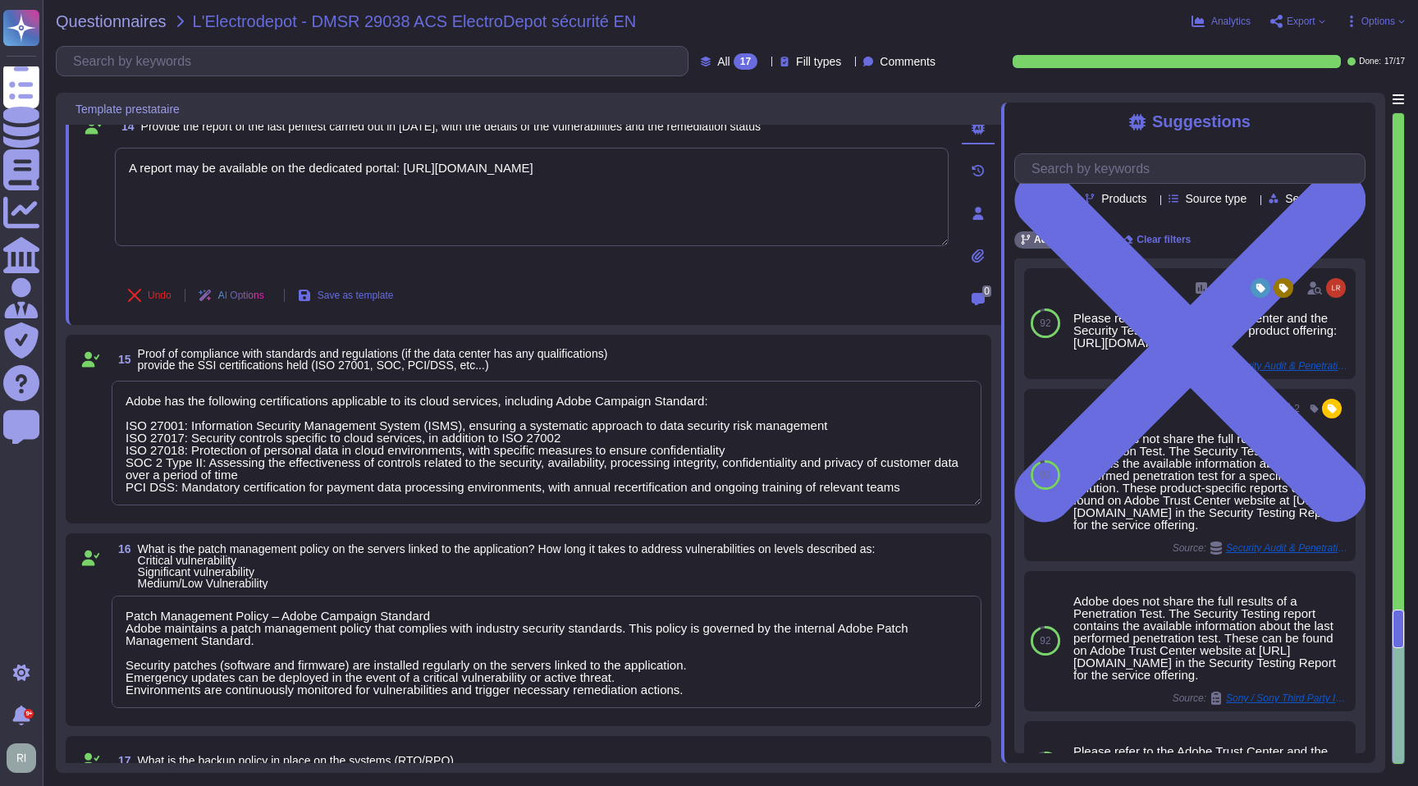
click at [530, 469] on textarea "Adobe has the following certifications applicable to its cloud services, includ…" at bounding box center [547, 443] width 870 height 125
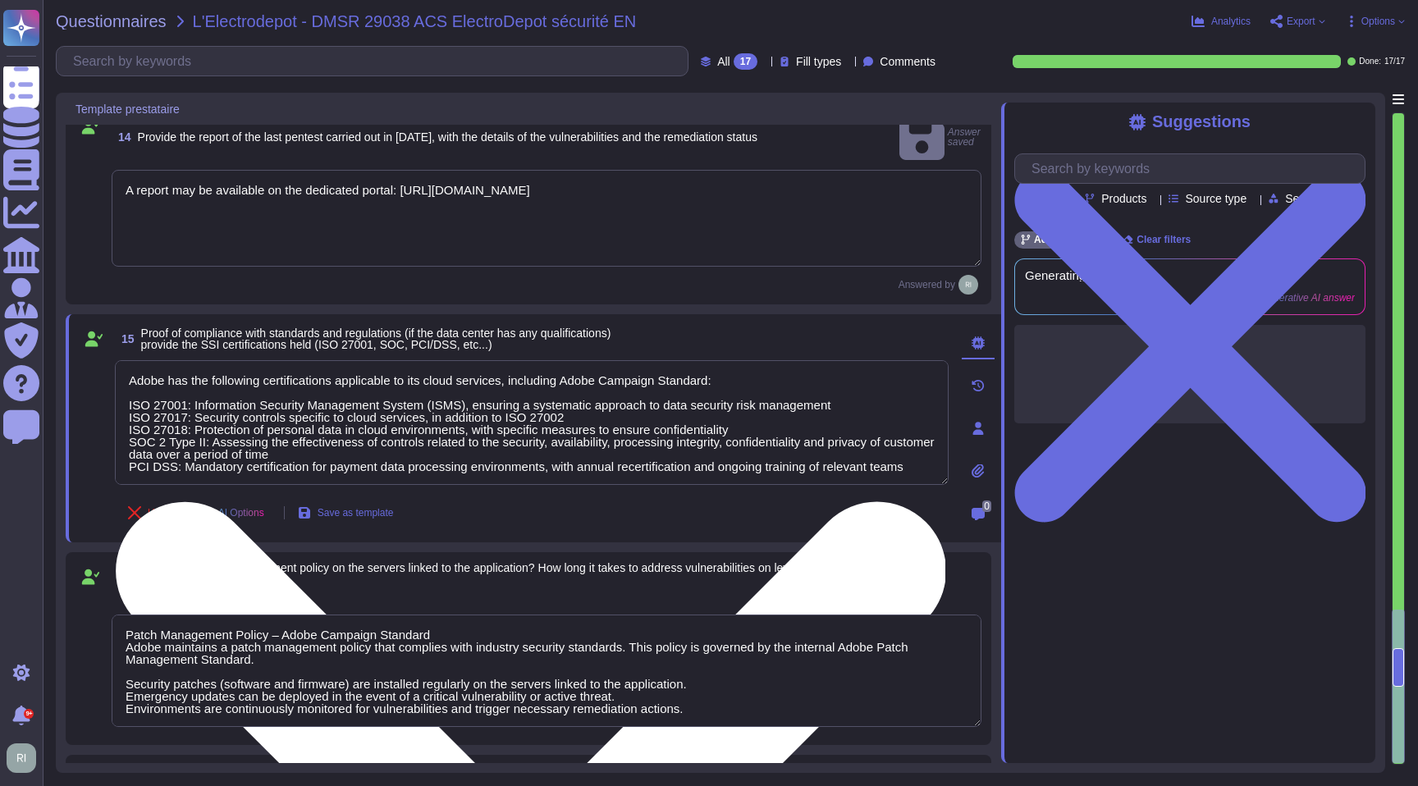
scroll to position [2, 0]
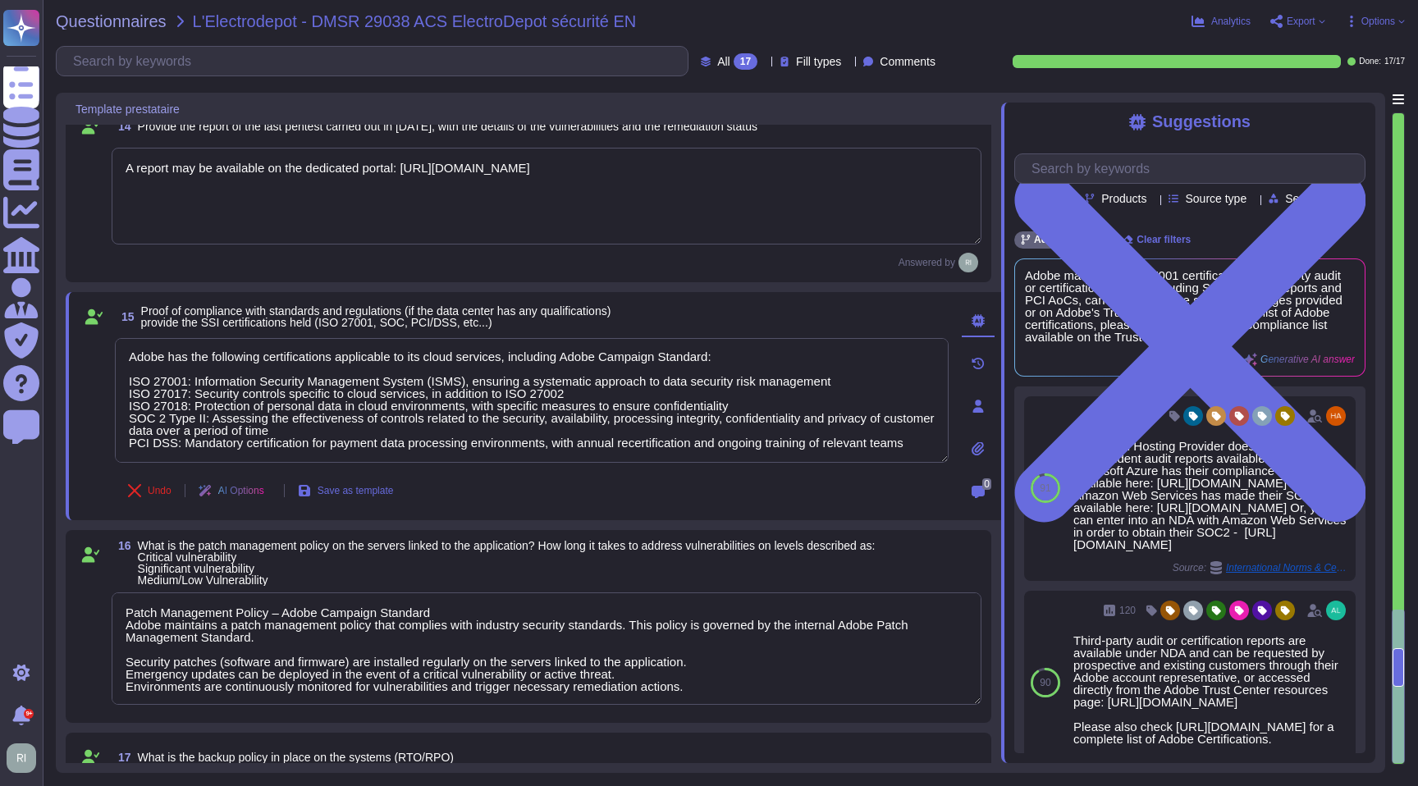
drag, startPoint x: 626, startPoint y: 441, endPoint x: 77, endPoint y: 348, distance: 556.8
click at [77, 348] on div "15 Proof of compliance with standards and regulations (if the data center has a…" at bounding box center [533, 406] width 935 height 228
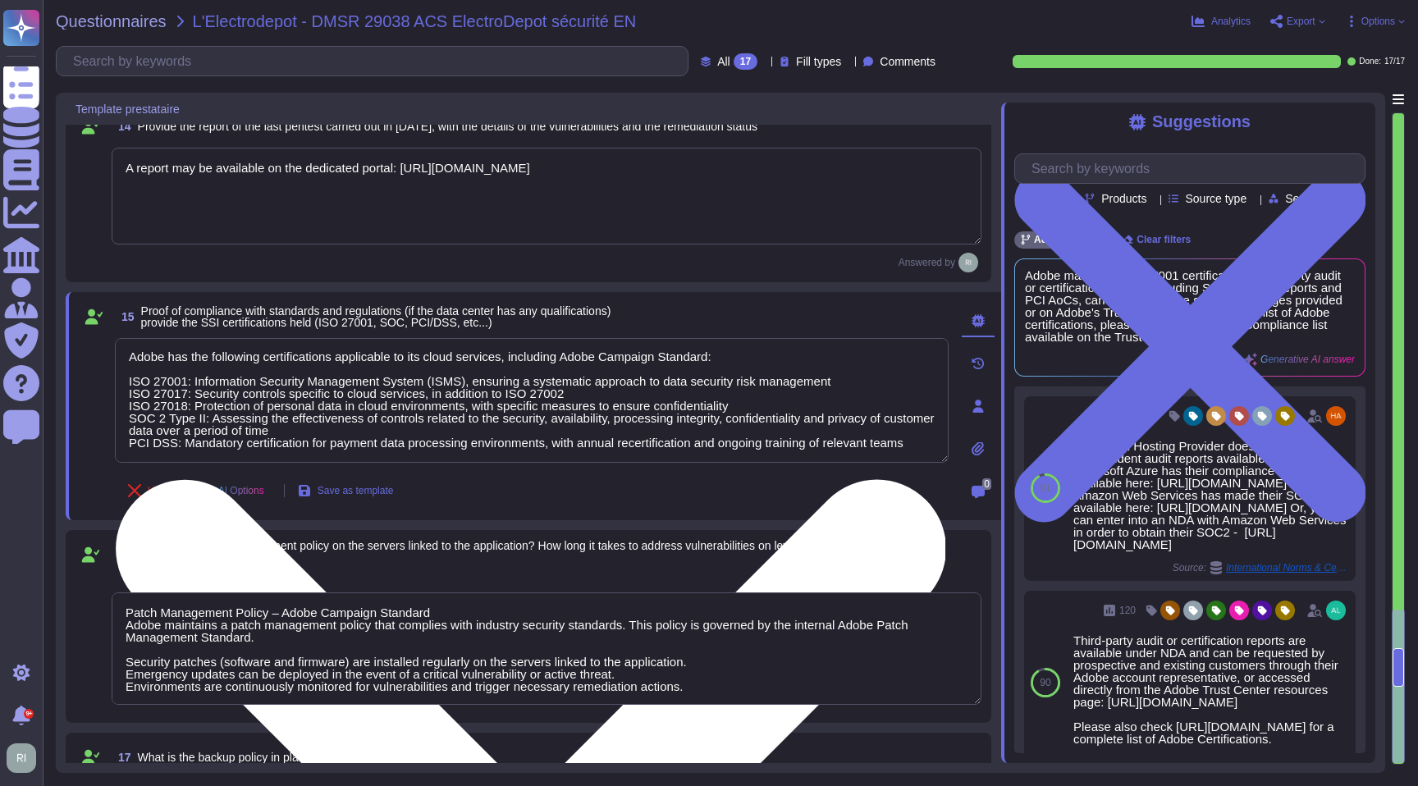
paste textarea "[URL][DOMAIN_NAME]"
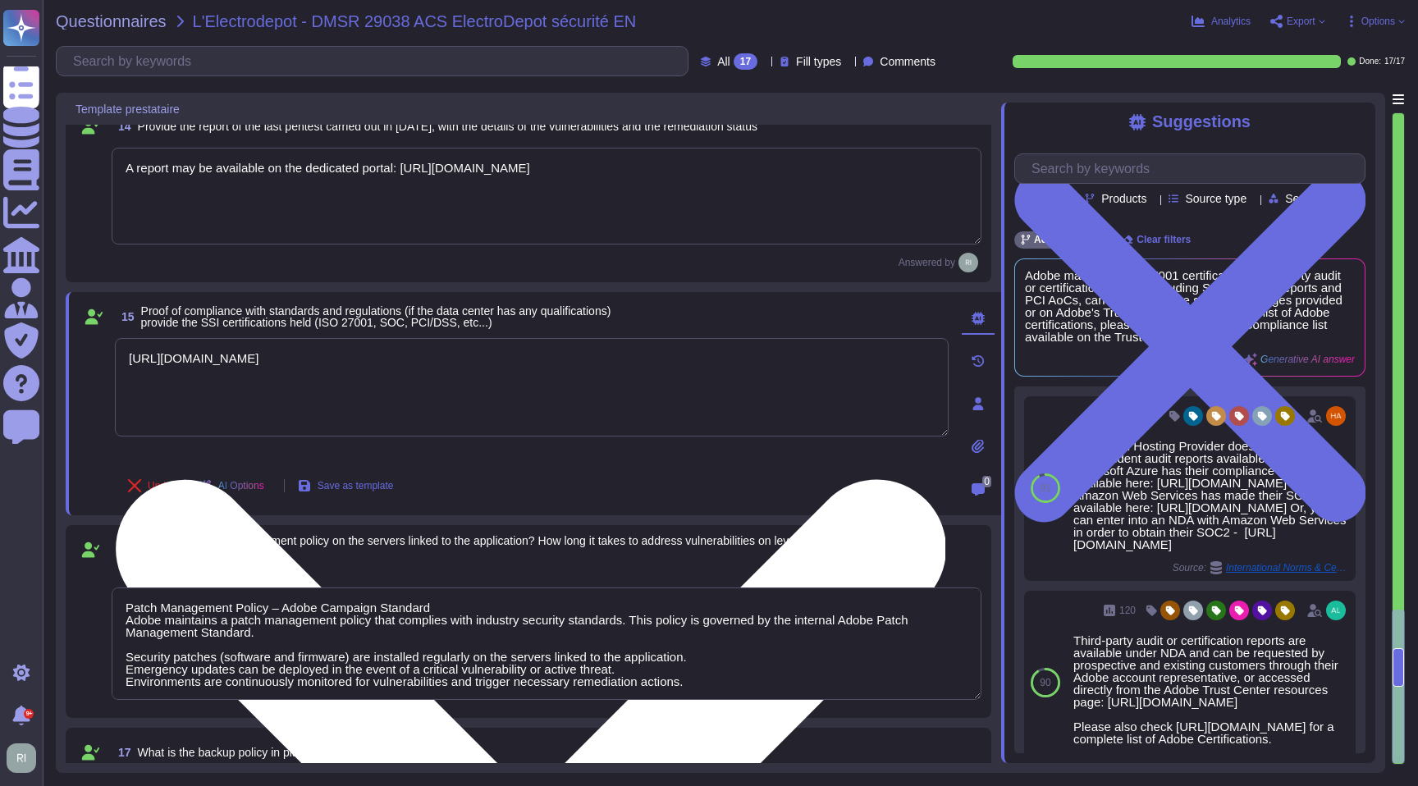
click at [519, 373] on textarea "[URL][DOMAIN_NAME]" at bounding box center [532, 387] width 834 height 98
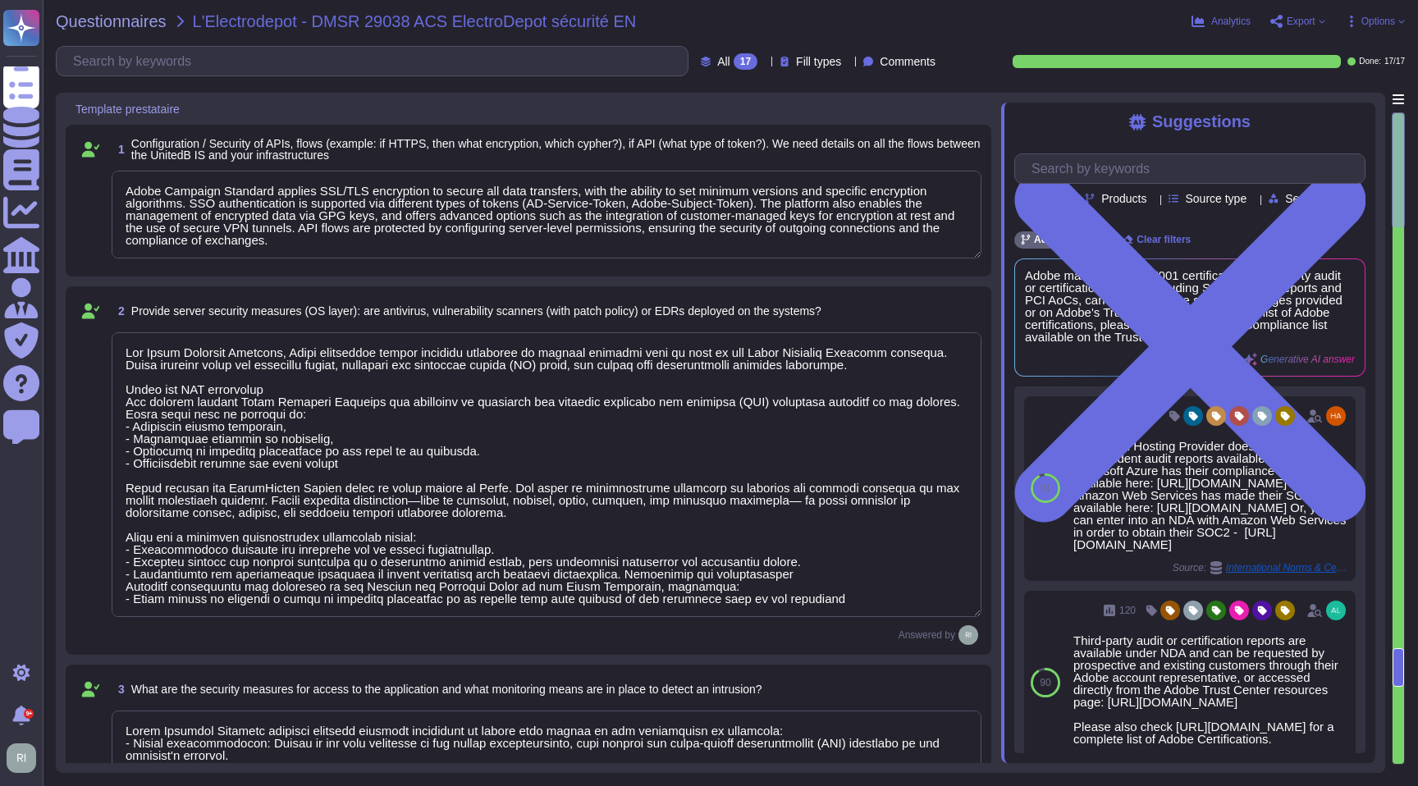
click at [1302, 21] on span "Export" at bounding box center [1300, 21] width 29 height 10
click at [1332, 99] on p "Download" at bounding box center [1358, 122] width 58 height 46
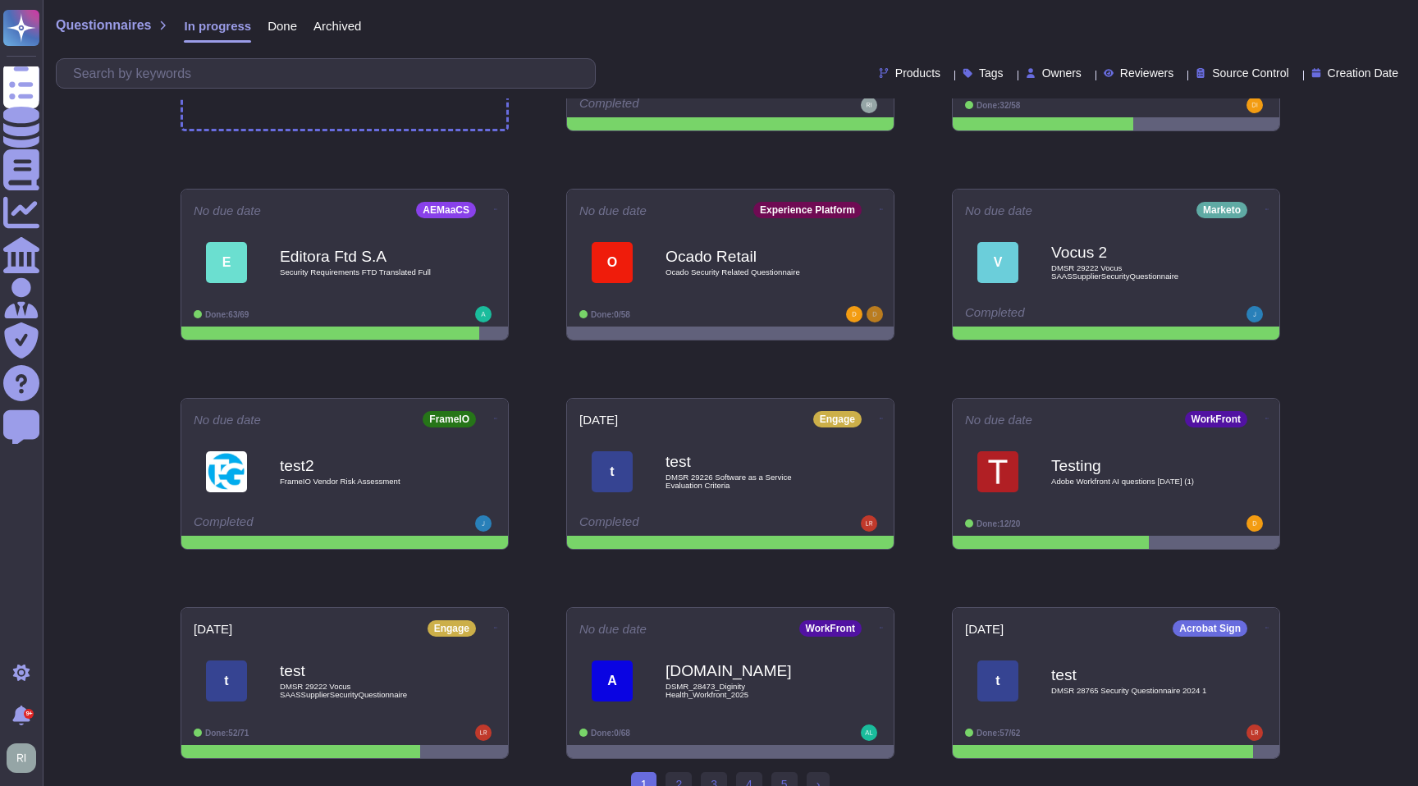
scroll to position [156, 0]
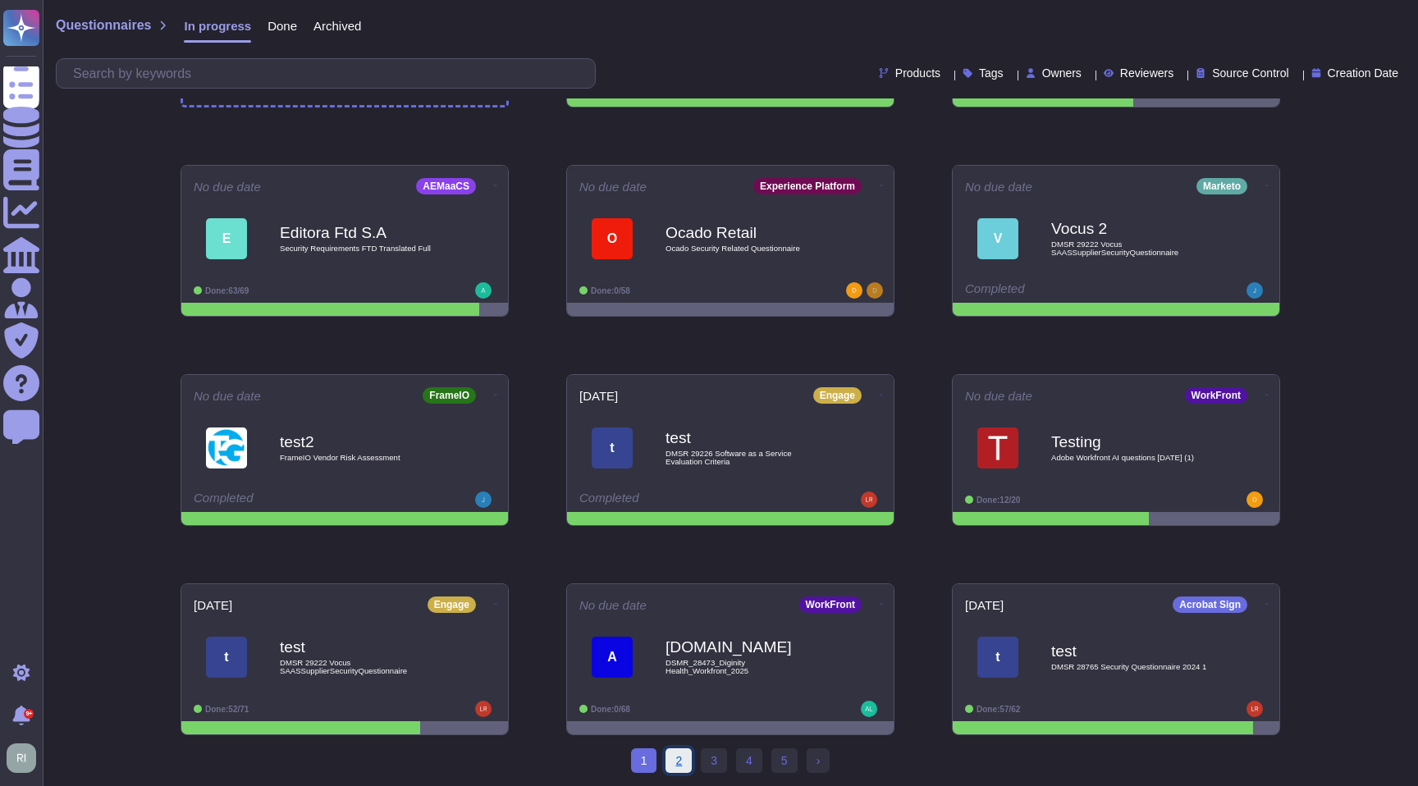
click at [671, 756] on link "2" at bounding box center [678, 760] width 26 height 25
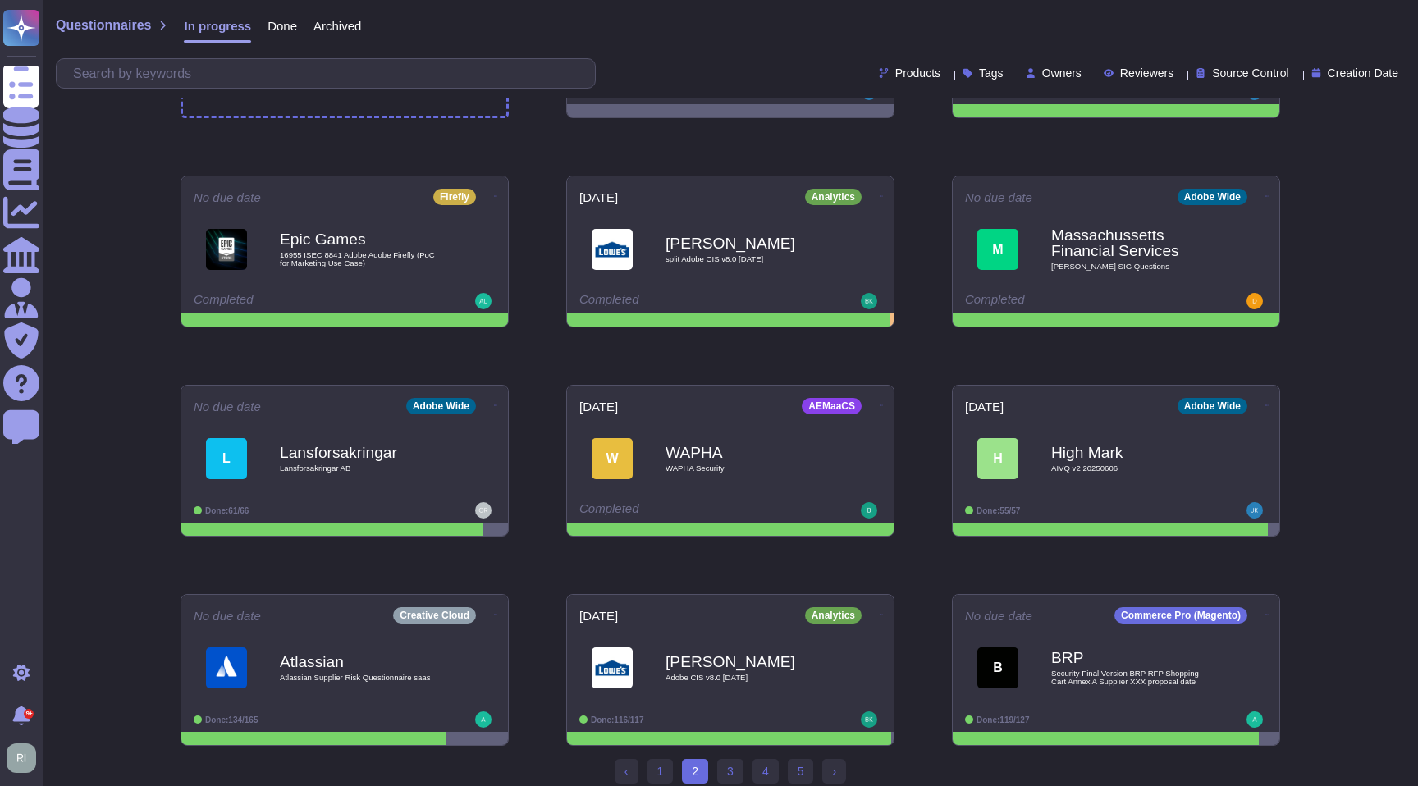
scroll to position [156, 0]
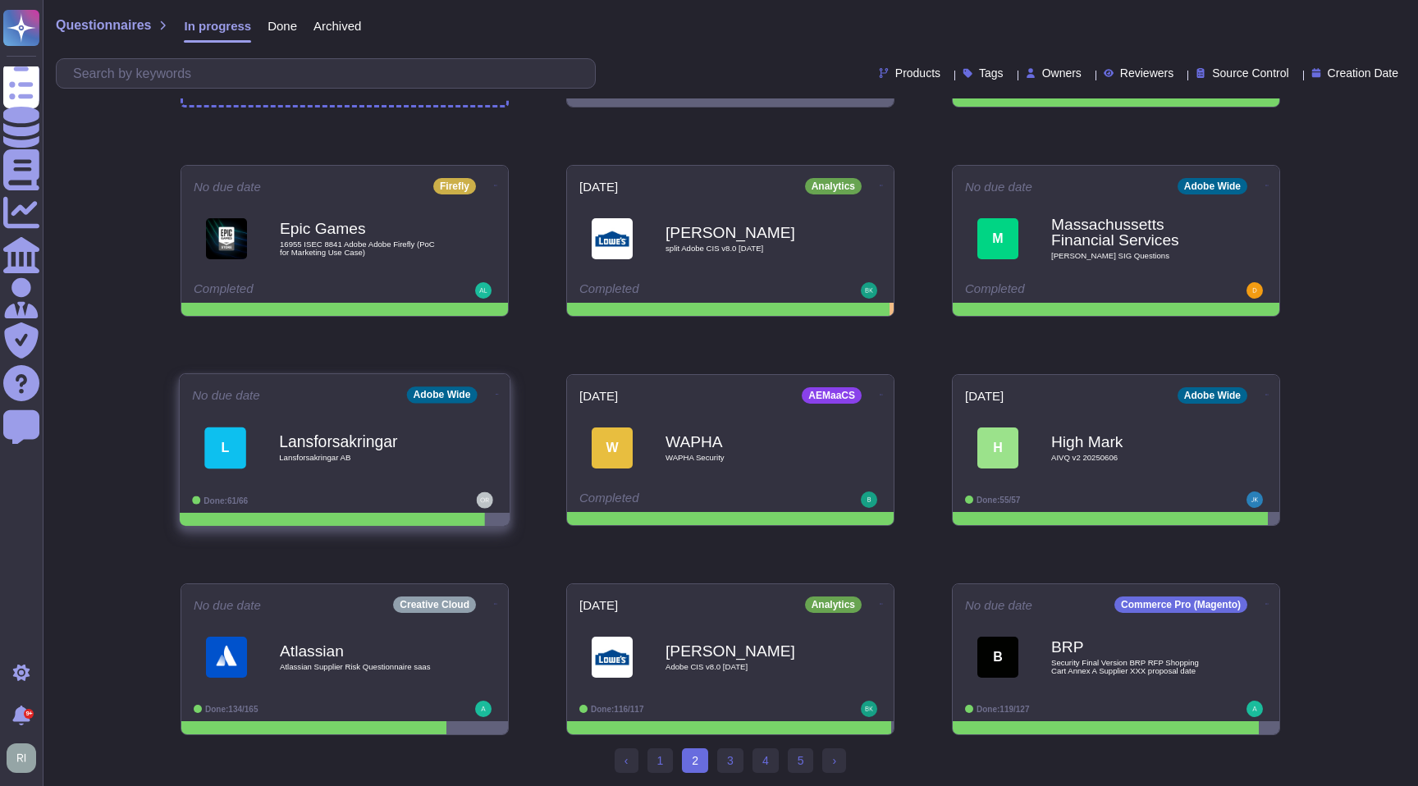
click at [325, 425] on div "Lansforsakringar Lansforsakringar AB" at bounding box center [362, 447] width 166 height 66
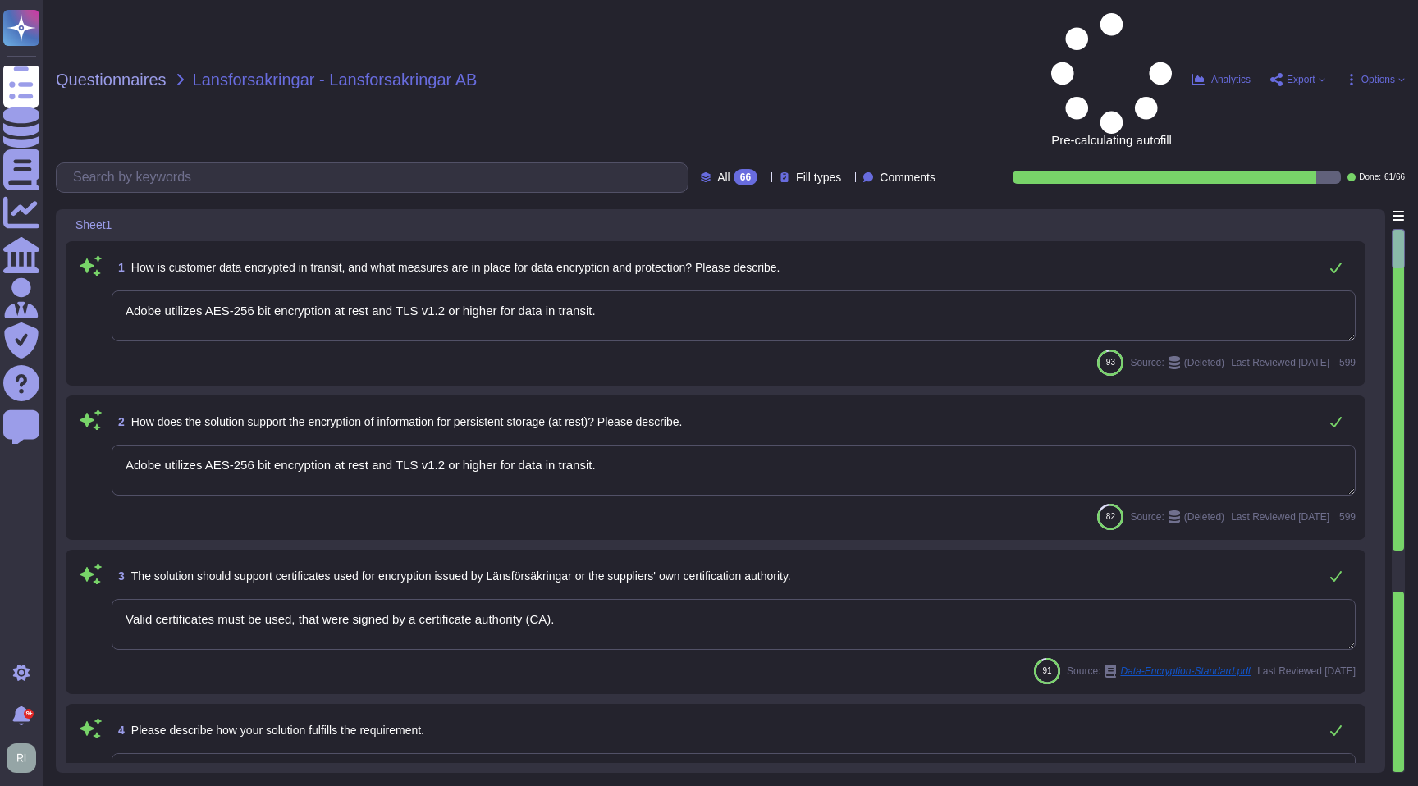
type textarea "Adobe utilizes AES-256 bit encryption at rest and TLS v1.2 or higher for data i…"
type textarea "Valid certificates must be used, that were signed by a certificate authority (C…"
type textarea "Budgets for Adobe's products and services' infrastructure capacity are establis…"
type textarea "The phrase "full disk encryption" doesn't apply to SaaS offerings but instead a…"
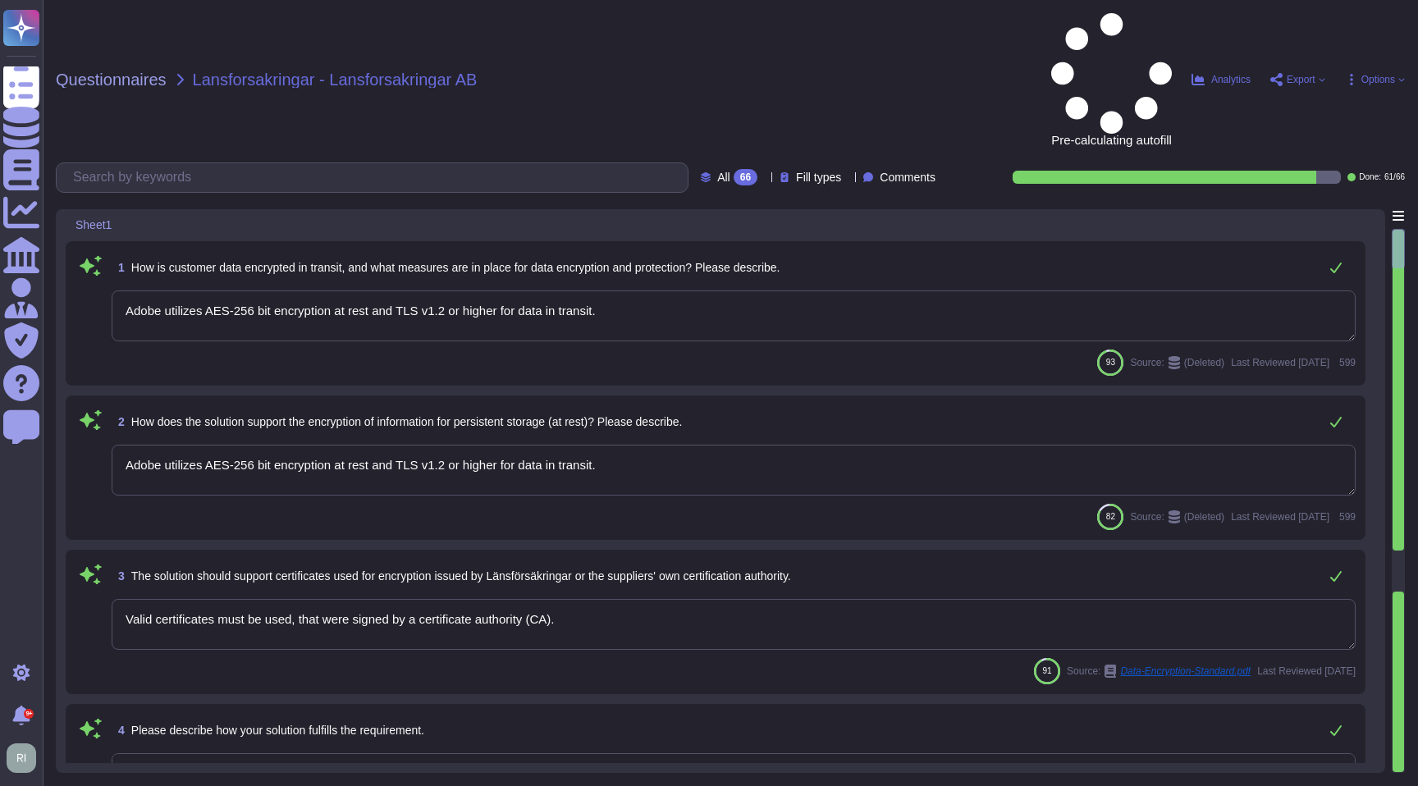
type textarea "Budgets for Adobe's products and services' infrastructure capacity are establis…"
